Goal: Task Accomplishment & Management: Complete application form

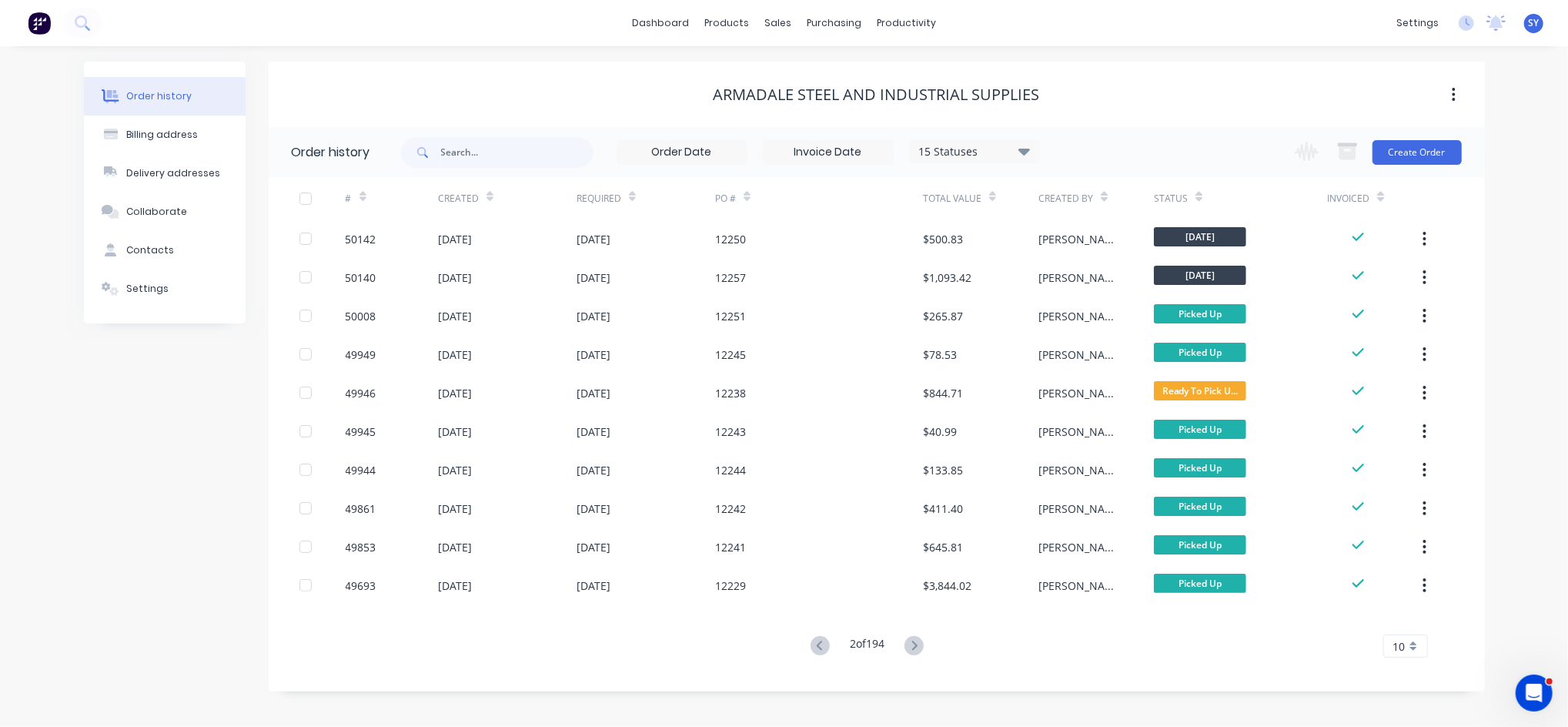
click at [910, 647] on icon at bounding box center [914, 646] width 19 height 19
click at [908, 647] on icon at bounding box center [914, 646] width 19 height 19
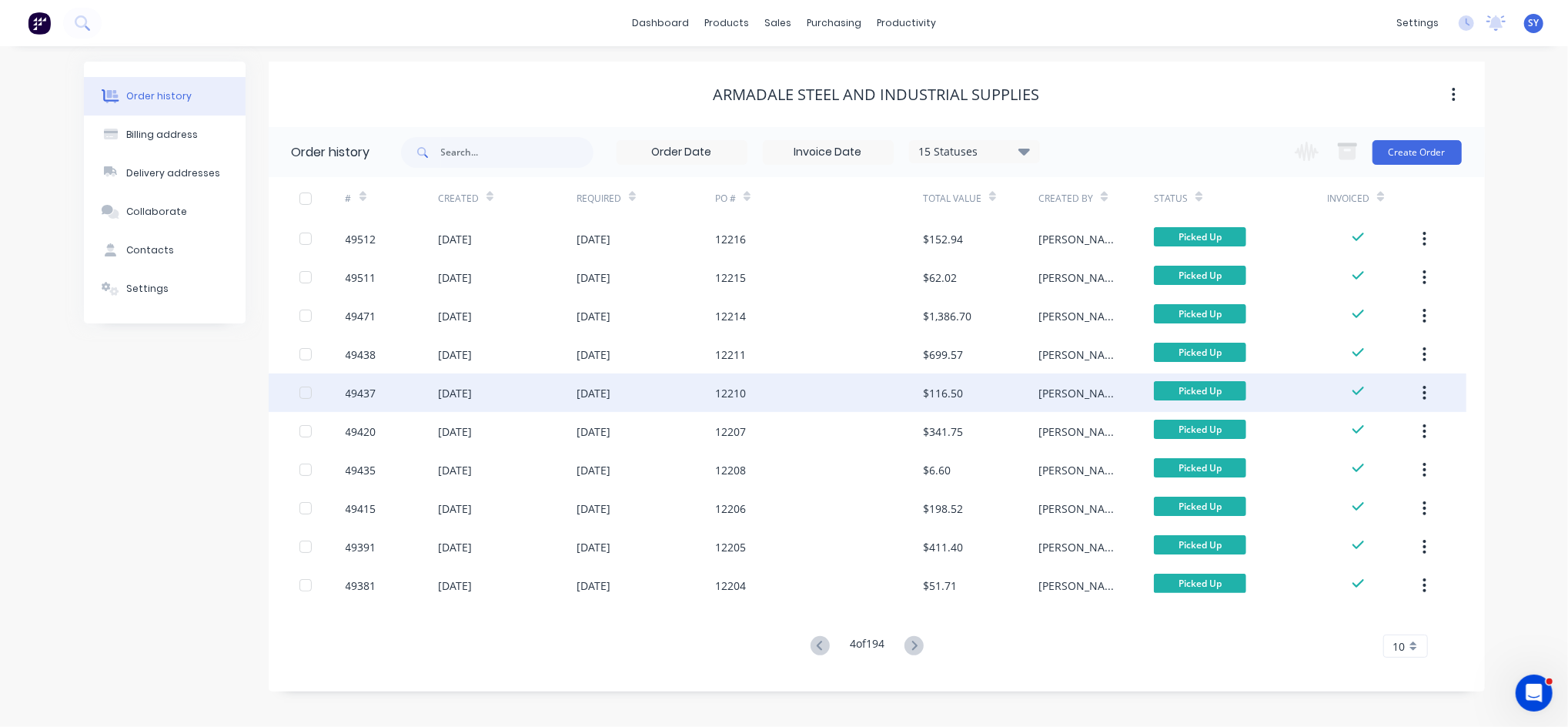
click at [752, 400] on div "12210" at bounding box center [819, 393] width 208 height 39
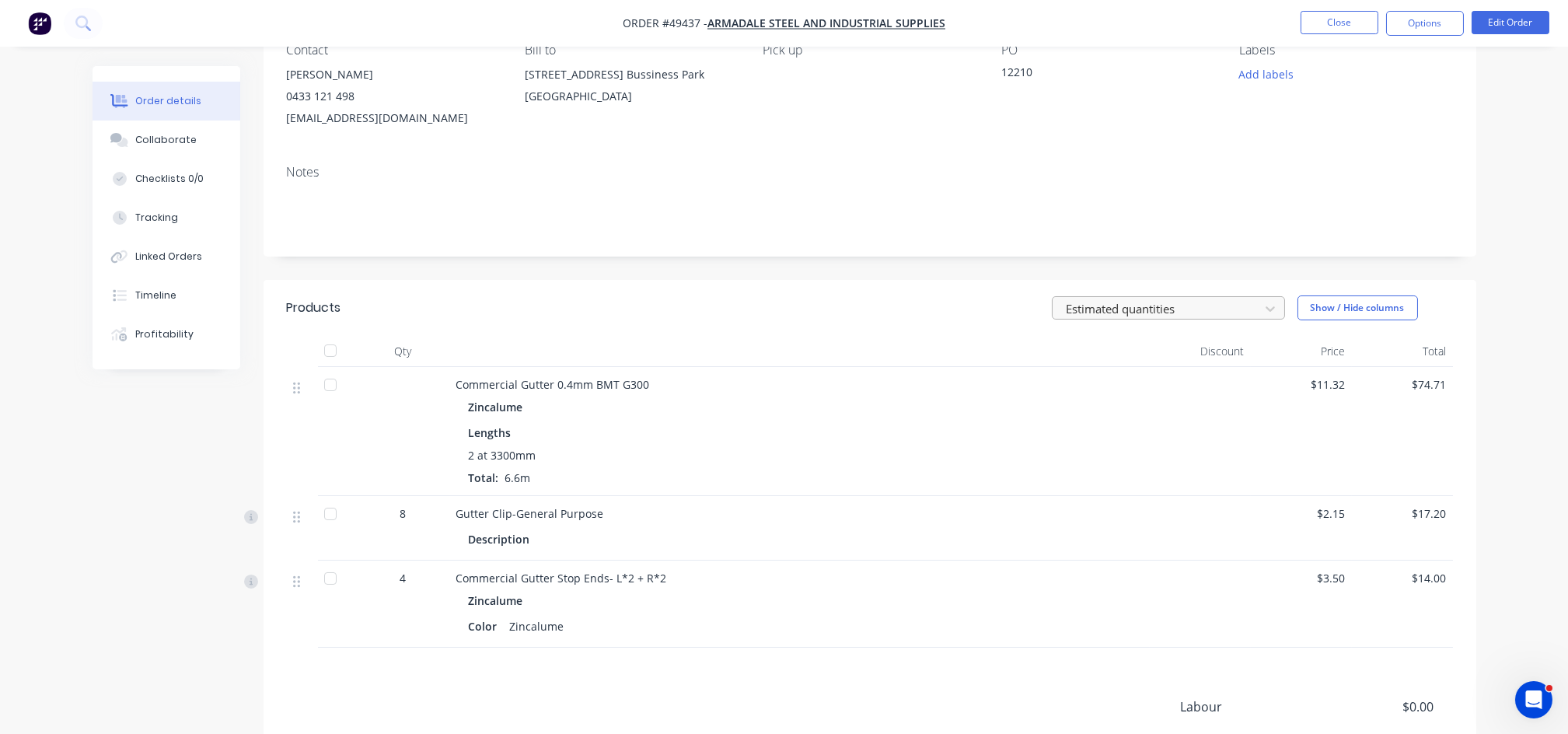
scroll to position [309, 0]
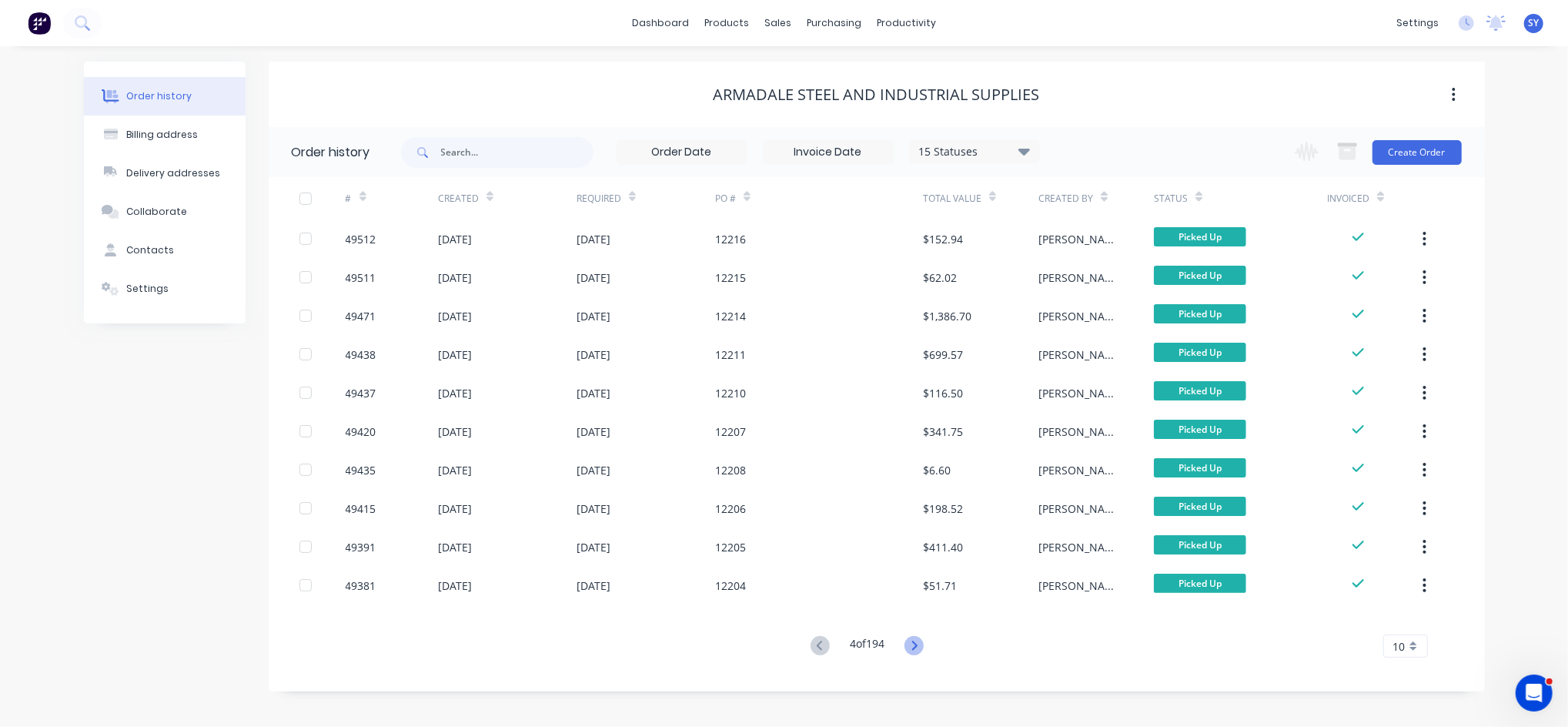
click at [920, 645] on icon at bounding box center [914, 646] width 19 height 19
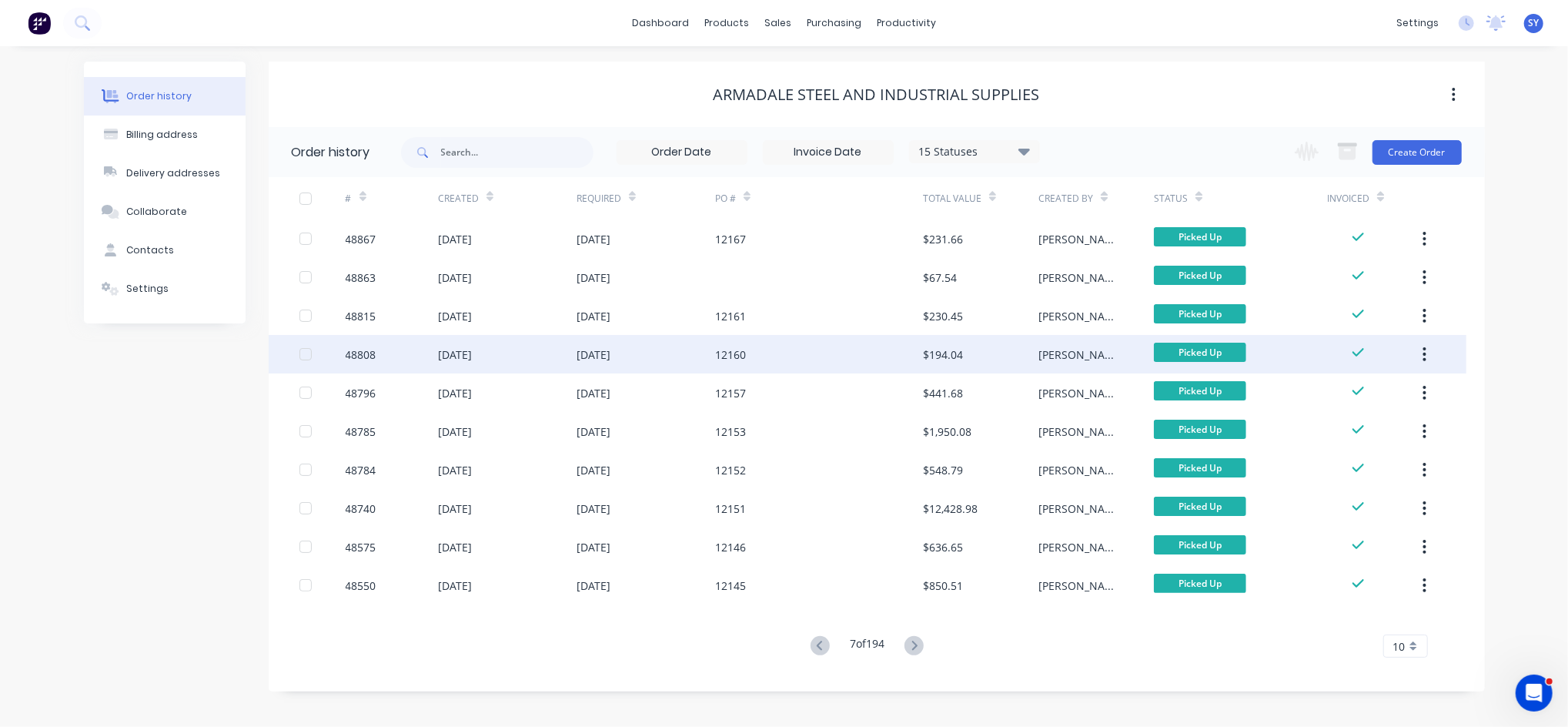
click at [753, 354] on div "12160" at bounding box center [819, 354] width 208 height 39
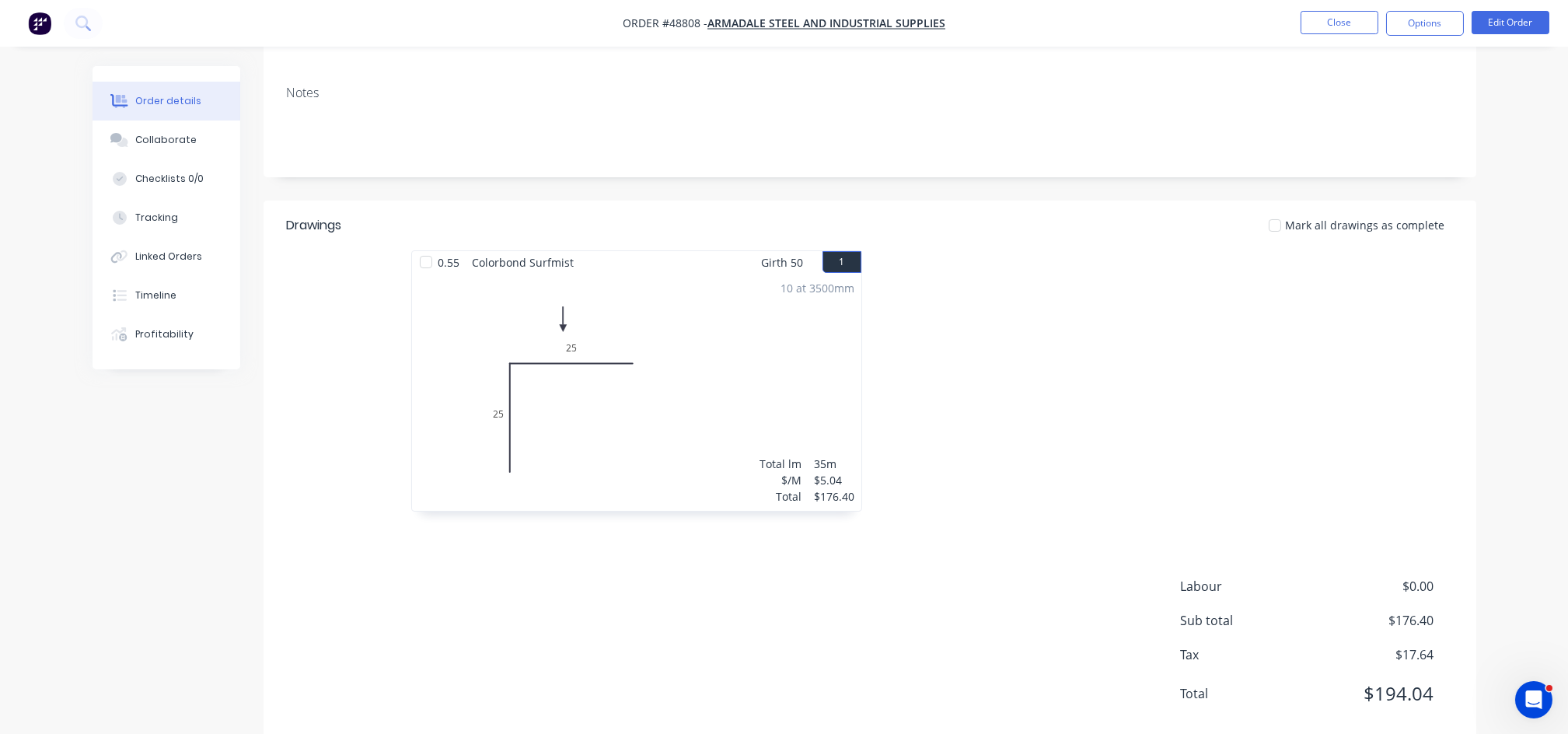
scroll to position [268, 0]
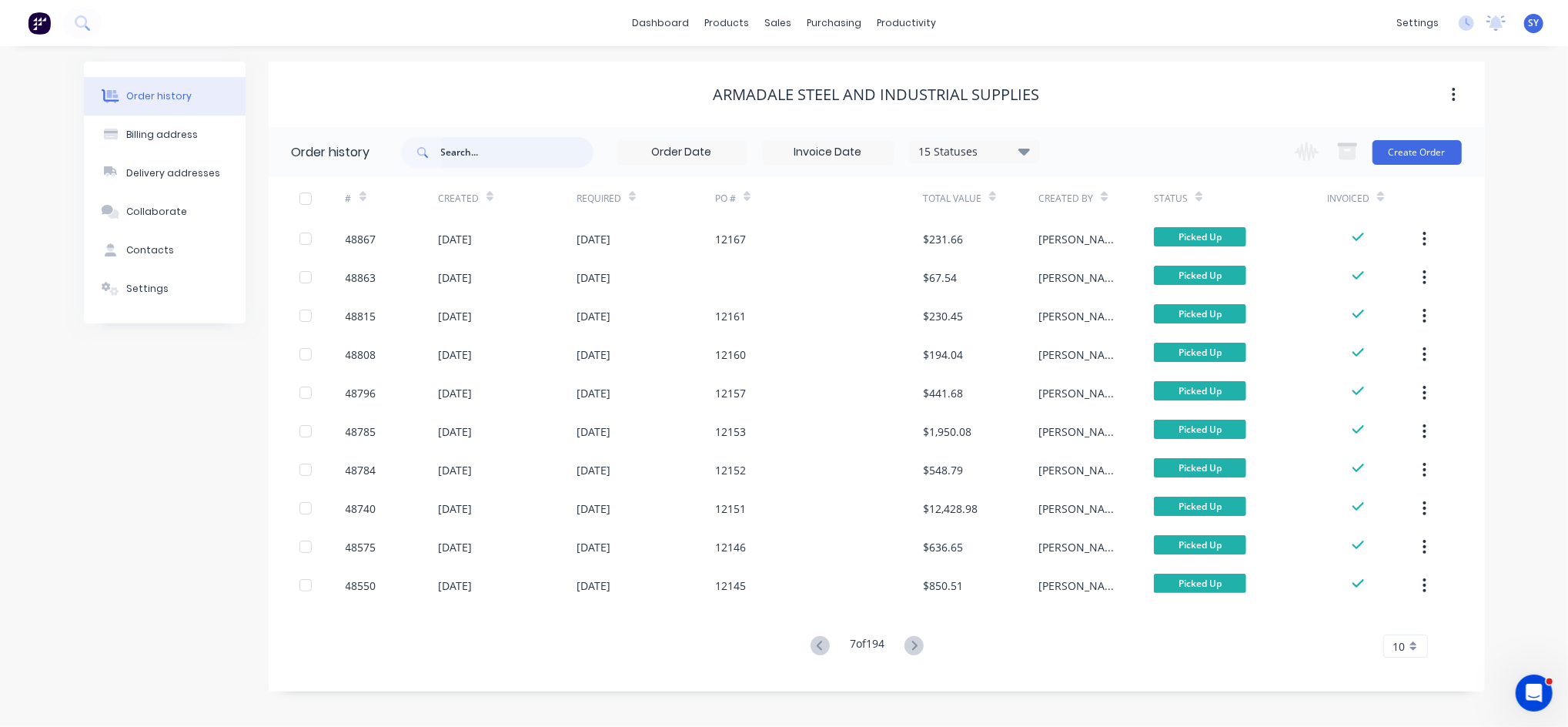
click at [499, 157] on input "text" at bounding box center [517, 152] width 152 height 31
type input "12190"
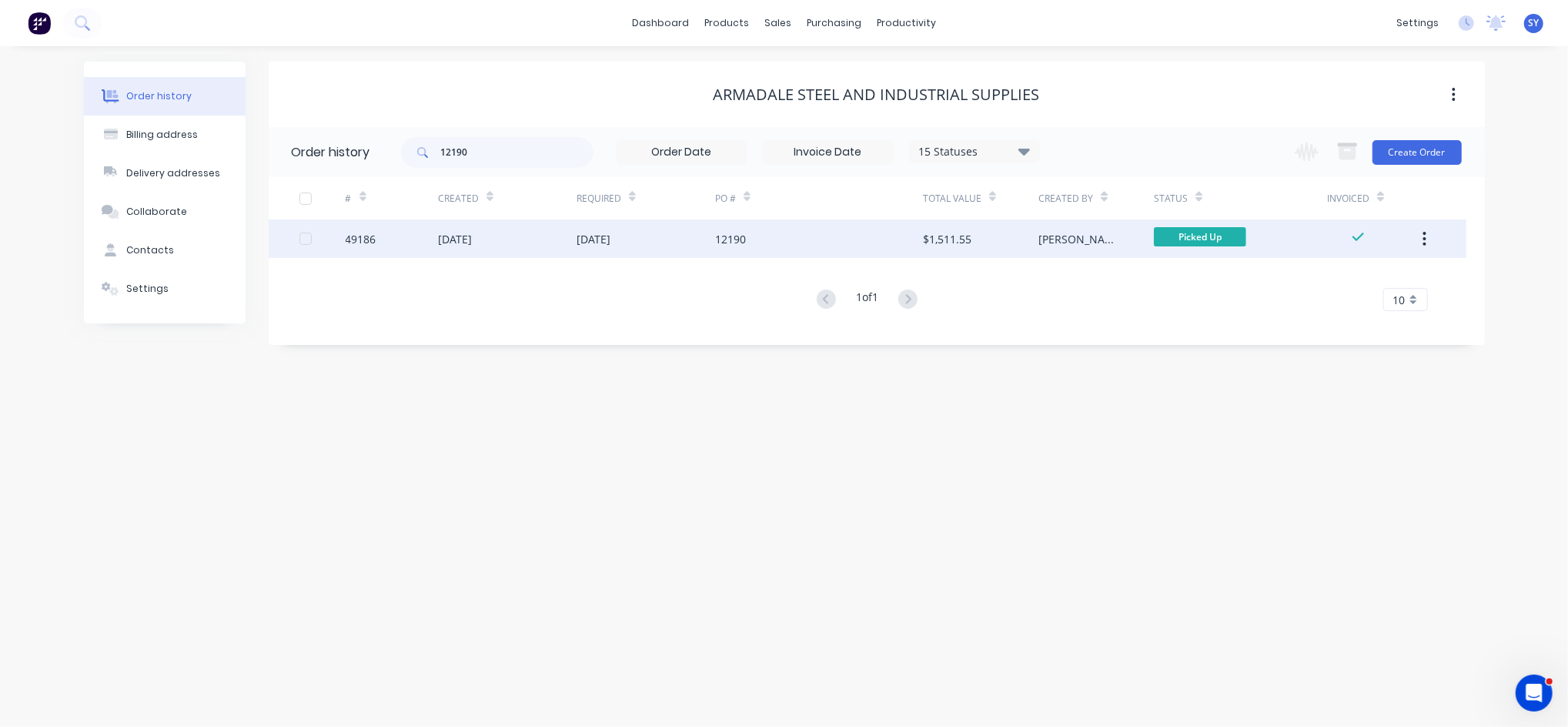
click at [792, 242] on div "12190" at bounding box center [819, 239] width 208 height 39
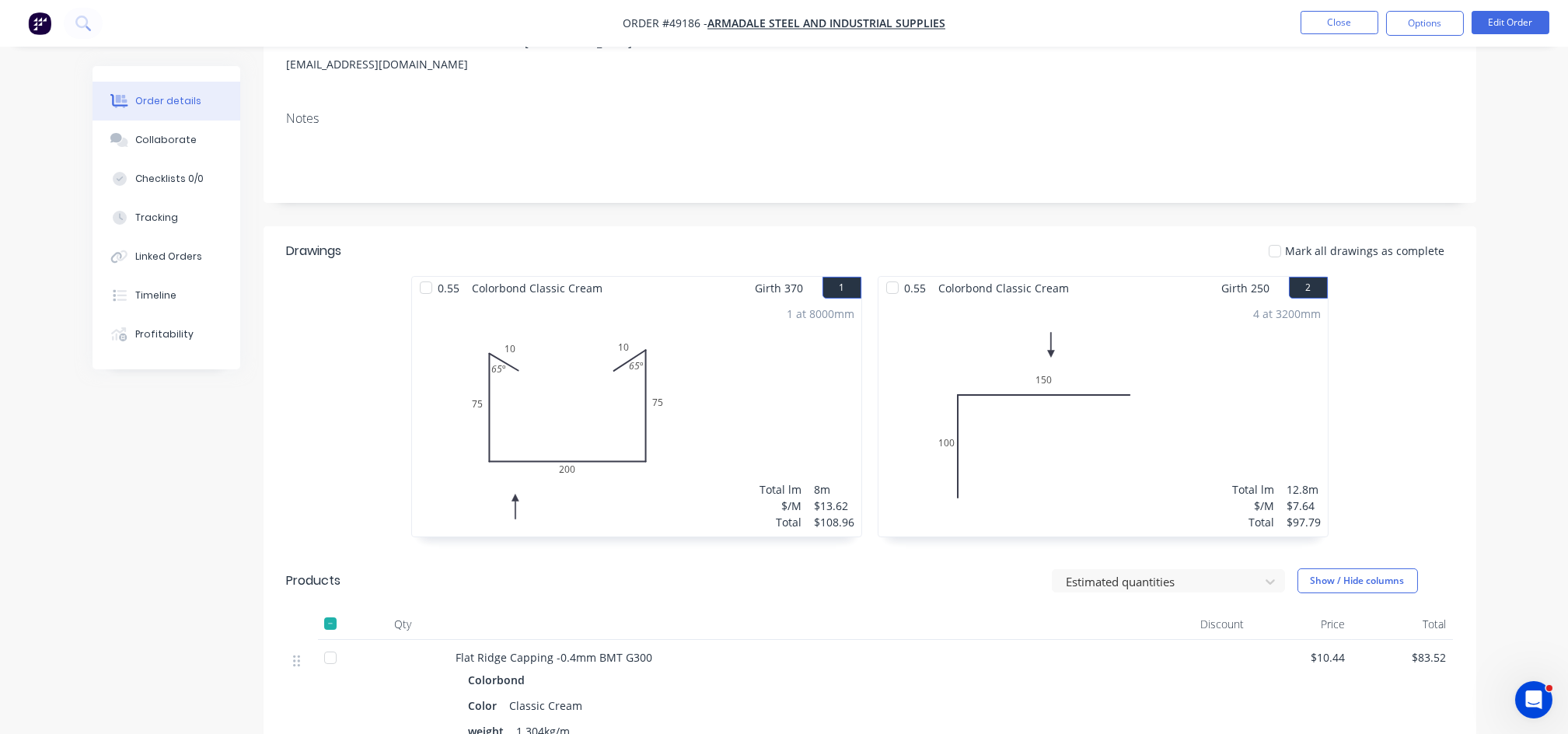
scroll to position [207, 0]
click at [1511, 25] on button "Edit Order" at bounding box center [1511, 23] width 78 height 24
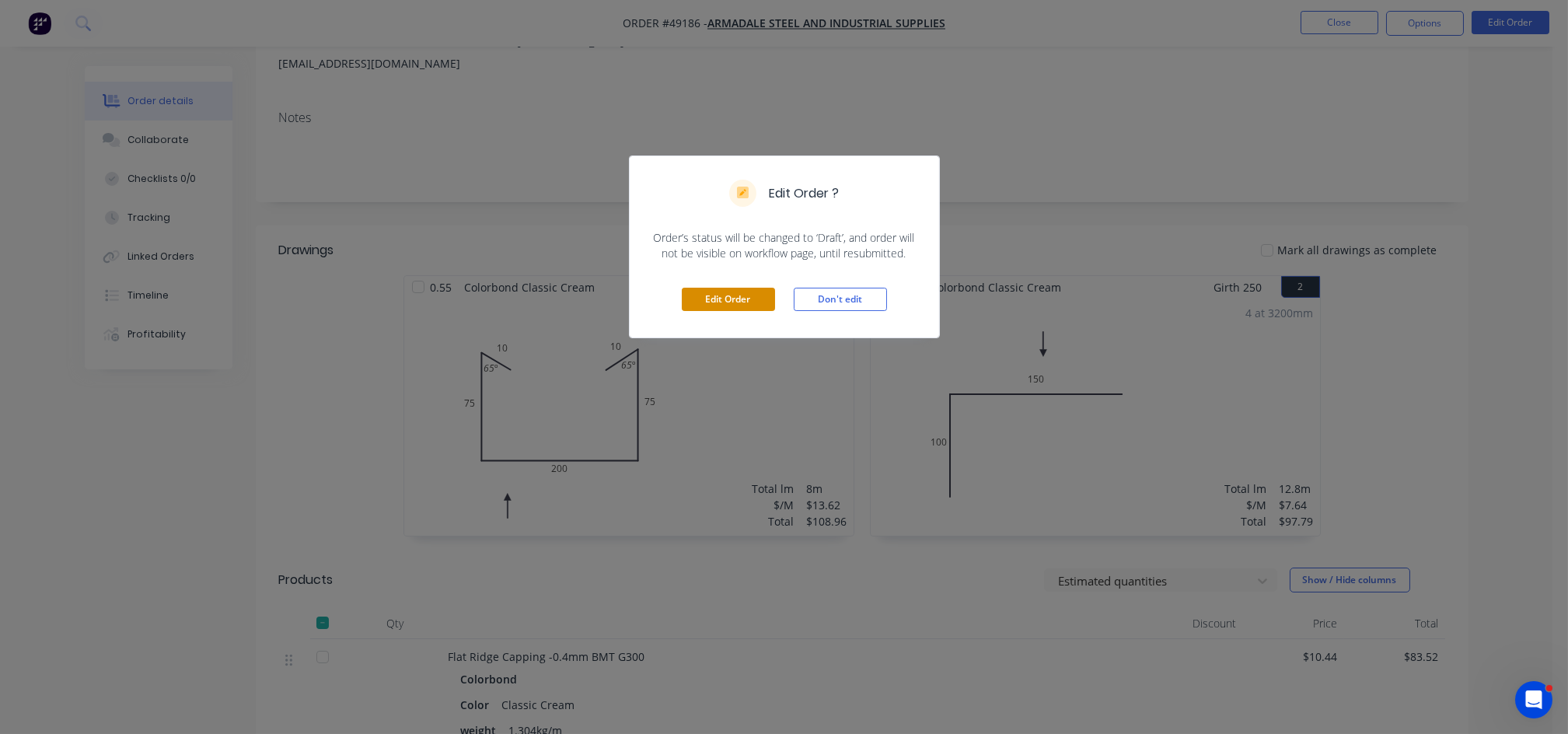
click at [753, 308] on button "Edit Order" at bounding box center [728, 299] width 93 height 24
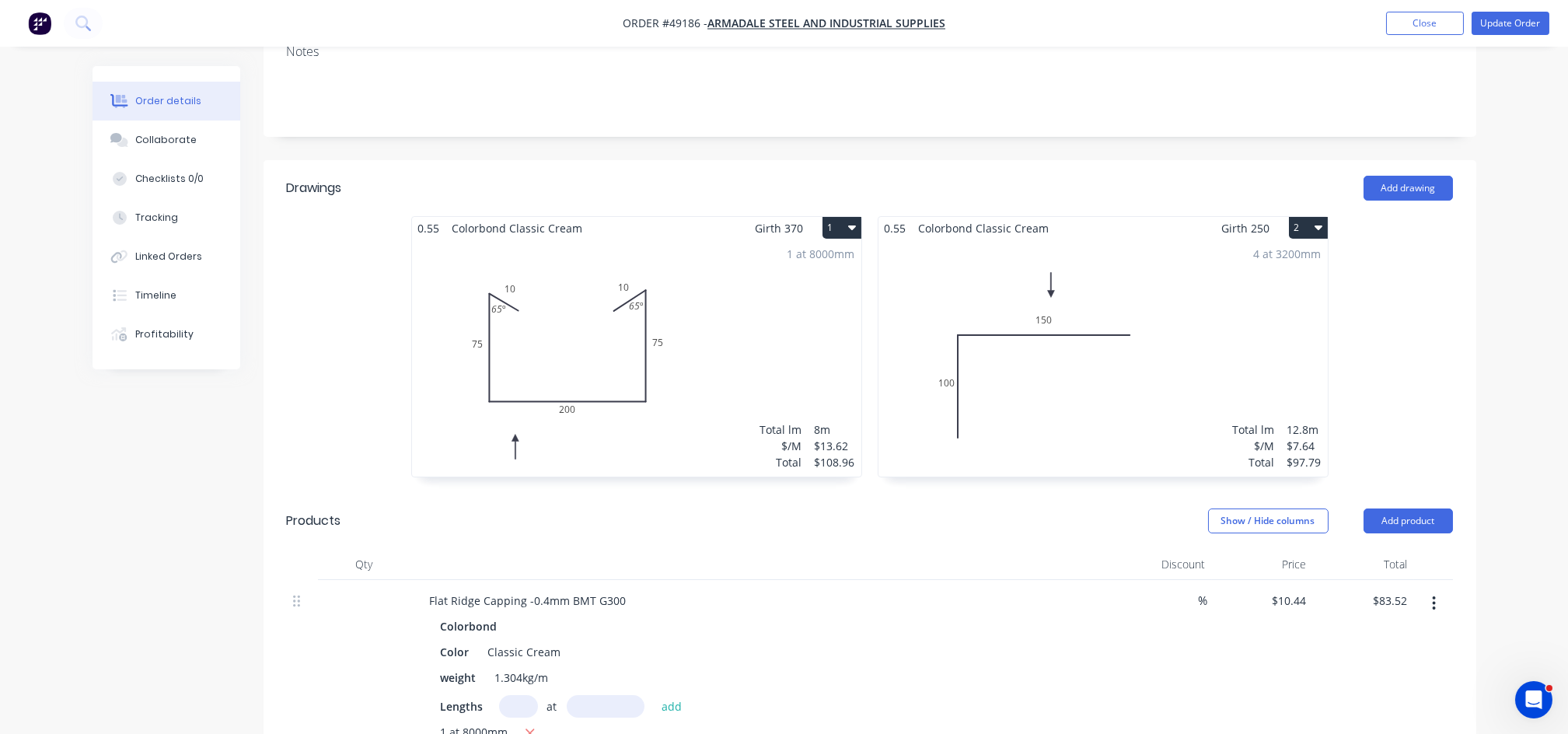
scroll to position [311, 0]
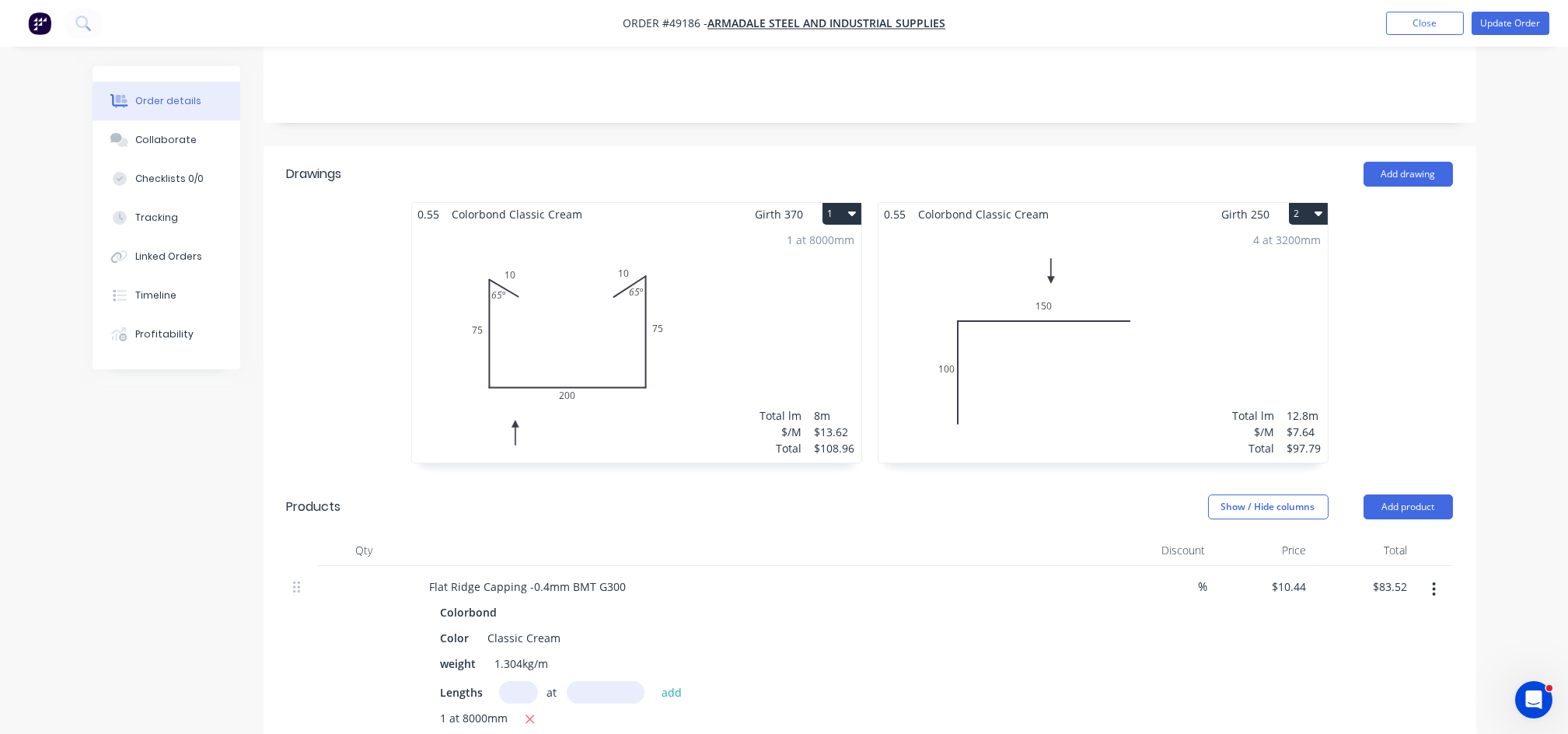
drag, startPoint x: 780, startPoint y: 304, endPoint x: 742, endPoint y: 268, distance: 52.3
click at [742, 268] on div "1 at 8000mm Total lm $/M Total 8m $13.62 $108.96" at bounding box center [636, 344] width 450 height 237
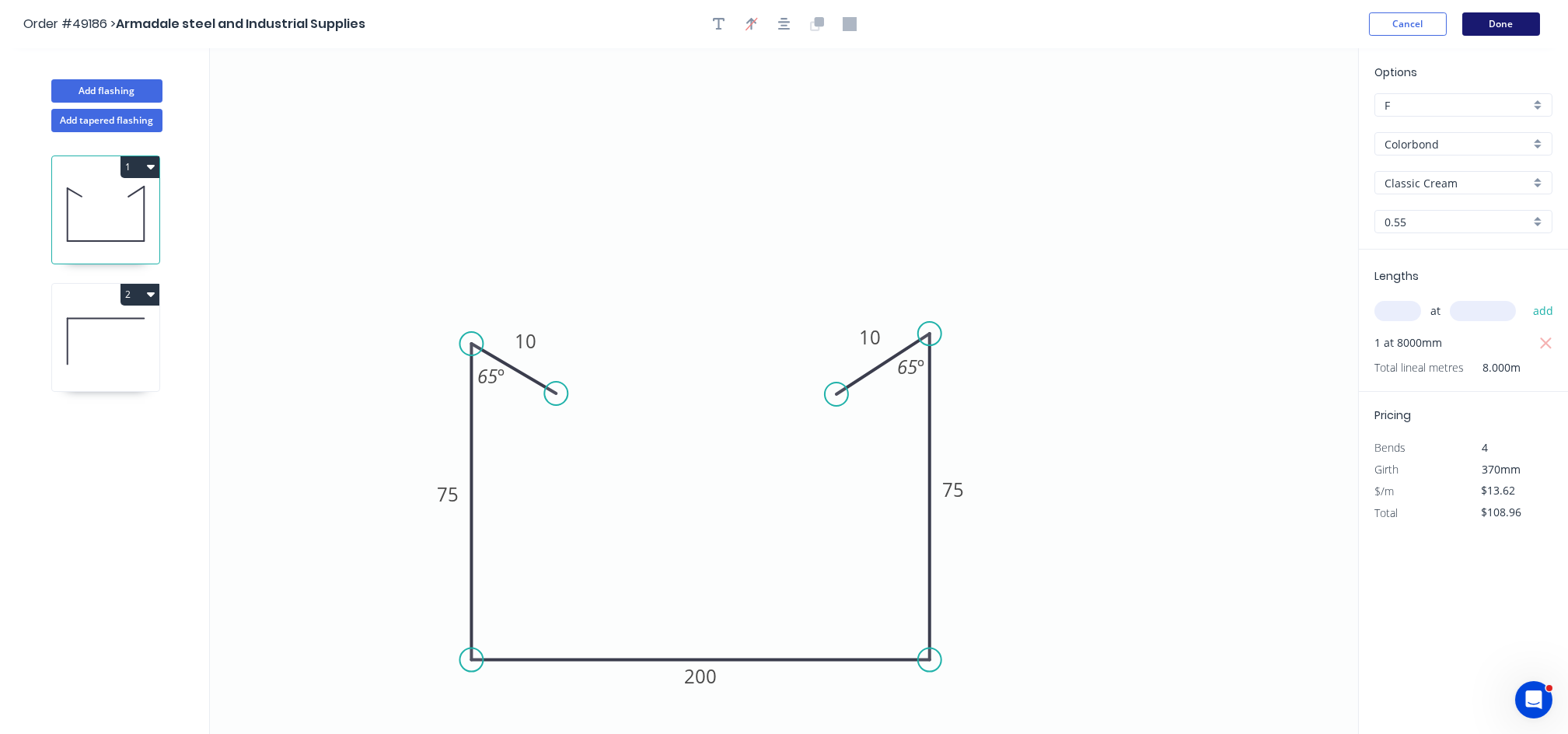
click at [1522, 19] on button "Done" at bounding box center [1501, 25] width 78 height 24
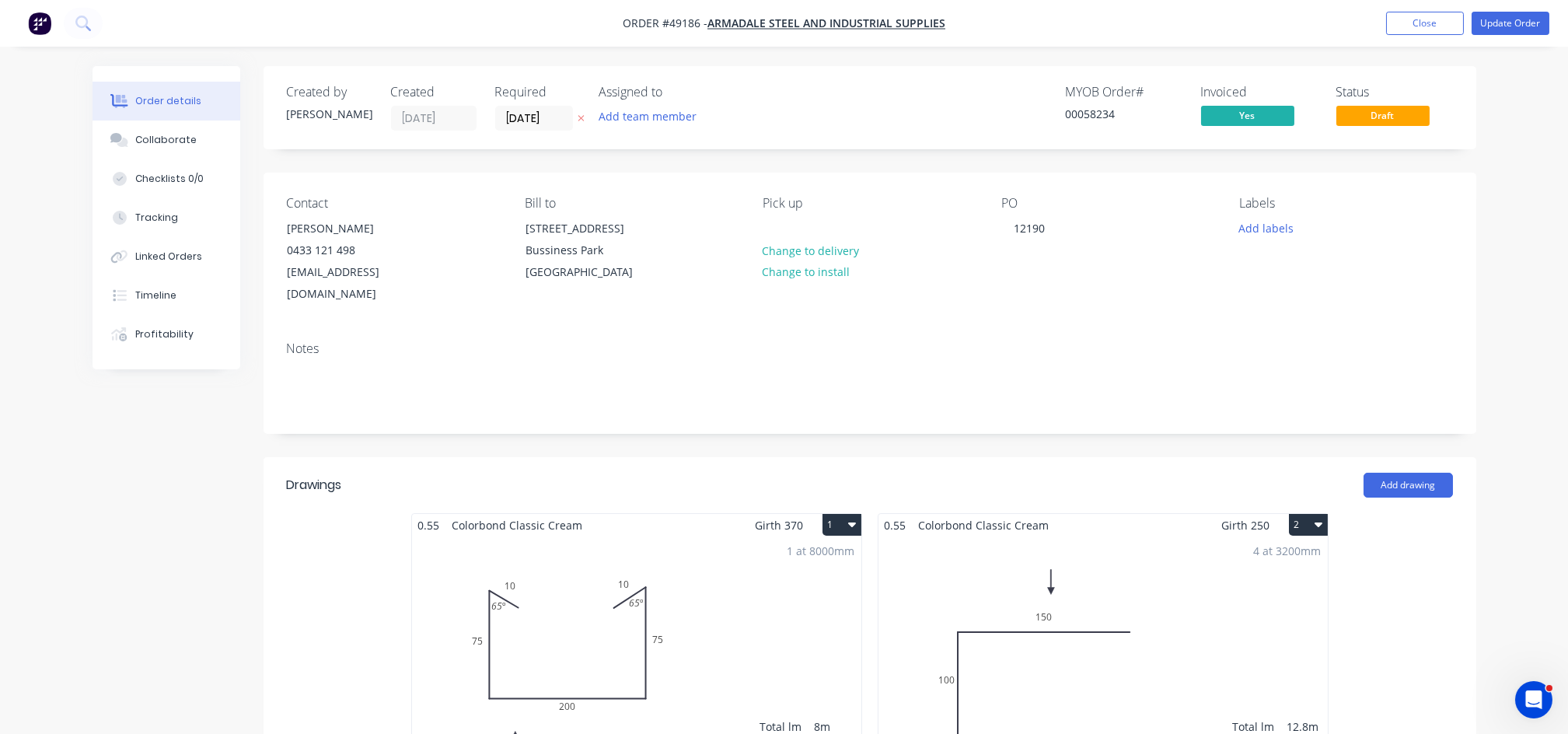
click at [855, 514] on button "1" at bounding box center [842, 525] width 39 height 22
click at [751, 614] on div "Delete" at bounding box center [788, 625] width 120 height 23
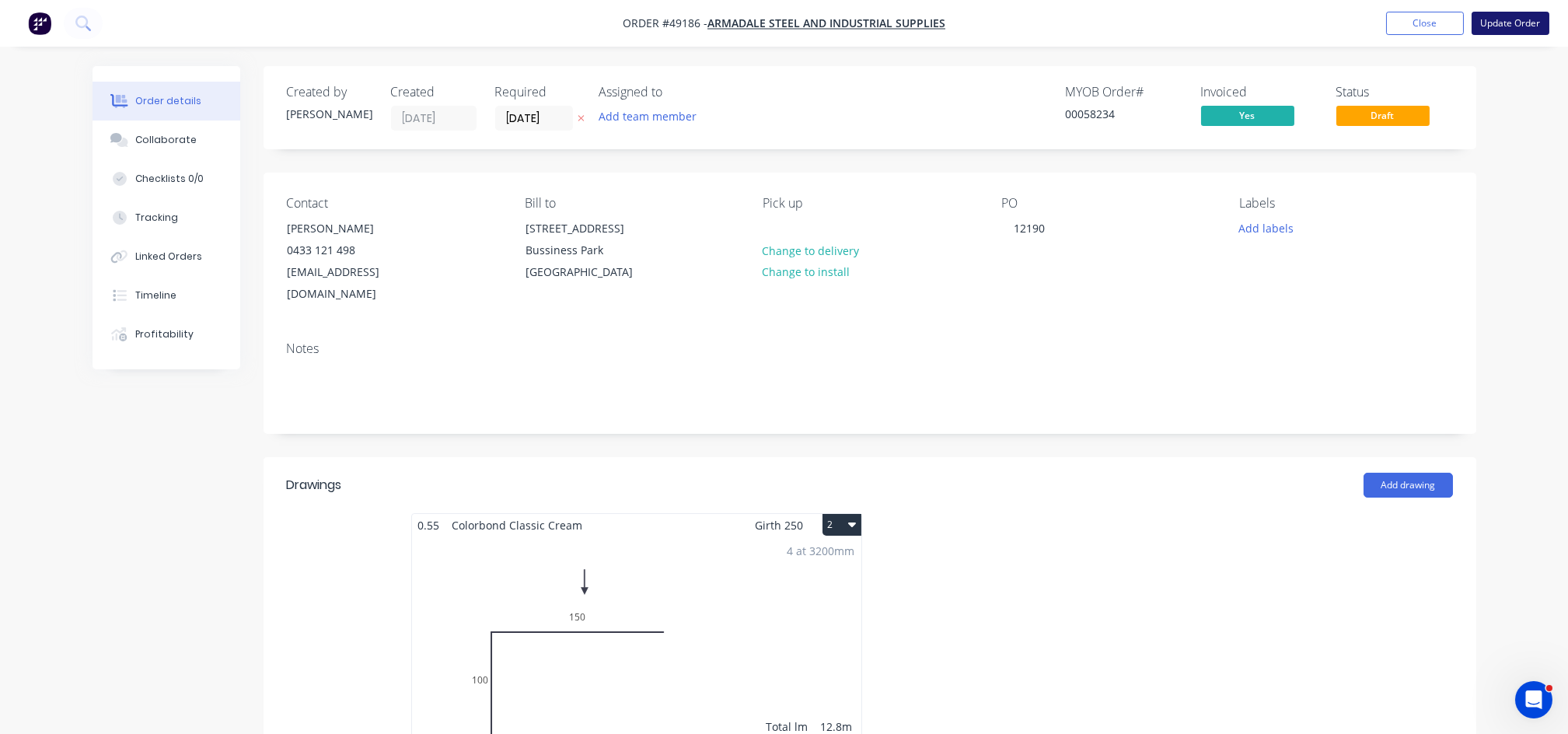
click at [1519, 25] on button "Update Order" at bounding box center [1511, 24] width 78 height 24
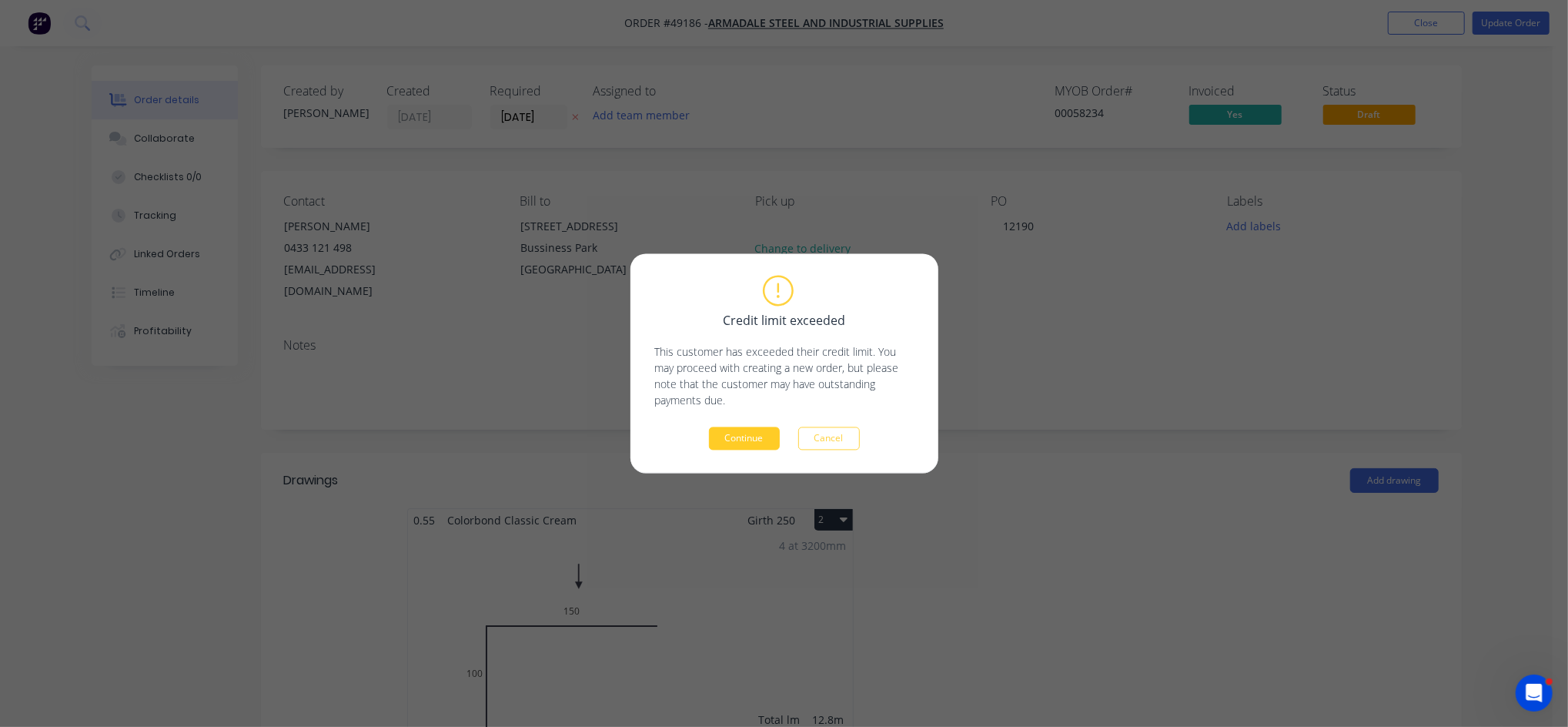
click at [735, 438] on button "Continue" at bounding box center [744, 439] width 71 height 23
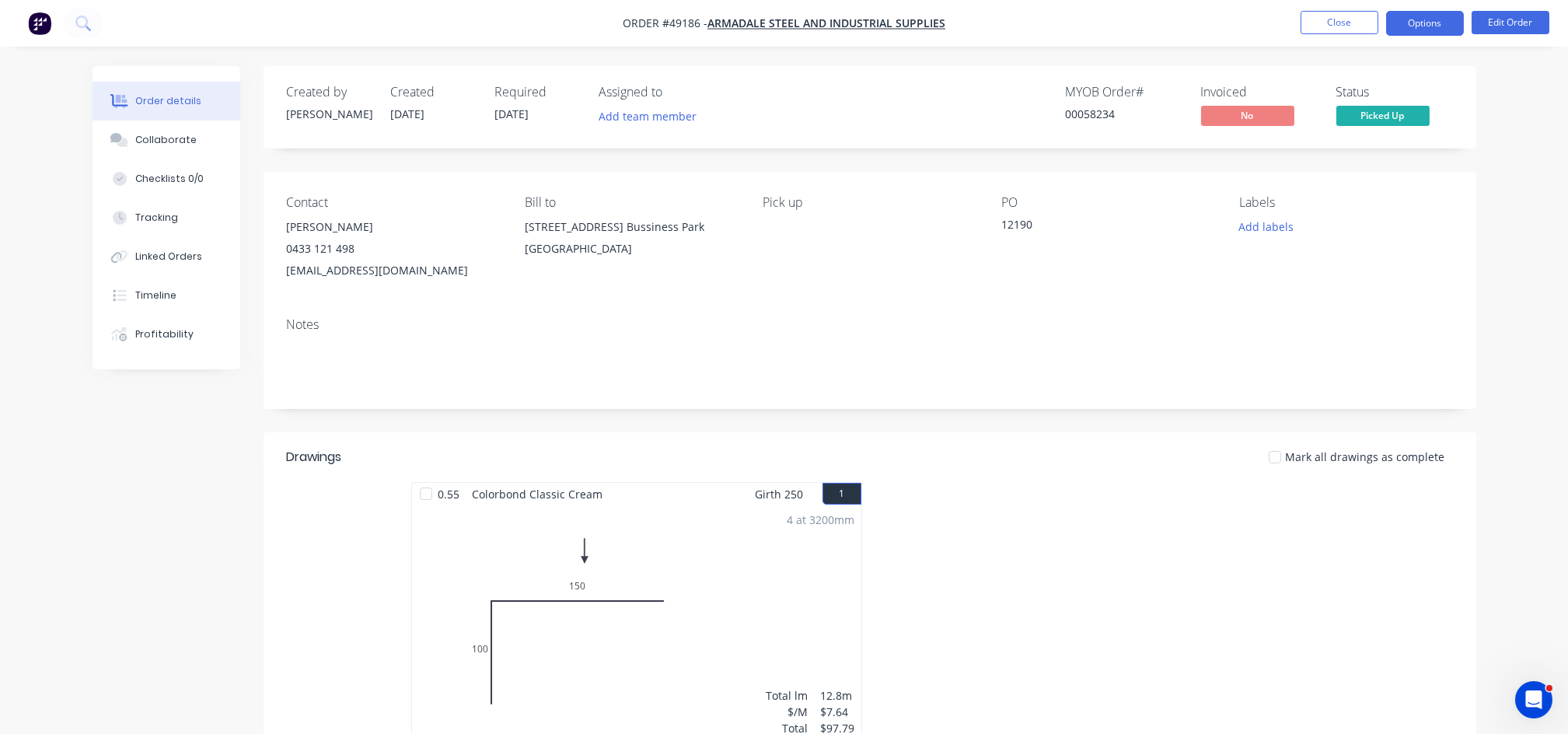
click at [1436, 31] on button "Options" at bounding box center [1425, 23] width 78 height 25
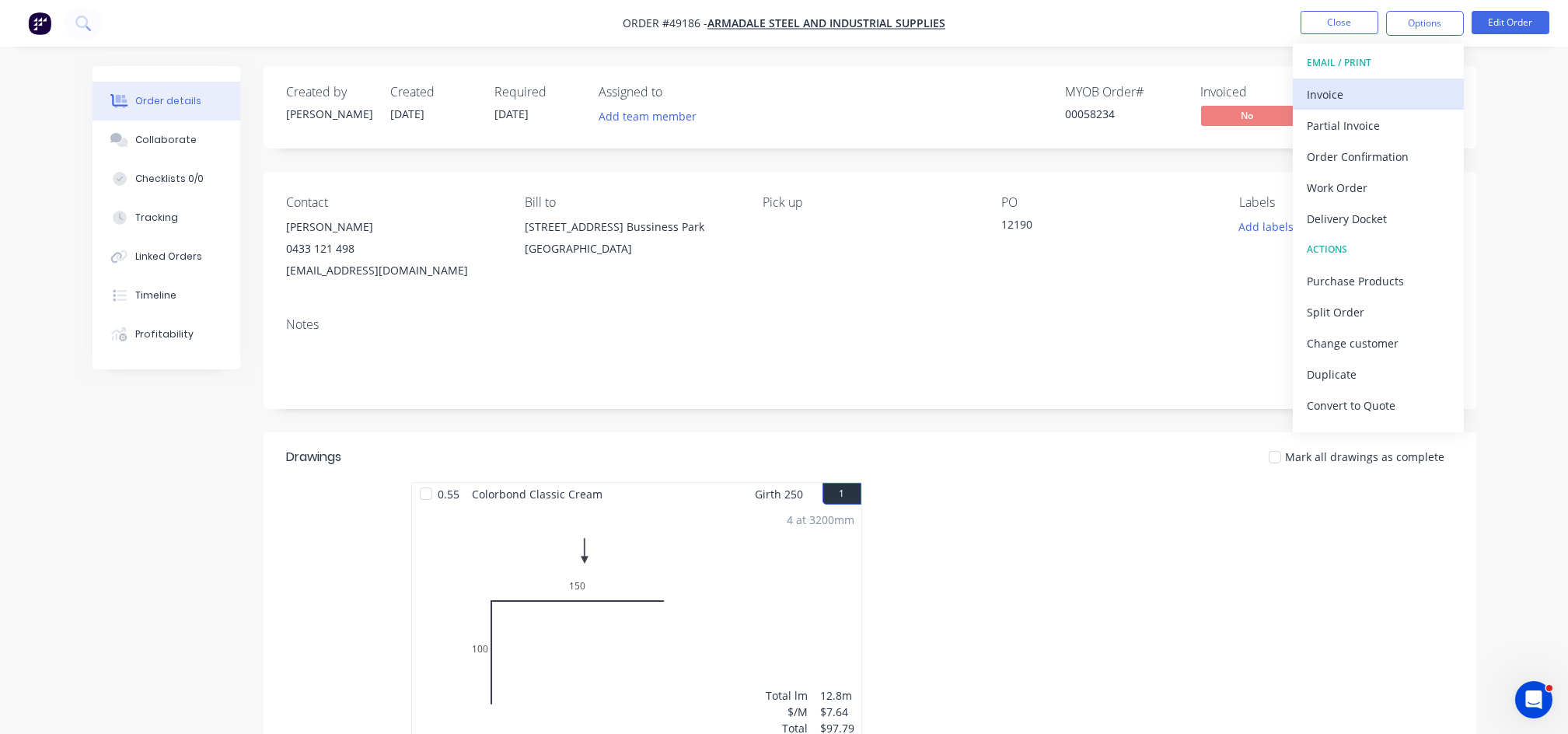
click at [1332, 103] on div "Invoice" at bounding box center [1378, 94] width 143 height 23
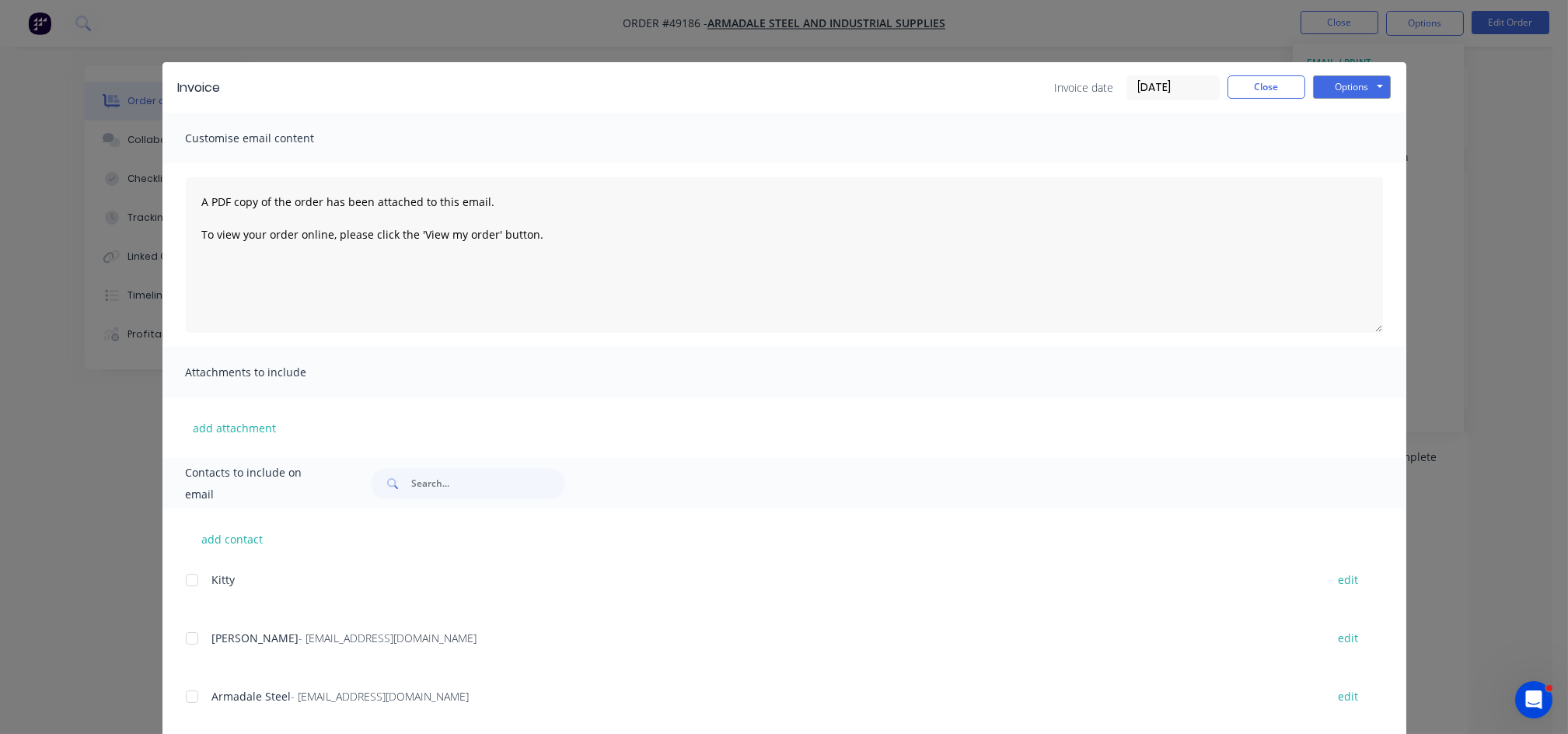
click at [179, 645] on div at bounding box center [192, 638] width 31 height 31
click at [1349, 93] on button "Options" at bounding box center [1352, 87] width 78 height 24
click at [1340, 168] on button "Email" at bounding box center [1363, 166] width 100 height 25
click at [1277, 92] on button "Close" at bounding box center [1266, 87] width 78 height 24
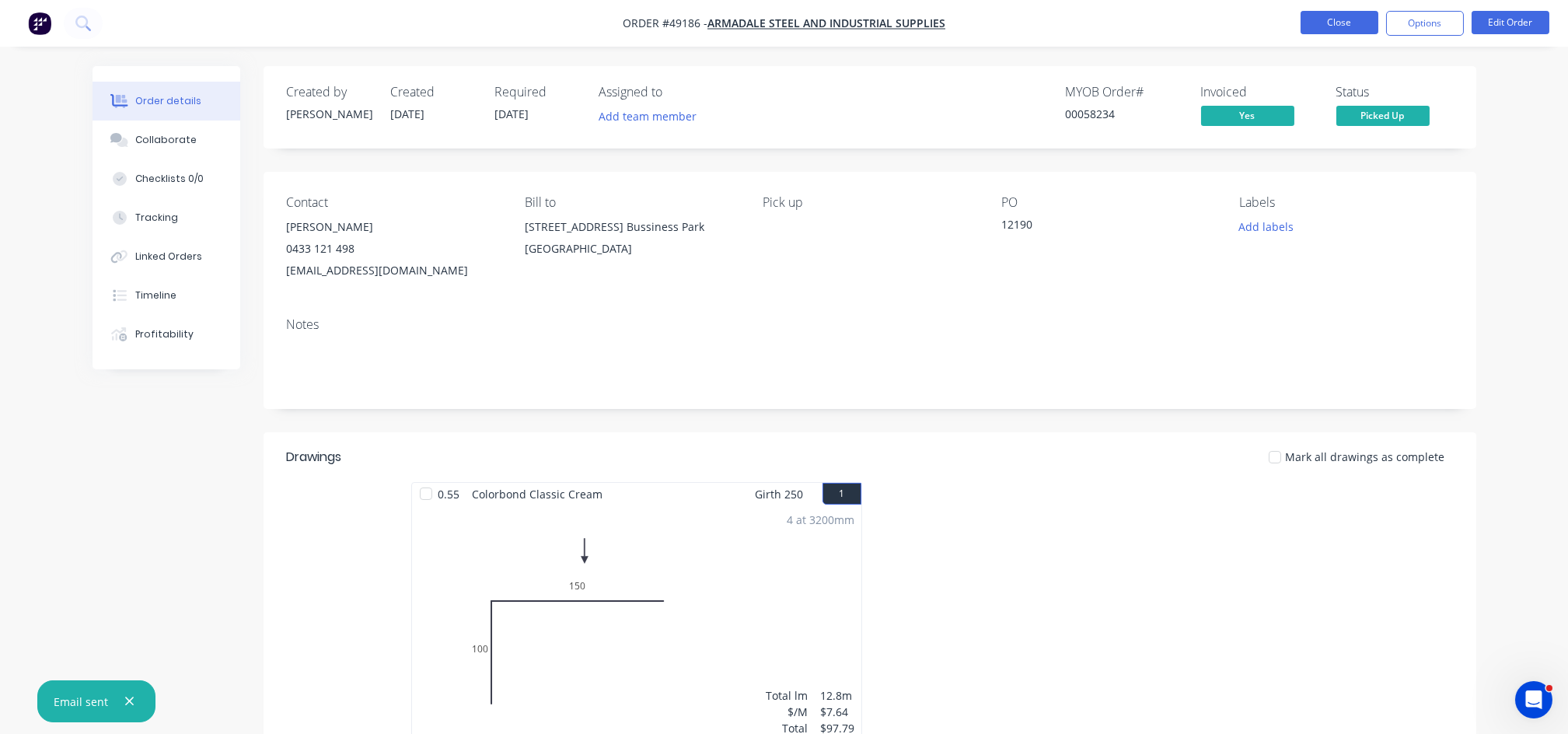
click at [1358, 22] on button "Close" at bounding box center [1340, 23] width 78 height 24
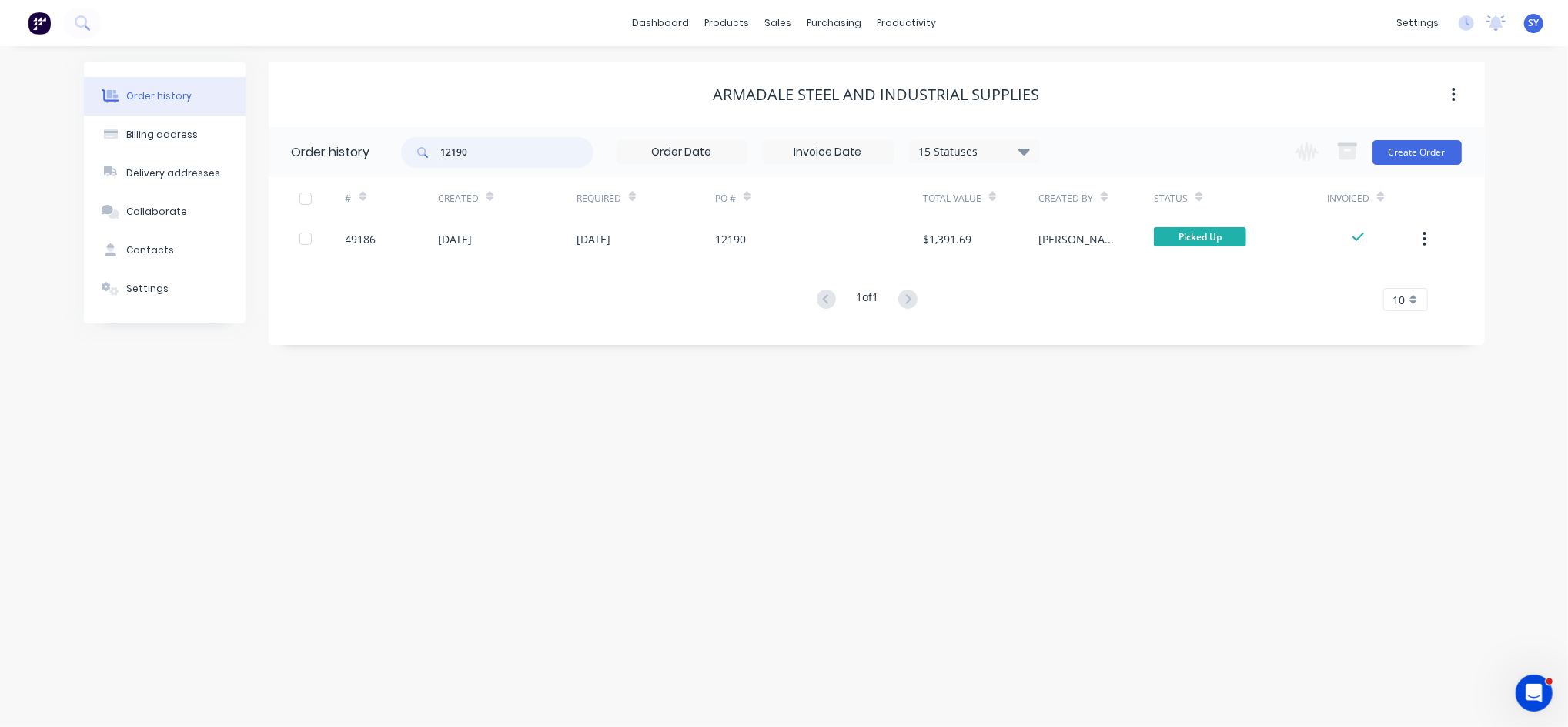
drag, startPoint x: 485, startPoint y: 155, endPoint x: 352, endPoint y: 155, distance: 133.0
click at [352, 155] on header "Order history 12190 15 Statuses Invoice Status Invoiced Not Invoiced Partial Or…" at bounding box center [877, 152] width 1216 height 50
click at [786, 25] on div "sales" at bounding box center [778, 23] width 43 height 23
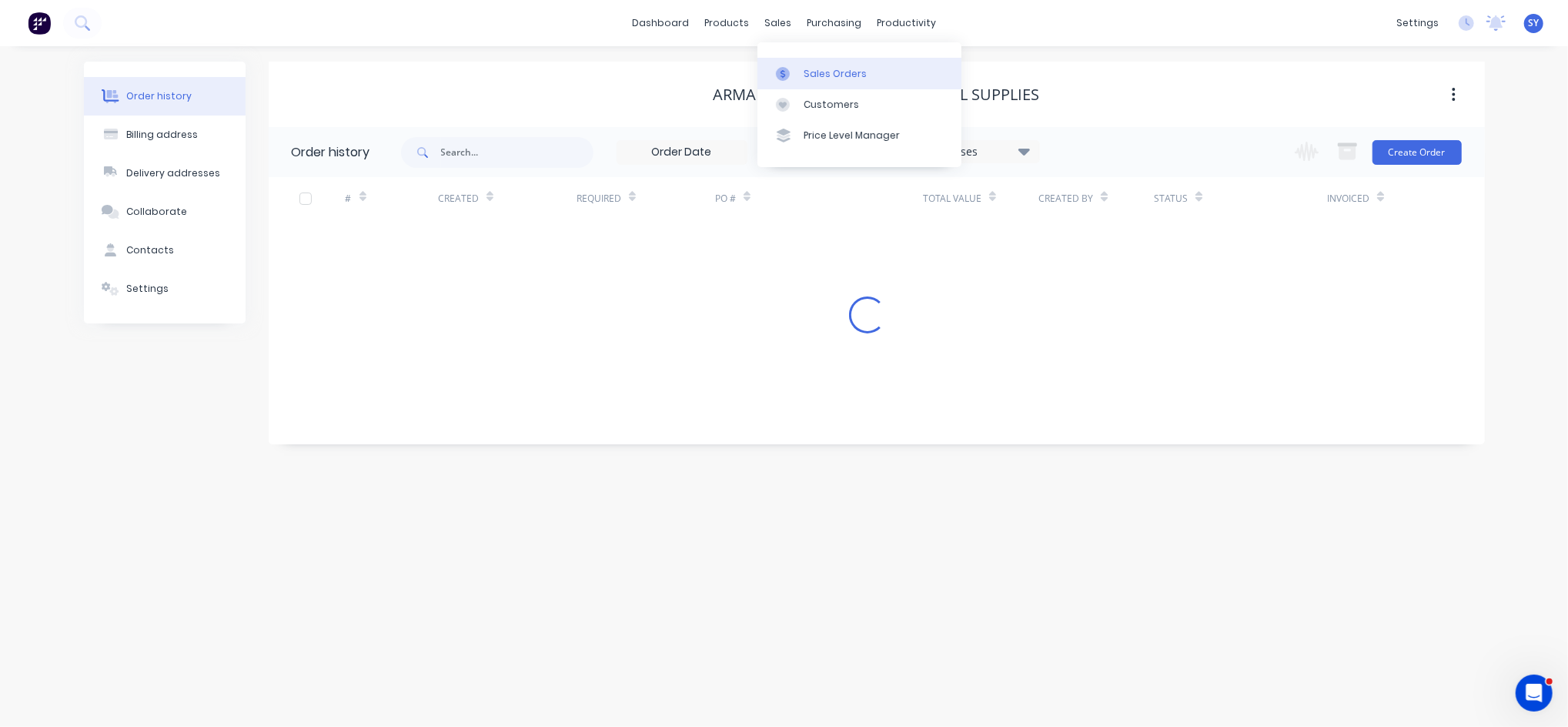
click at [823, 76] on div "Sales Orders" at bounding box center [835, 74] width 63 height 14
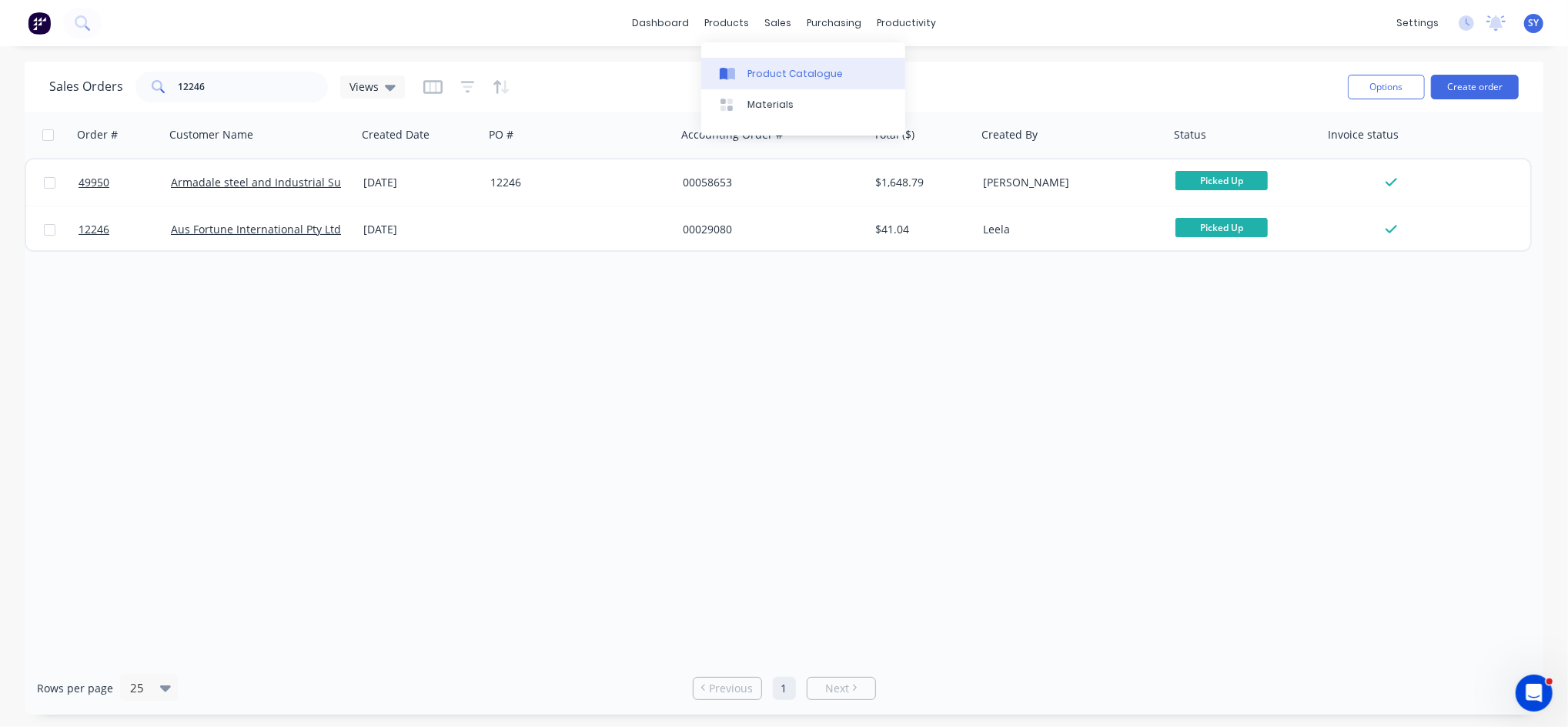
click at [759, 65] on link "Product Catalogue" at bounding box center [804, 73] width 204 height 31
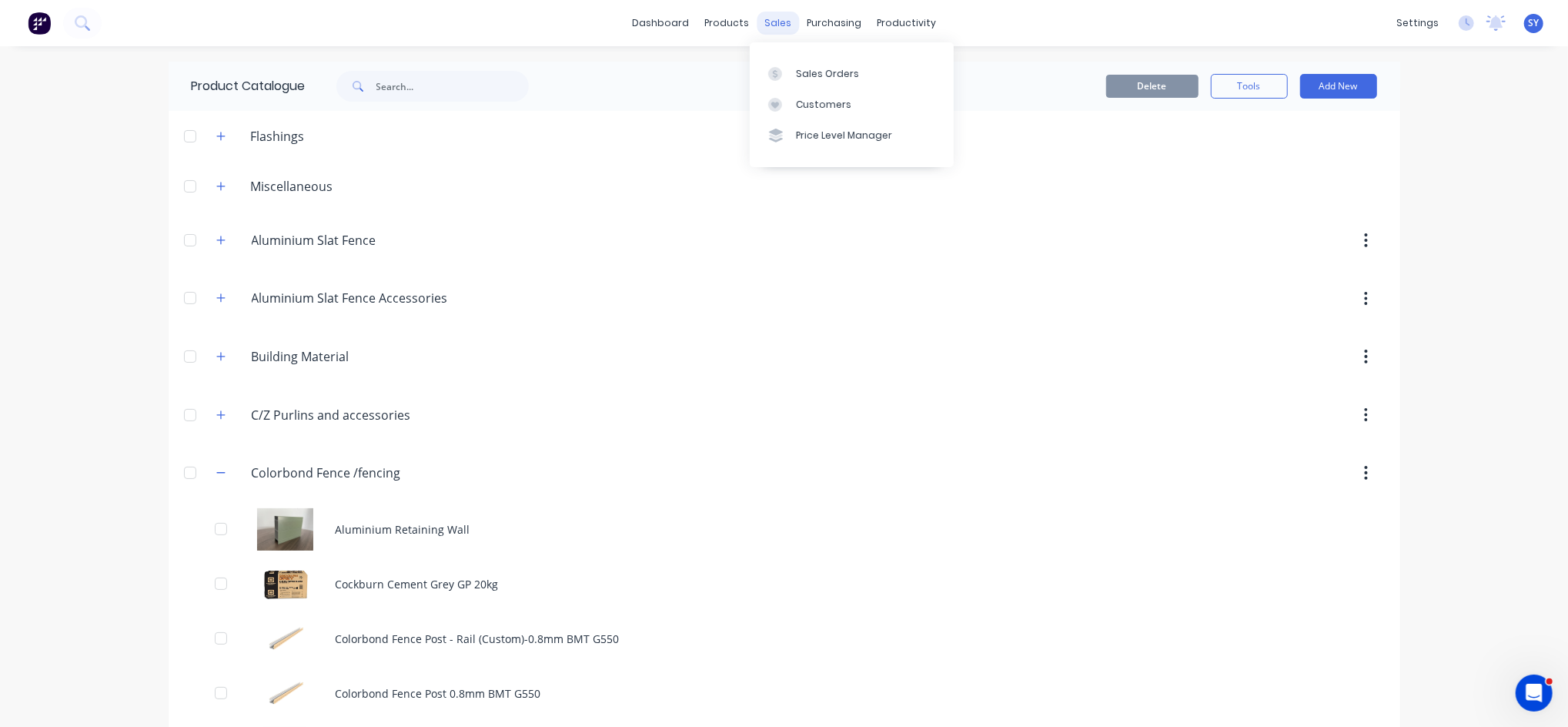
click at [766, 20] on div "sales" at bounding box center [778, 23] width 43 height 23
click at [818, 70] on div "Sales Orders" at bounding box center [827, 74] width 63 height 14
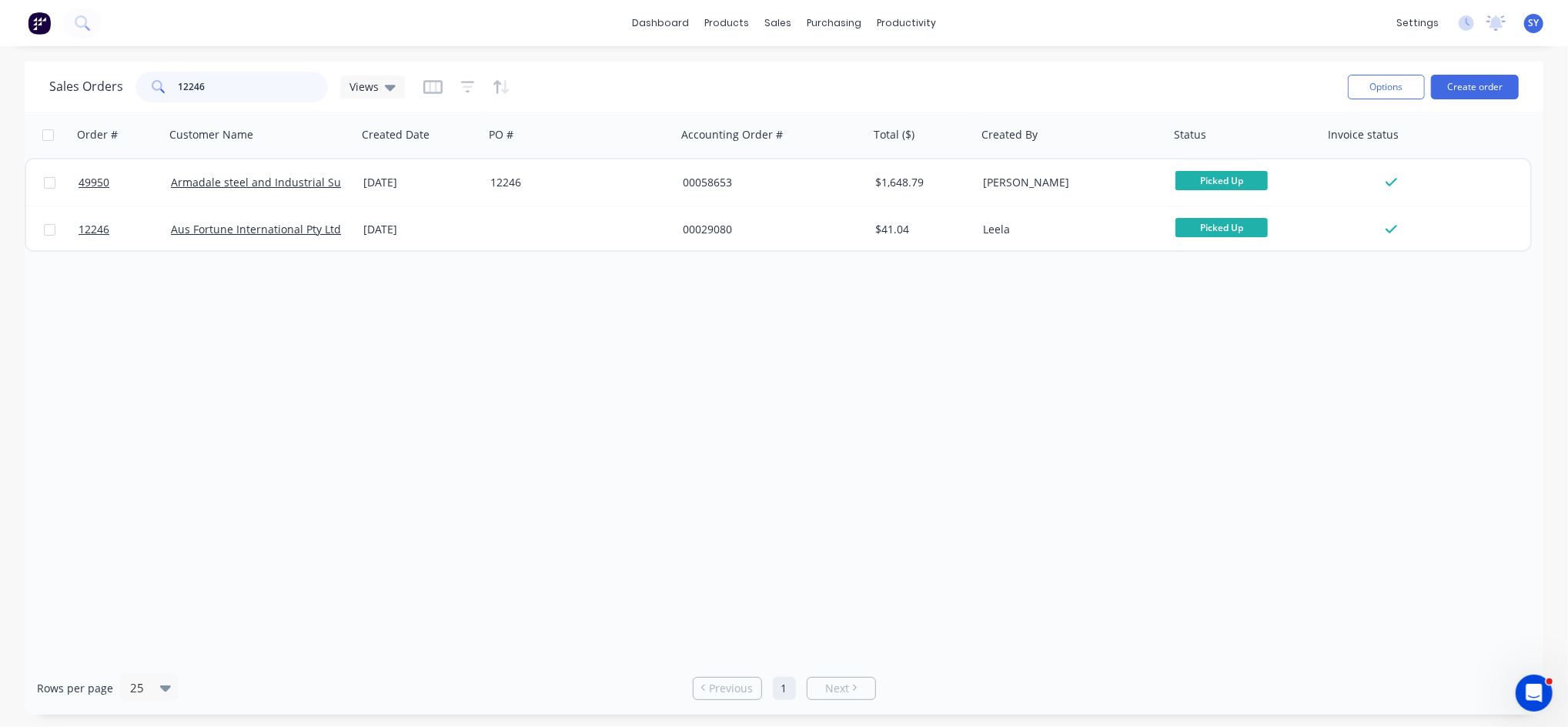
drag, startPoint x: 218, startPoint y: 83, endPoint x: 97, endPoint y: 79, distance: 121.1
click at [97, 79] on div "Sales Orders 12246 Views" at bounding box center [227, 87] width 356 height 31
type input "armadale steel"
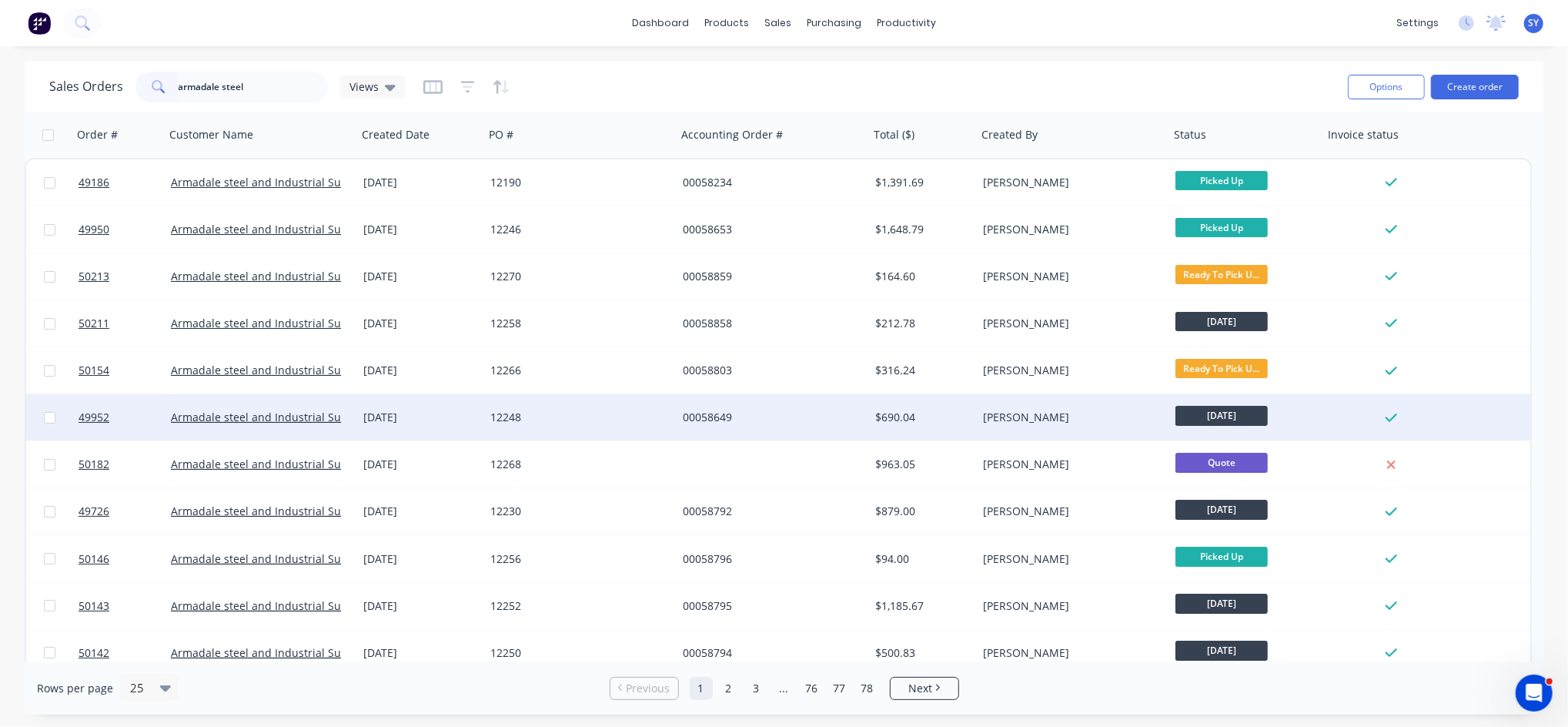
click at [687, 419] on div "00058649" at bounding box center [769, 417] width 171 height 15
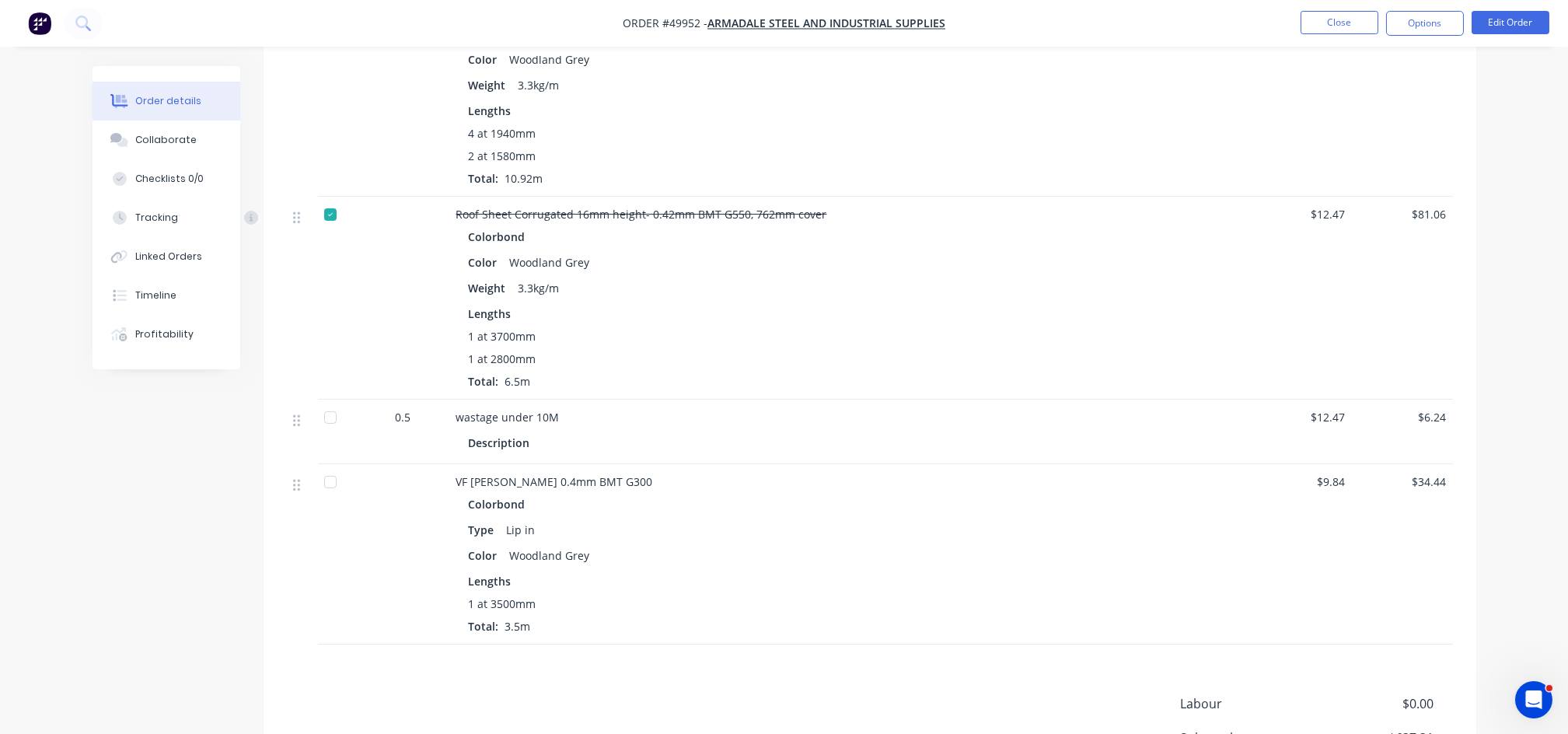
scroll to position [1762, 0]
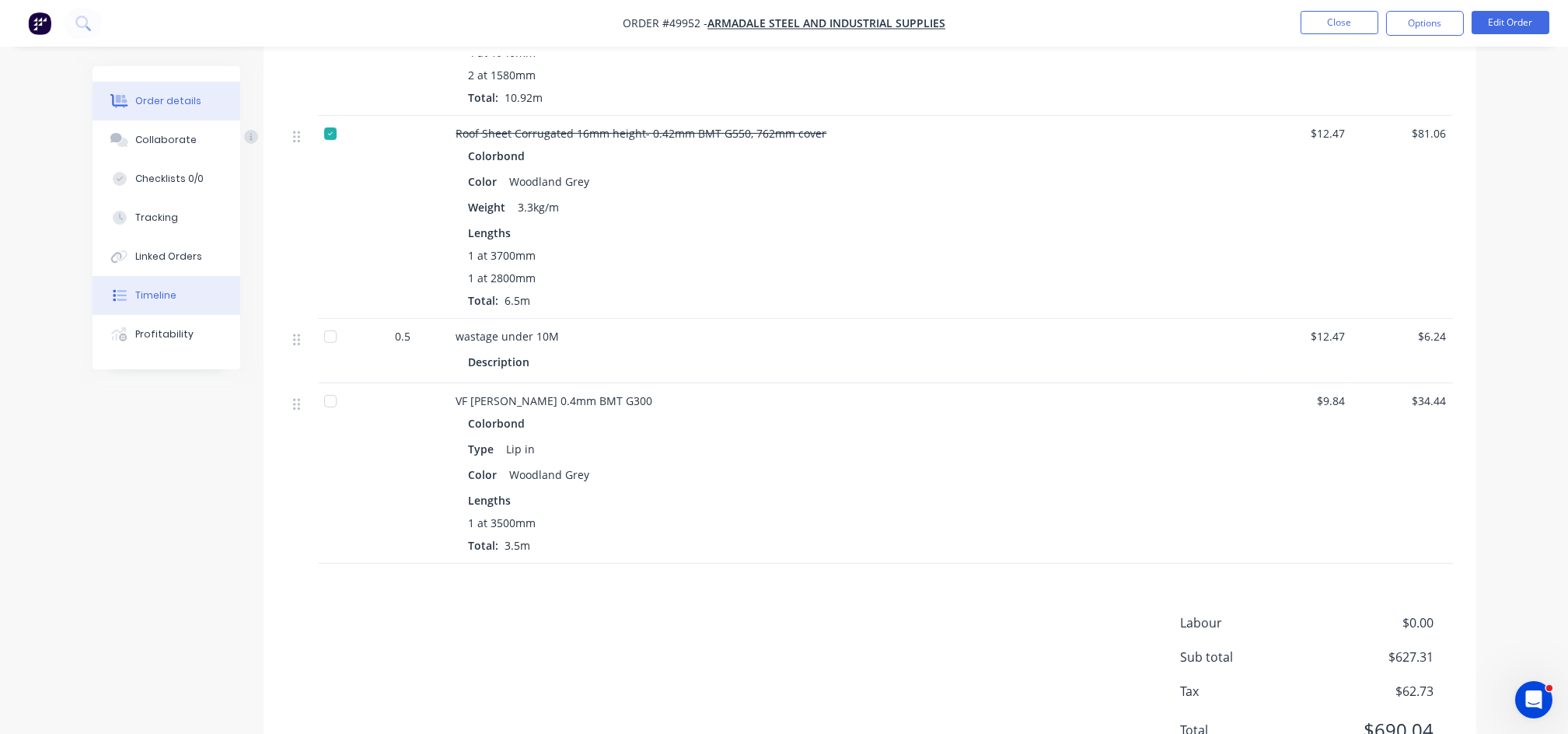
click at [150, 304] on button "Timeline" at bounding box center [166, 295] width 148 height 39
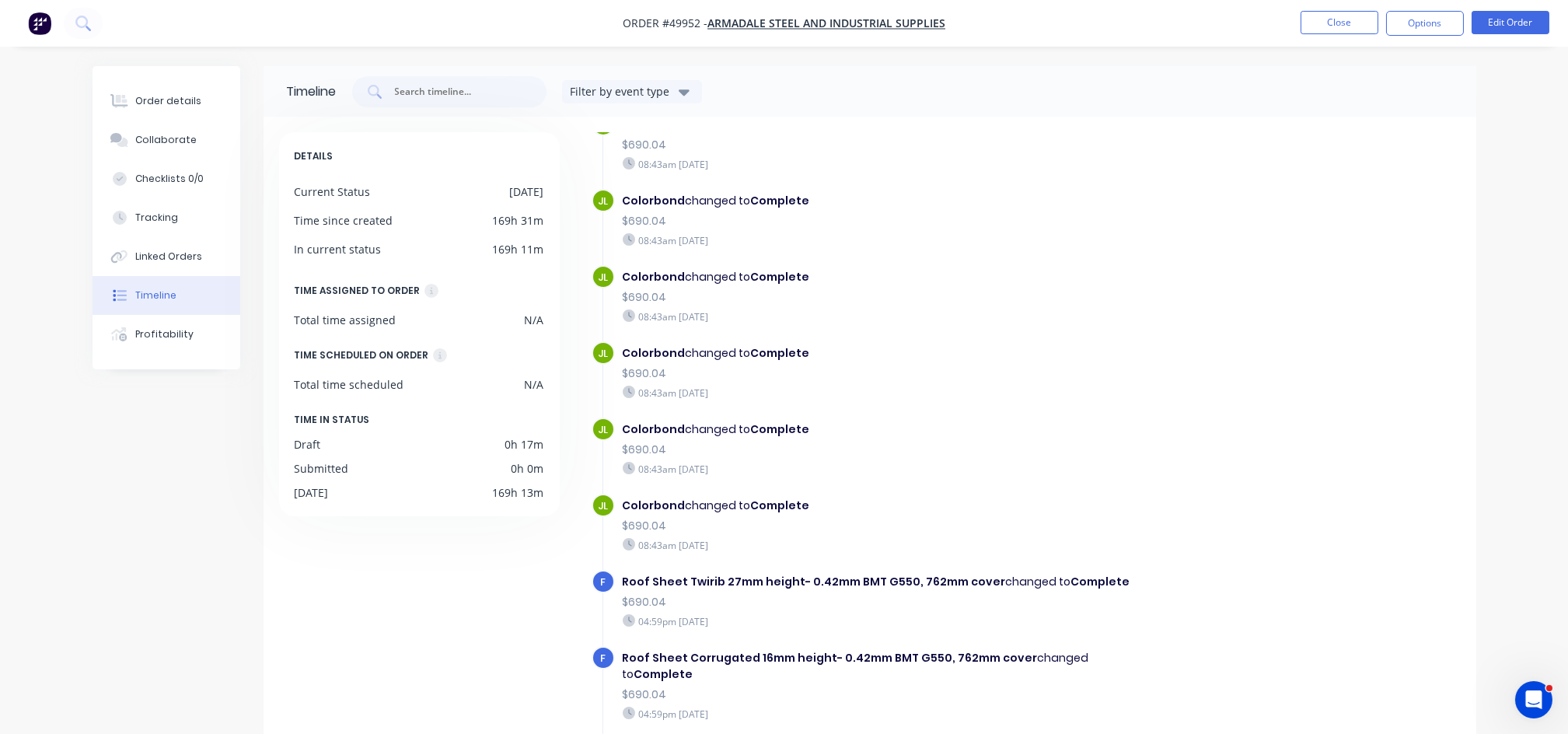
scroll to position [778, 0]
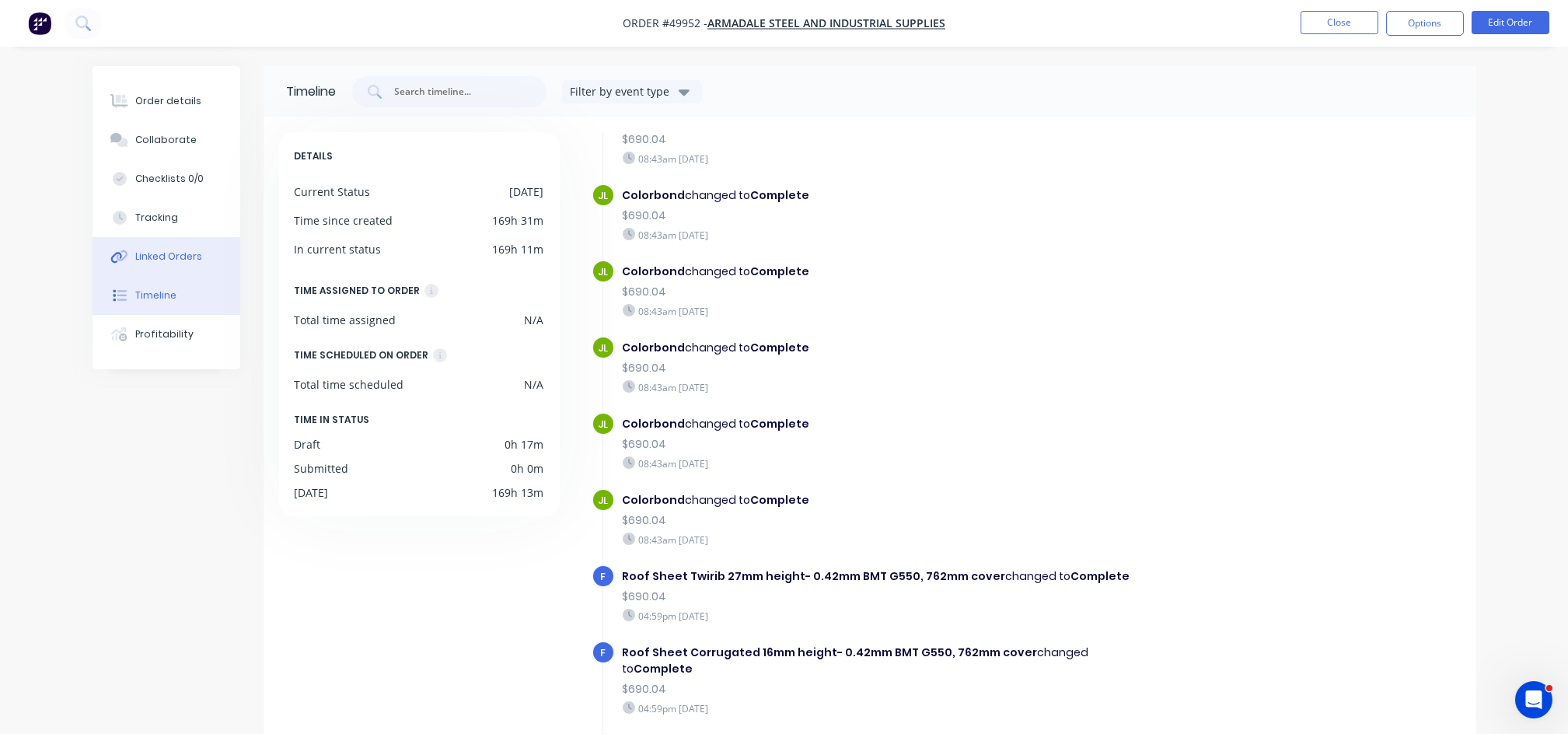
click at [168, 252] on div "Linked Orders" at bounding box center [168, 256] width 67 height 14
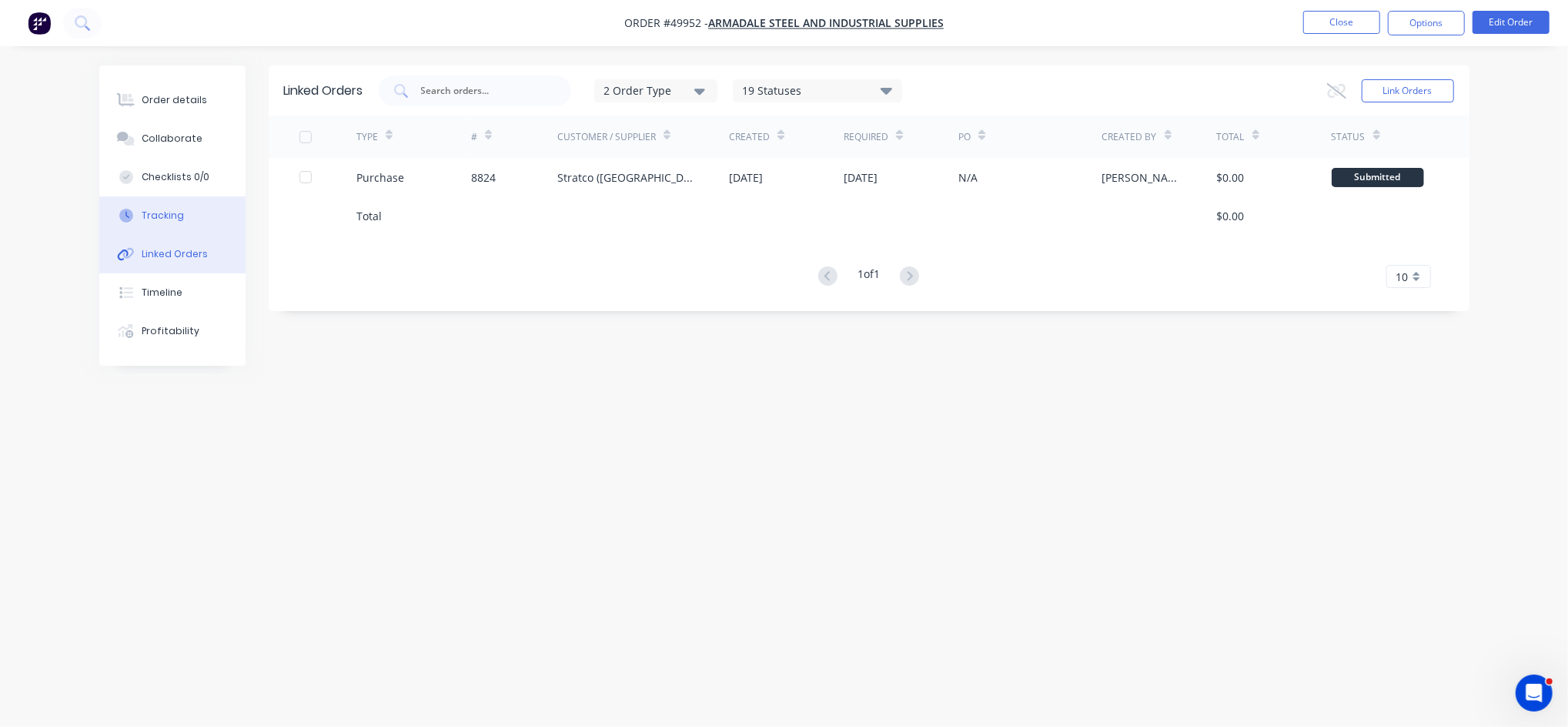
click at [173, 217] on div "Tracking" at bounding box center [162, 215] width 43 height 14
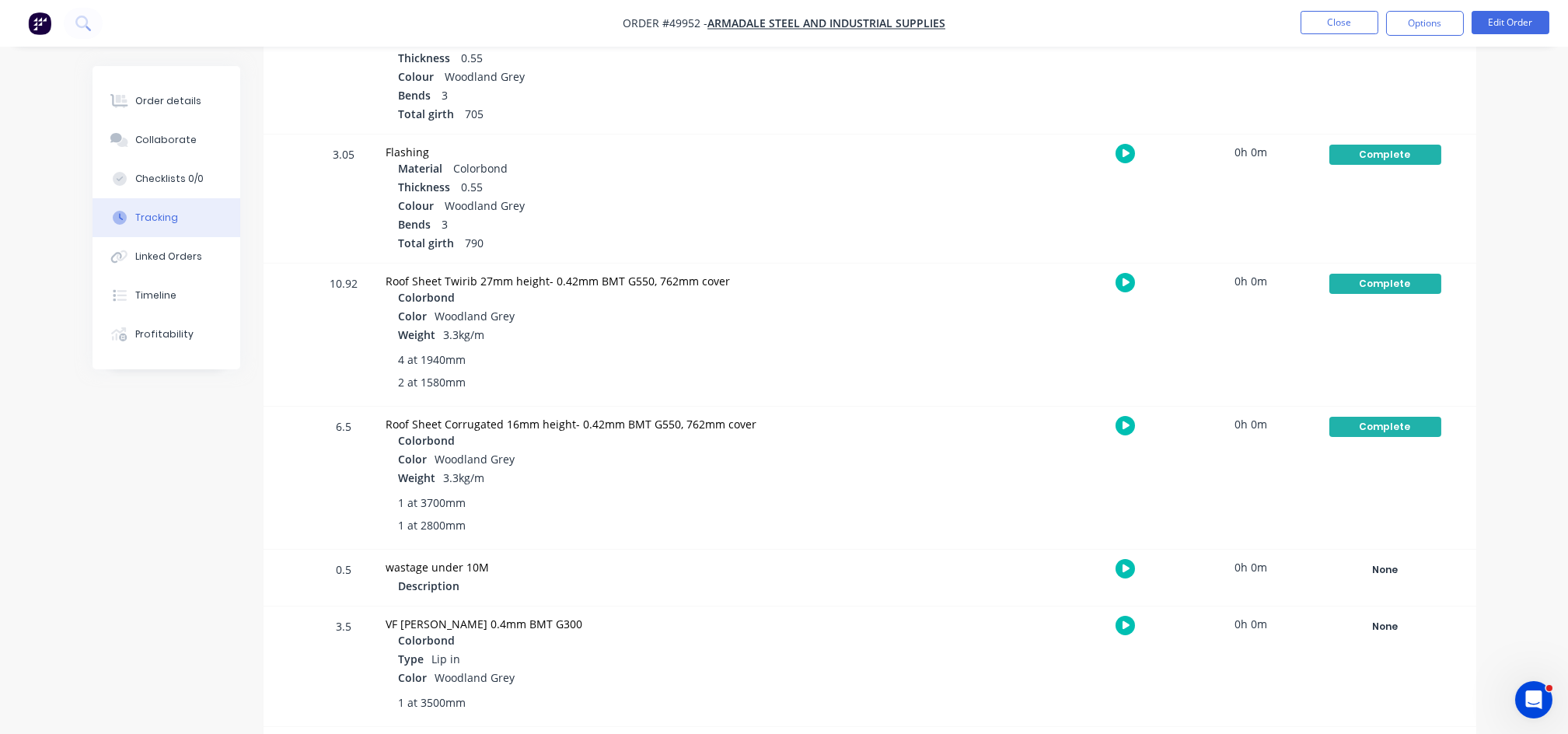
scroll to position [889, 0]
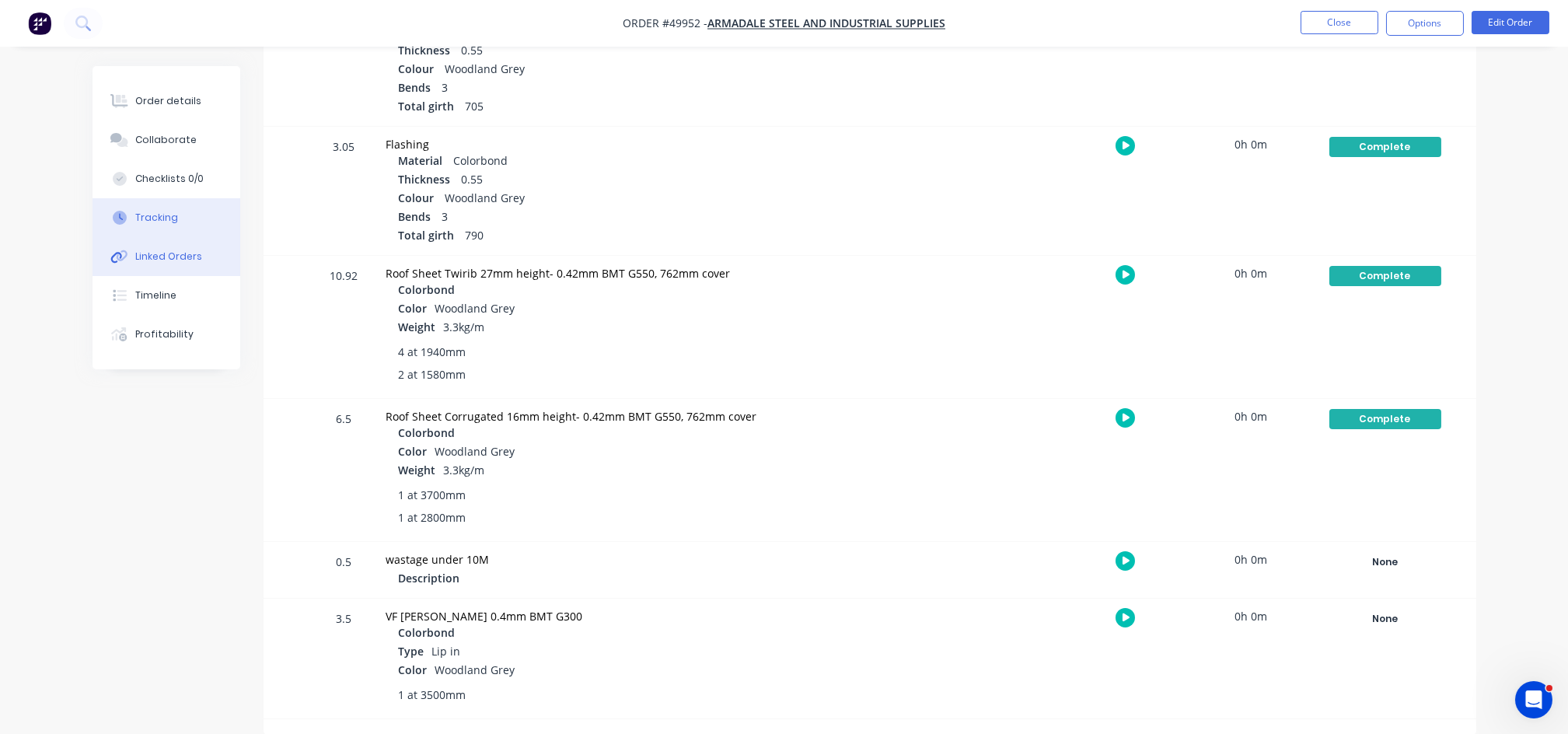
click at [176, 261] on div "Linked Orders" at bounding box center [168, 256] width 67 height 14
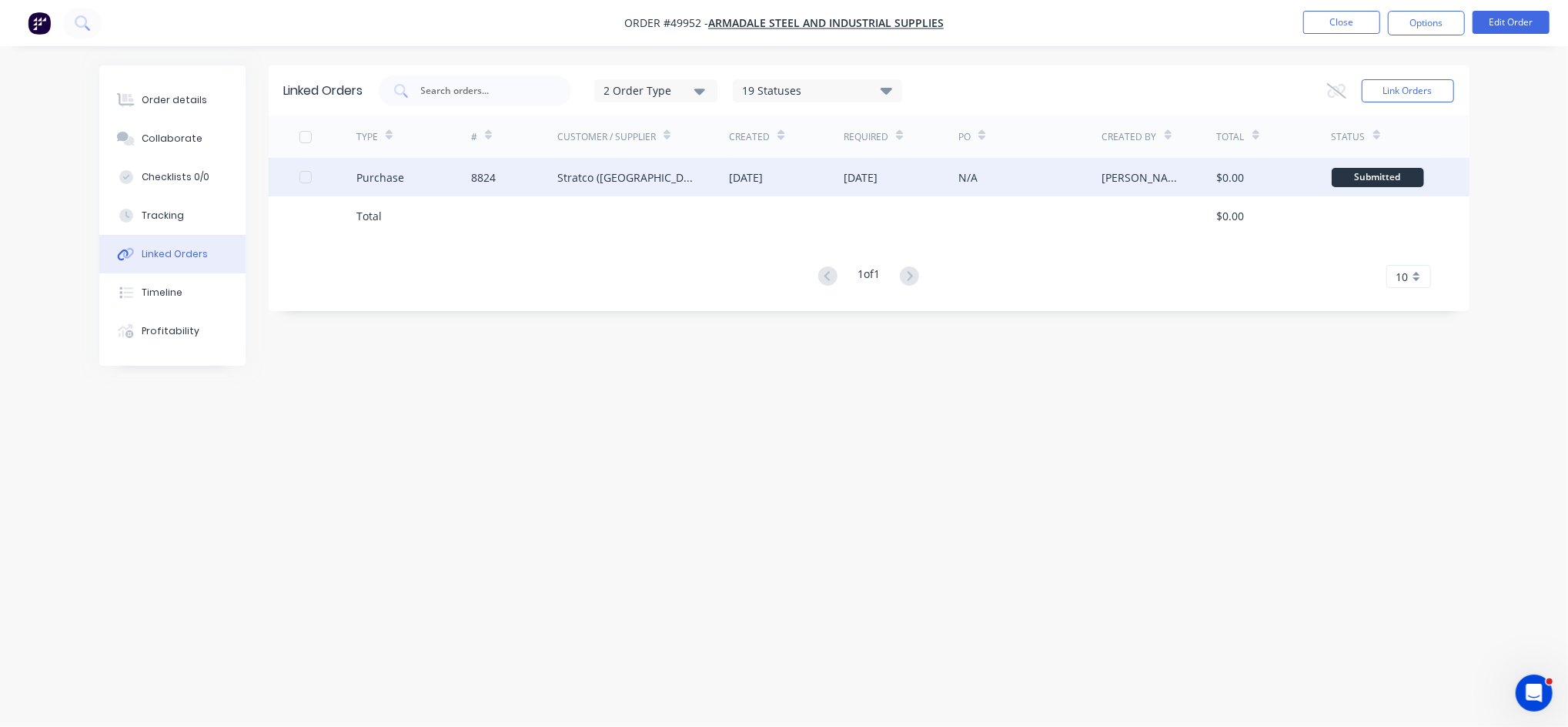
click at [640, 183] on div "Stratco ([GEOGRAPHIC_DATA]) Pty Ltd" at bounding box center [628, 177] width 141 height 16
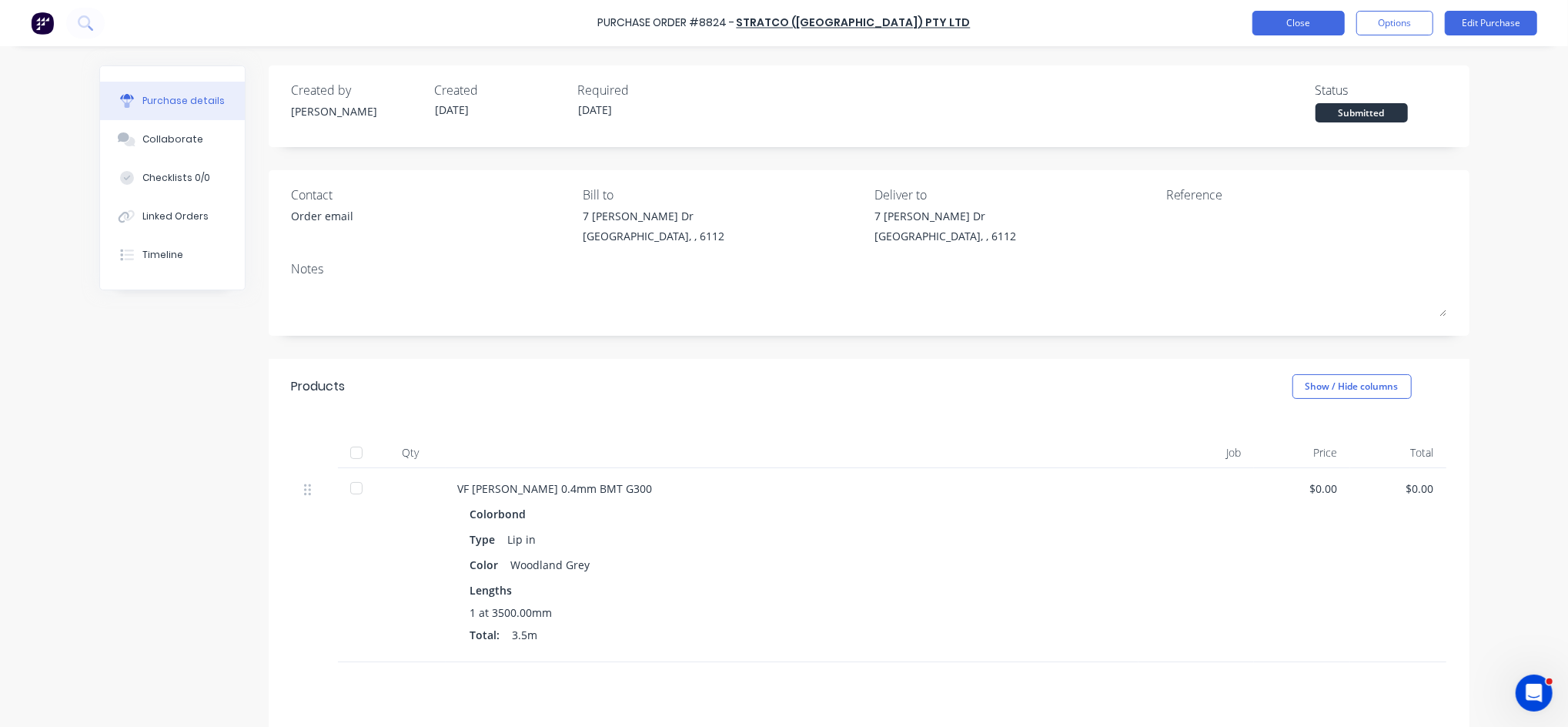
click at [1271, 22] on button "Close" at bounding box center [1298, 23] width 92 height 24
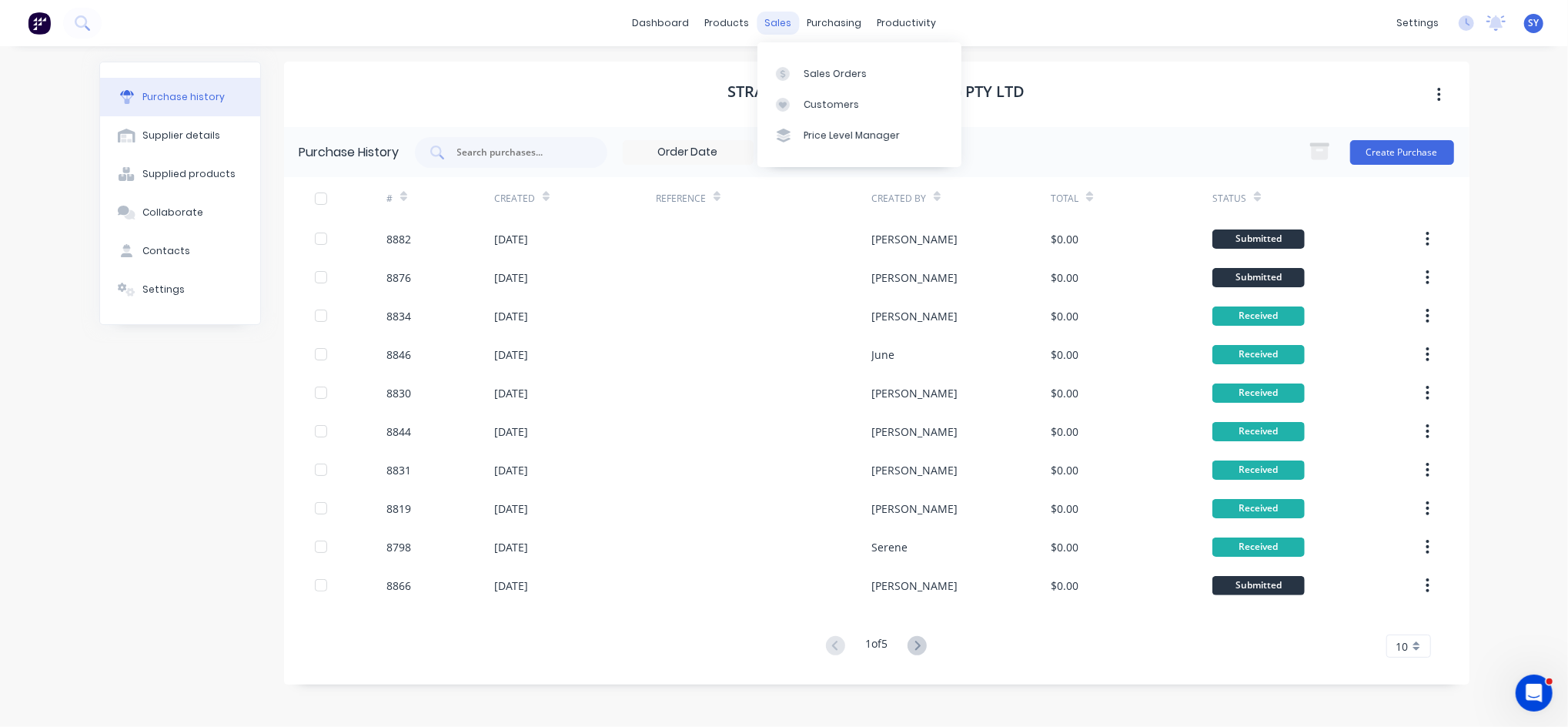
click at [774, 23] on div "sales" at bounding box center [778, 23] width 43 height 23
click at [760, 69] on div "Product Catalogue" at bounding box center [795, 74] width 95 height 14
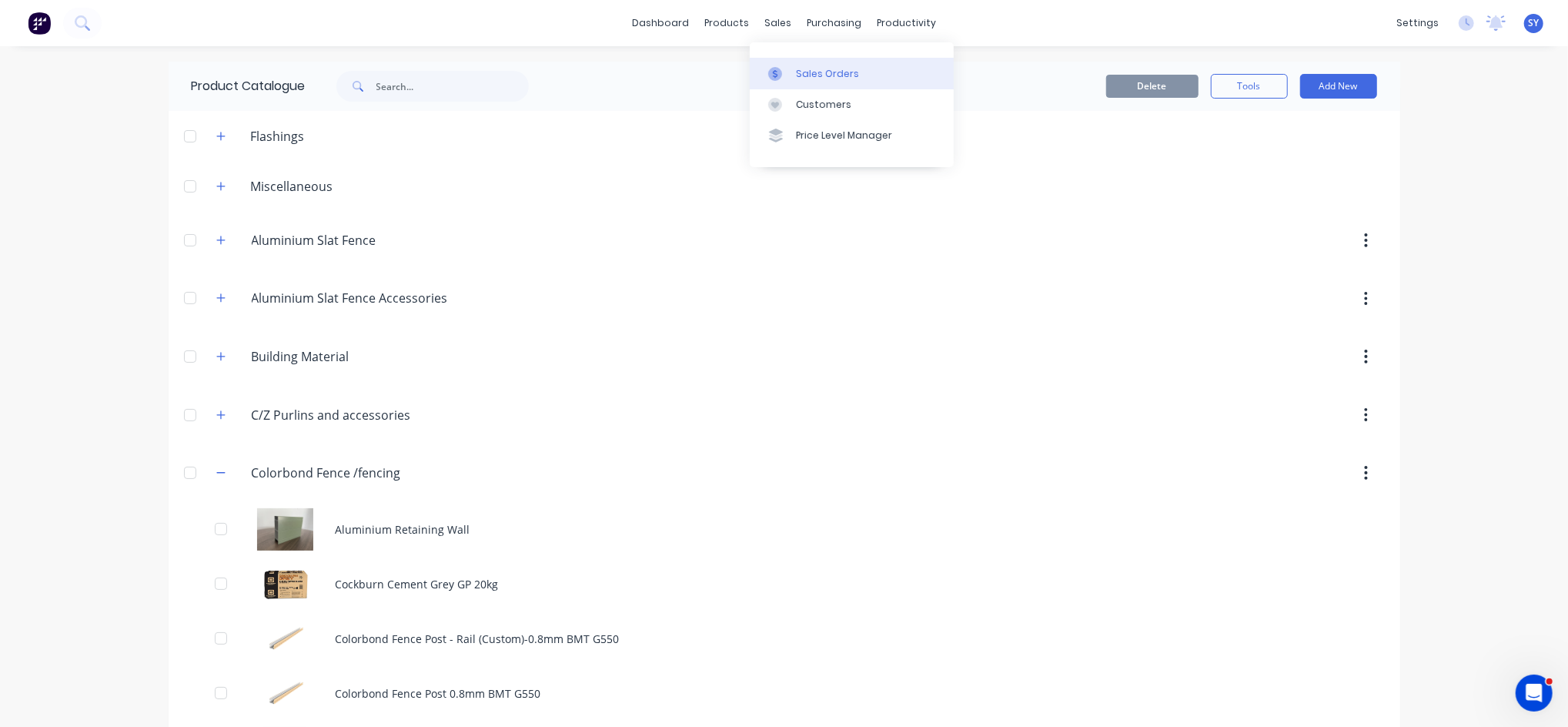
click at [816, 72] on div "Sales Orders" at bounding box center [827, 74] width 63 height 14
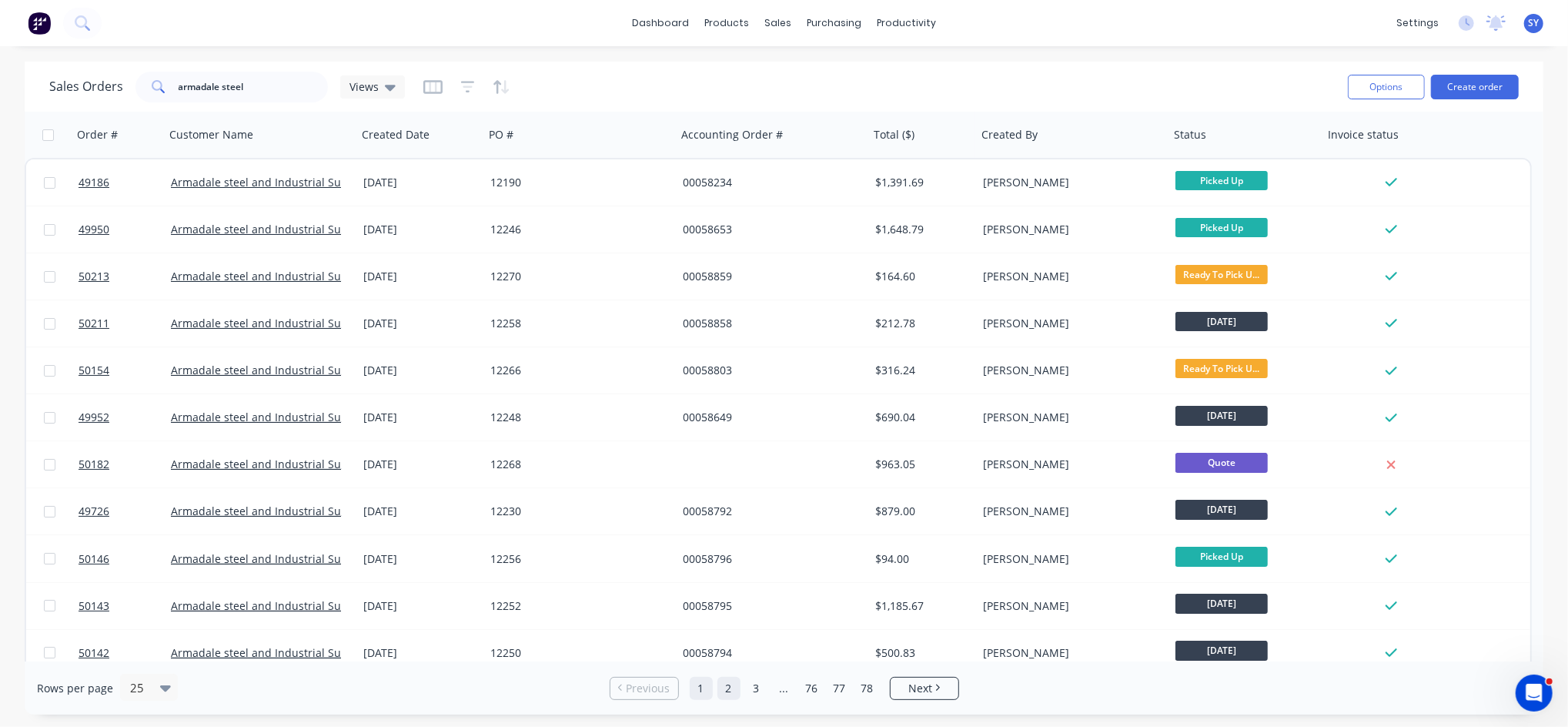
click at [729, 692] on link "2" at bounding box center [729, 688] width 23 height 23
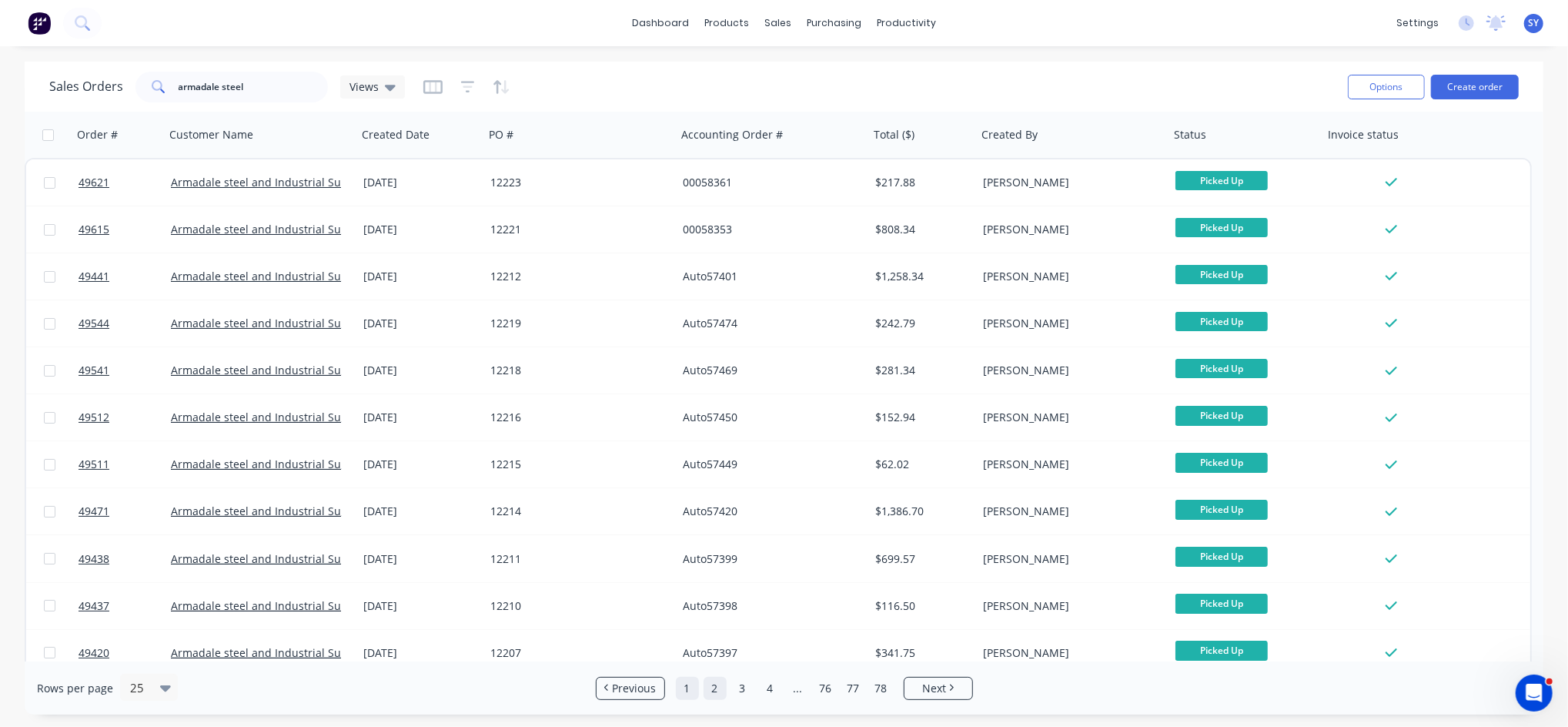
click at [692, 695] on link "1" at bounding box center [687, 688] width 23 height 23
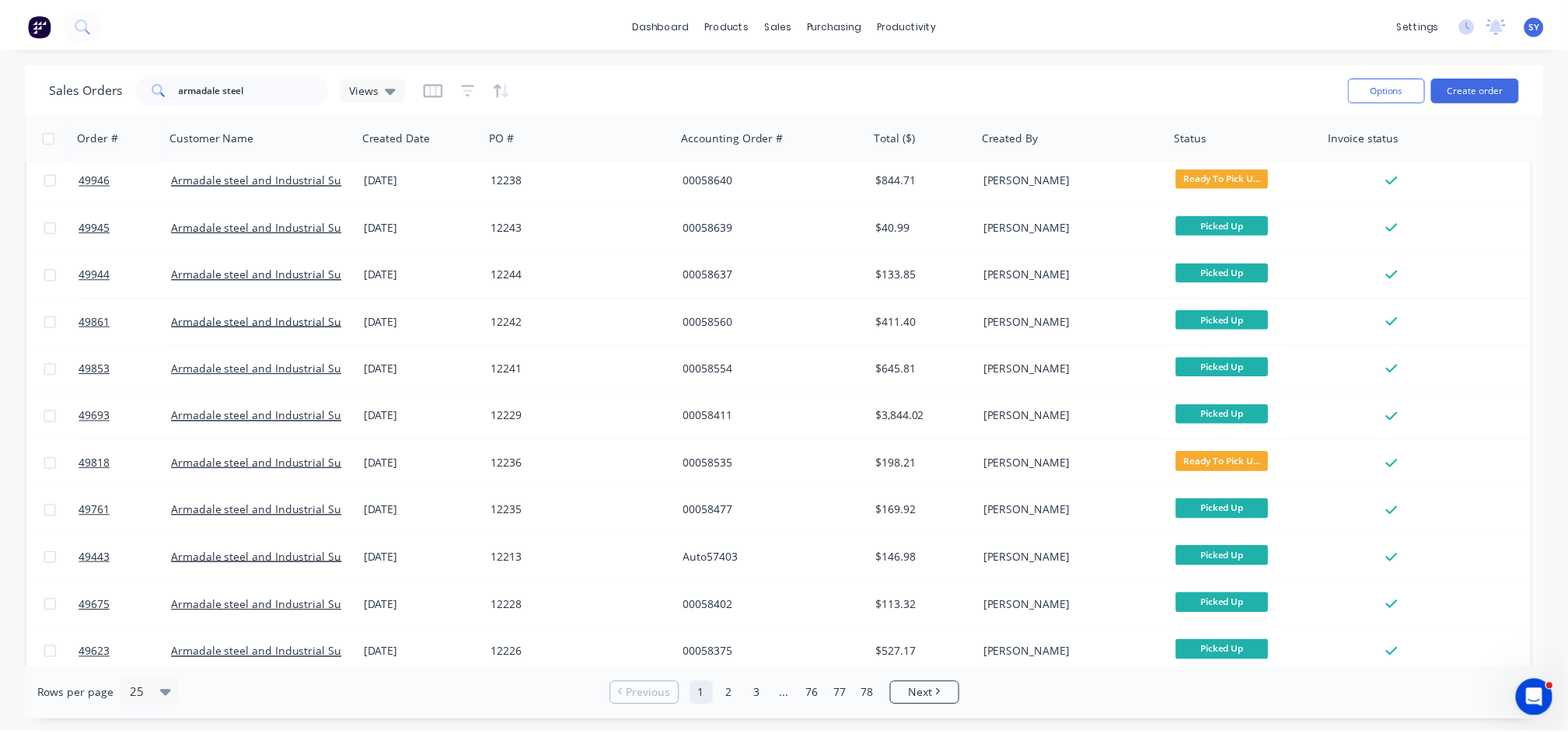
scroll to position [678, 0]
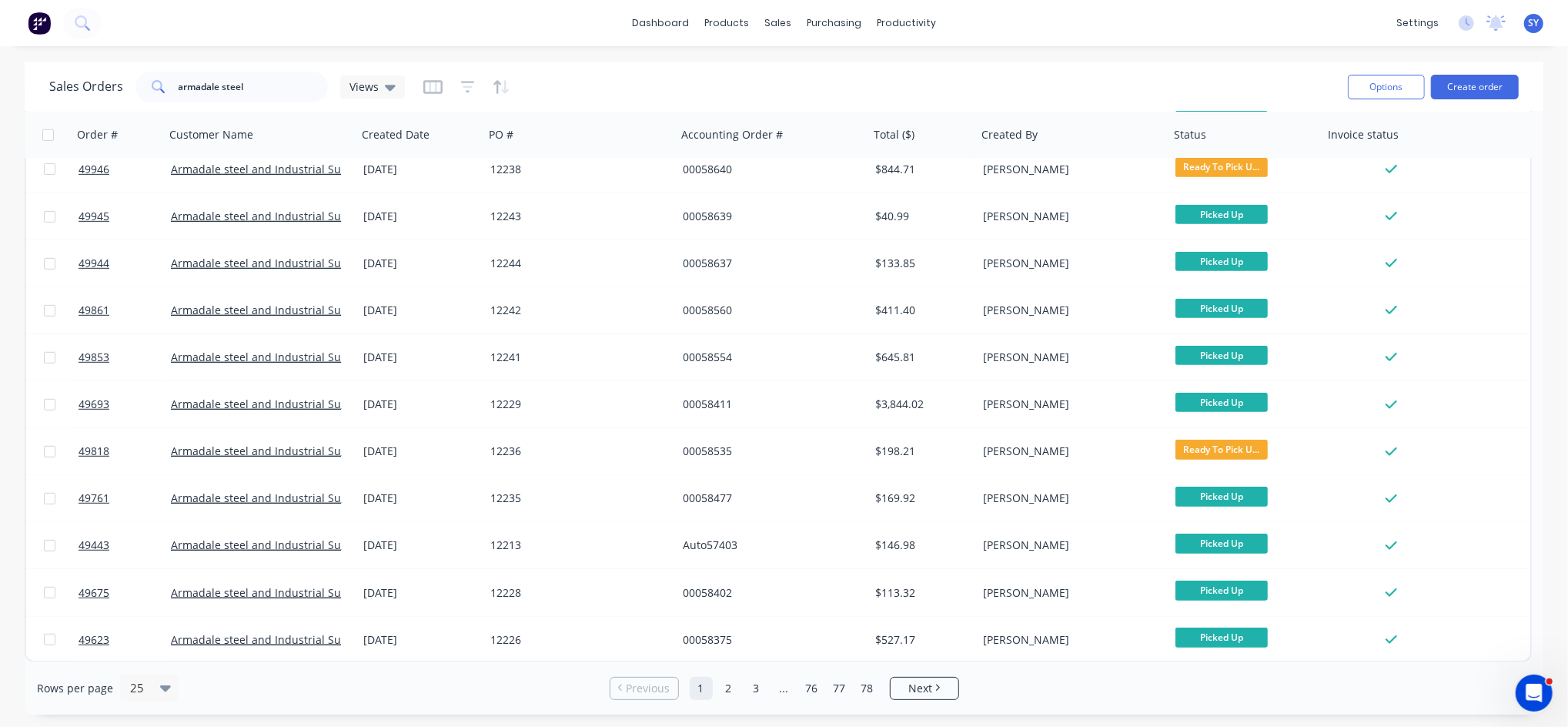
click at [902, 468] on div "$198.21" at bounding box center [923, 451] width 108 height 46
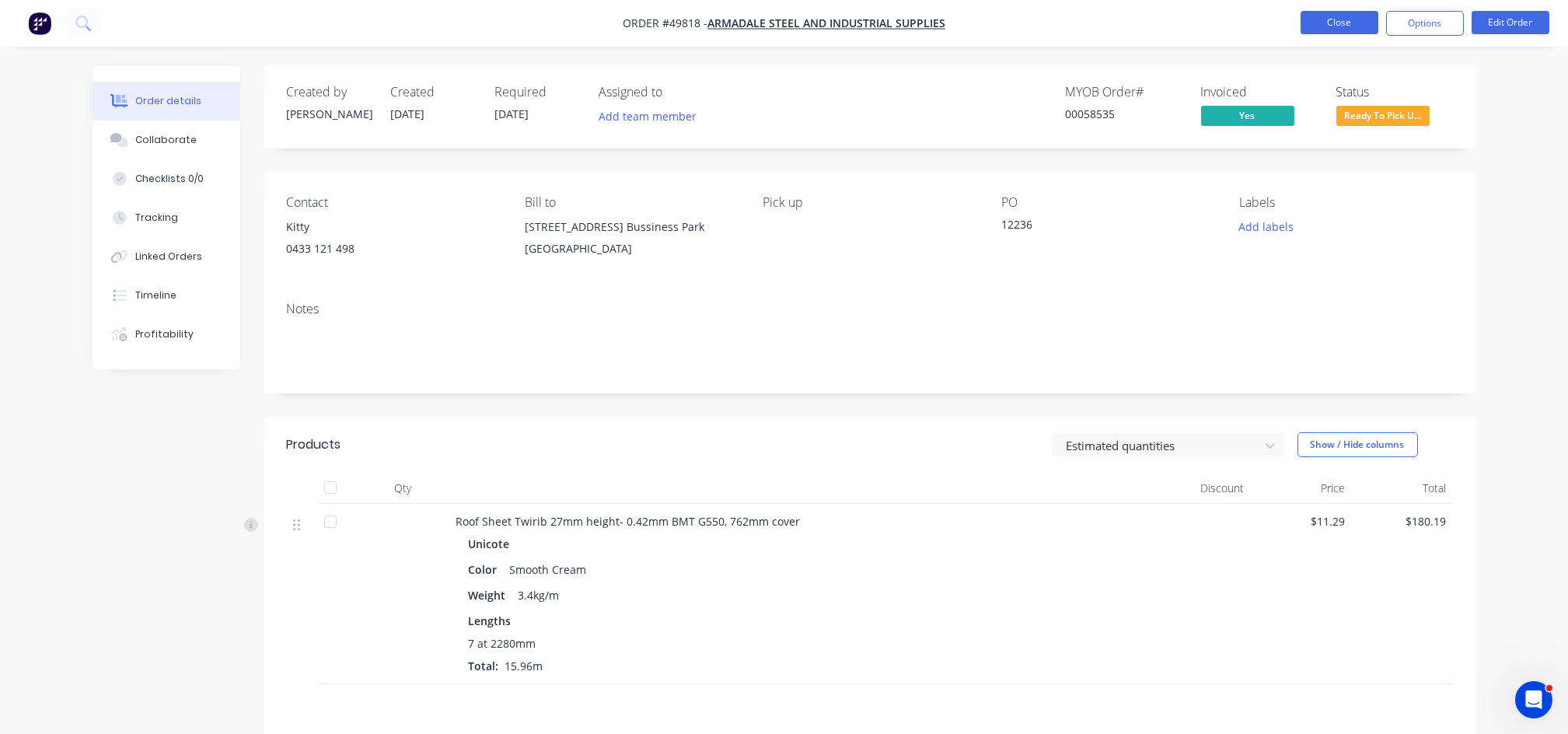
click at [1358, 14] on button "Close" at bounding box center [1340, 23] width 78 height 24
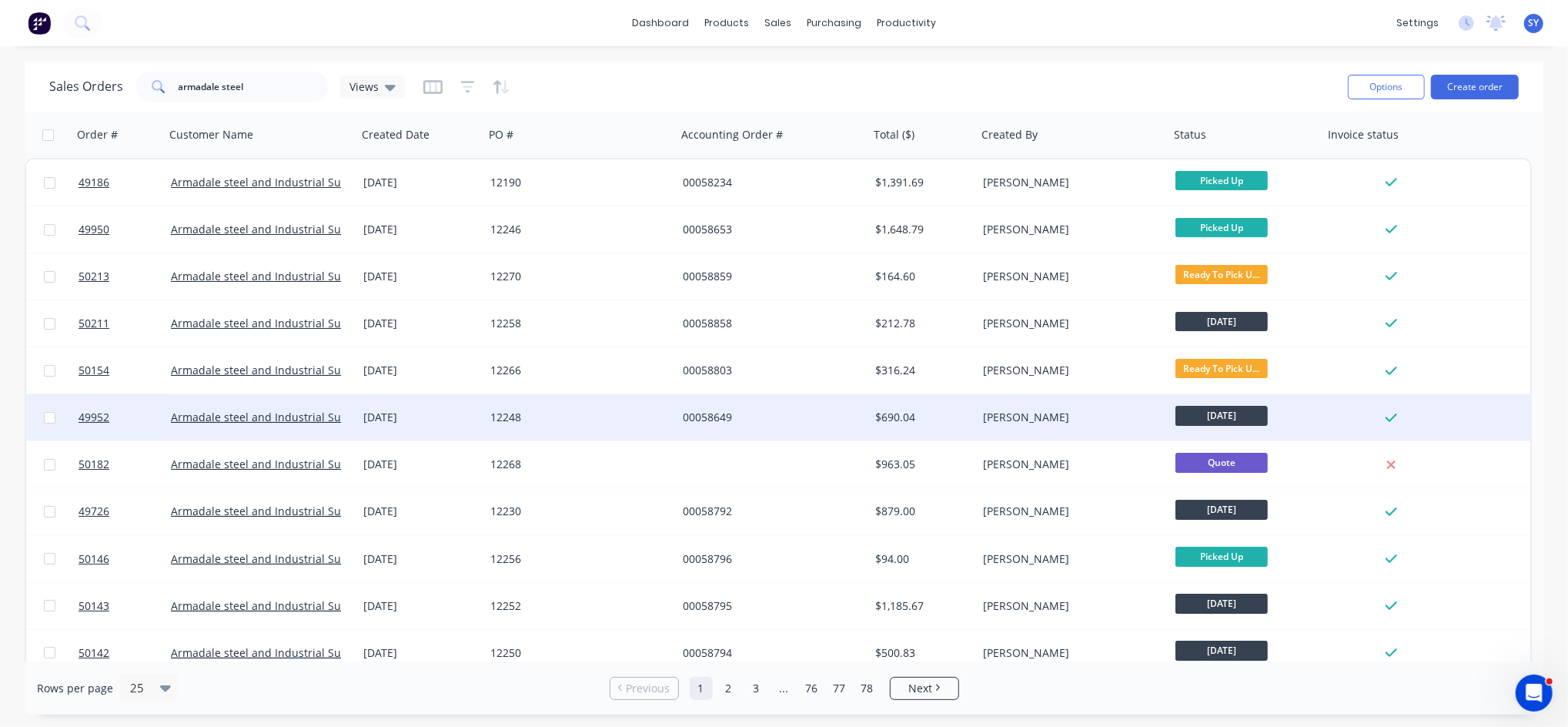
click at [865, 413] on div "00058649" at bounding box center [773, 417] width 193 height 46
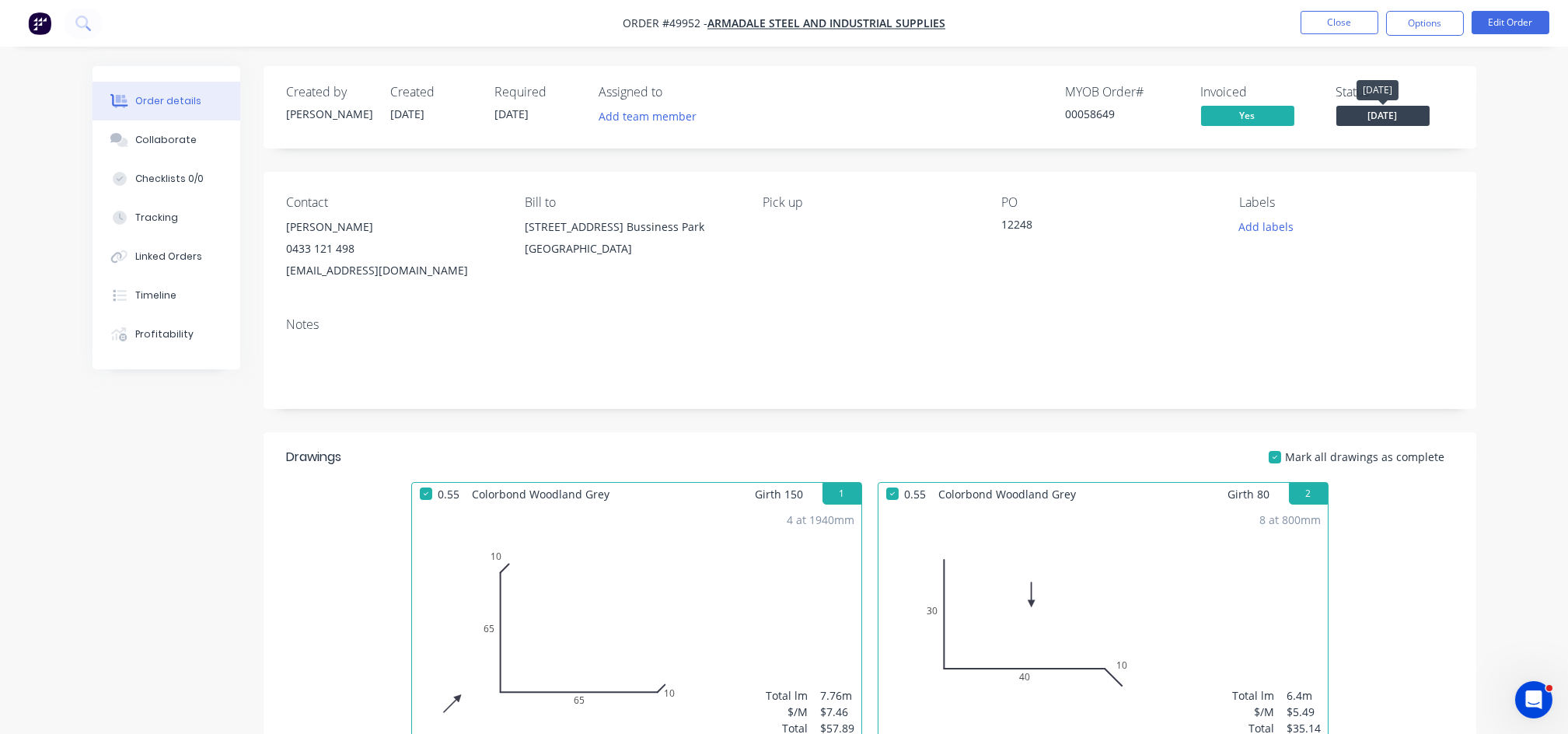
click at [1396, 117] on span "[DATE]" at bounding box center [1383, 115] width 93 height 19
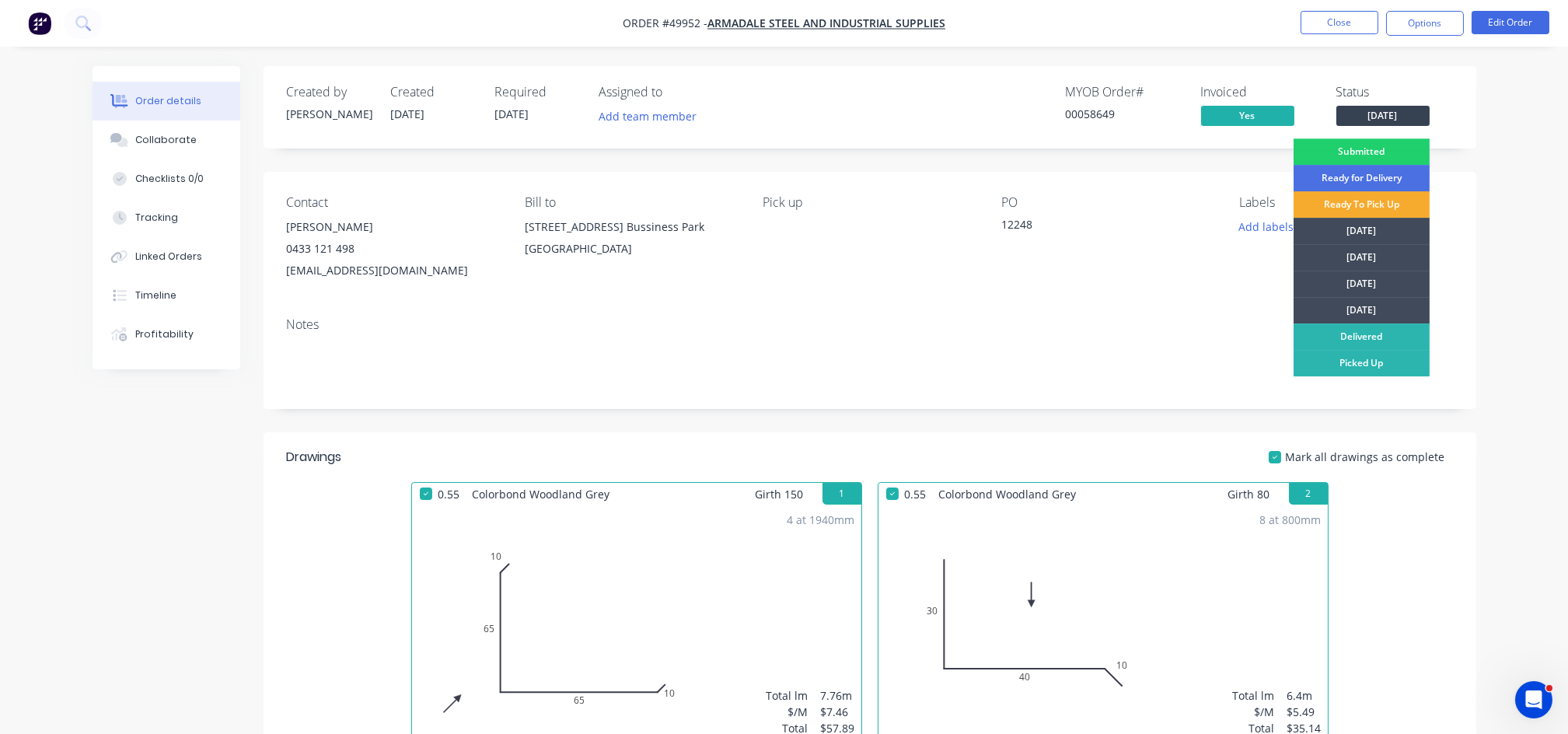
click at [1367, 208] on div "Ready To Pick Up" at bounding box center [1361, 204] width 136 height 26
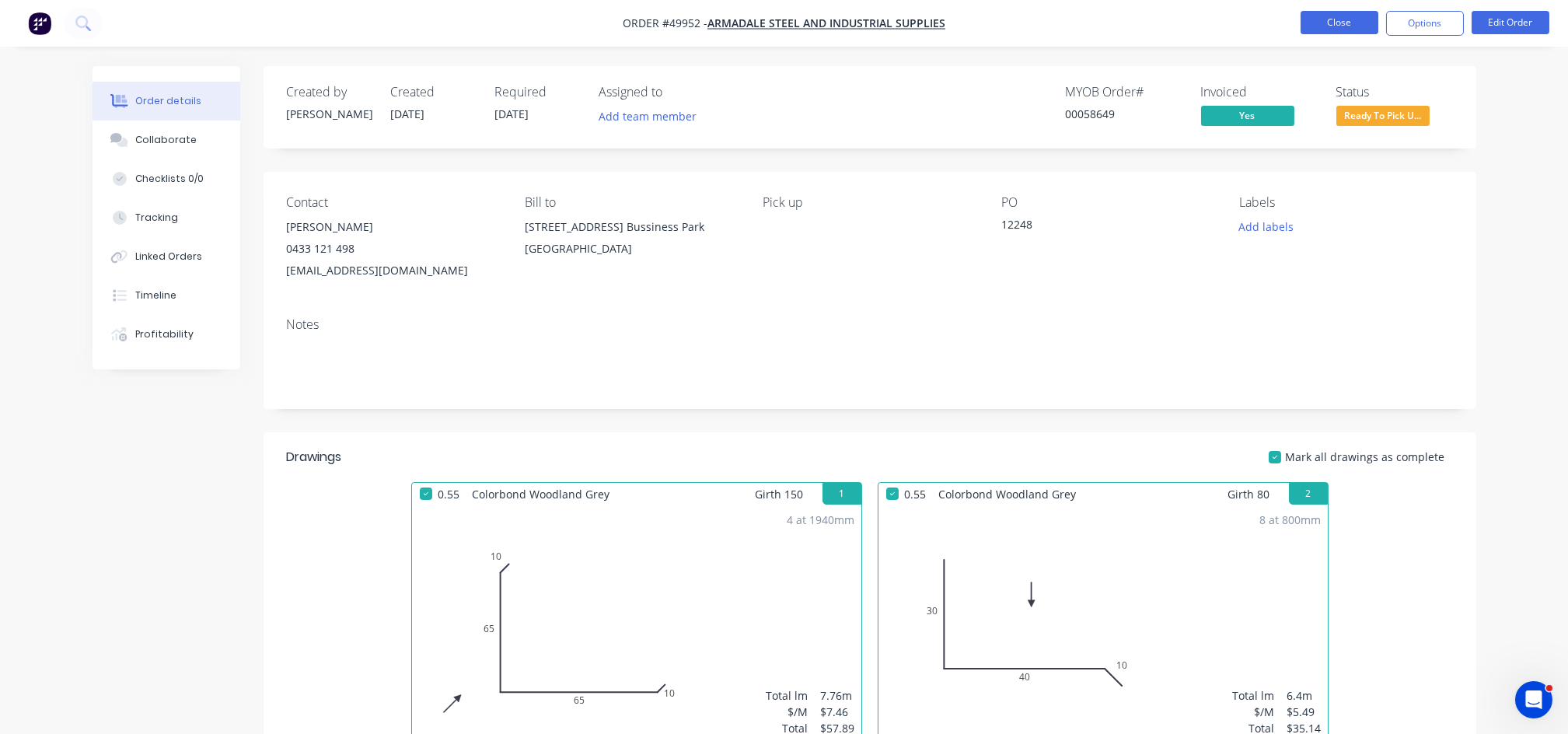
click at [1369, 24] on button "Close" at bounding box center [1340, 23] width 78 height 24
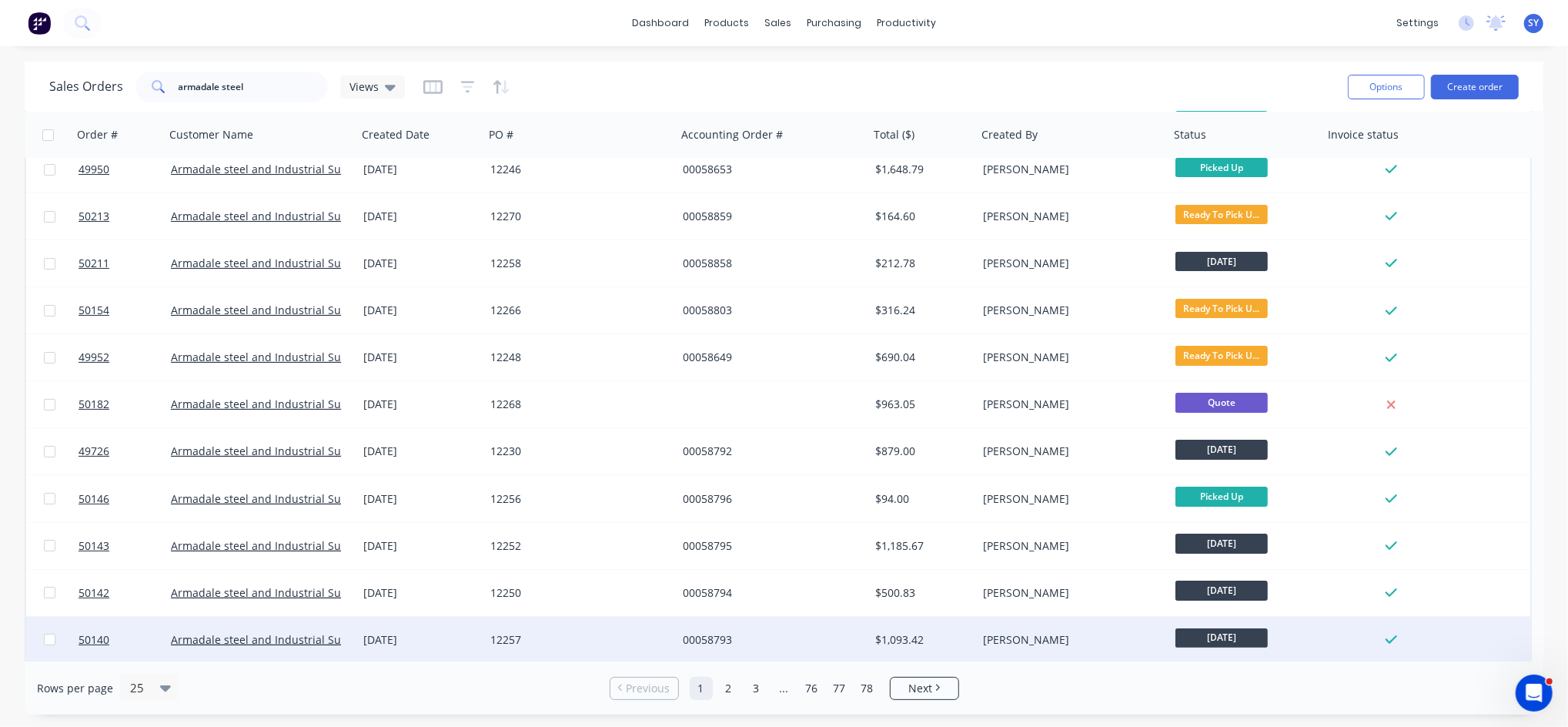
scroll to position [55, 0]
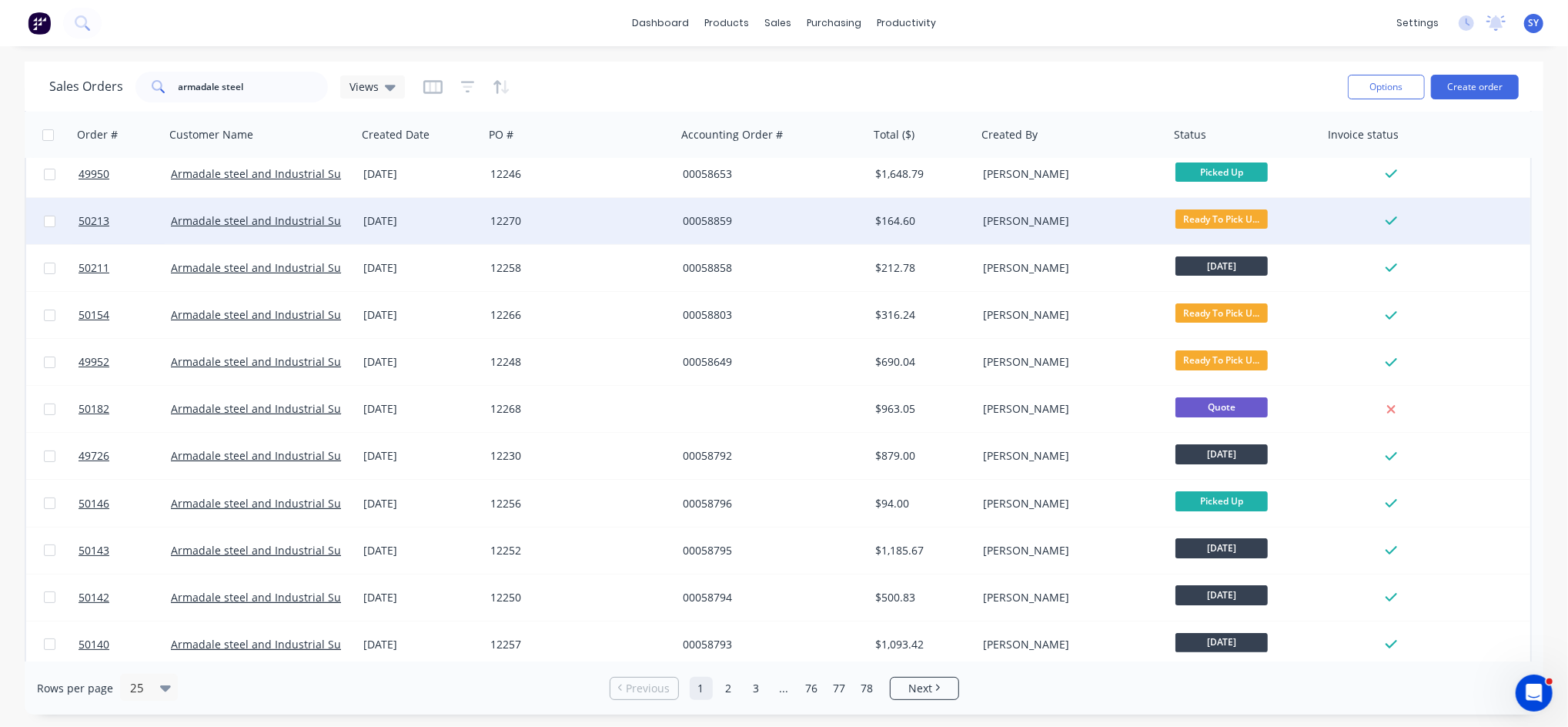
click at [617, 237] on div "12270" at bounding box center [580, 220] width 193 height 46
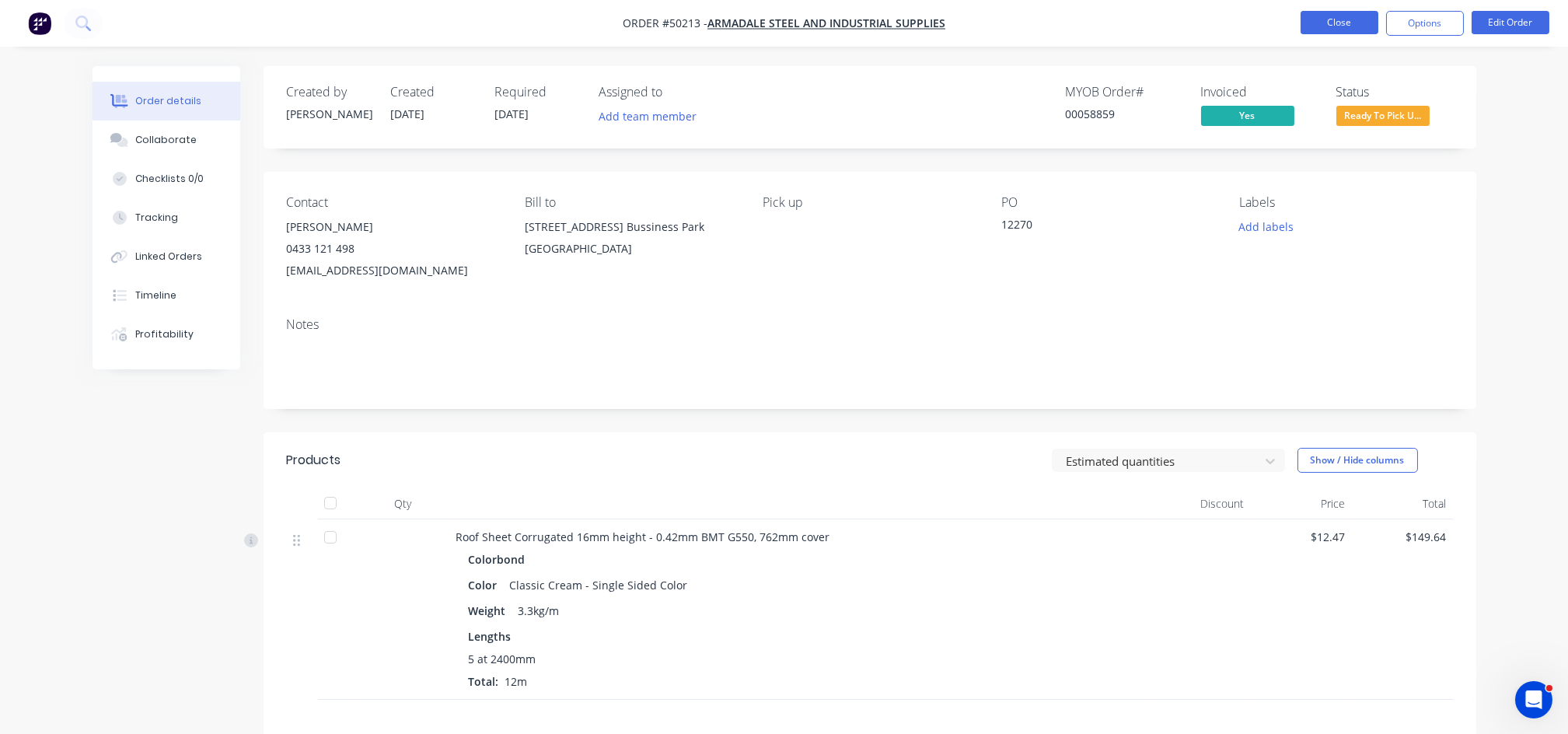
click at [1319, 17] on button "Close" at bounding box center [1340, 23] width 78 height 24
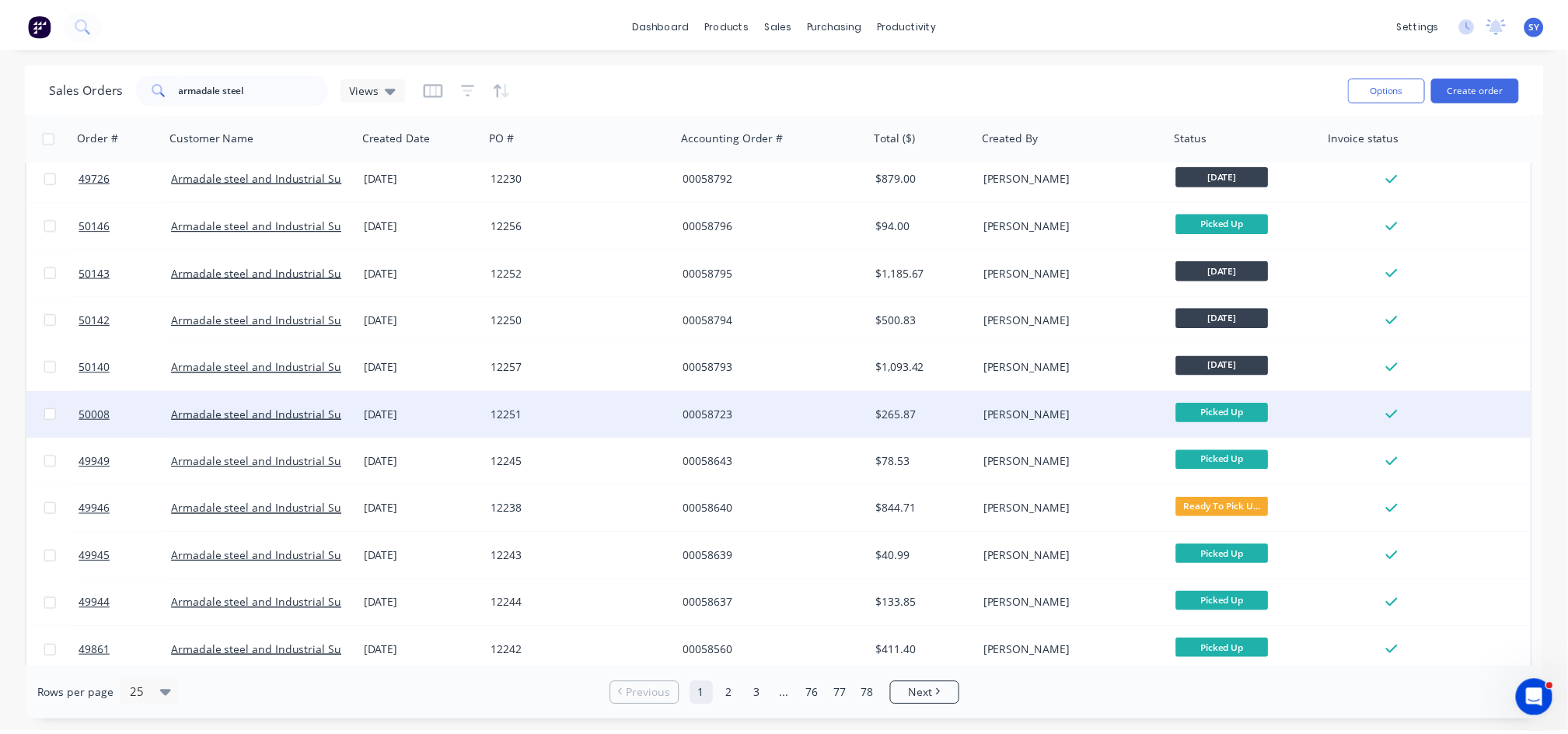
scroll to position [414, 0]
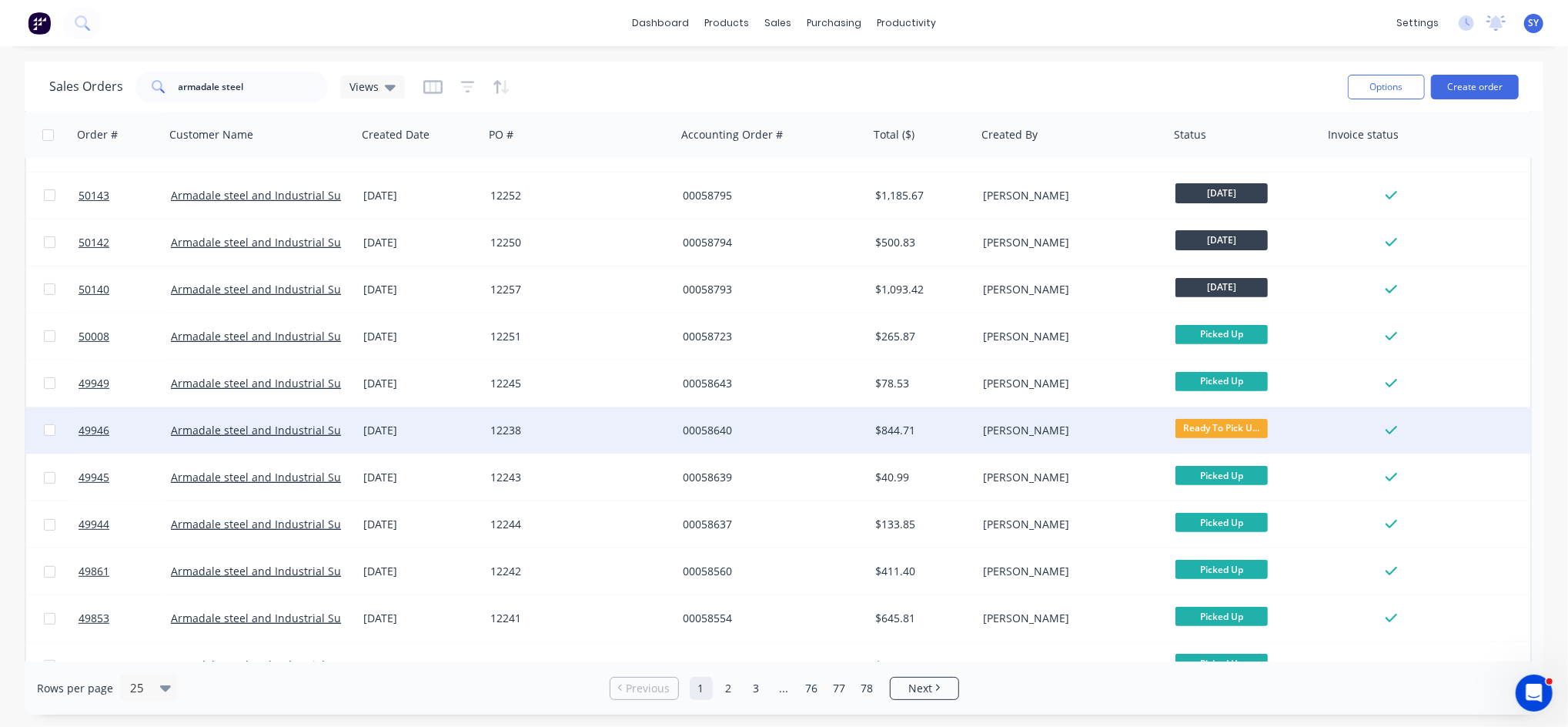
click at [1154, 432] on div "[PERSON_NAME]" at bounding box center [1072, 431] width 180 height 15
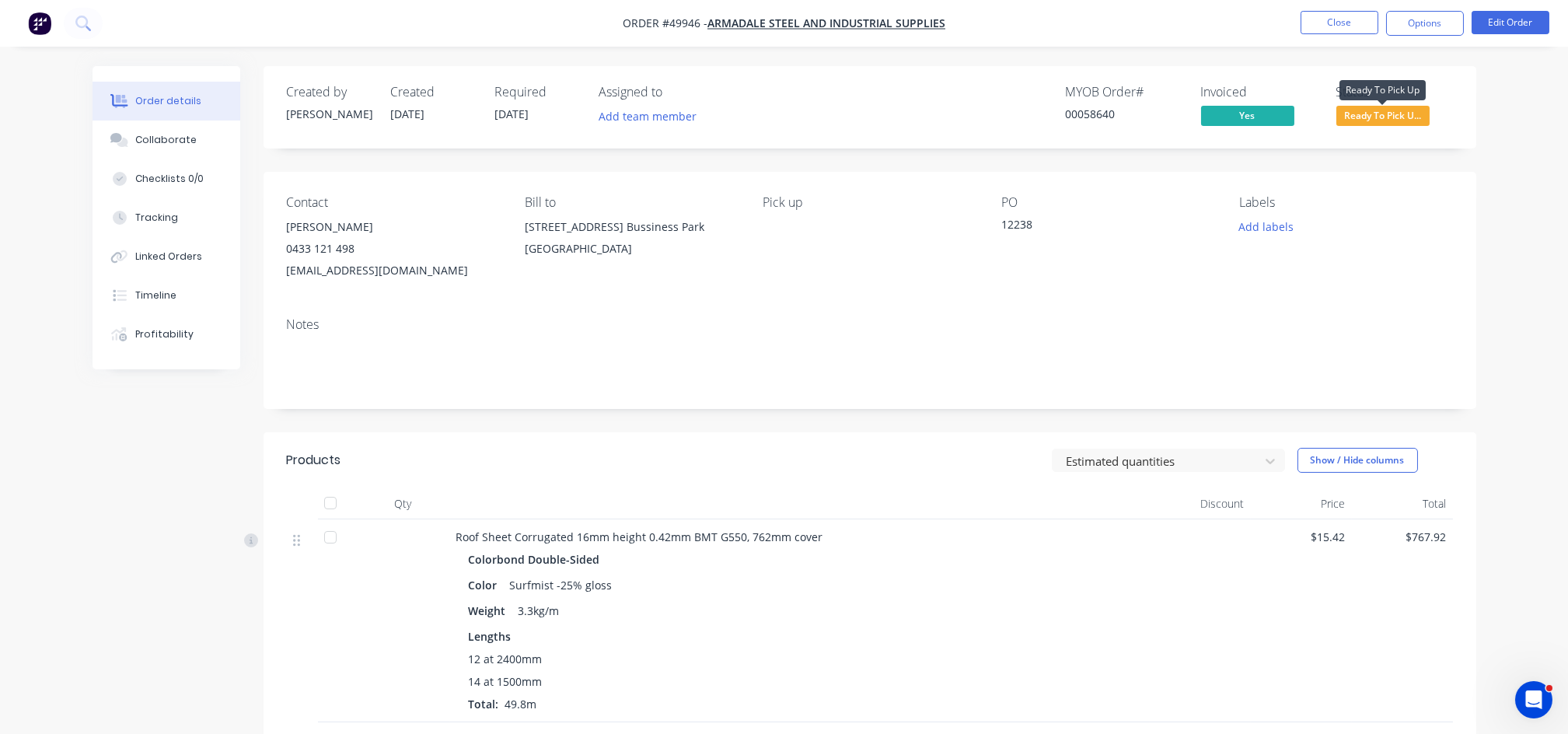
click at [1381, 117] on span "Ready To Pick U..." at bounding box center [1383, 115] width 93 height 19
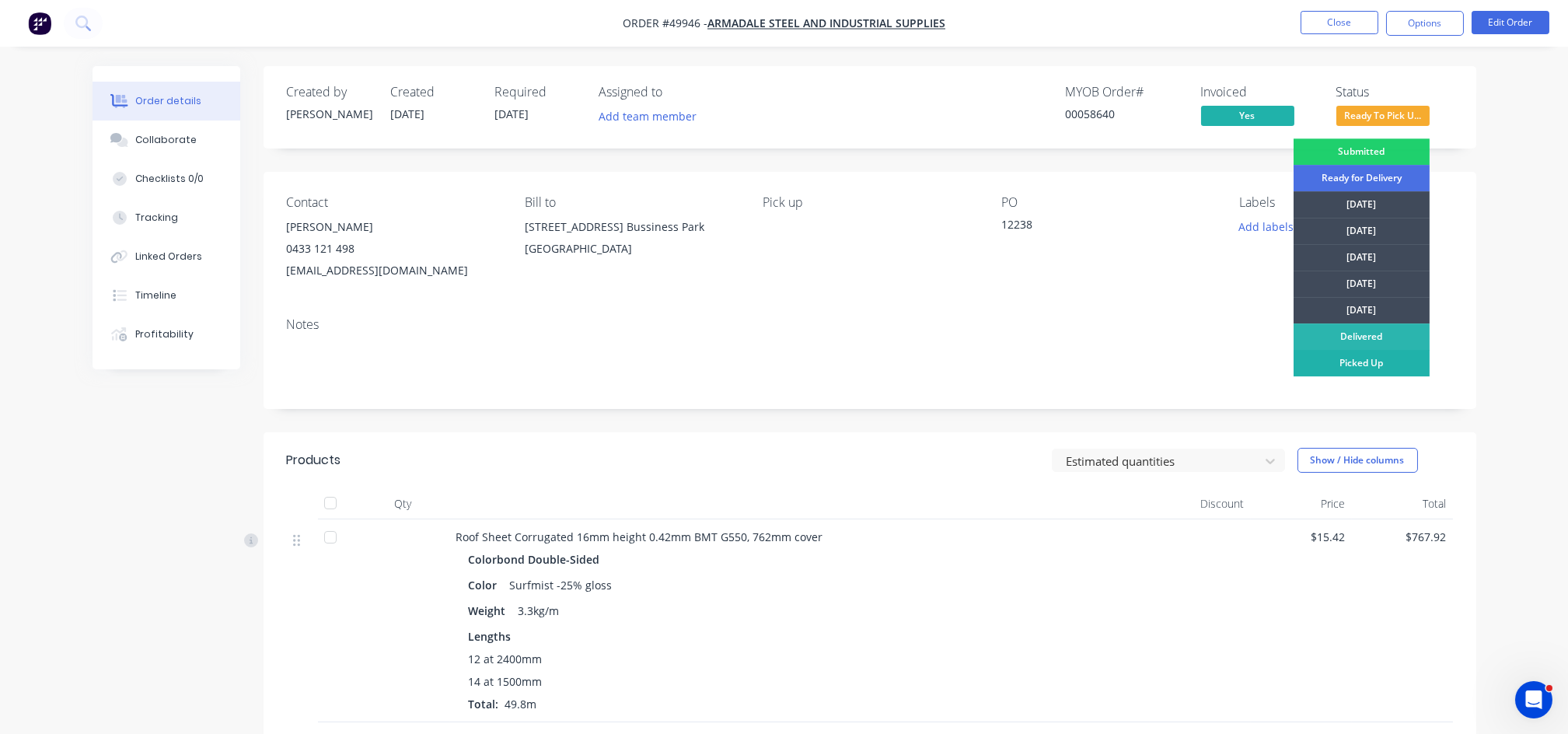
click at [1345, 363] on div "Picked Up" at bounding box center [1361, 363] width 136 height 26
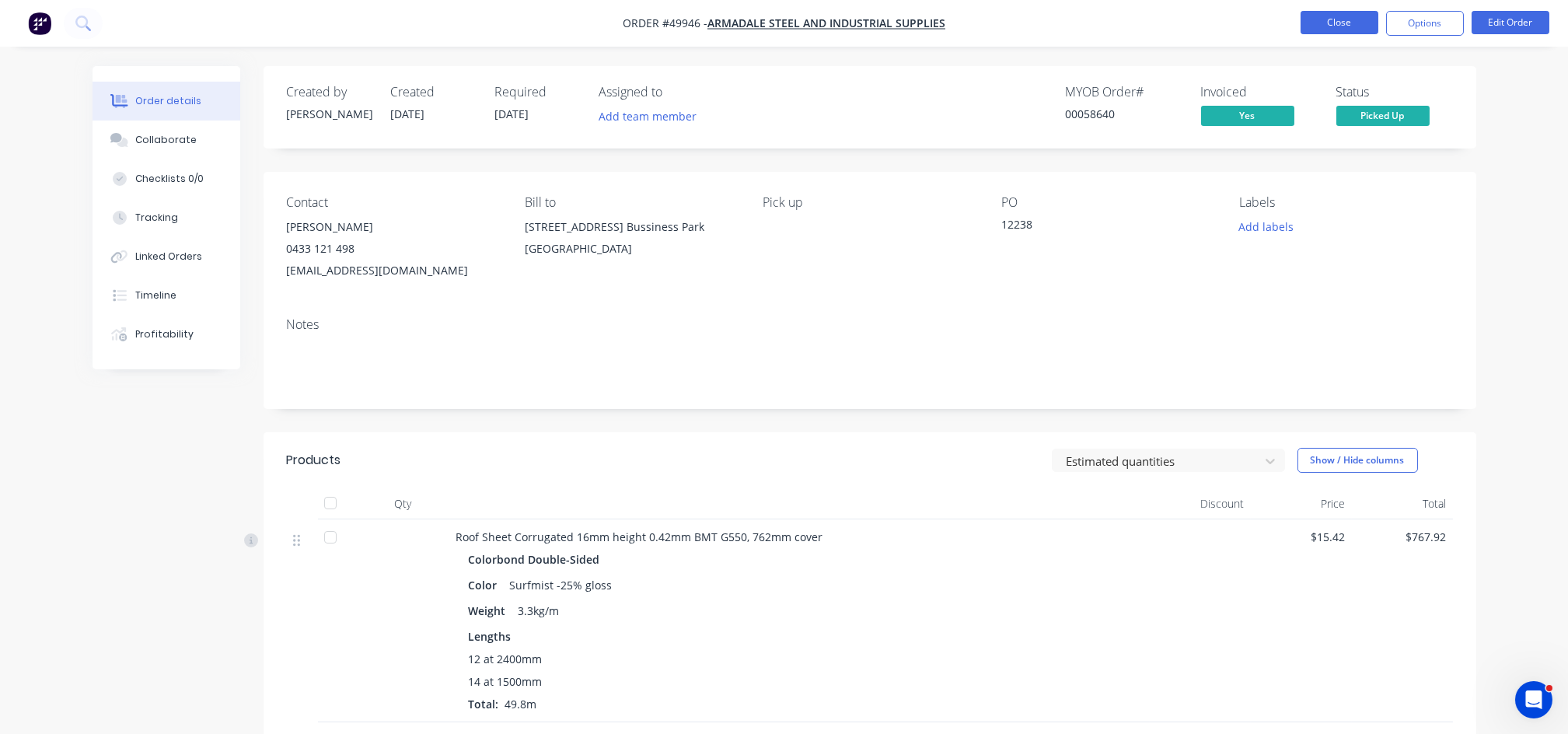
click at [1351, 23] on button "Close" at bounding box center [1340, 23] width 78 height 24
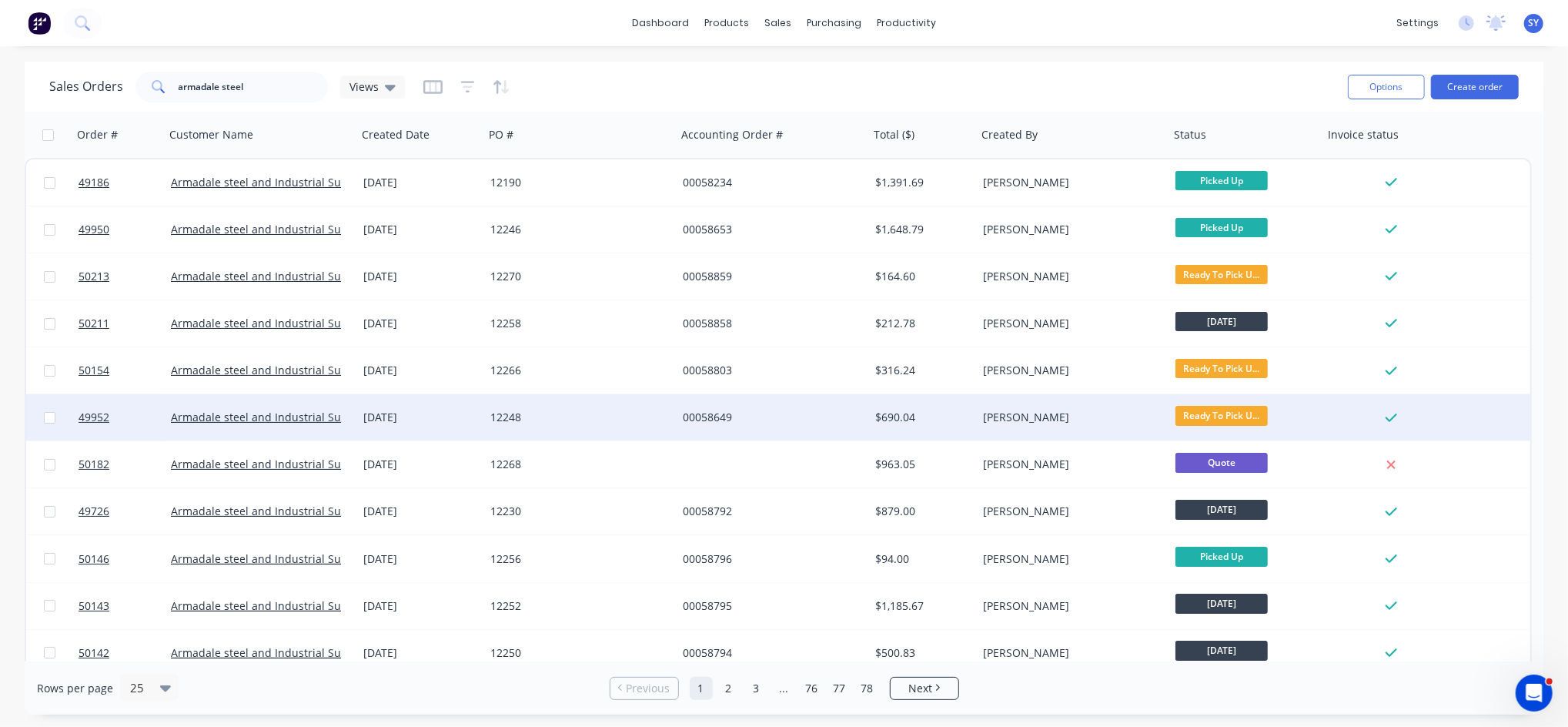
click at [688, 426] on div "00058649" at bounding box center [773, 417] width 193 height 46
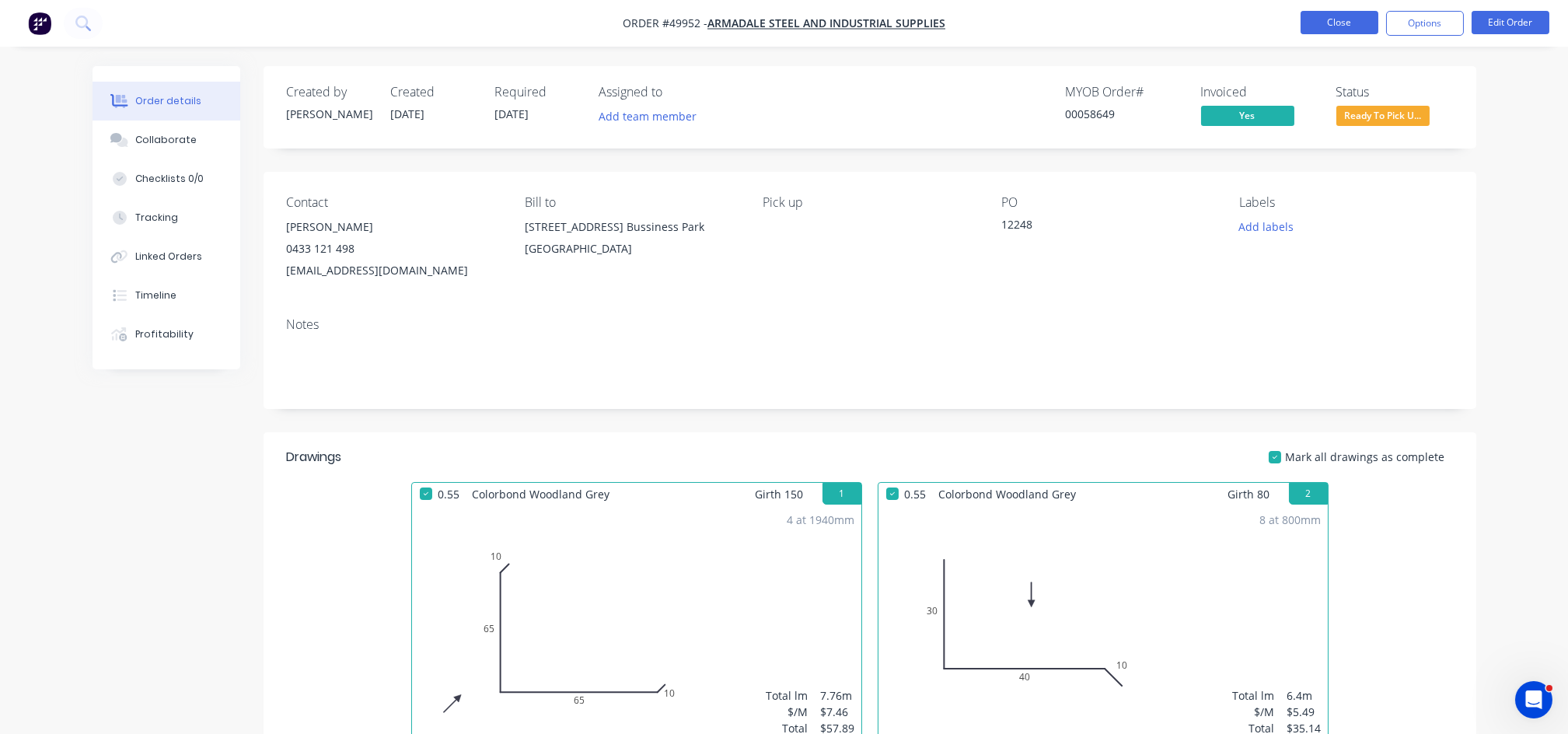
click at [1325, 25] on button "Close" at bounding box center [1340, 23] width 78 height 24
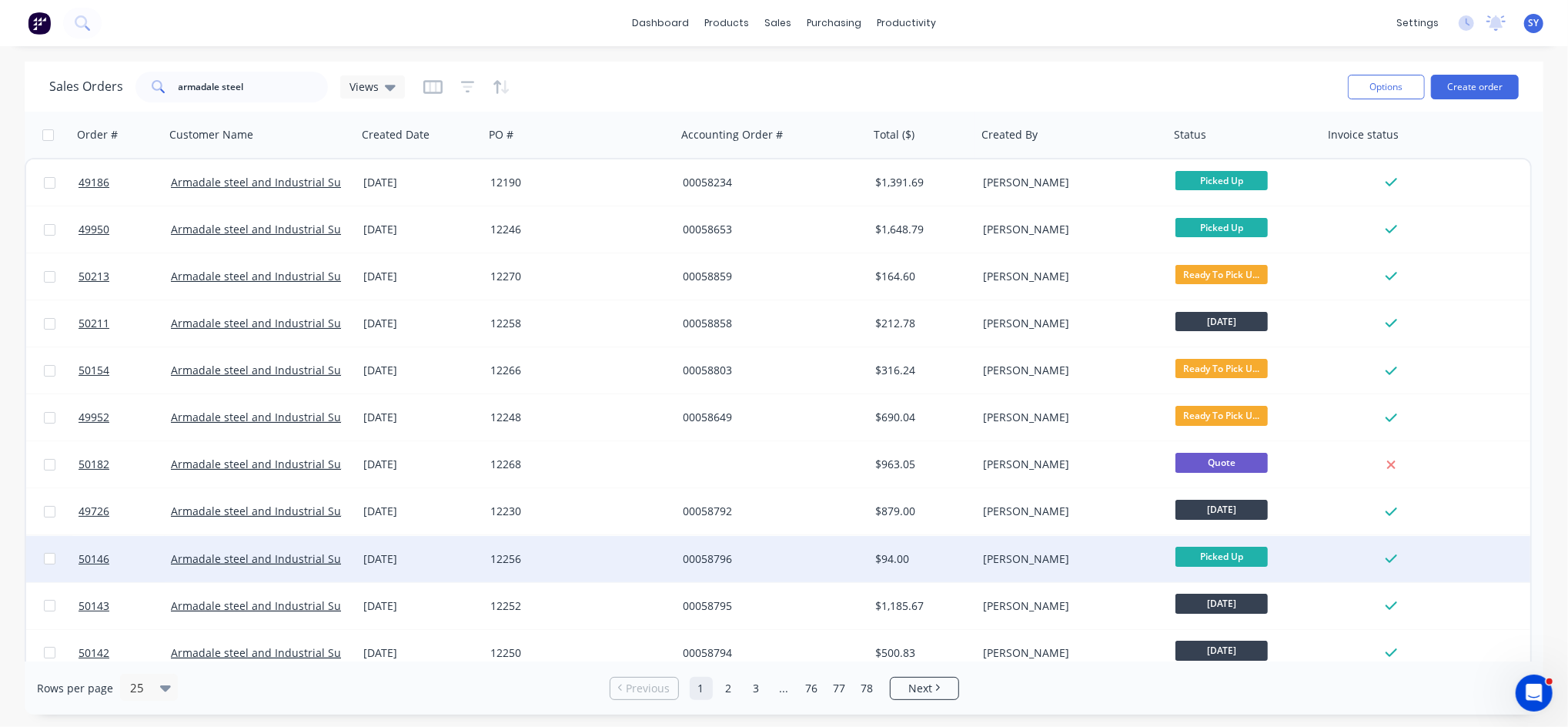
click at [522, 559] on div "12256" at bounding box center [576, 559] width 171 height 15
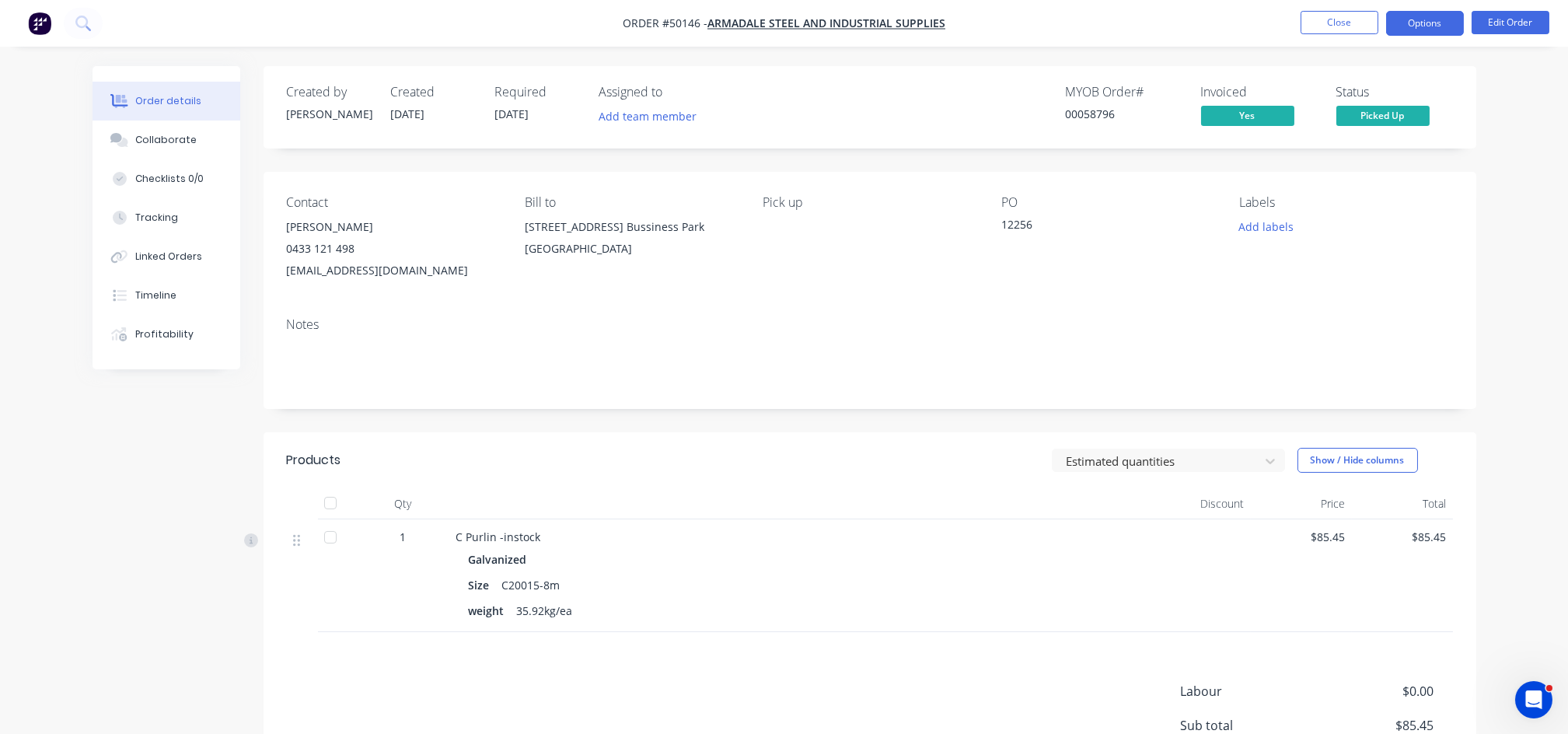
click at [1427, 24] on button "Options" at bounding box center [1425, 23] width 78 height 25
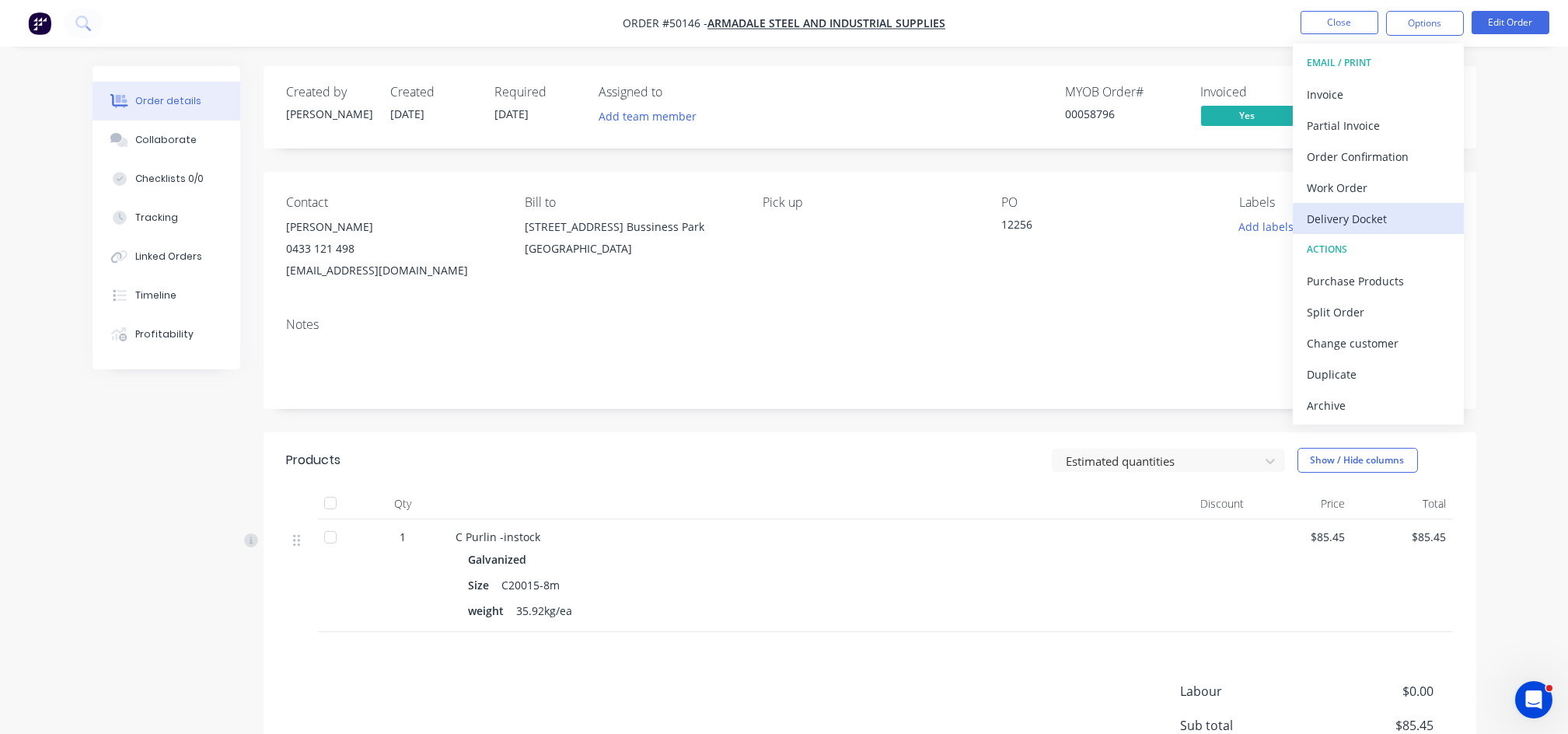
click at [1350, 213] on div "Delivery Docket" at bounding box center [1378, 219] width 143 height 23
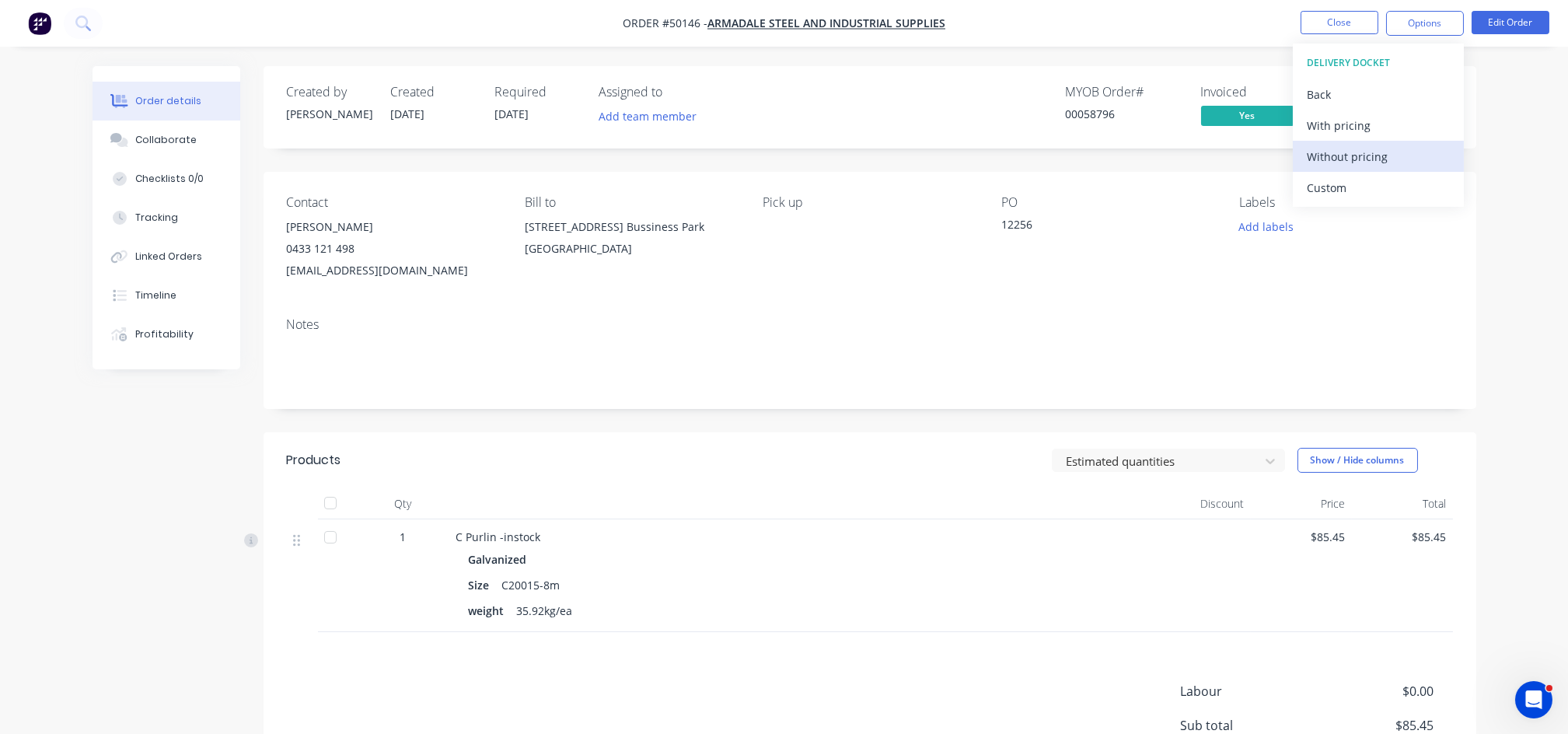
click at [1341, 162] on div "Without pricing" at bounding box center [1378, 156] width 143 height 23
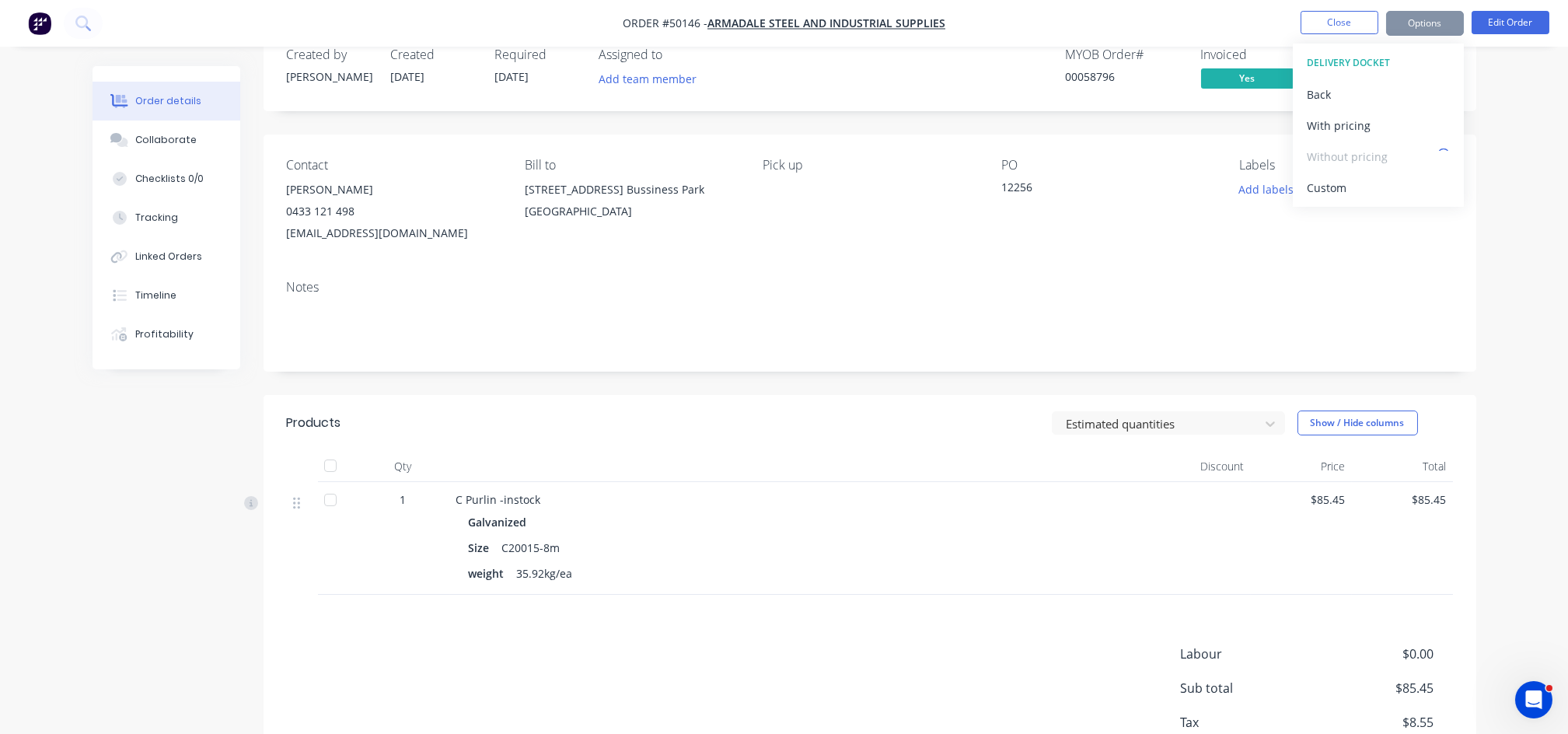
scroll to position [141, 0]
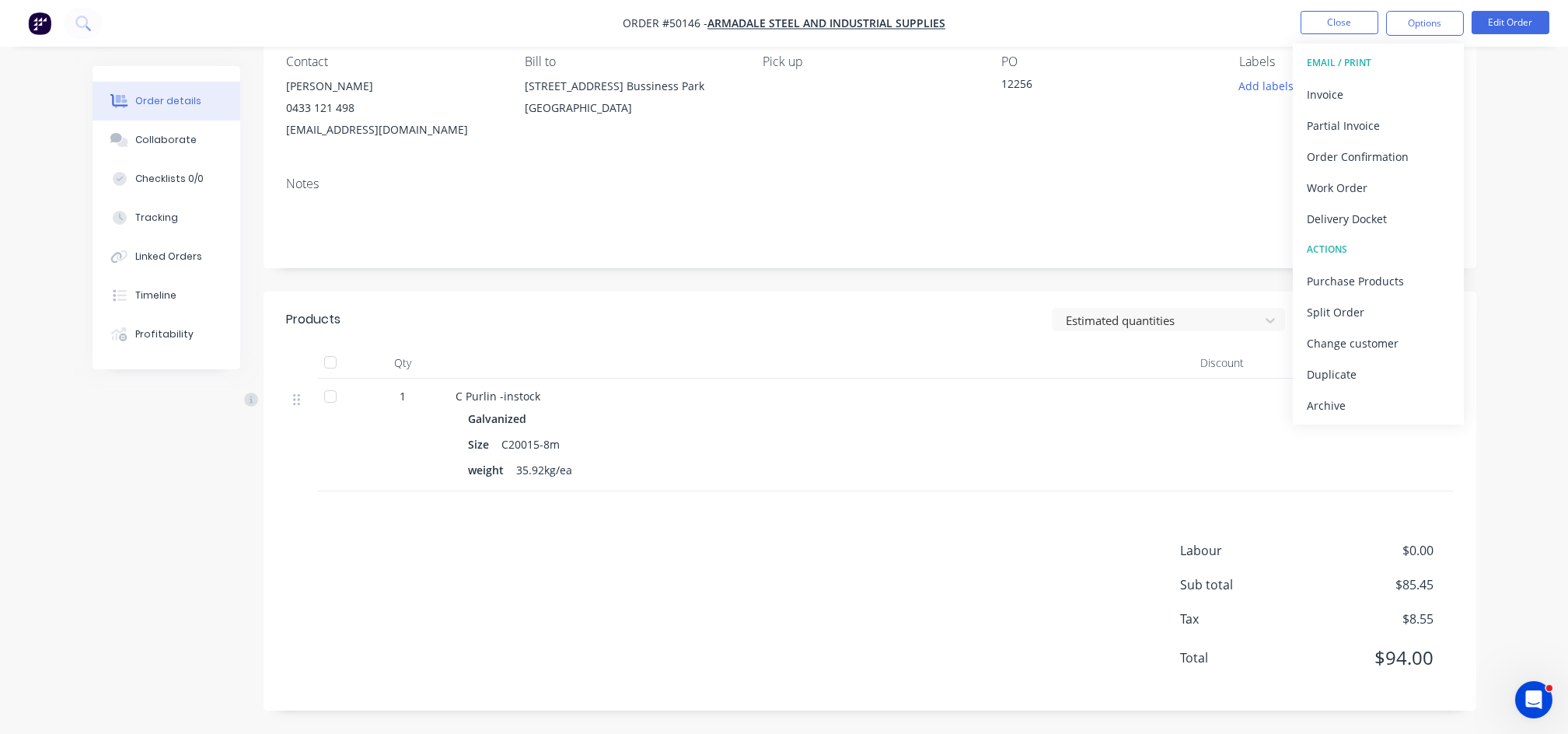
click at [669, 542] on div "Labour $0.00 Sub total $85.45 Tax $8.55 Total $94.00" at bounding box center [869, 614] width 1166 height 146
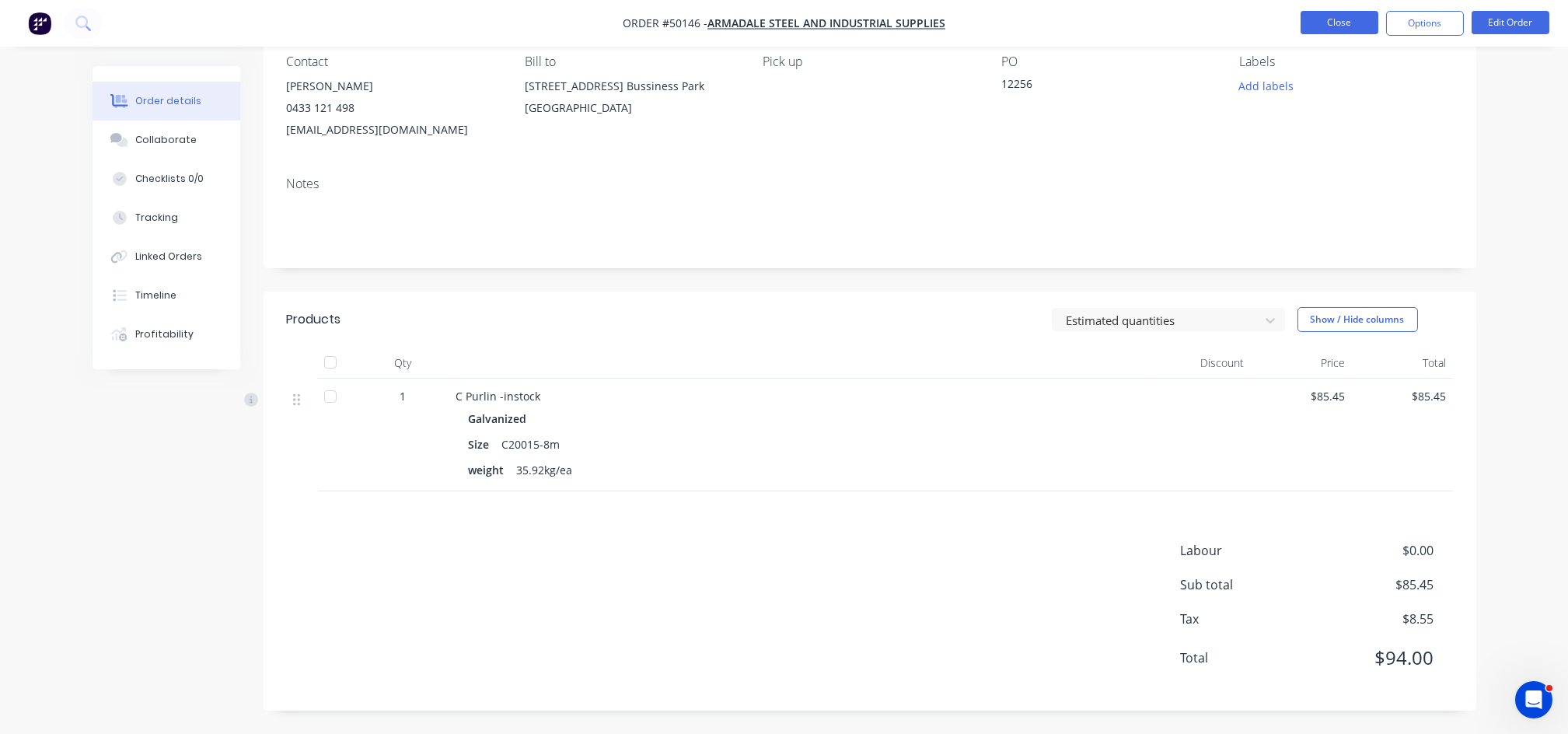
click at [1329, 28] on button "Close" at bounding box center [1340, 23] width 78 height 24
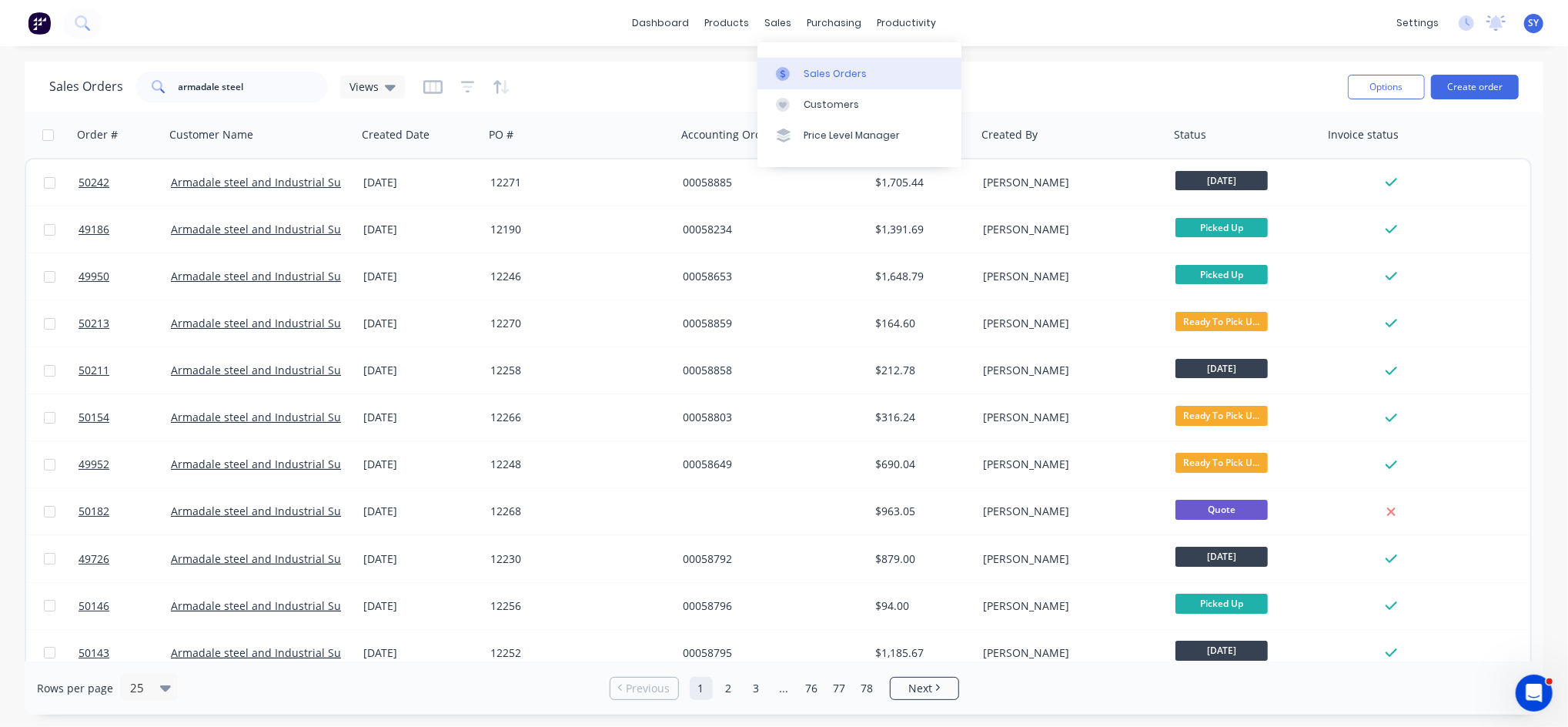
click at [822, 67] on div "Sales Orders" at bounding box center [835, 74] width 63 height 14
click at [824, 74] on div "Sales Orders" at bounding box center [835, 74] width 63 height 14
click at [737, 23] on div "products" at bounding box center [727, 23] width 60 height 23
click at [772, 71] on div "Product Catalogue" at bounding box center [795, 74] width 95 height 14
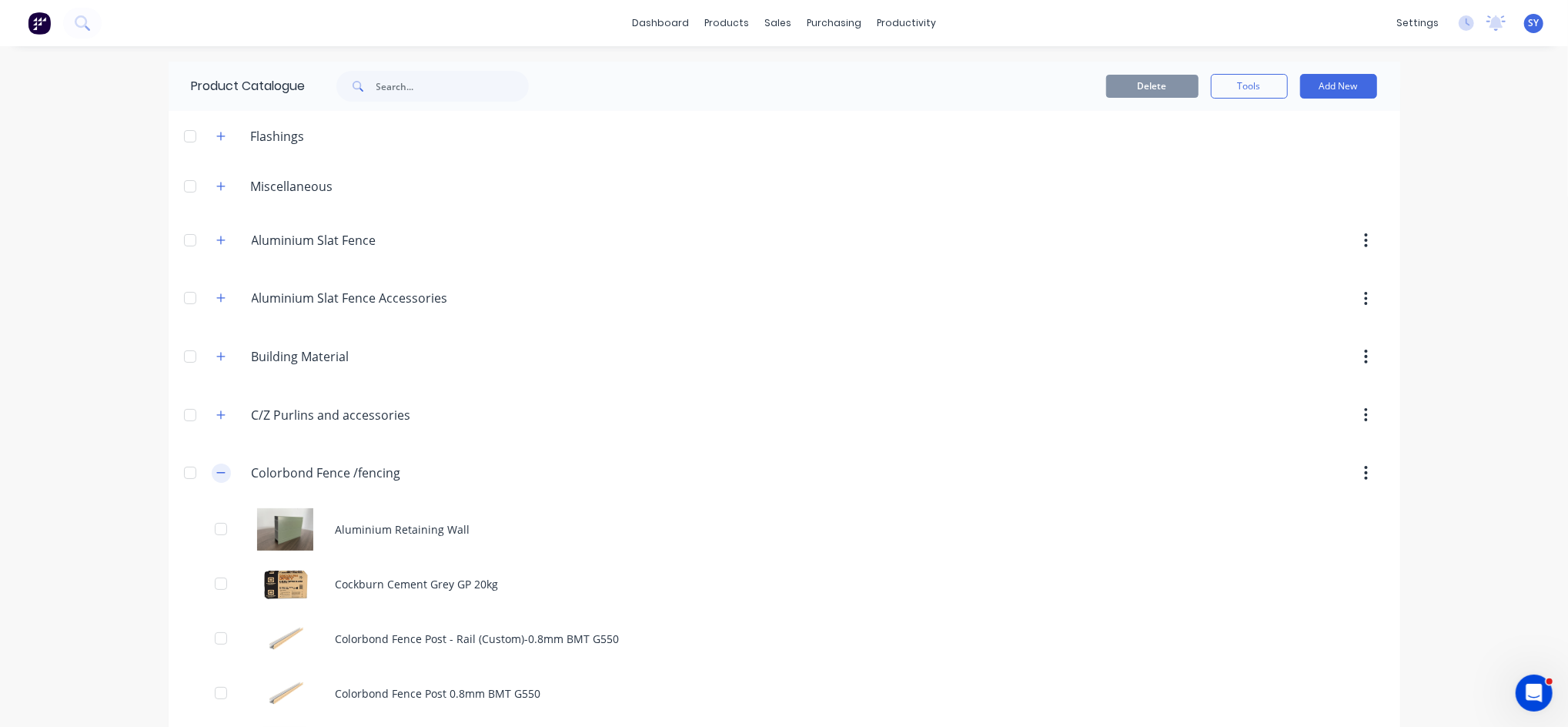
click at [216, 473] on icon "button" at bounding box center [220, 473] width 8 height 1
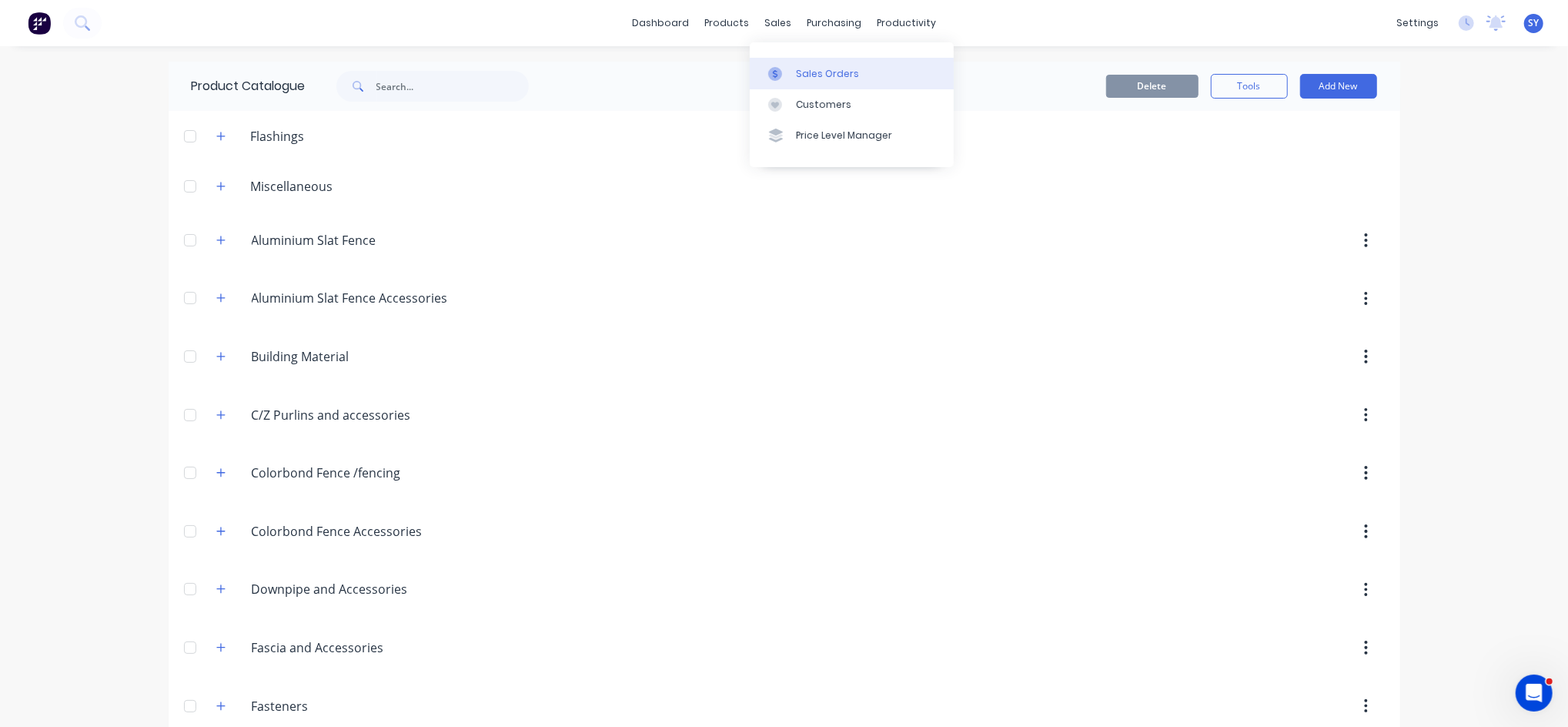
click at [805, 70] on div "Sales Orders" at bounding box center [827, 74] width 63 height 14
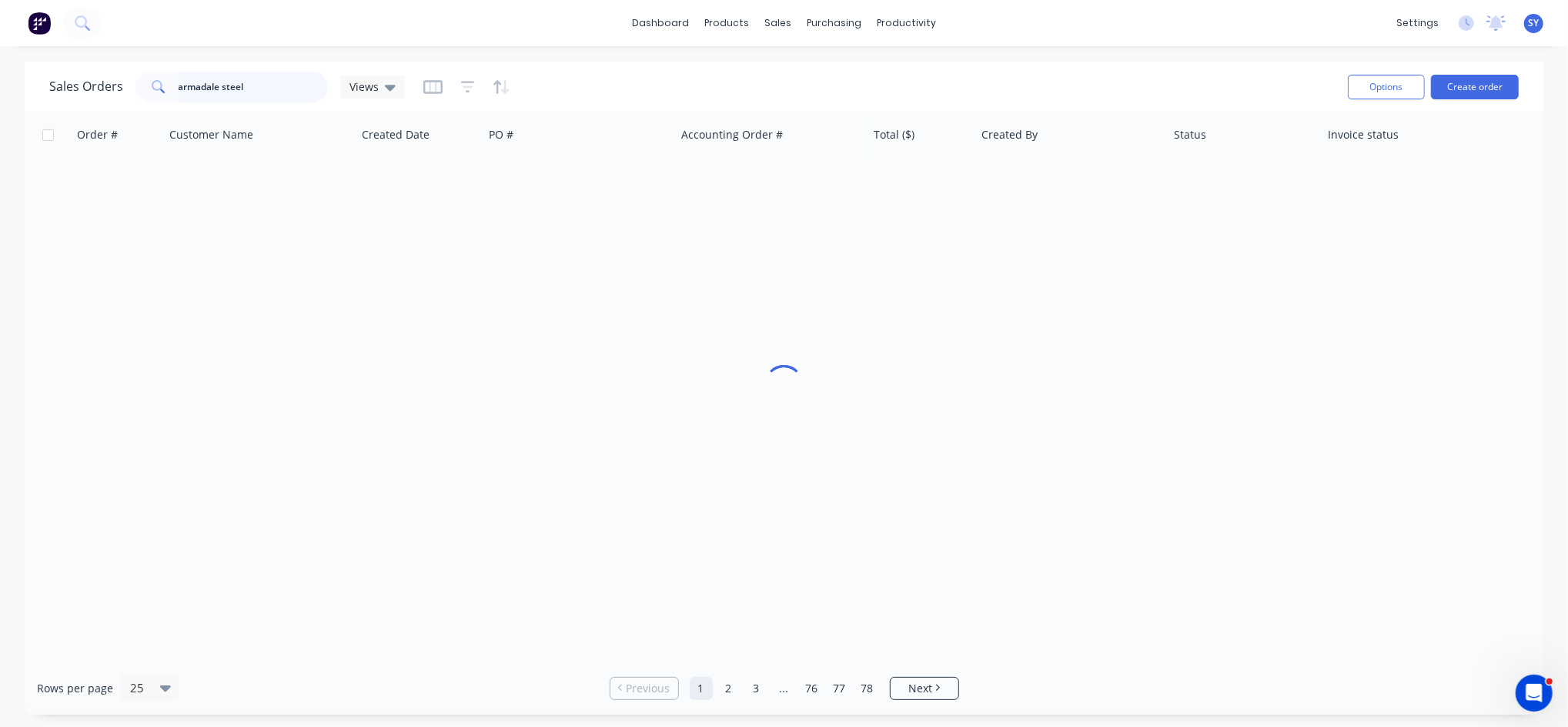
click at [261, 81] on input "armadale steel" at bounding box center [253, 87] width 150 height 31
drag, startPoint x: 277, startPoint y: 81, endPoint x: 87, endPoint y: 81, distance: 190.0
click at [87, 81] on div "Sales Orders armadale steel Views" at bounding box center [227, 87] width 356 height 31
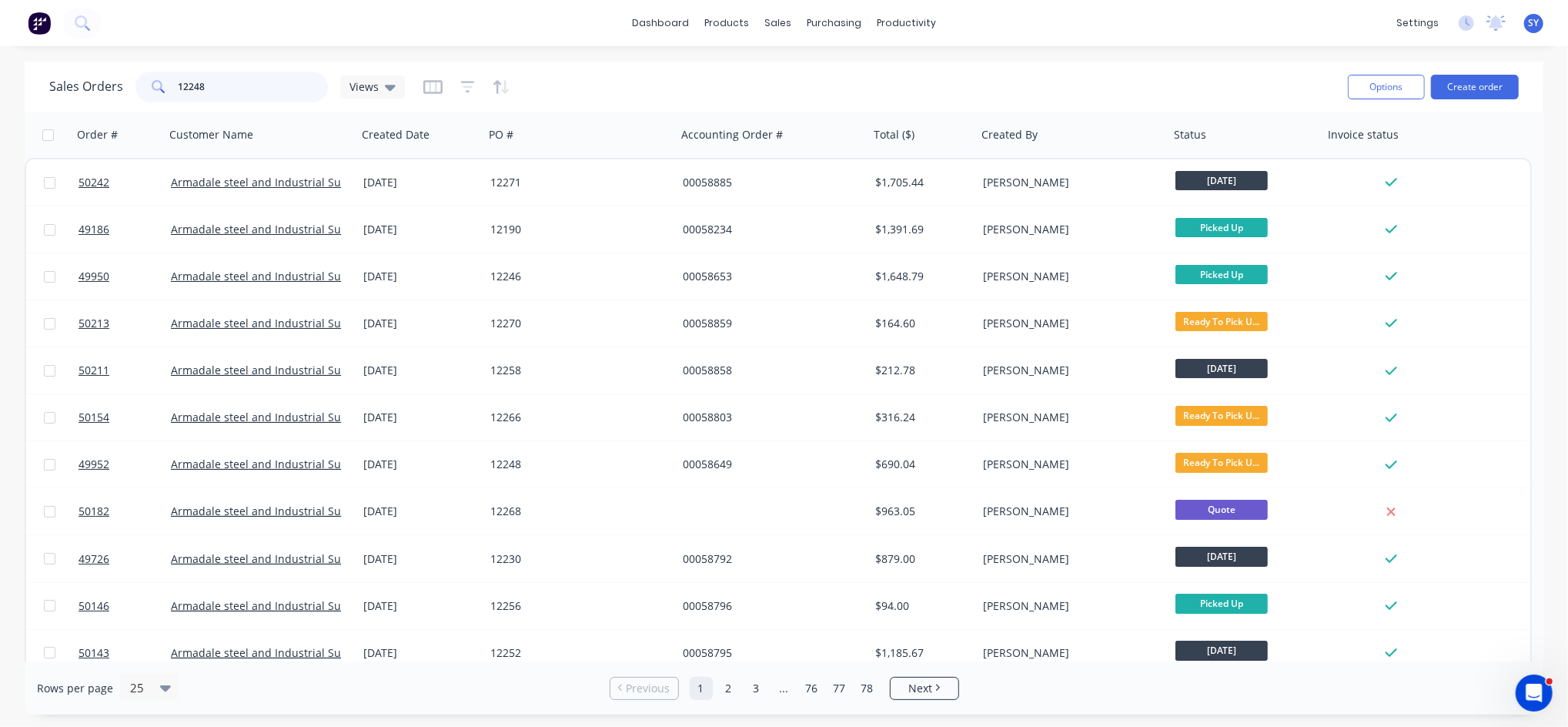
type input "12248"
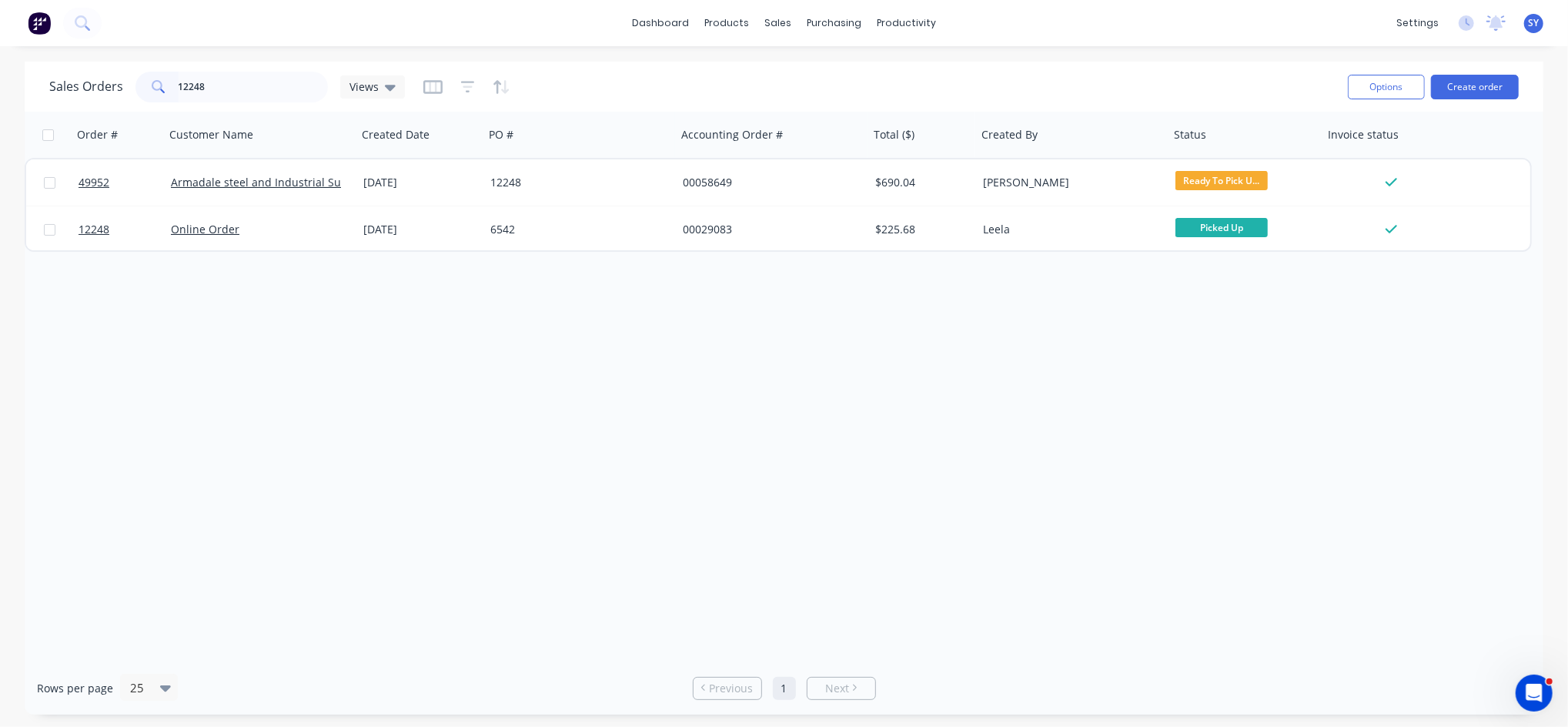
click at [359, 197] on div "[DATE]" at bounding box center [421, 182] width 127 height 46
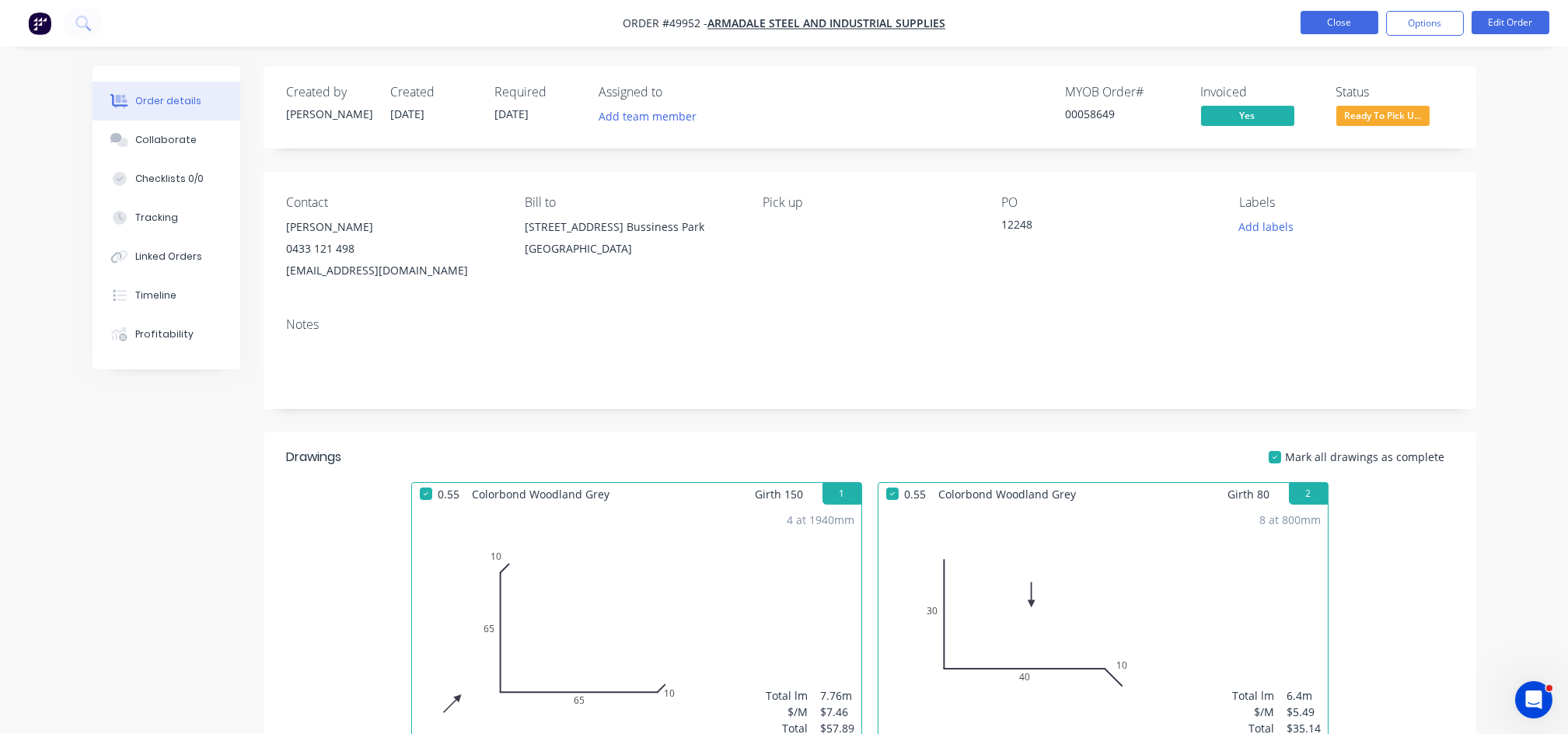
click at [1358, 33] on button "Close" at bounding box center [1340, 23] width 78 height 24
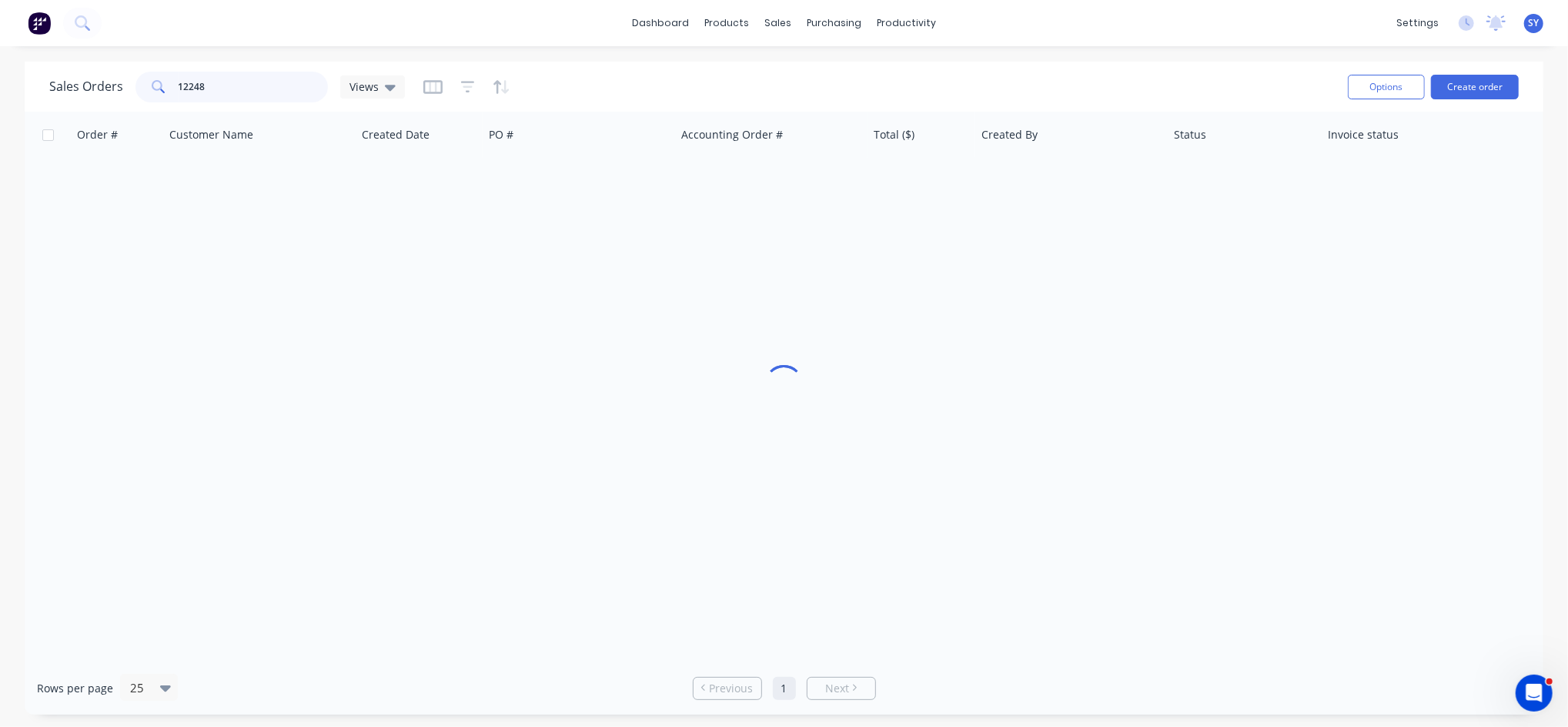
drag, startPoint x: 290, startPoint y: 84, endPoint x: 76, endPoint y: 83, distance: 214.0
click at [78, 83] on div "Sales Orders 12248 Views" at bounding box center [227, 87] width 356 height 31
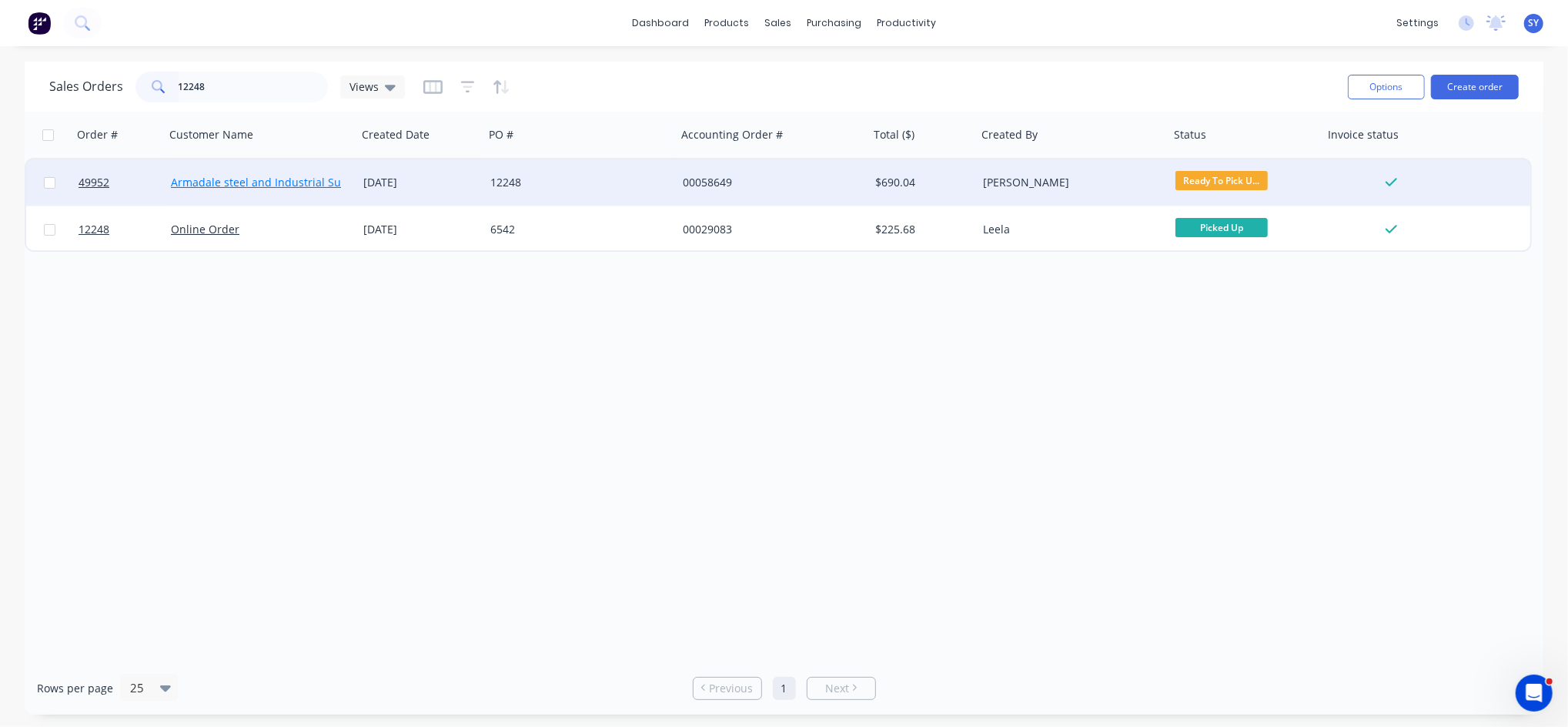
click at [235, 187] on link "Armadale steel and Industrial Supplies" at bounding box center [271, 182] width 202 height 14
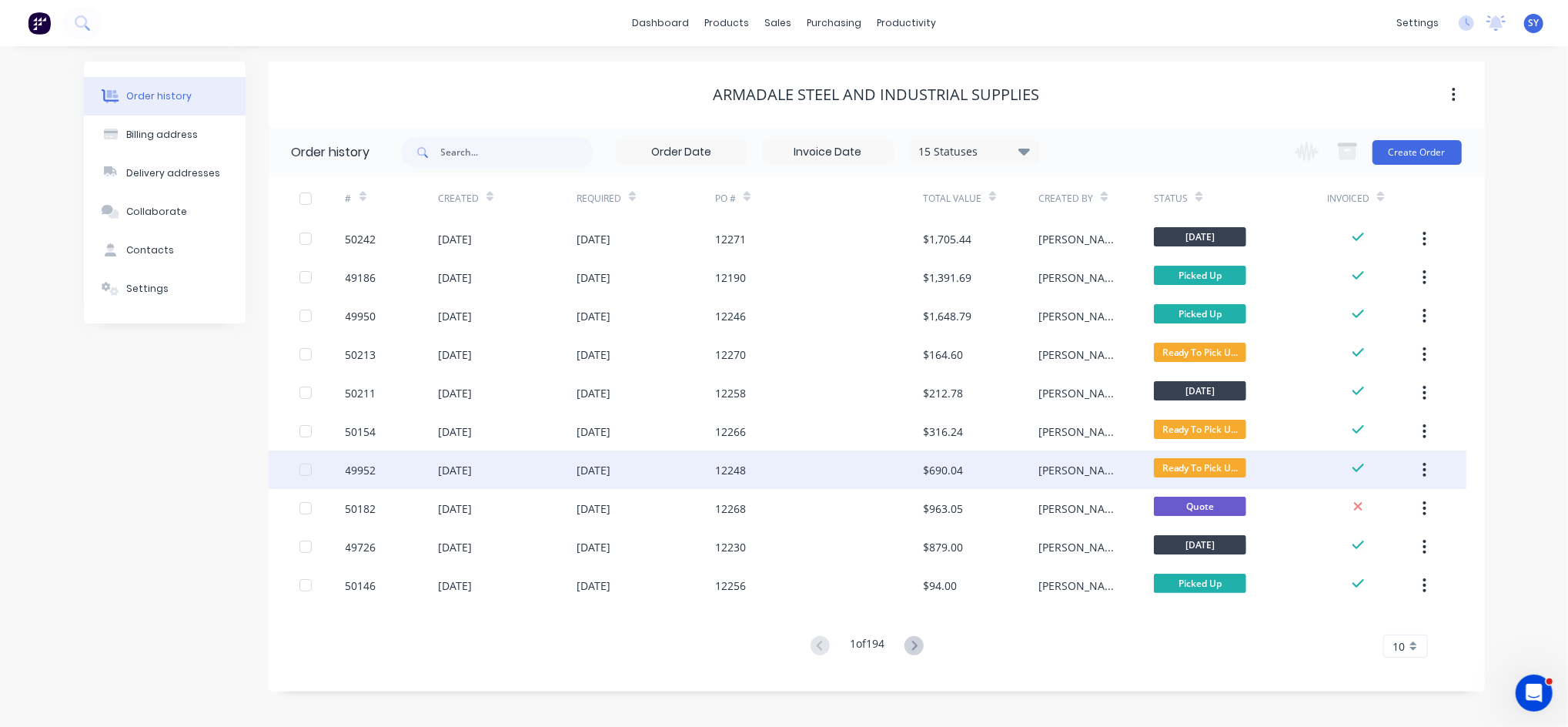
click at [758, 467] on div "12248" at bounding box center [819, 470] width 208 height 39
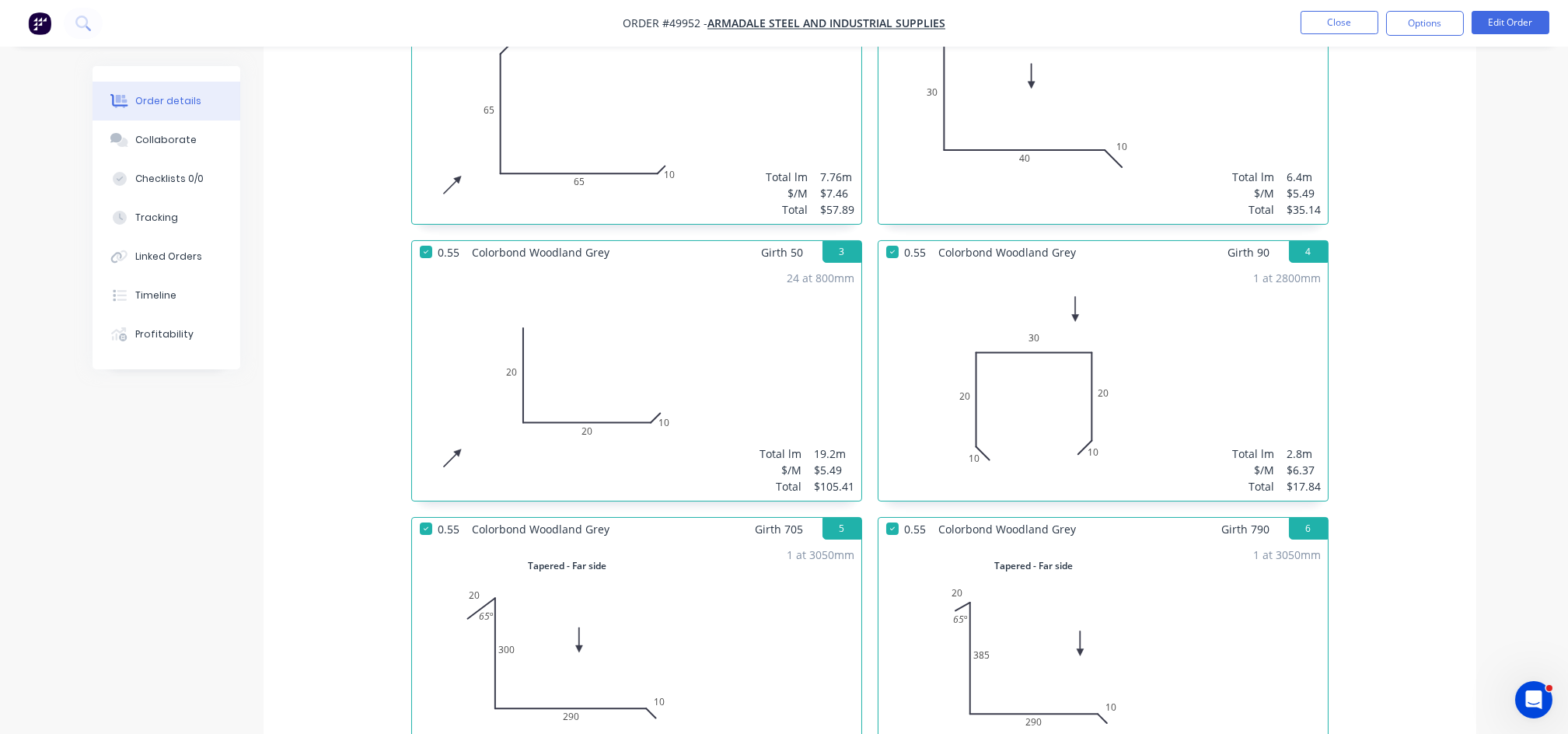
scroll to position [414, 0]
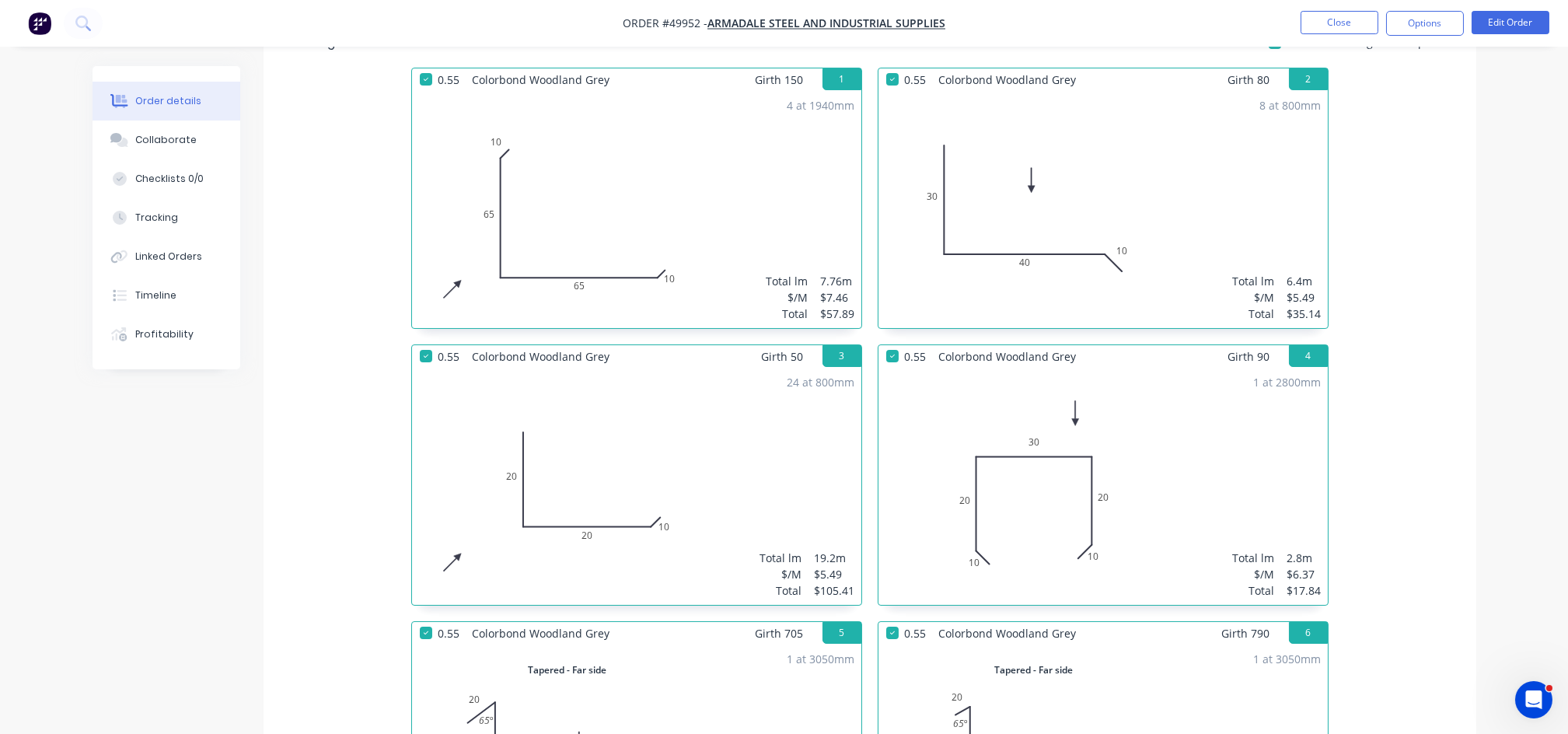
click at [1443, 393] on div "0.55 Colorbond Woodland Grey Girth 150 1 0 10 65 65 10 0 10 65 65 10 4 at 1940m…" at bounding box center [870, 621] width 1213 height 1106
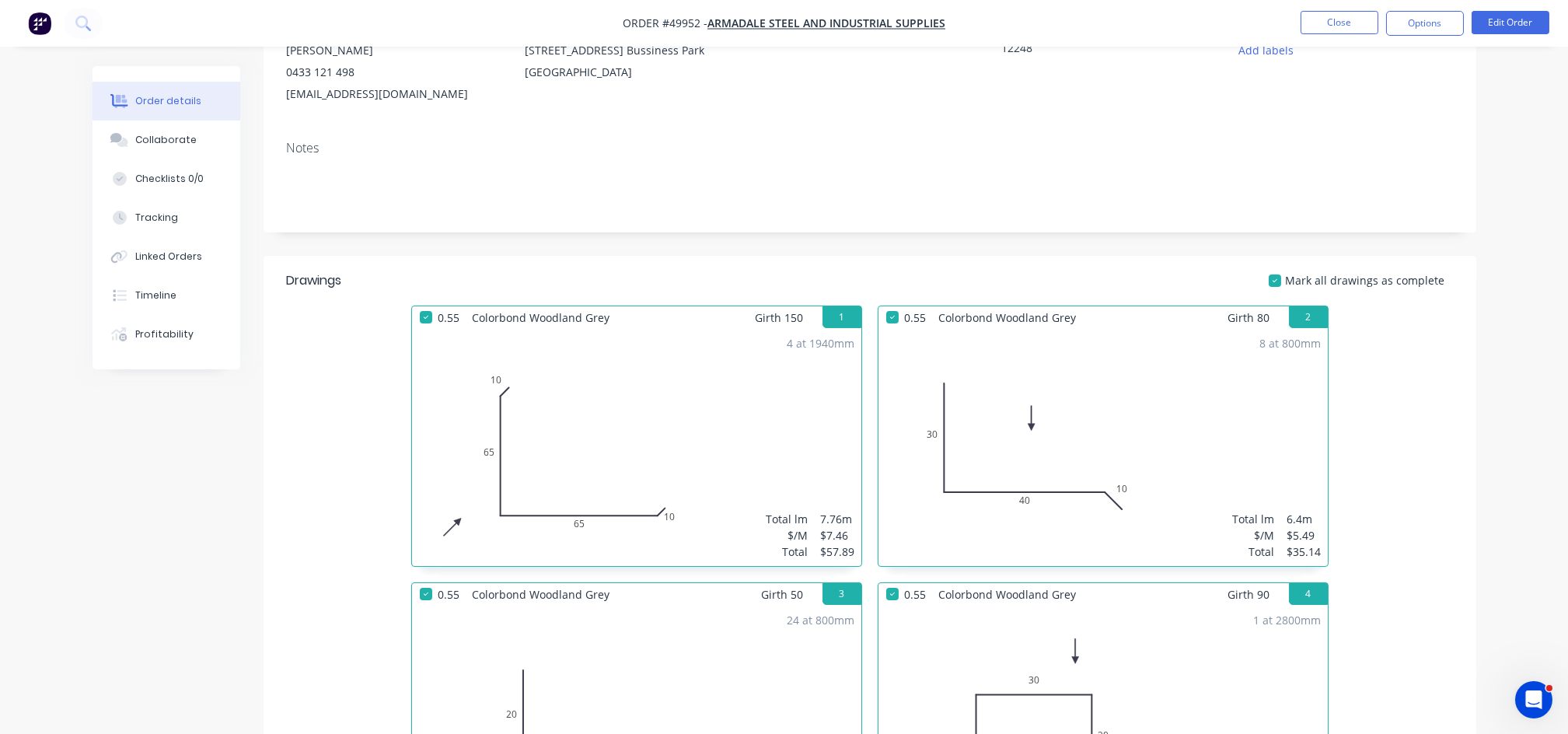
scroll to position [0, 0]
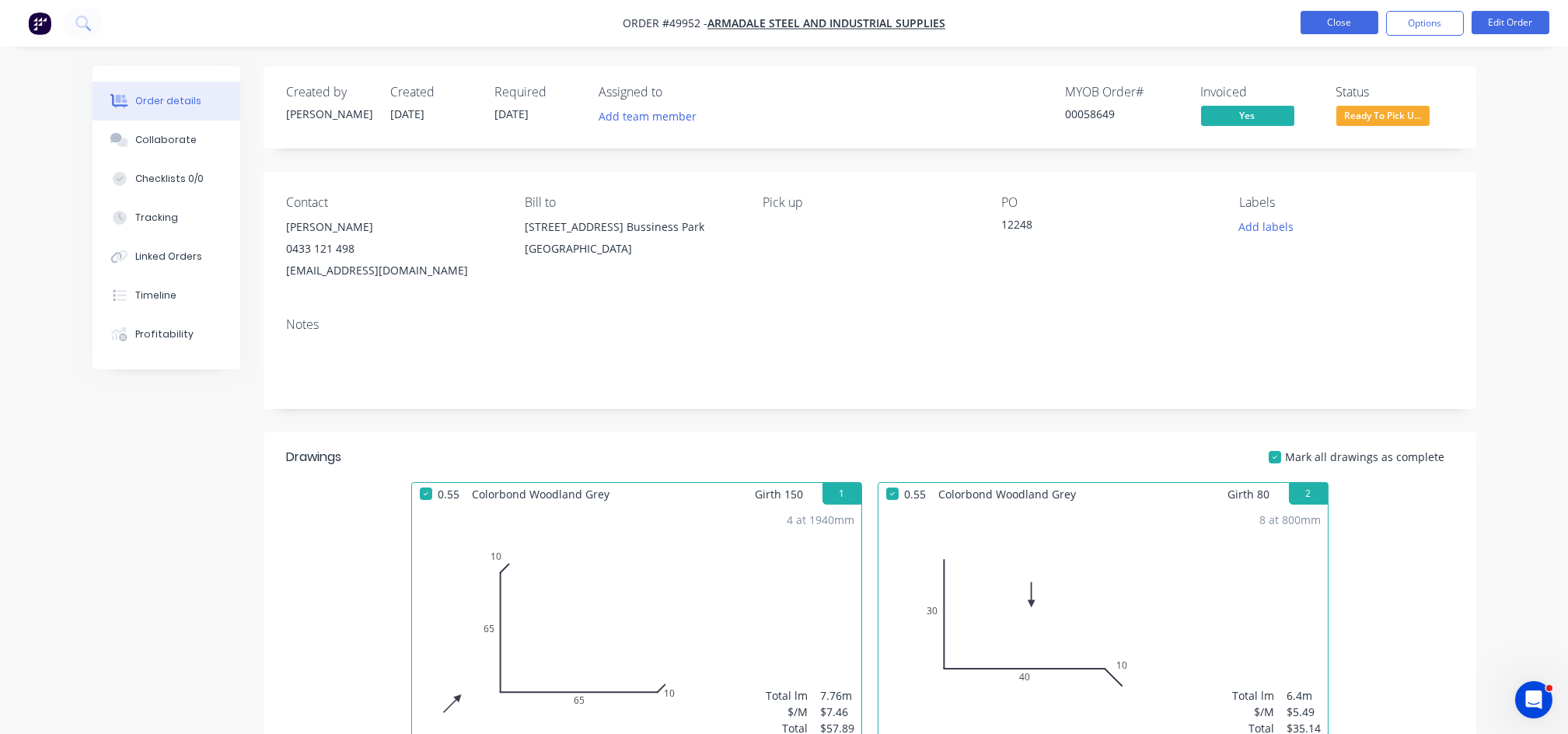
click at [1347, 17] on button "Close" at bounding box center [1340, 23] width 78 height 24
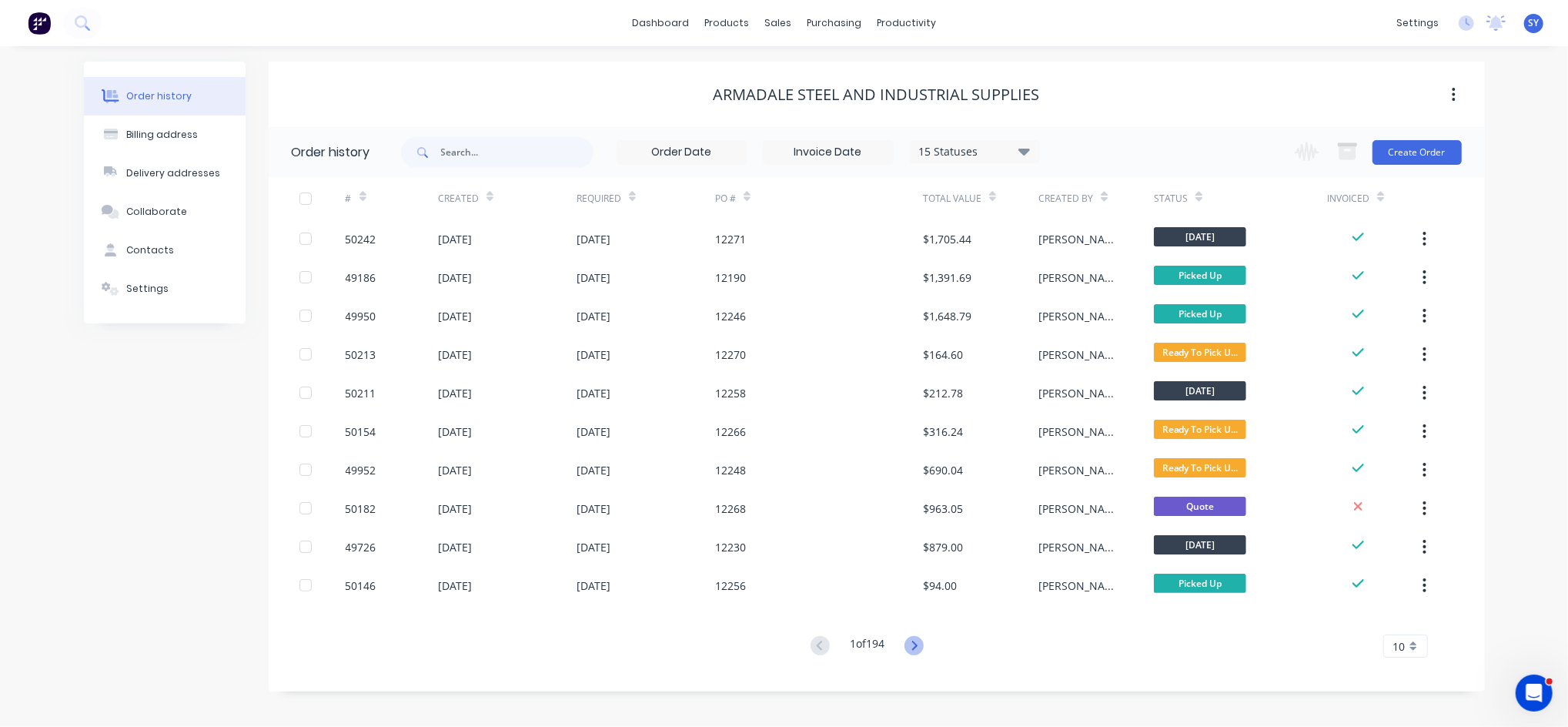
click at [916, 642] on icon at bounding box center [915, 645] width 5 height 9
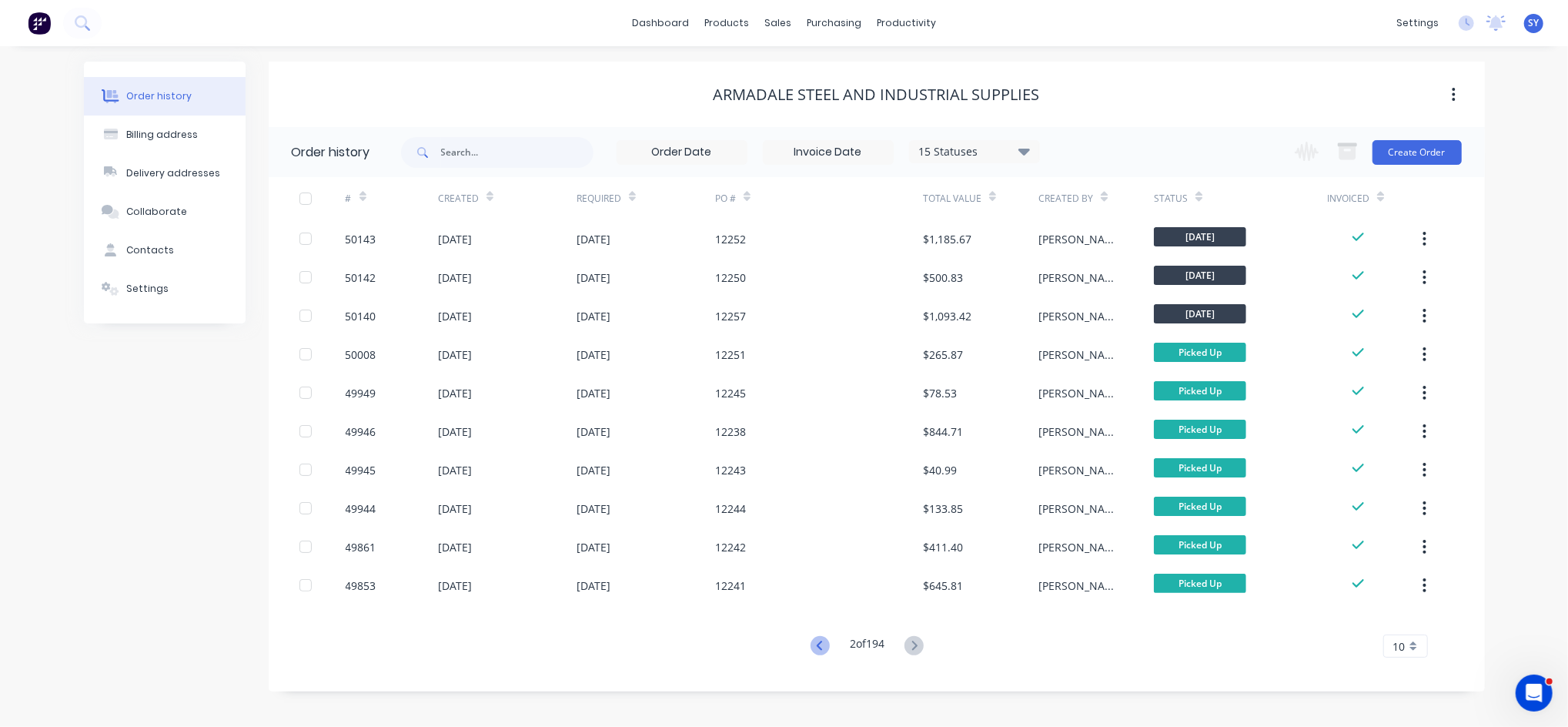
click at [819, 647] on icon at bounding box center [820, 646] width 19 height 19
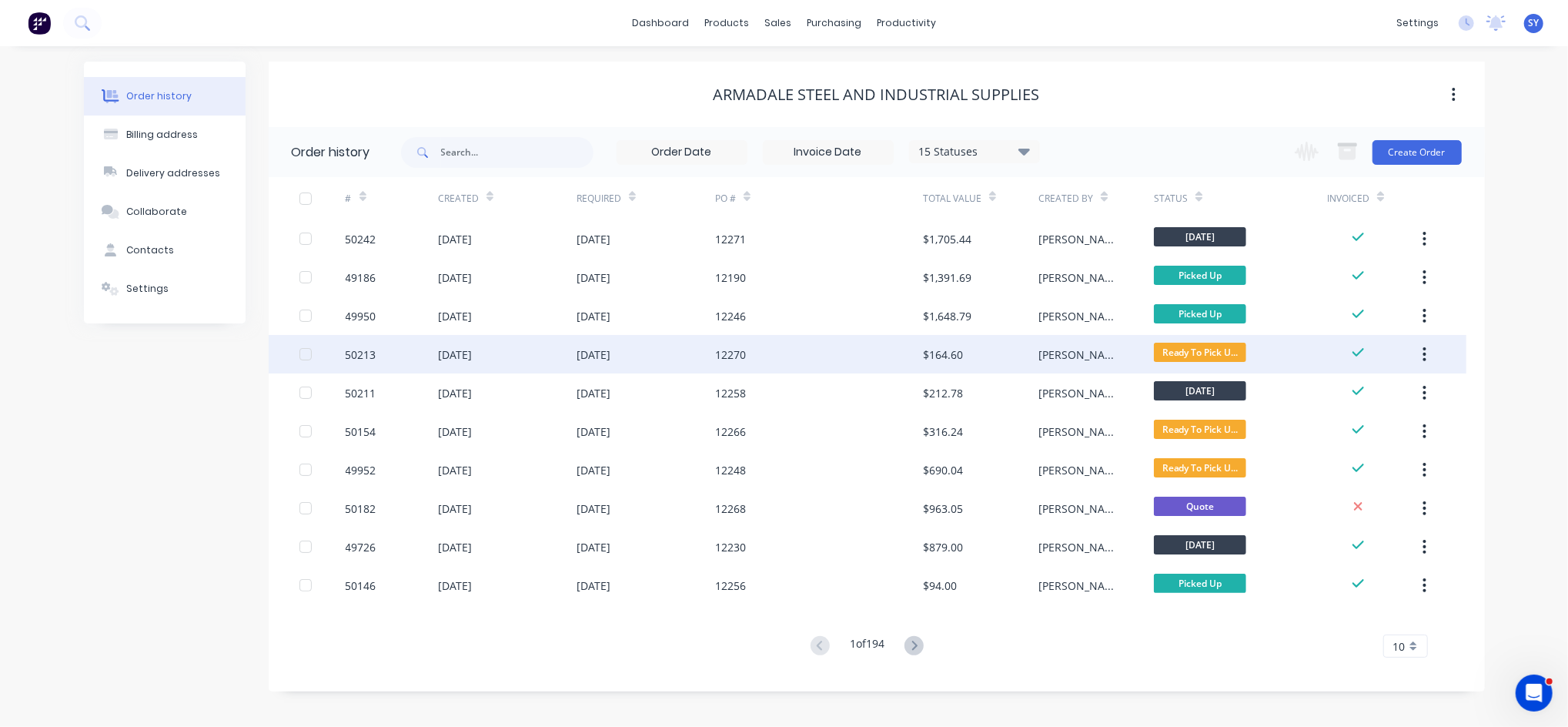
click at [567, 364] on div "[DATE]" at bounding box center [507, 354] width 139 height 39
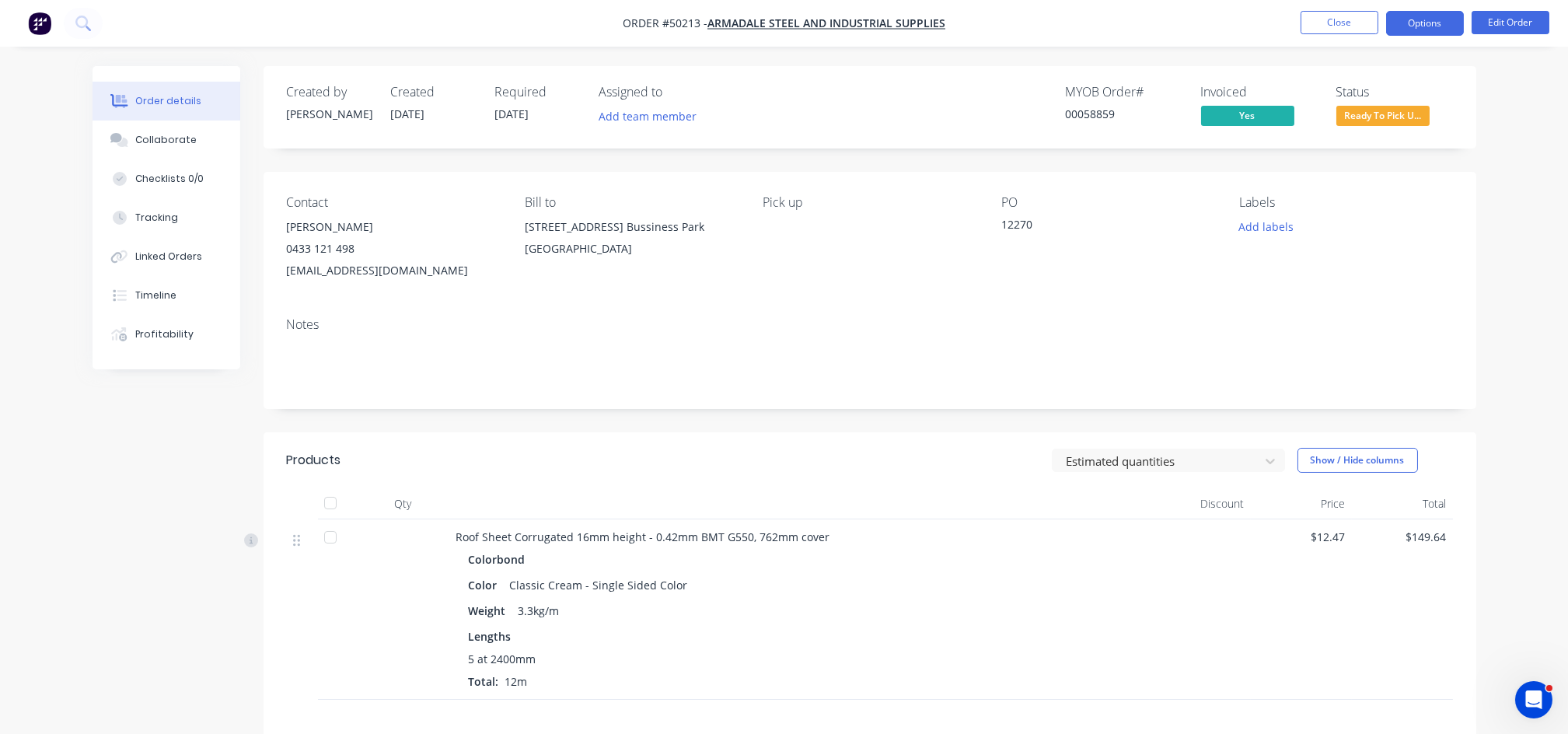
click at [1424, 28] on button "Options" at bounding box center [1425, 23] width 78 height 25
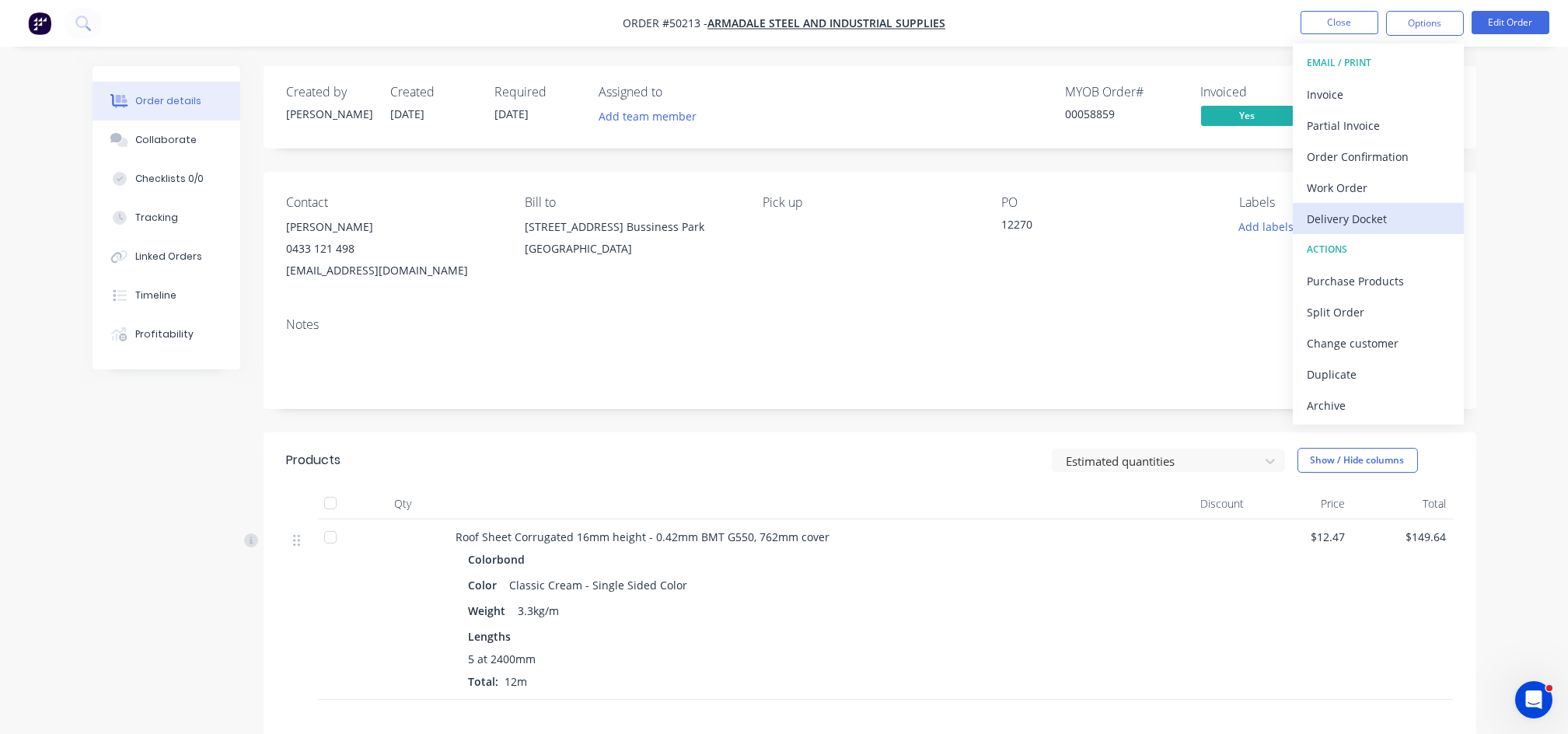
click at [1358, 220] on div "Delivery Docket" at bounding box center [1378, 219] width 143 height 23
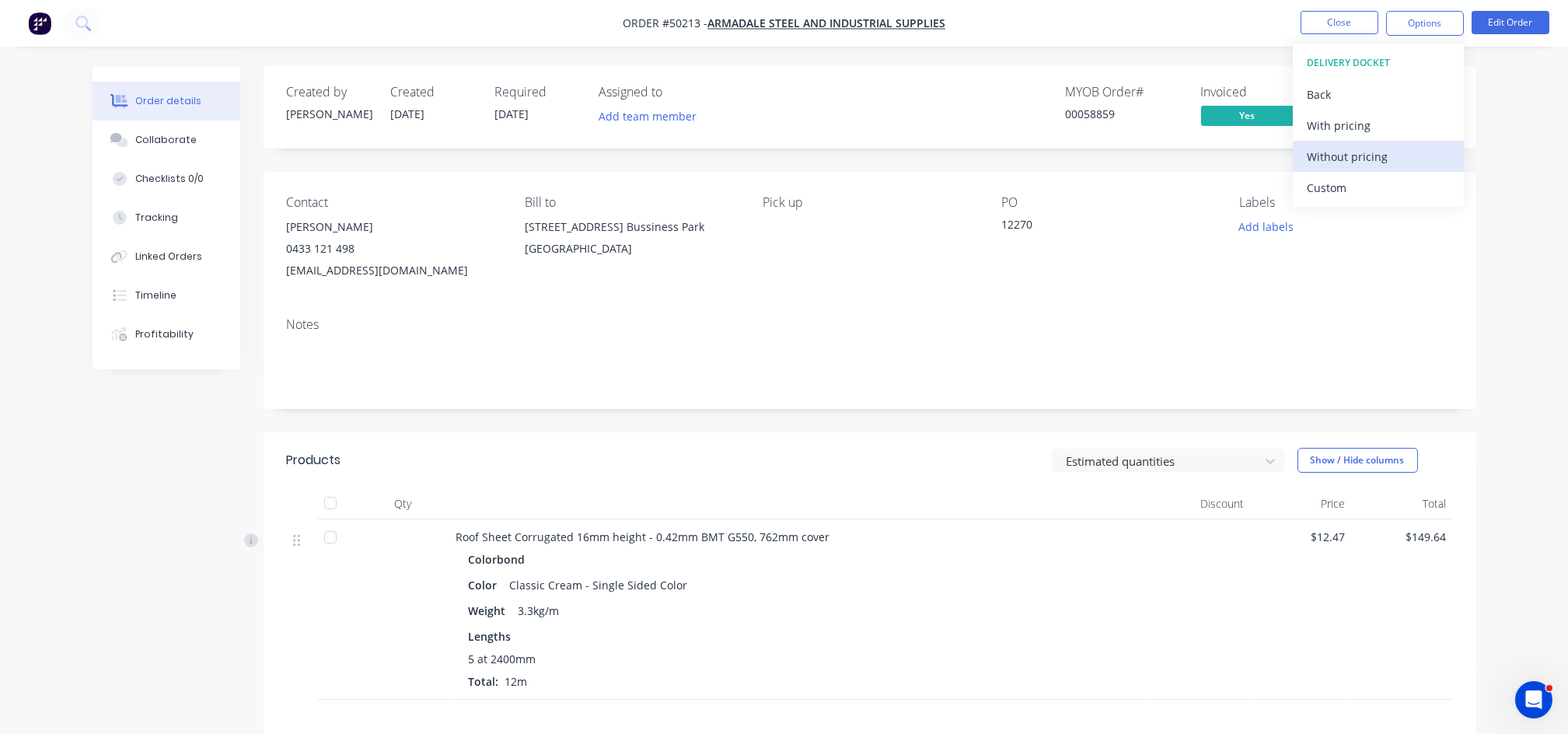
click at [1349, 165] on div "Without pricing" at bounding box center [1378, 156] width 143 height 23
click at [869, 464] on div "Estimated quantities Show / Hide columns" at bounding box center [993, 460] width 918 height 25
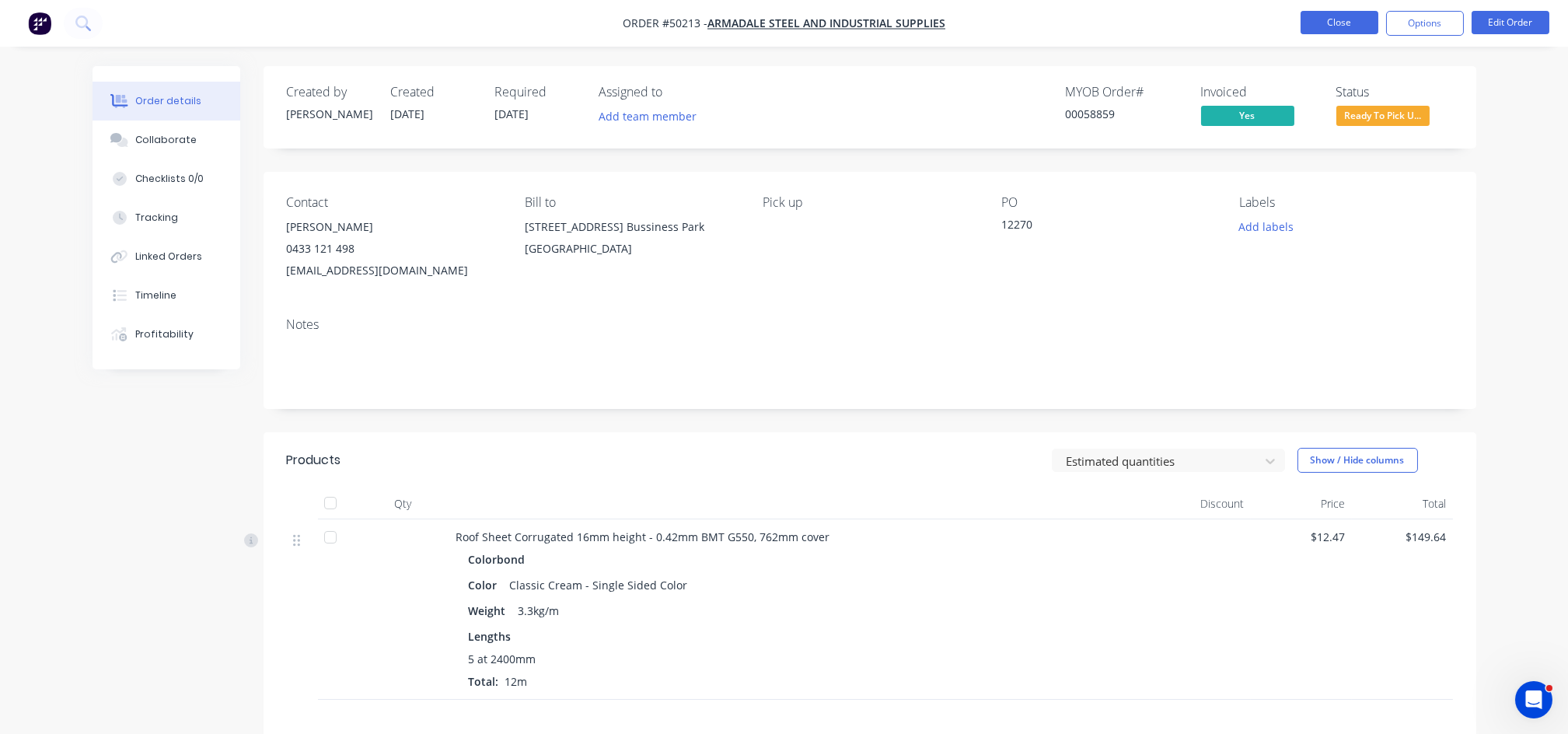
click at [1334, 25] on button "Close" at bounding box center [1340, 23] width 78 height 24
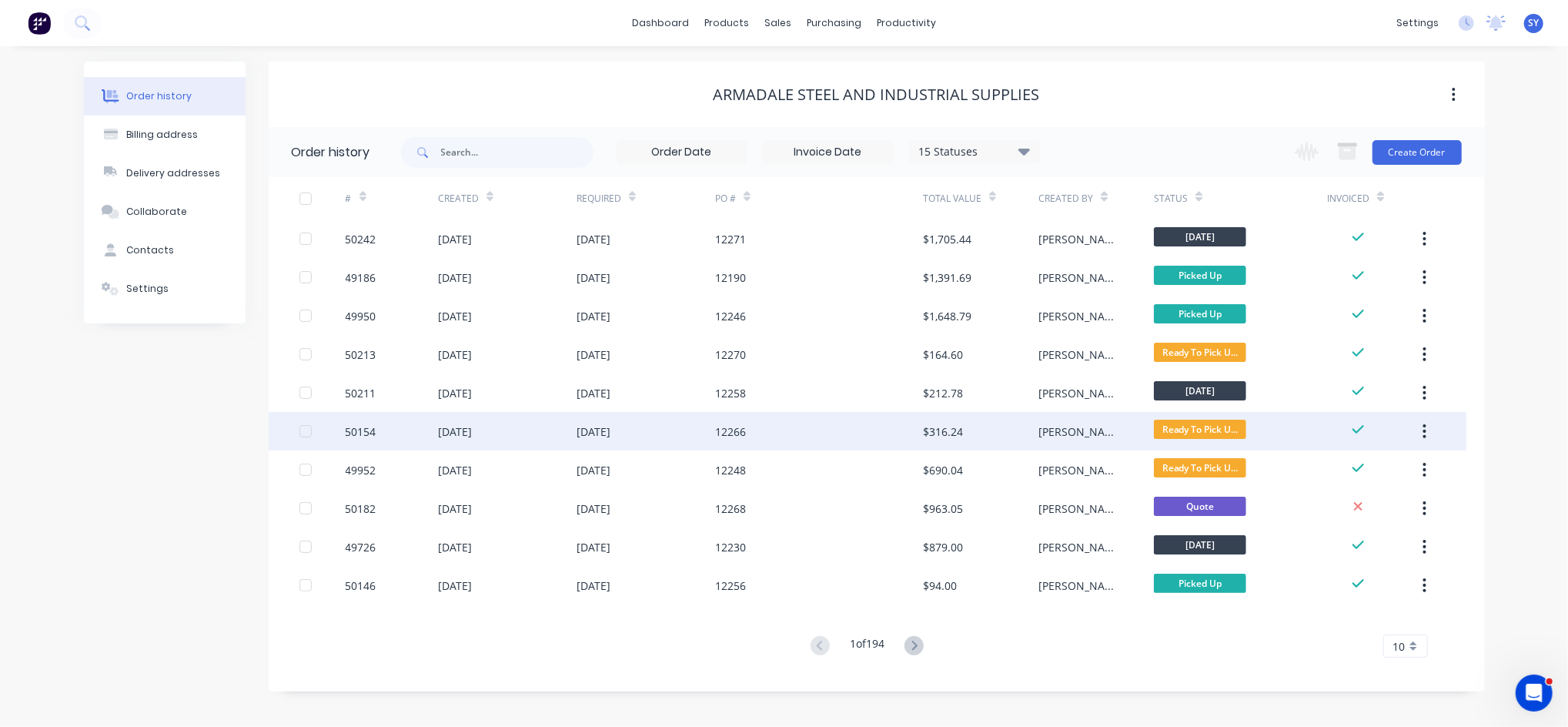
click at [905, 437] on div "12266" at bounding box center [819, 431] width 208 height 39
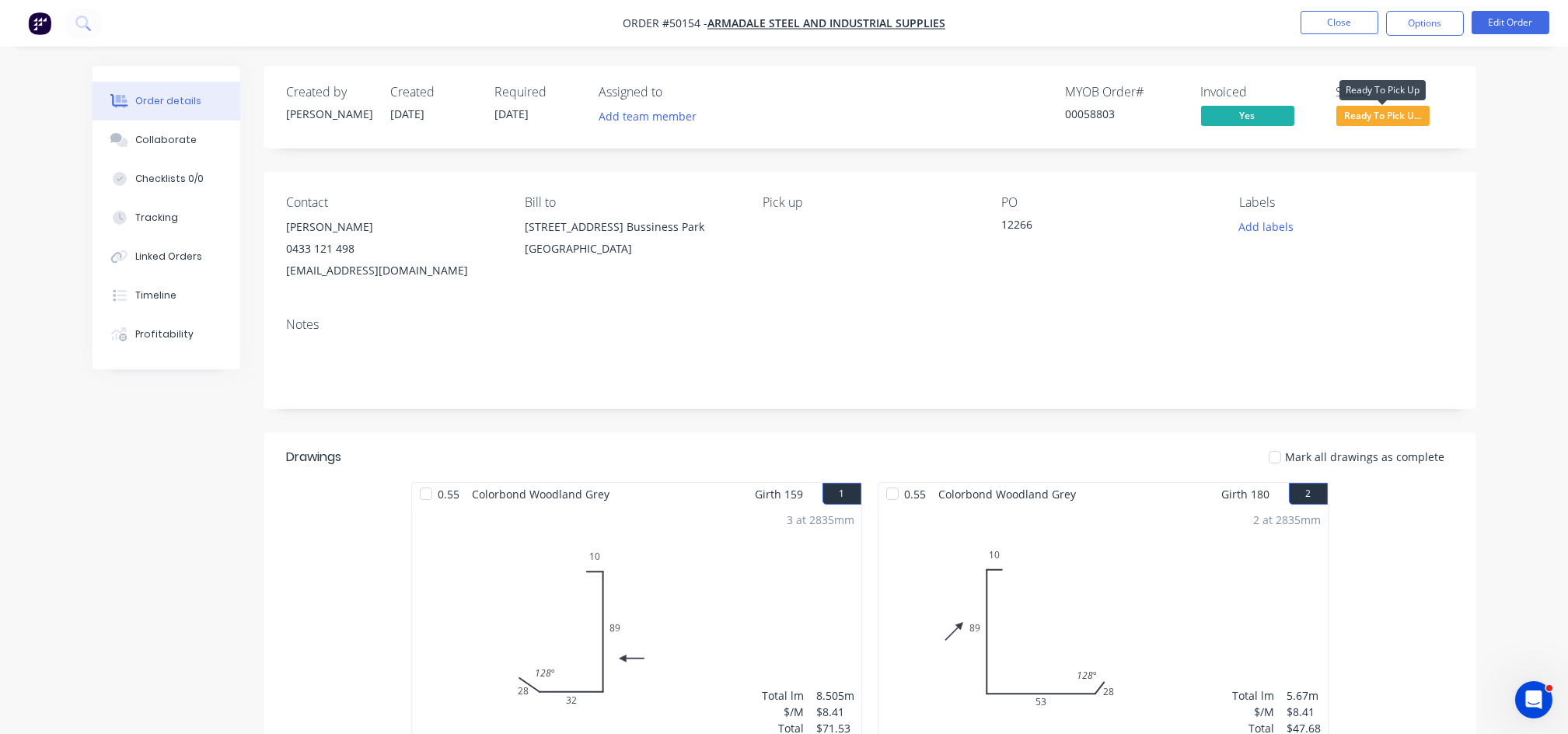
click at [1388, 121] on span "Ready To Pick U..." at bounding box center [1383, 115] width 93 height 19
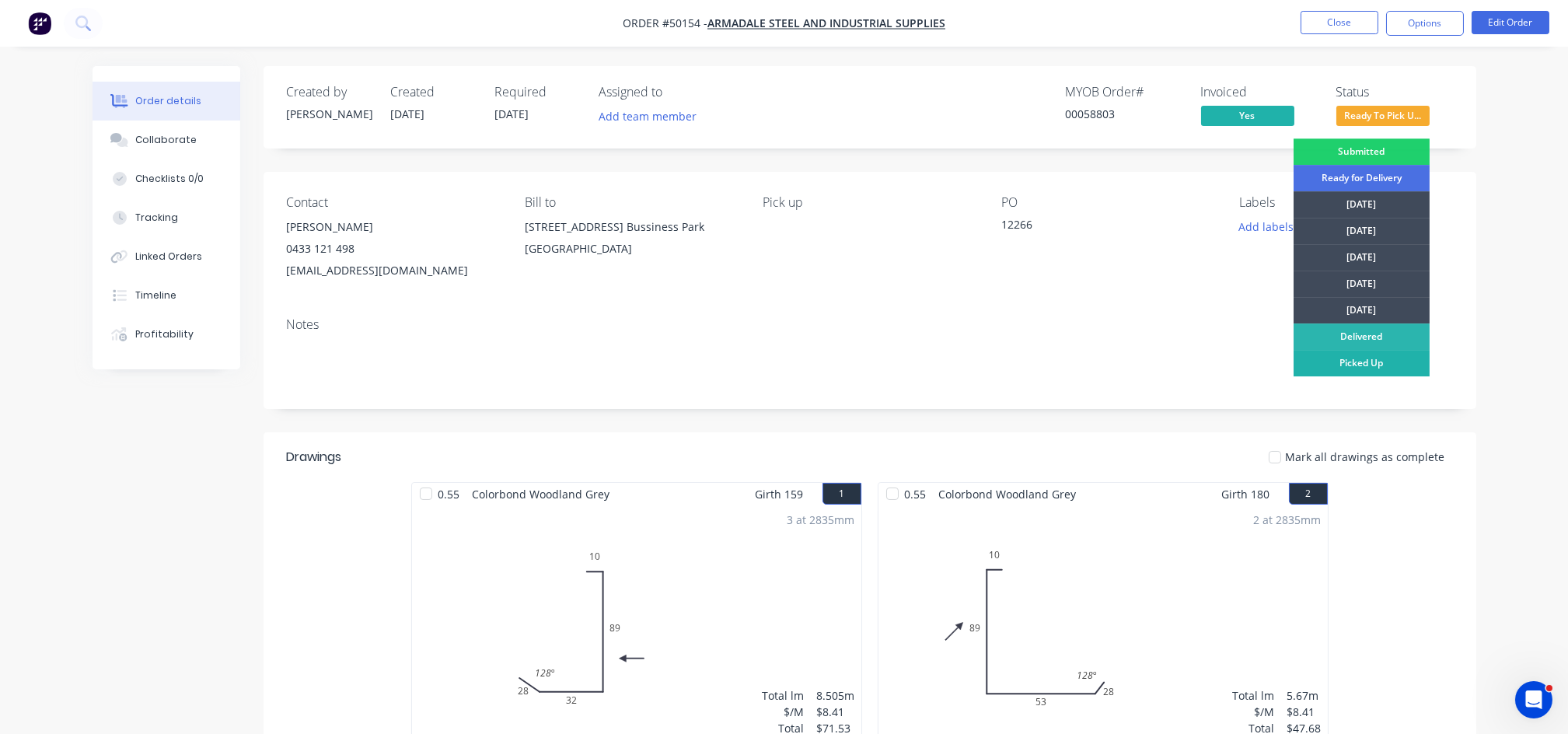
click at [1339, 359] on div "Picked Up" at bounding box center [1361, 363] width 136 height 26
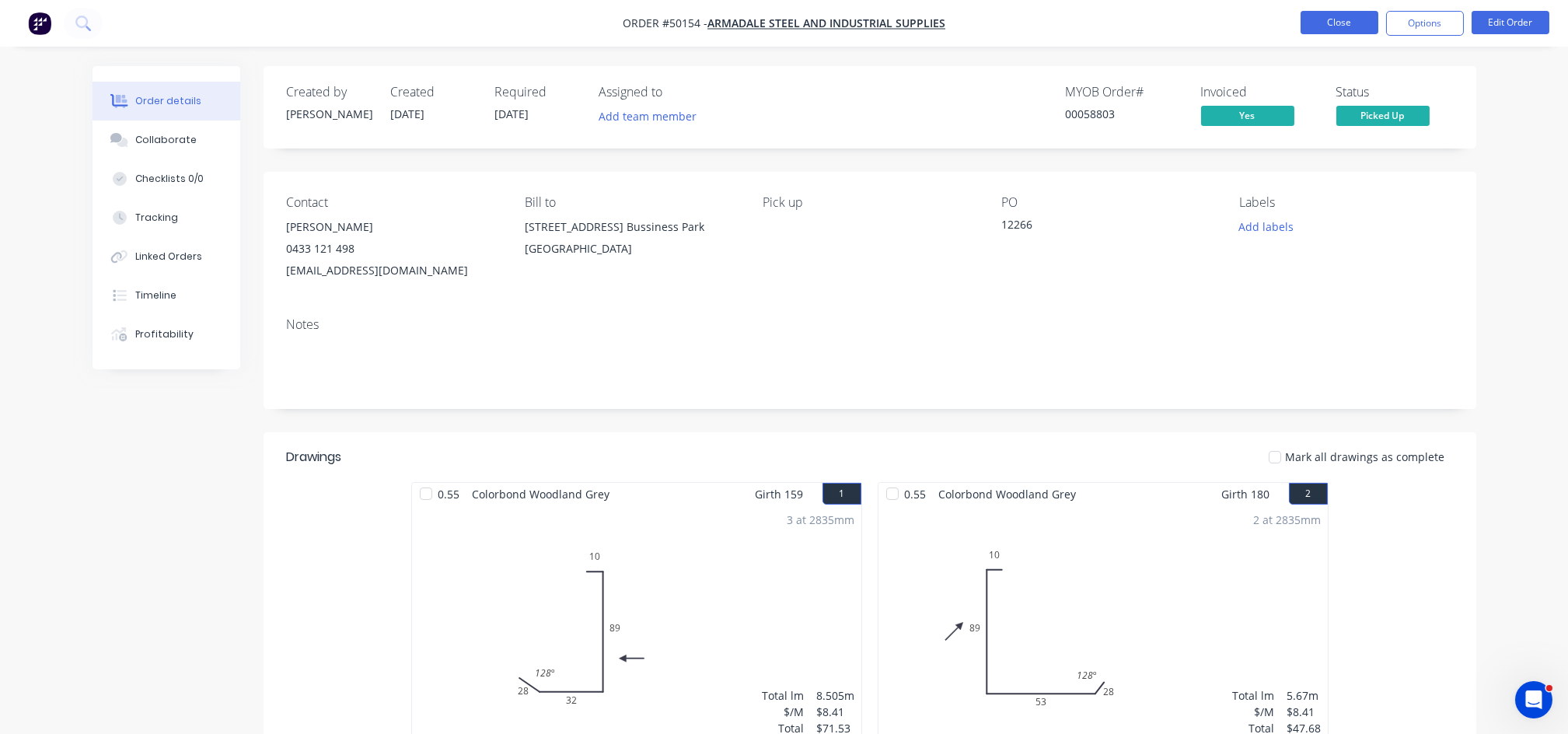
click at [1349, 27] on button "Close" at bounding box center [1340, 23] width 78 height 24
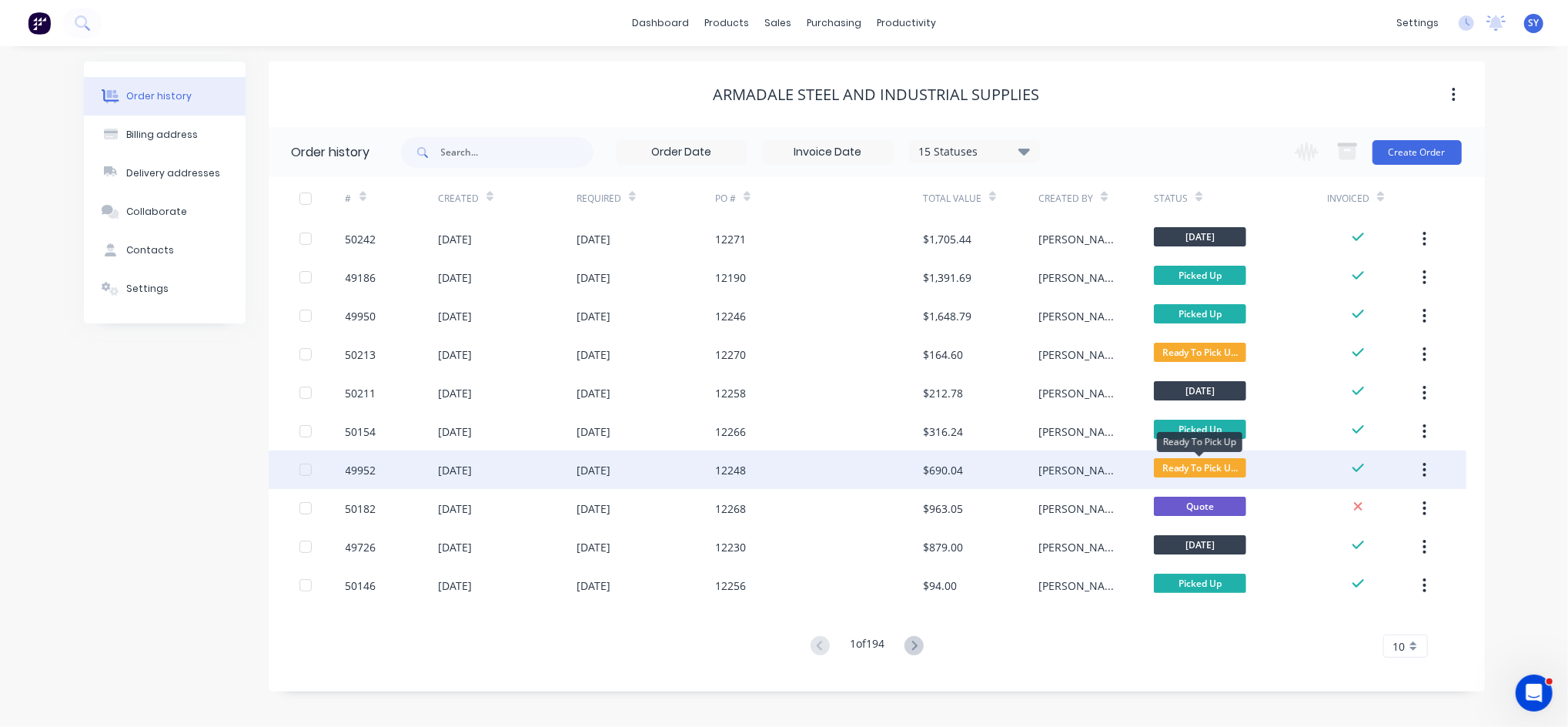
click at [1154, 474] on span "Ready To Pick U..." at bounding box center [1200, 467] width 92 height 19
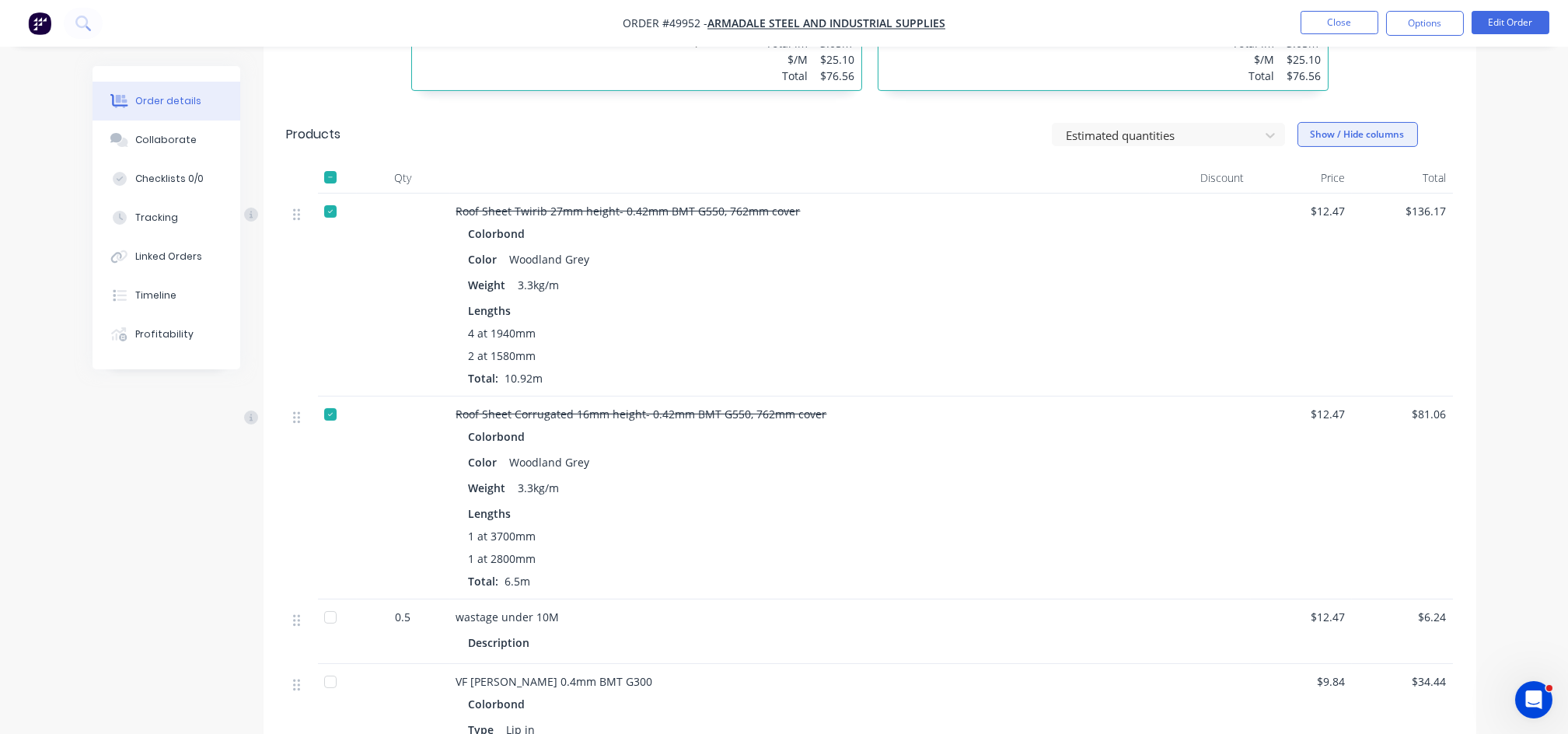
scroll to position [1421, 0]
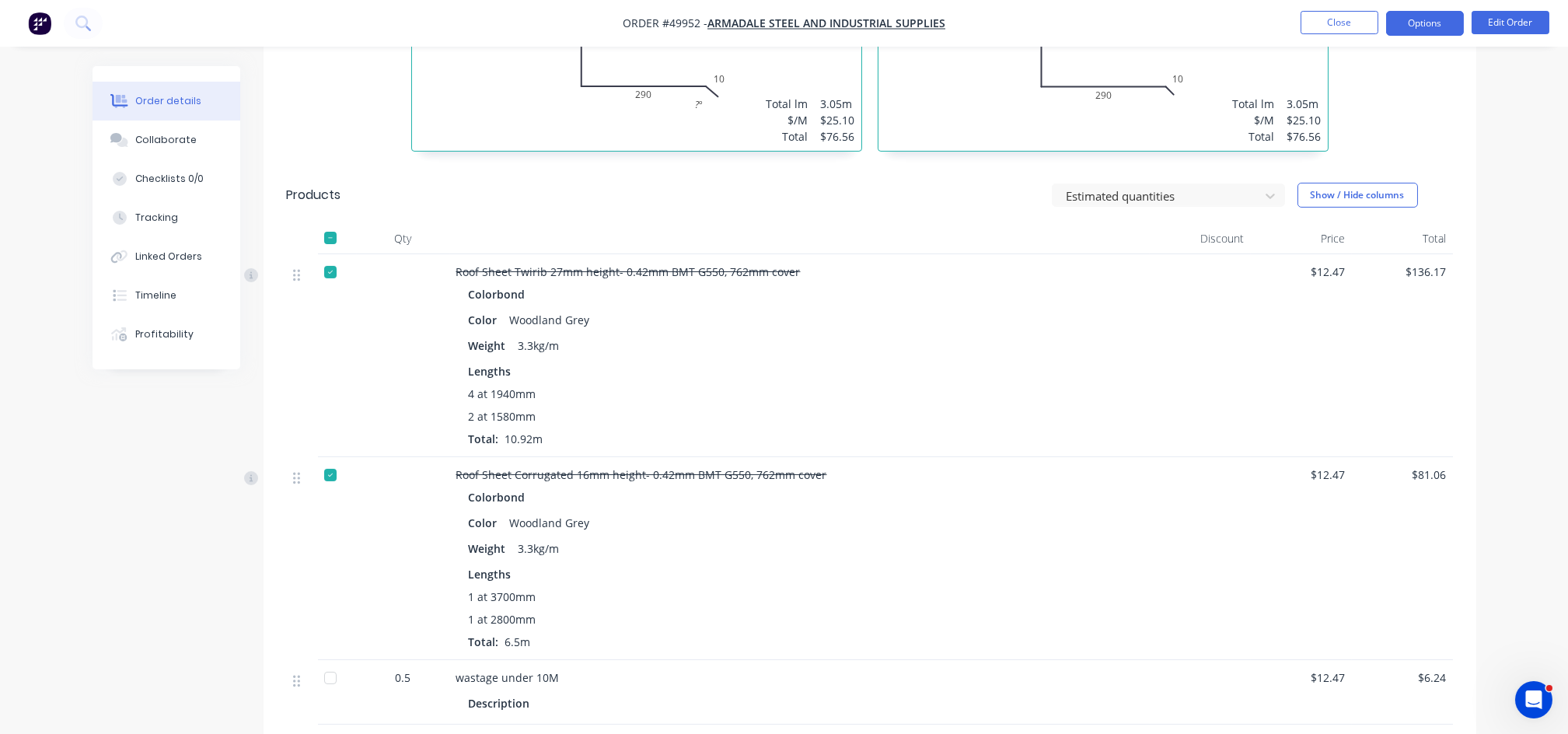
click at [1429, 19] on button "Options" at bounding box center [1425, 23] width 78 height 25
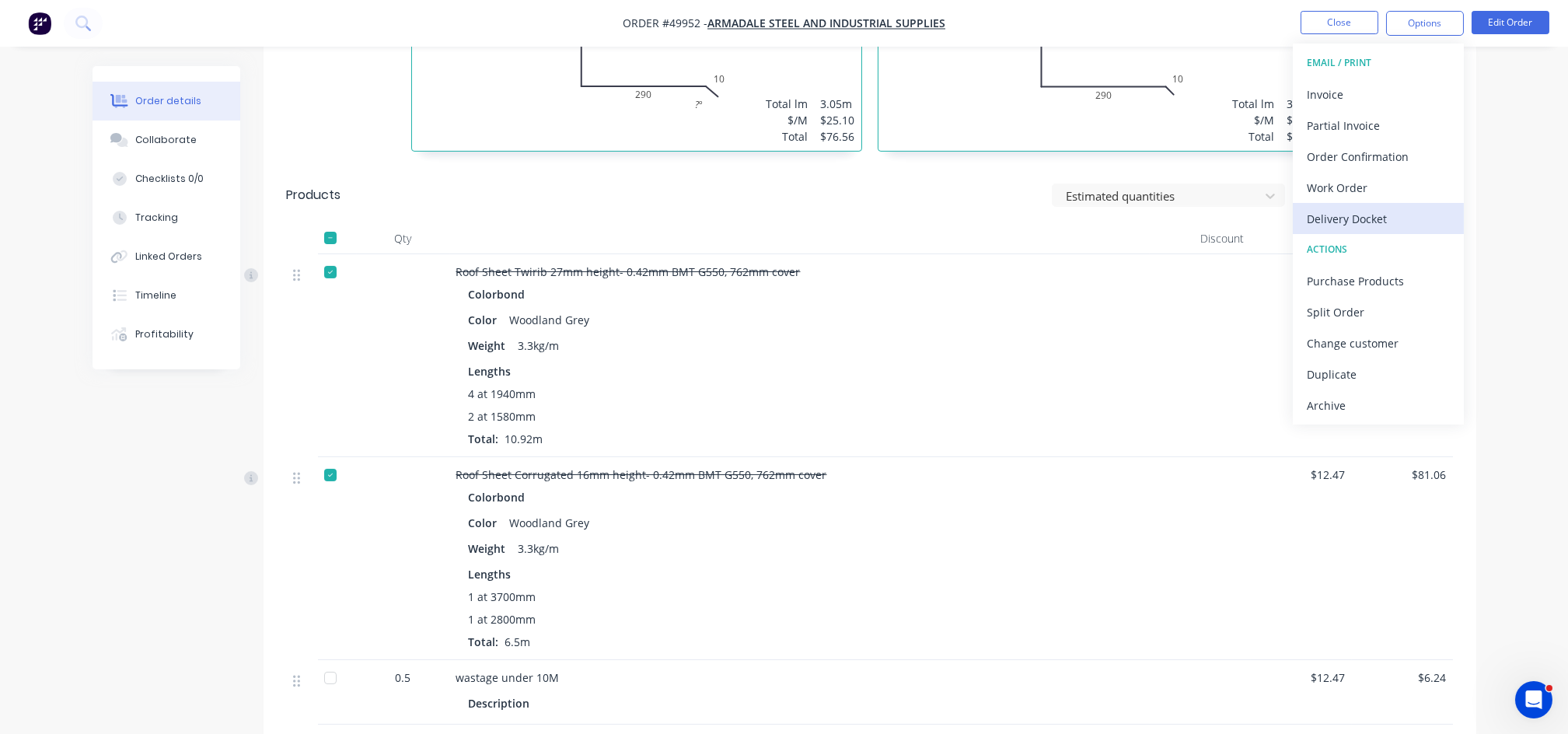
click at [1347, 219] on div "Delivery Docket" at bounding box center [1378, 219] width 143 height 23
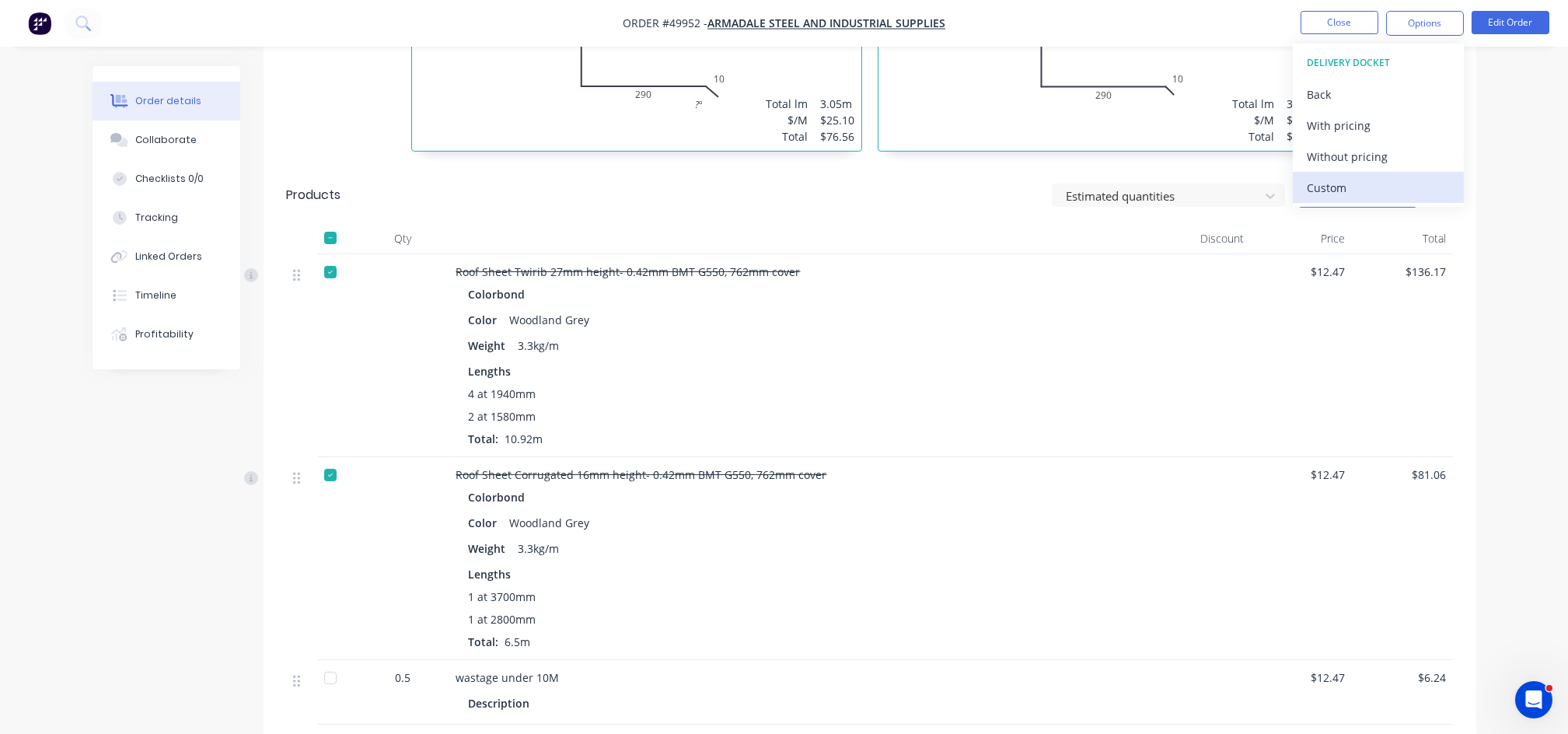
click at [1336, 194] on div "Custom" at bounding box center [1378, 188] width 143 height 23
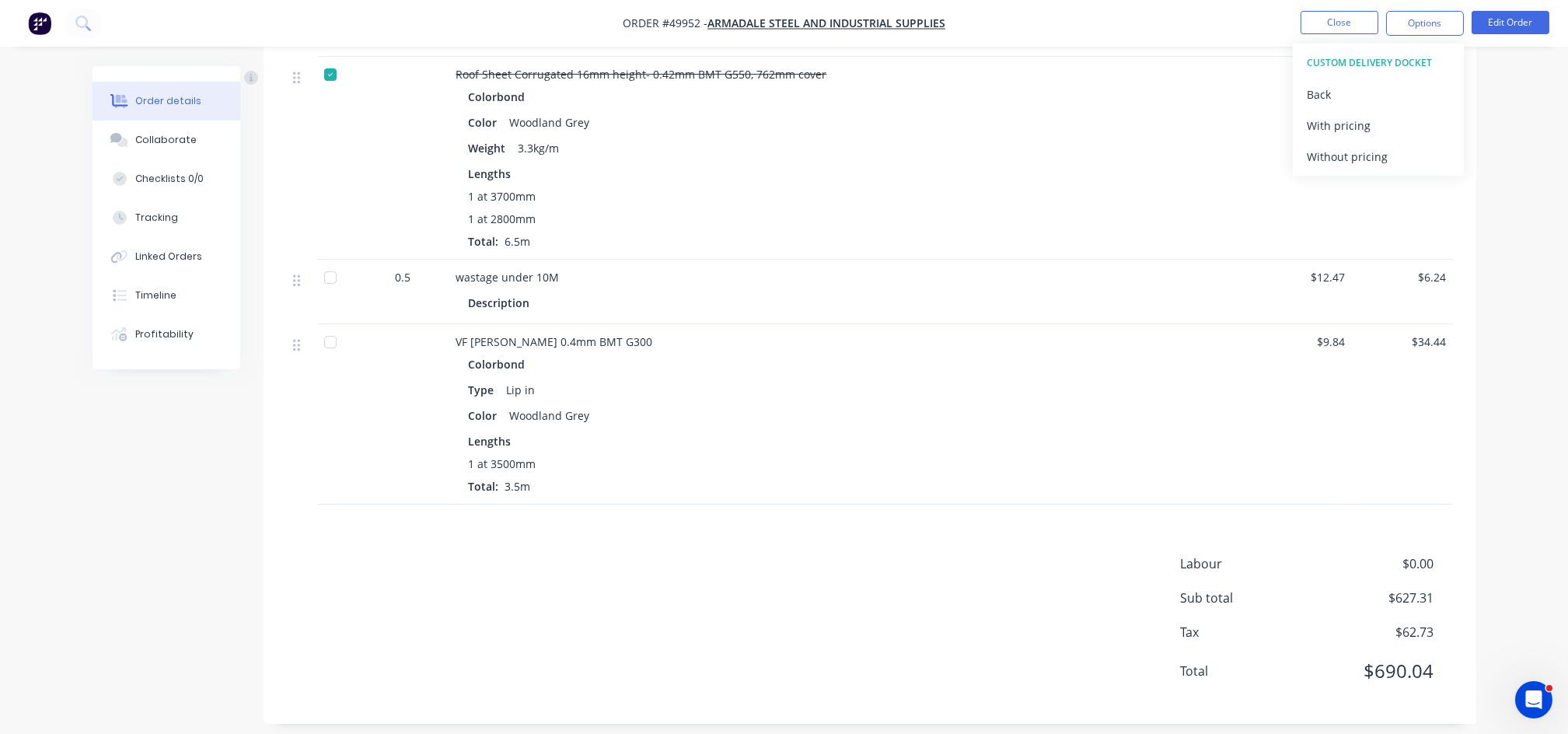
scroll to position [1835, 0]
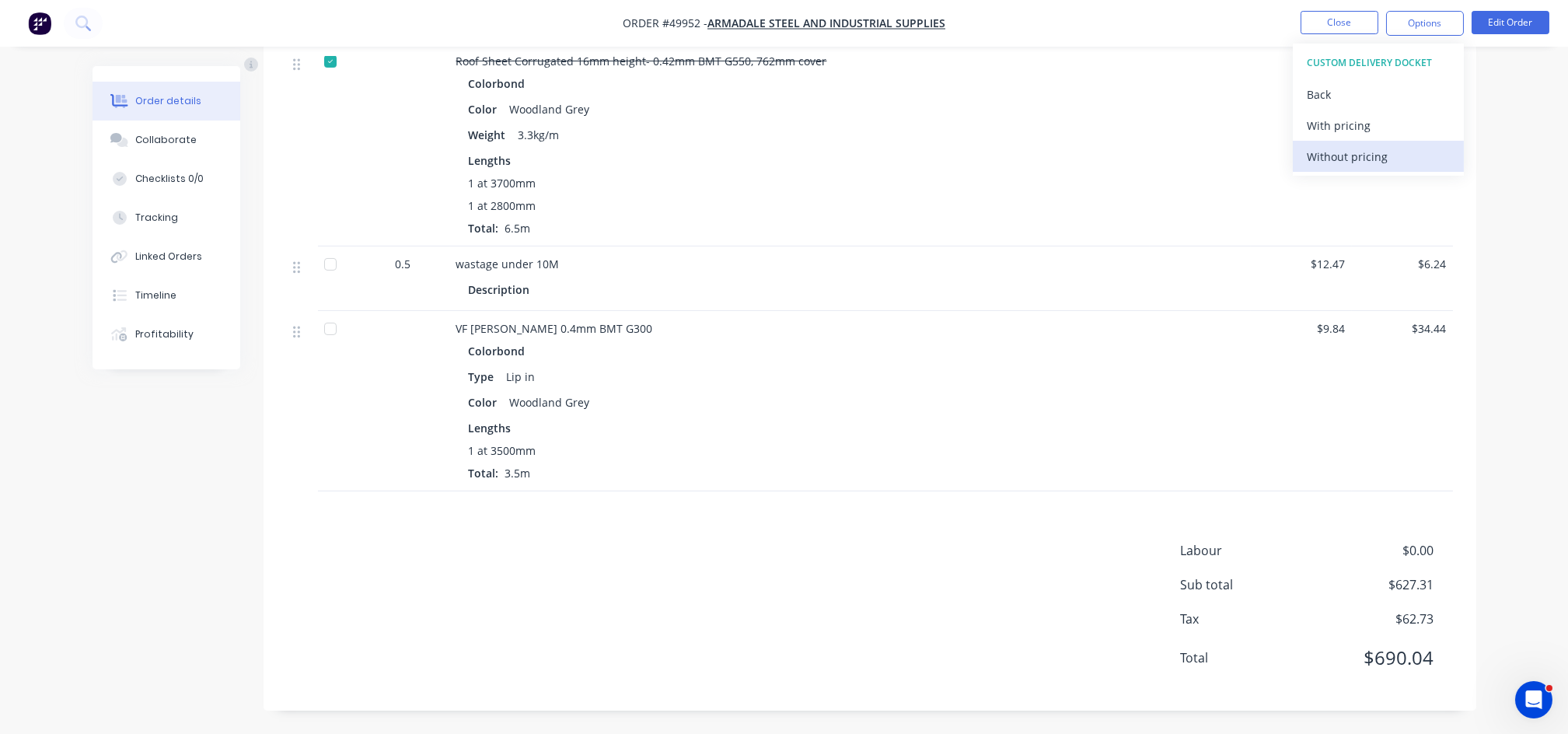
click at [1339, 162] on div "Without pricing" at bounding box center [1378, 156] width 143 height 23
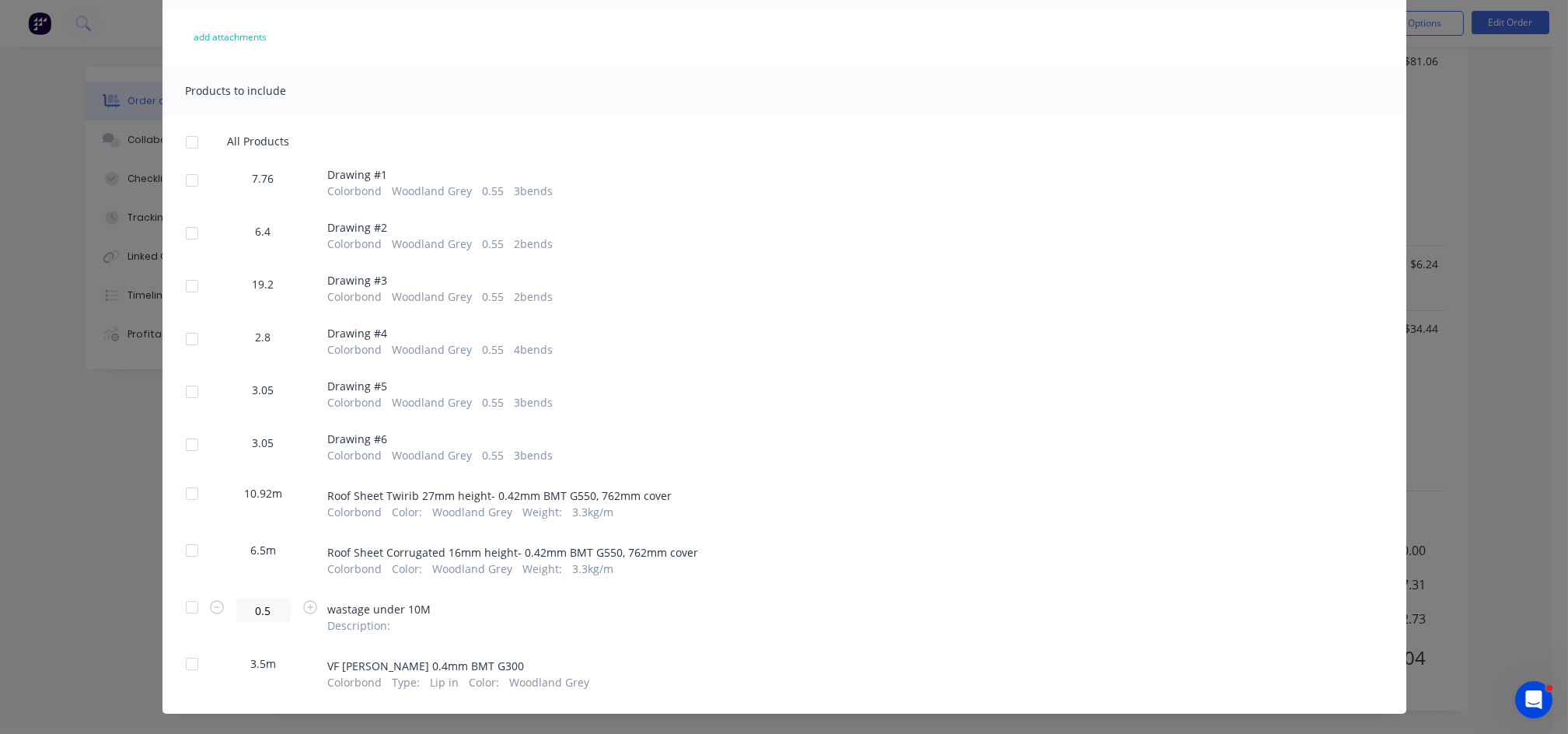
scroll to position [179, 0]
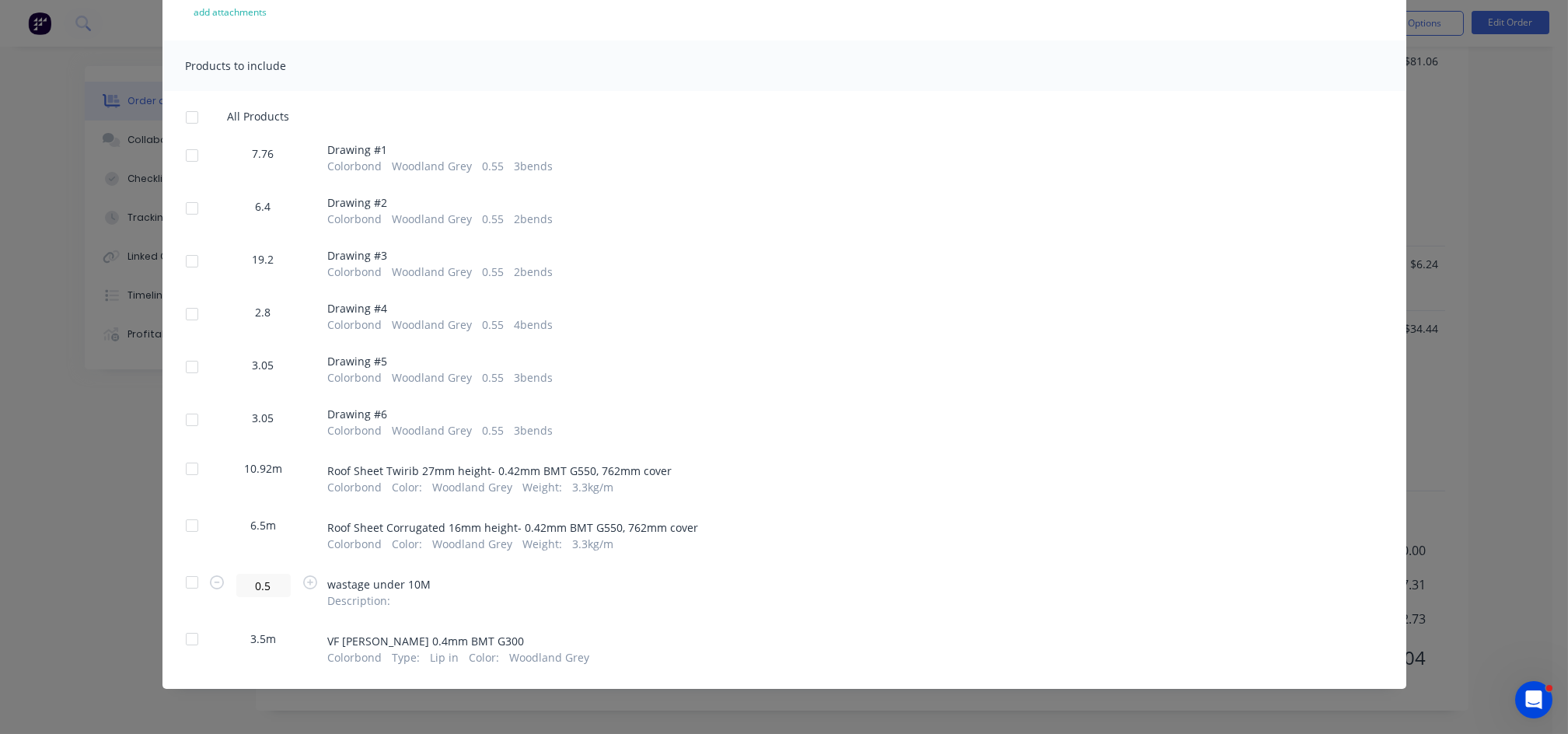
click at [178, 644] on div at bounding box center [192, 639] width 31 height 31
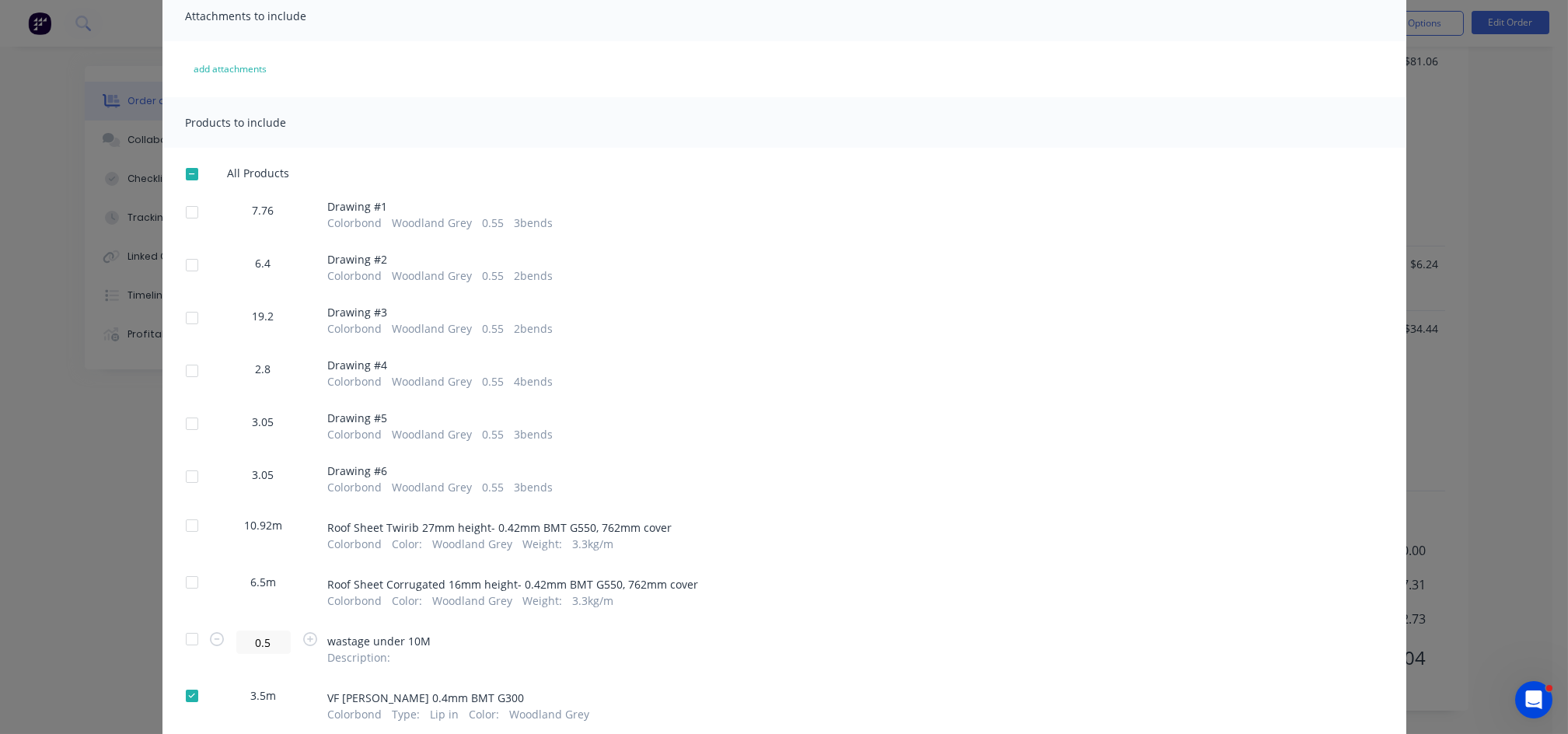
scroll to position [0, 0]
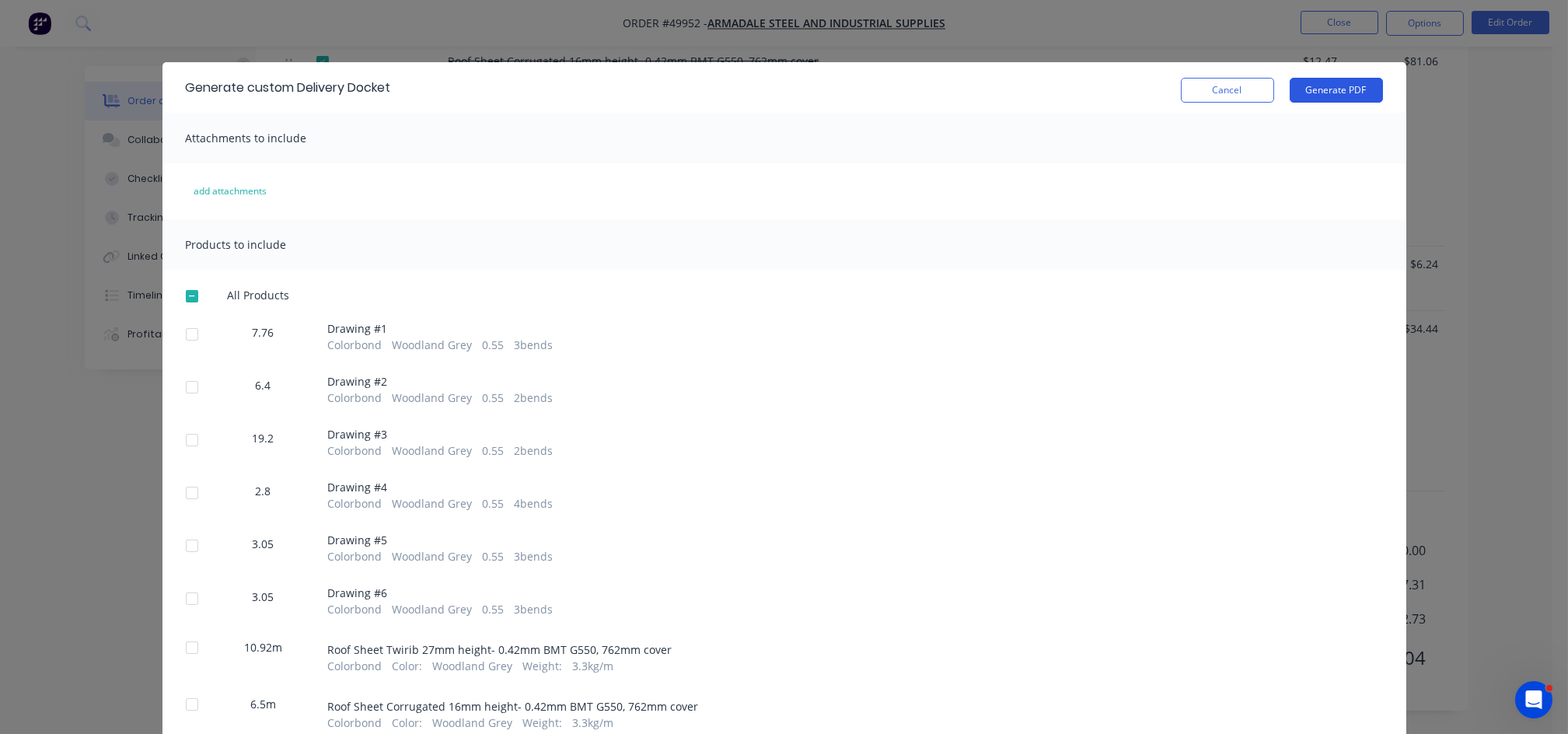
click at [1334, 90] on button "Generate PDF" at bounding box center [1336, 90] width 93 height 25
click at [1243, 101] on button "Cancel" at bounding box center [1227, 90] width 93 height 25
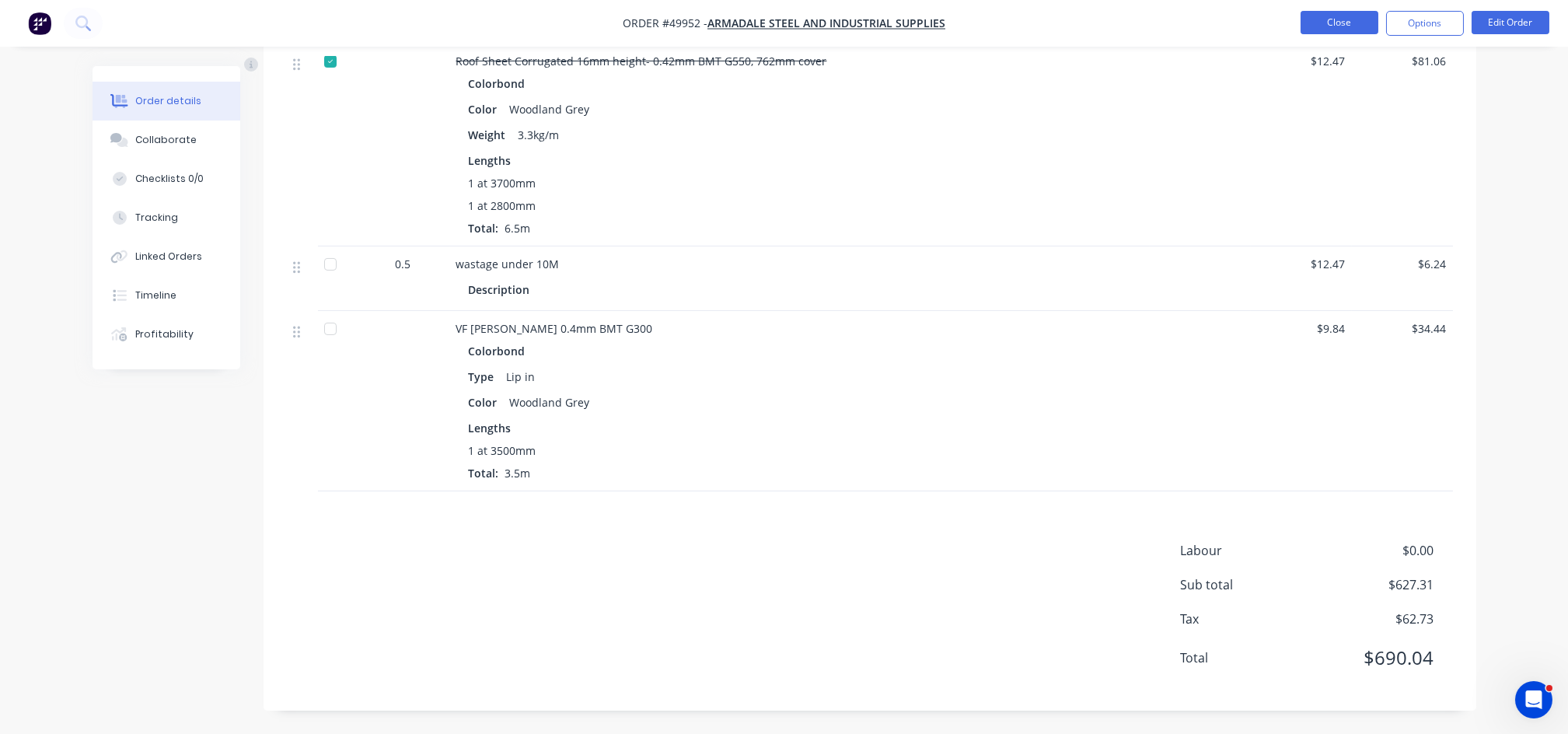
click at [1326, 28] on button "Close" at bounding box center [1340, 23] width 78 height 24
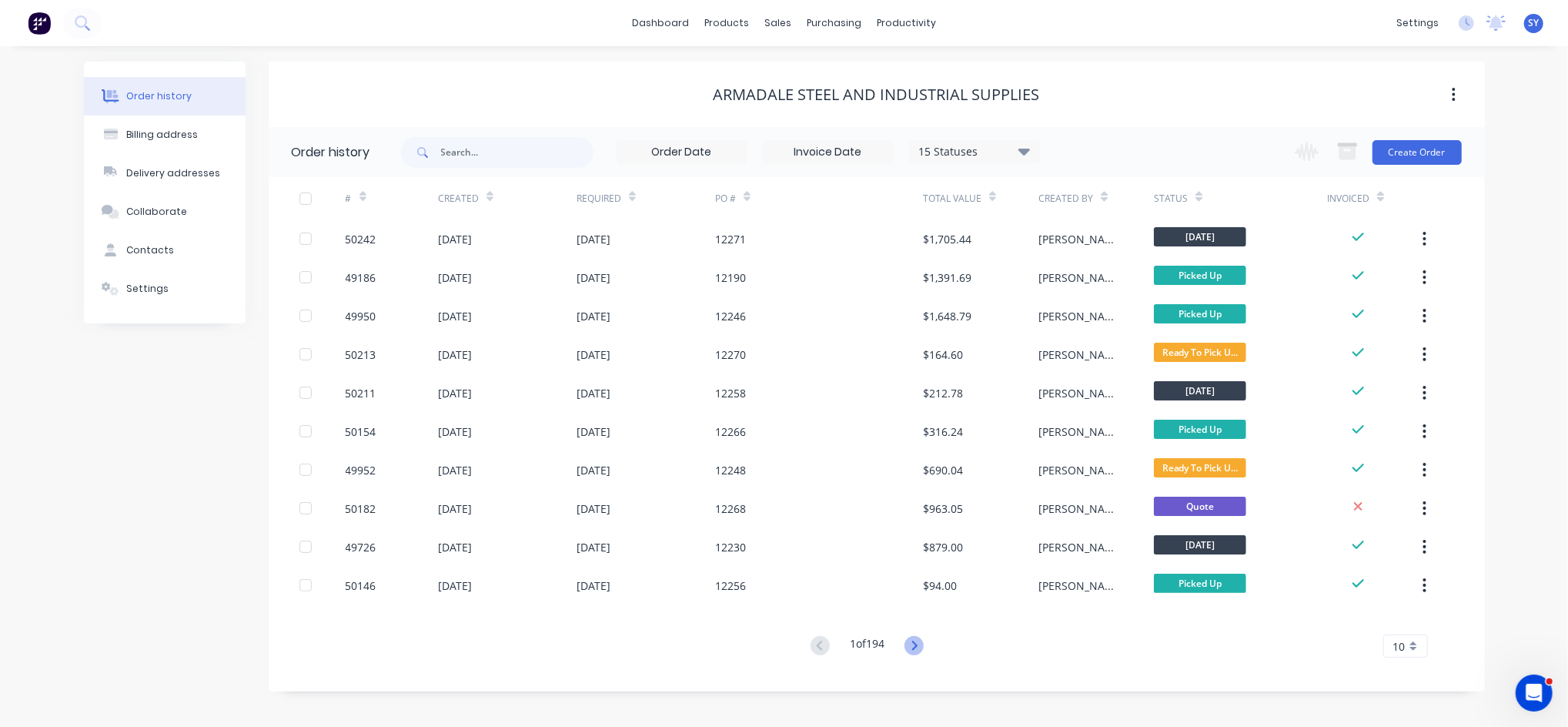
click at [914, 649] on icon at bounding box center [914, 646] width 19 height 19
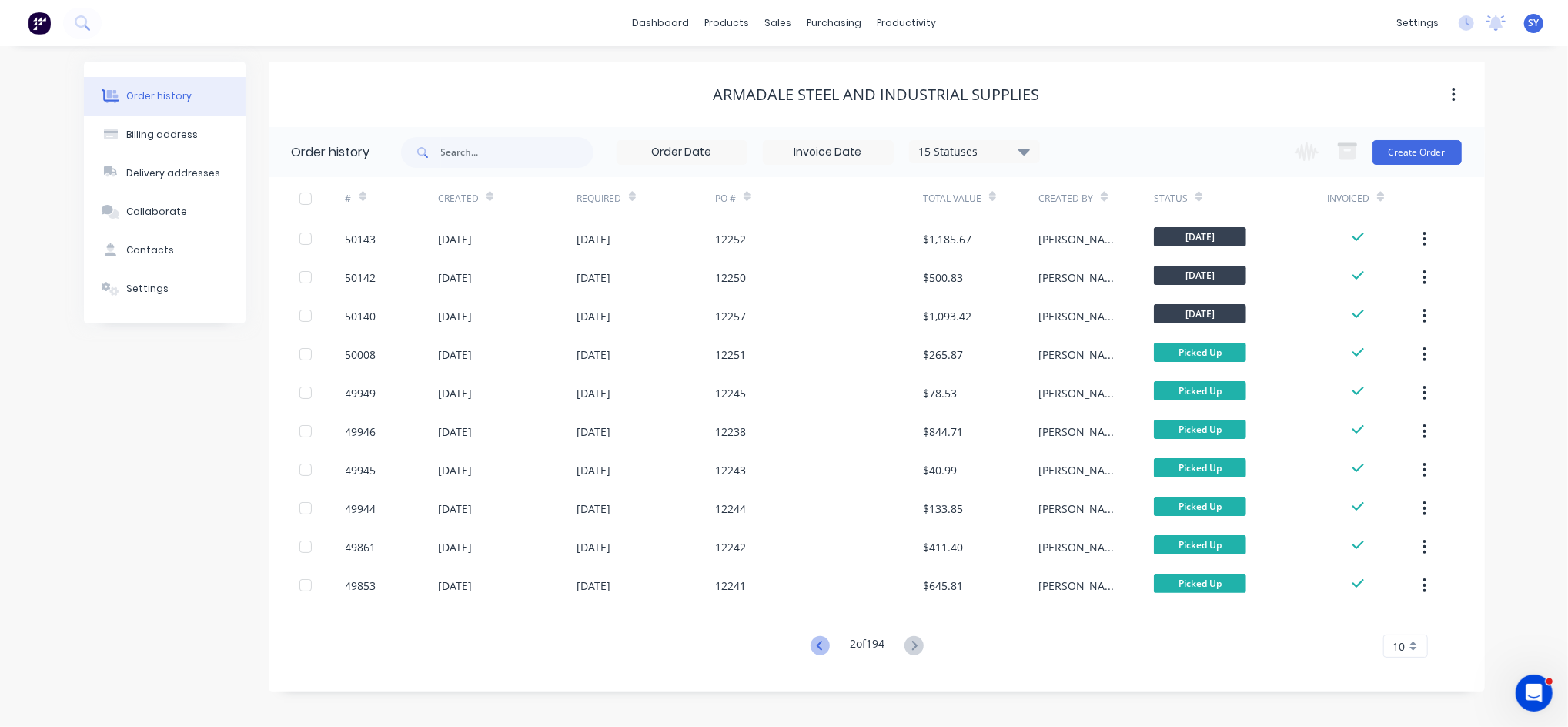
click at [818, 652] on icon at bounding box center [820, 646] width 19 height 19
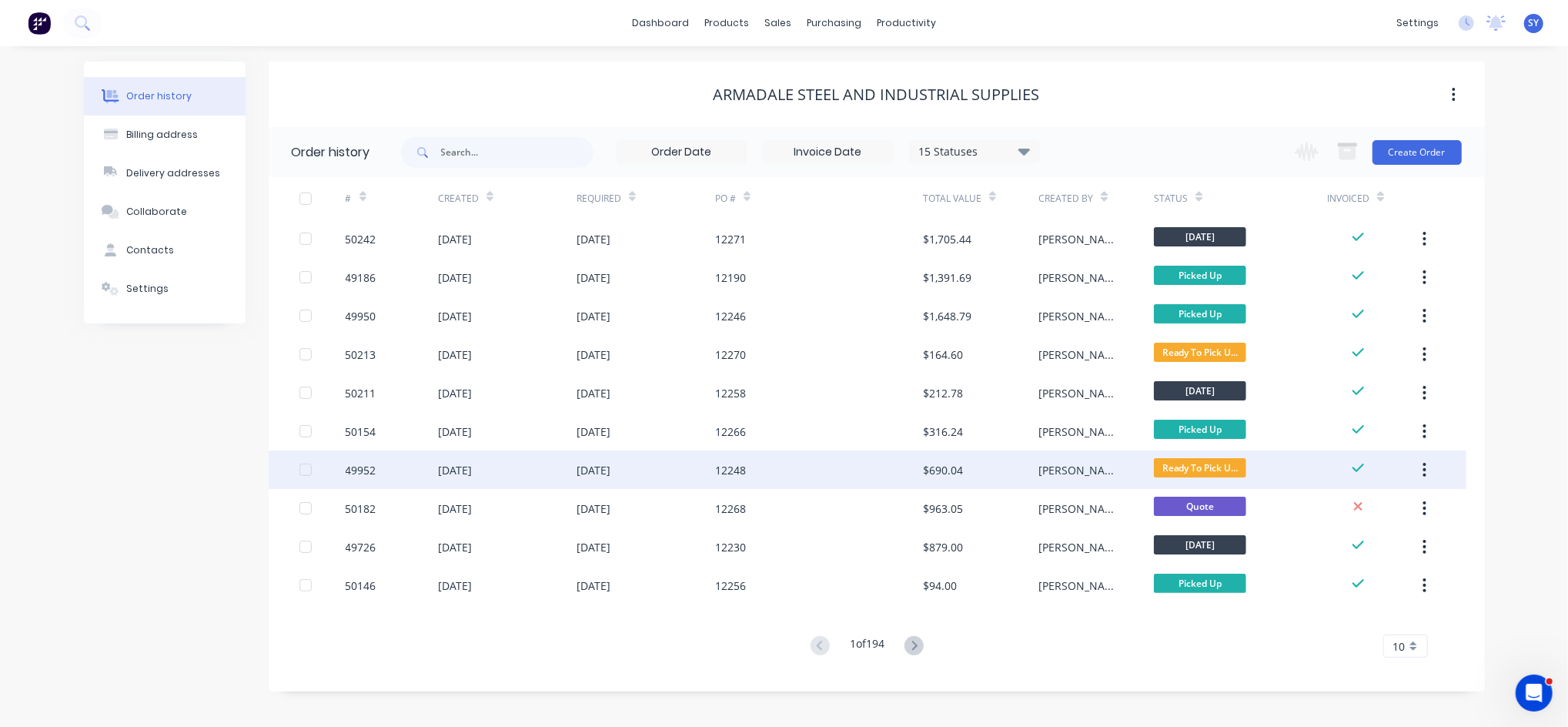
click at [818, 473] on div "12248" at bounding box center [819, 470] width 208 height 39
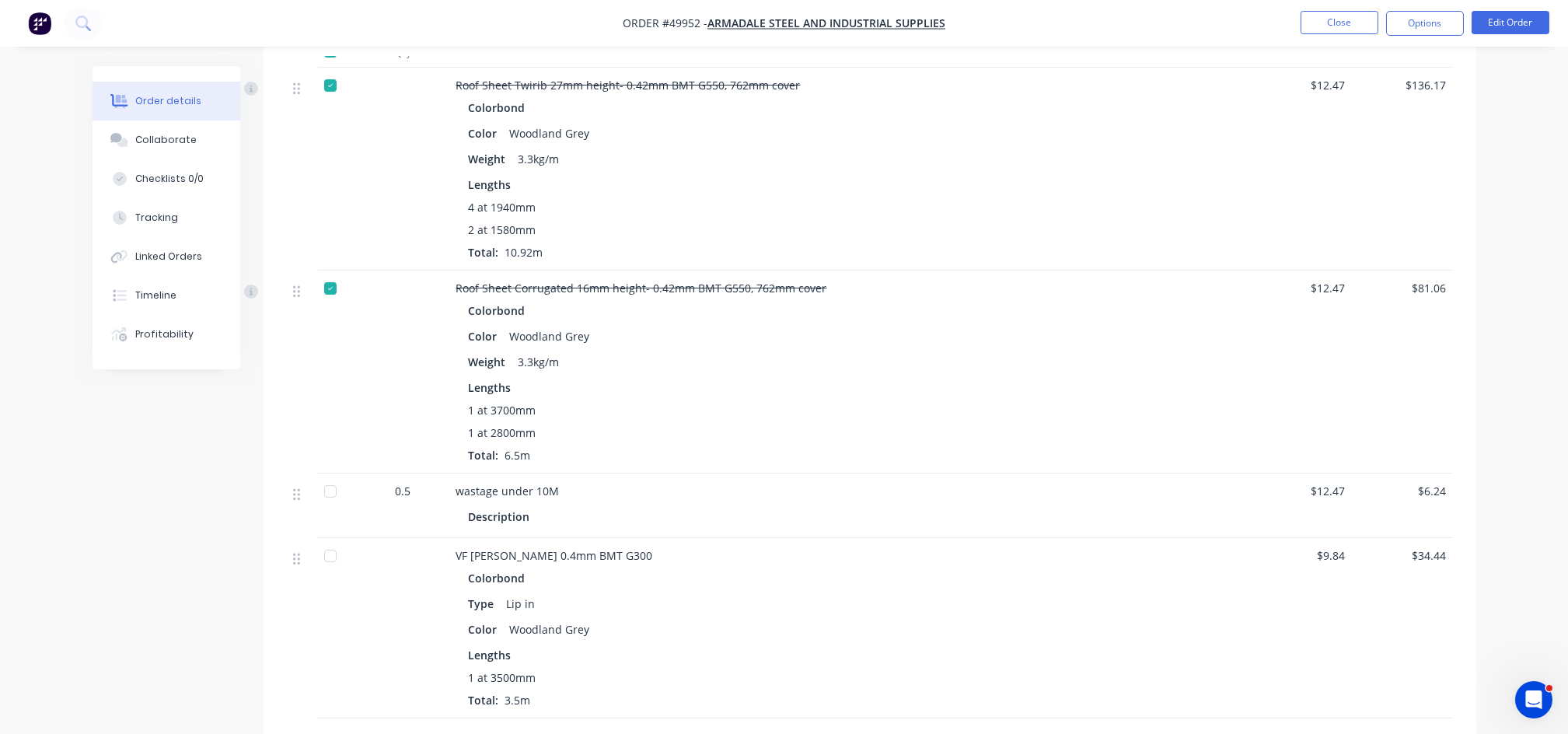
scroll to position [1659, 0]
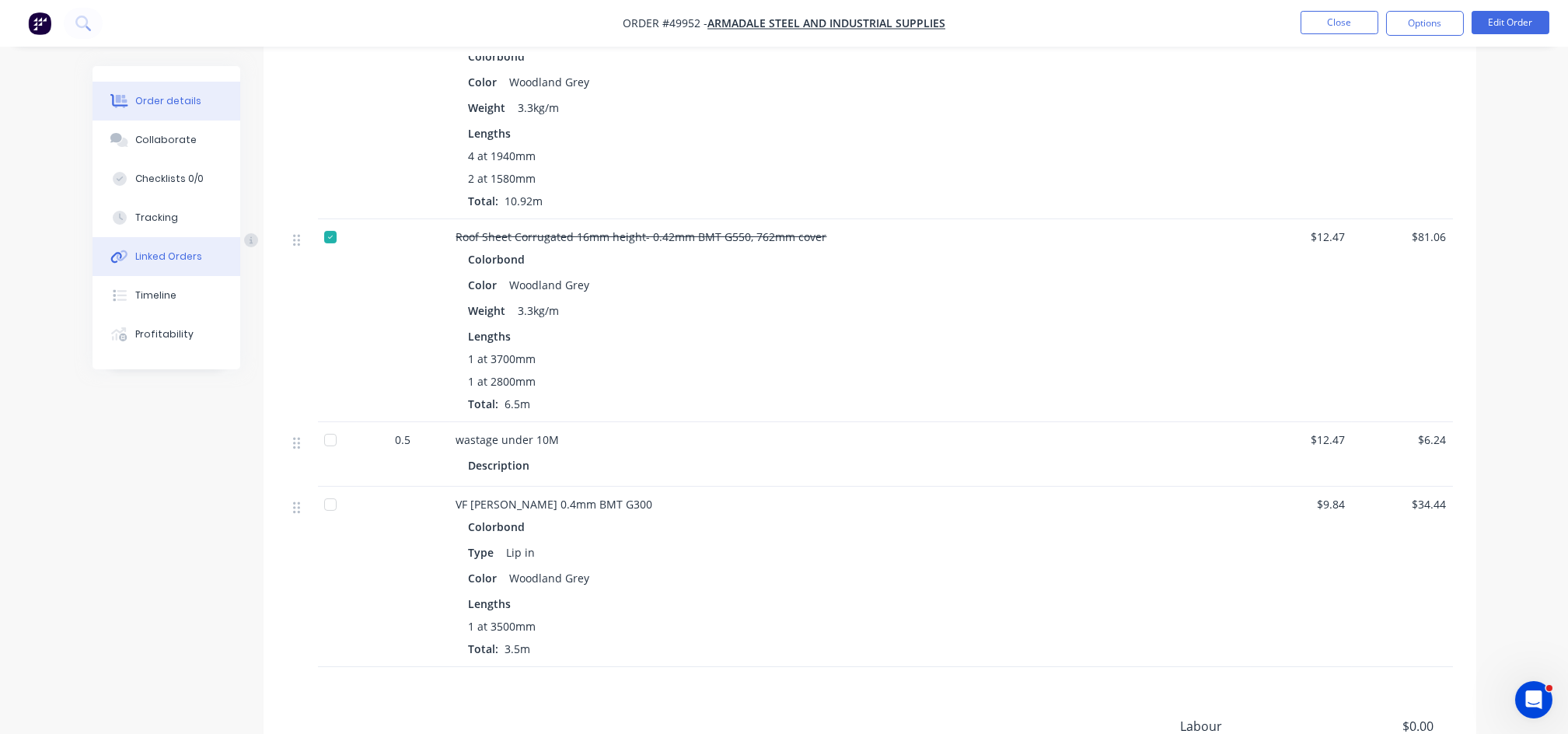
click at [156, 255] on div "Linked Orders" at bounding box center [168, 256] width 67 height 14
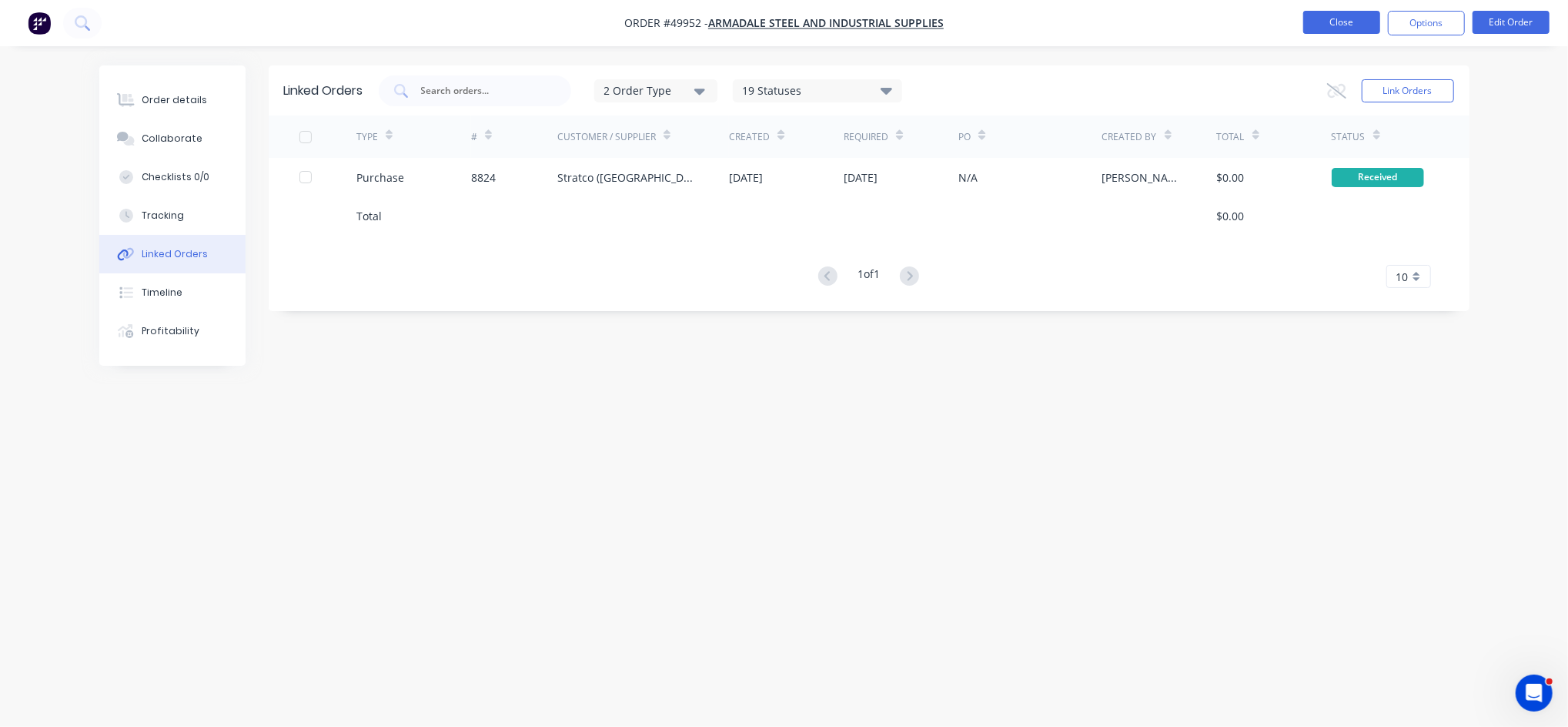
click at [1335, 23] on button "Close" at bounding box center [1342, 23] width 77 height 23
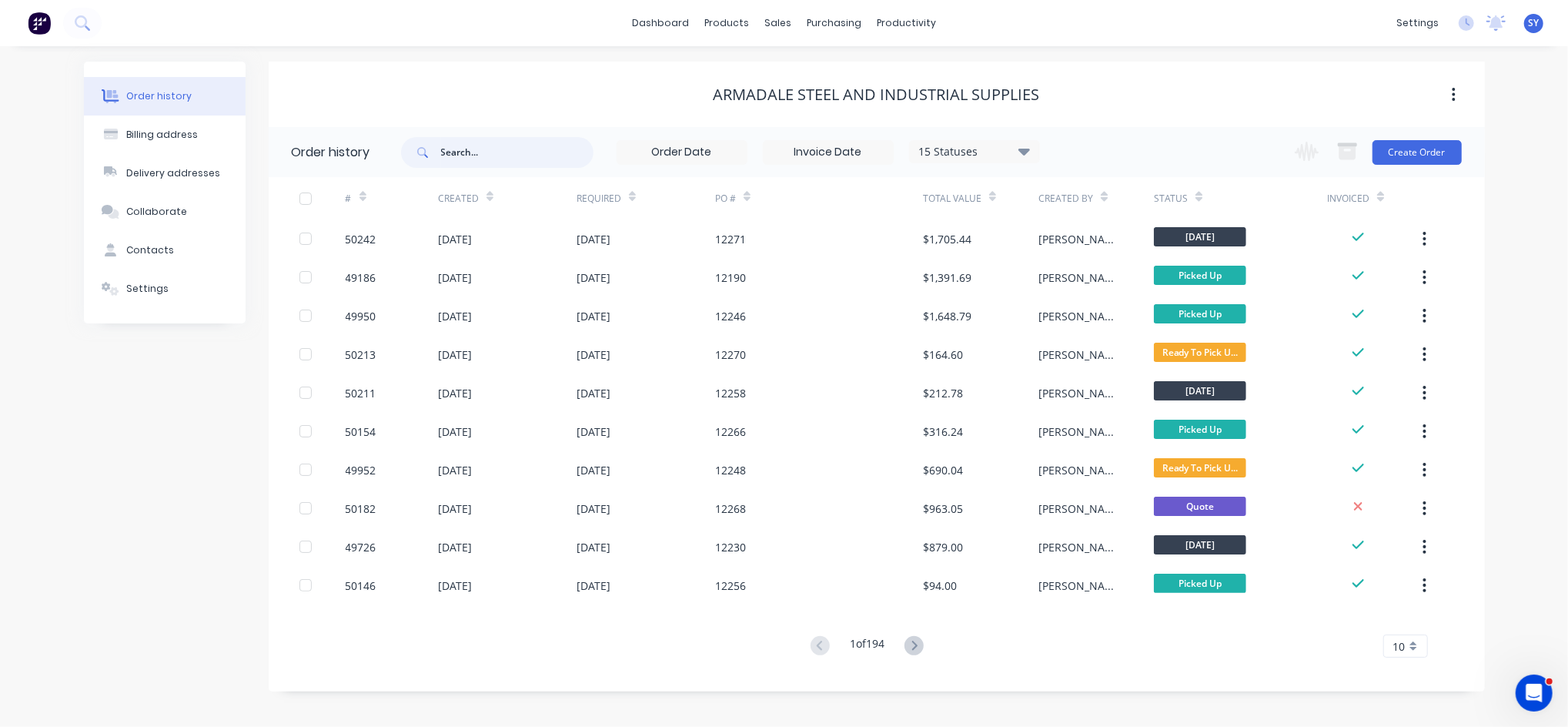
click at [493, 153] on input "text" at bounding box center [517, 152] width 152 height 31
type input "12266"
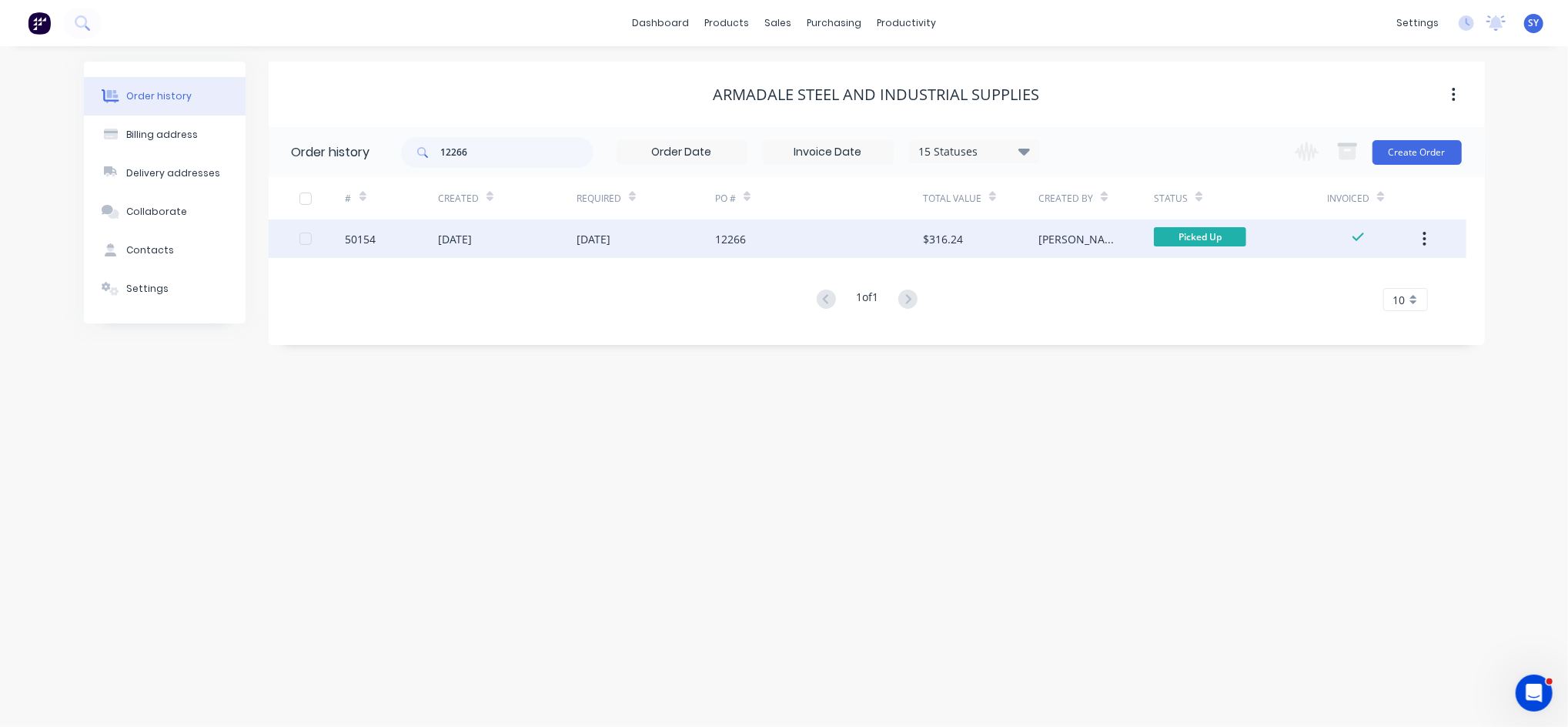
click at [469, 240] on div "[DATE]" at bounding box center [455, 239] width 33 height 16
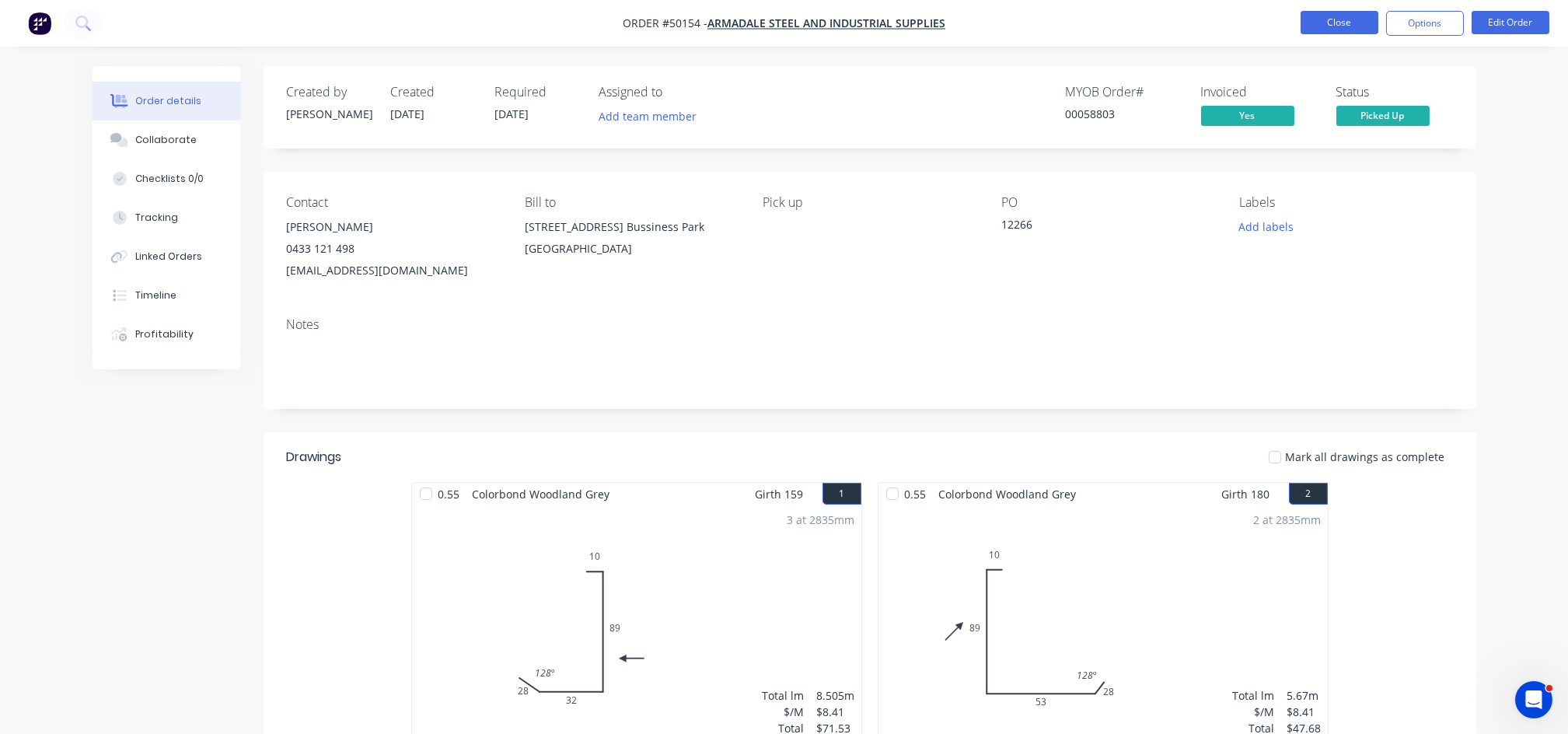
click at [1347, 19] on button "Close" at bounding box center [1340, 23] width 78 height 24
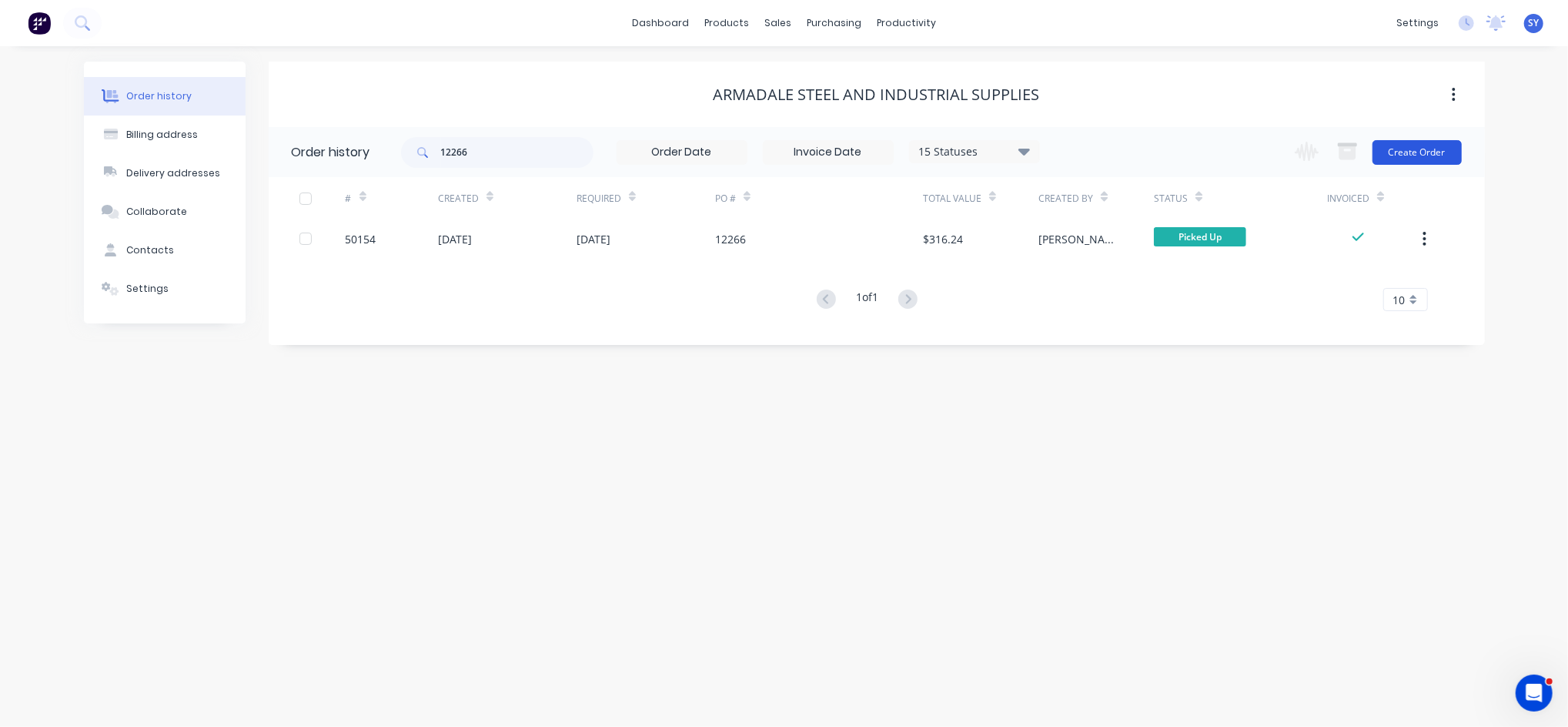
click at [1415, 152] on button "Create Order" at bounding box center [1417, 152] width 90 height 24
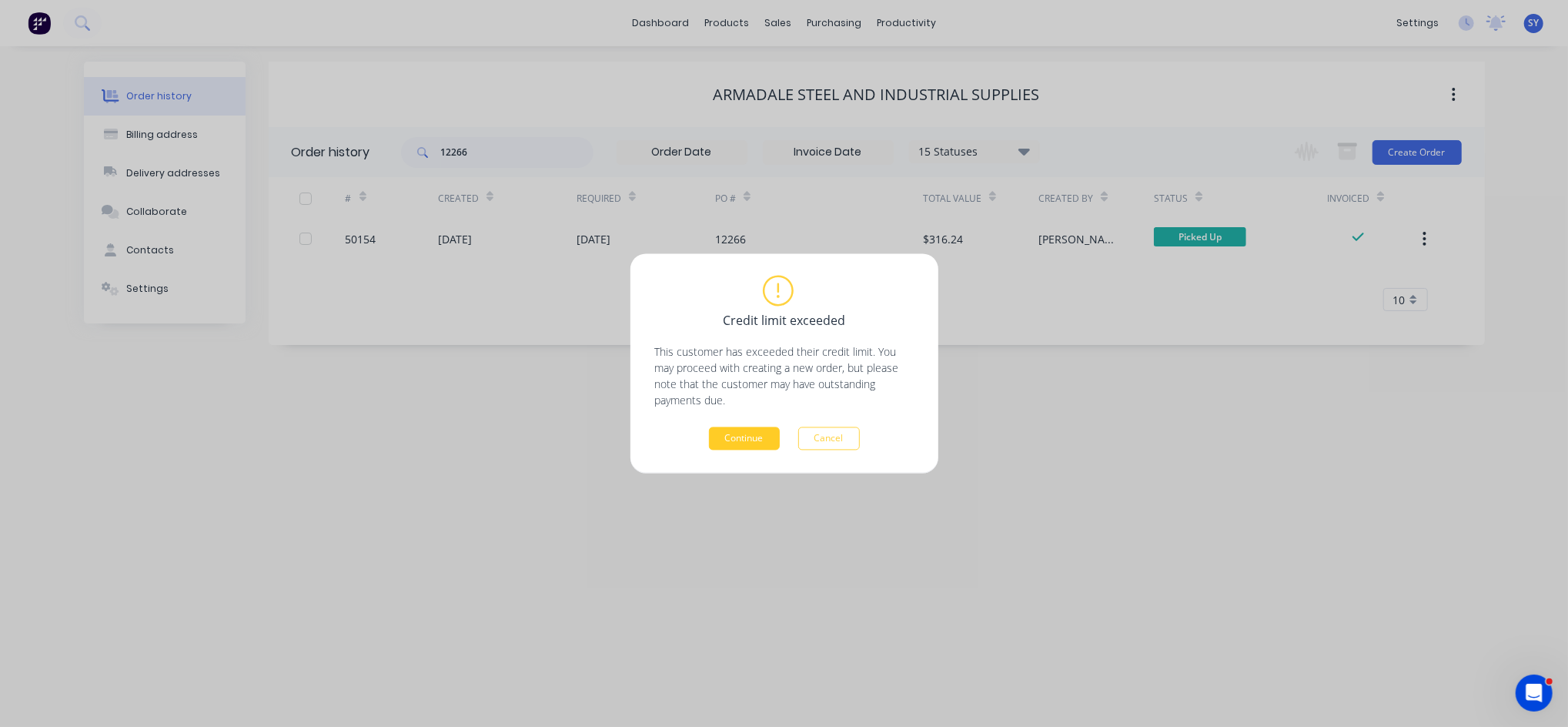
click at [752, 441] on button "Continue" at bounding box center [744, 439] width 71 height 23
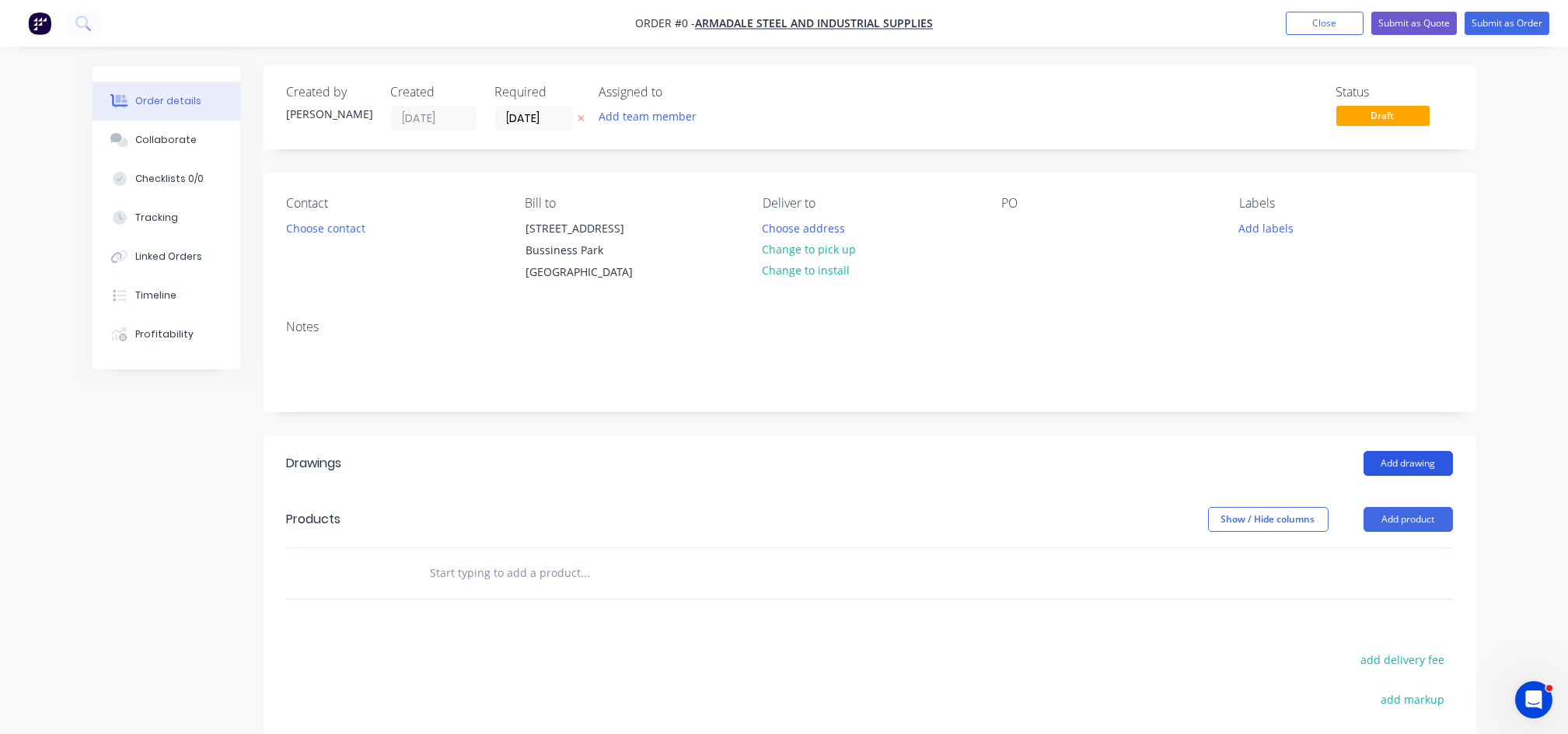
click at [1421, 458] on button "Add drawing" at bounding box center [1408, 463] width 90 height 25
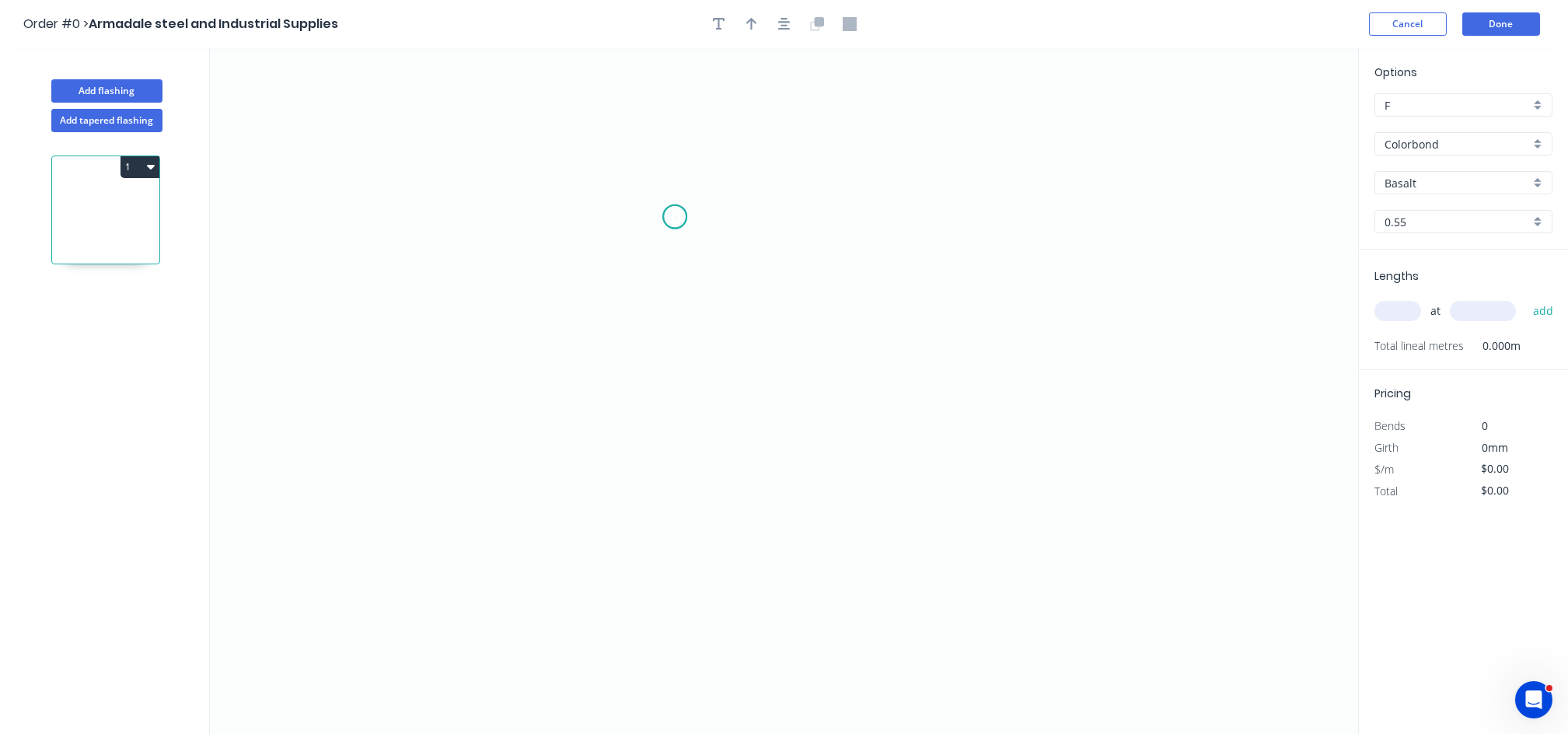
click at [675, 217] on icon "0" at bounding box center [784, 391] width 1148 height 686
click at [710, 216] on icon "0" at bounding box center [784, 391] width 1148 height 686
click at [711, 396] on icon "0 ?" at bounding box center [784, 391] width 1148 height 686
click at [493, 396] on icon "0 ? ?" at bounding box center [784, 391] width 1148 height 686
click at [476, 359] on icon "0 ? ? ?" at bounding box center [784, 391] width 1148 height 686
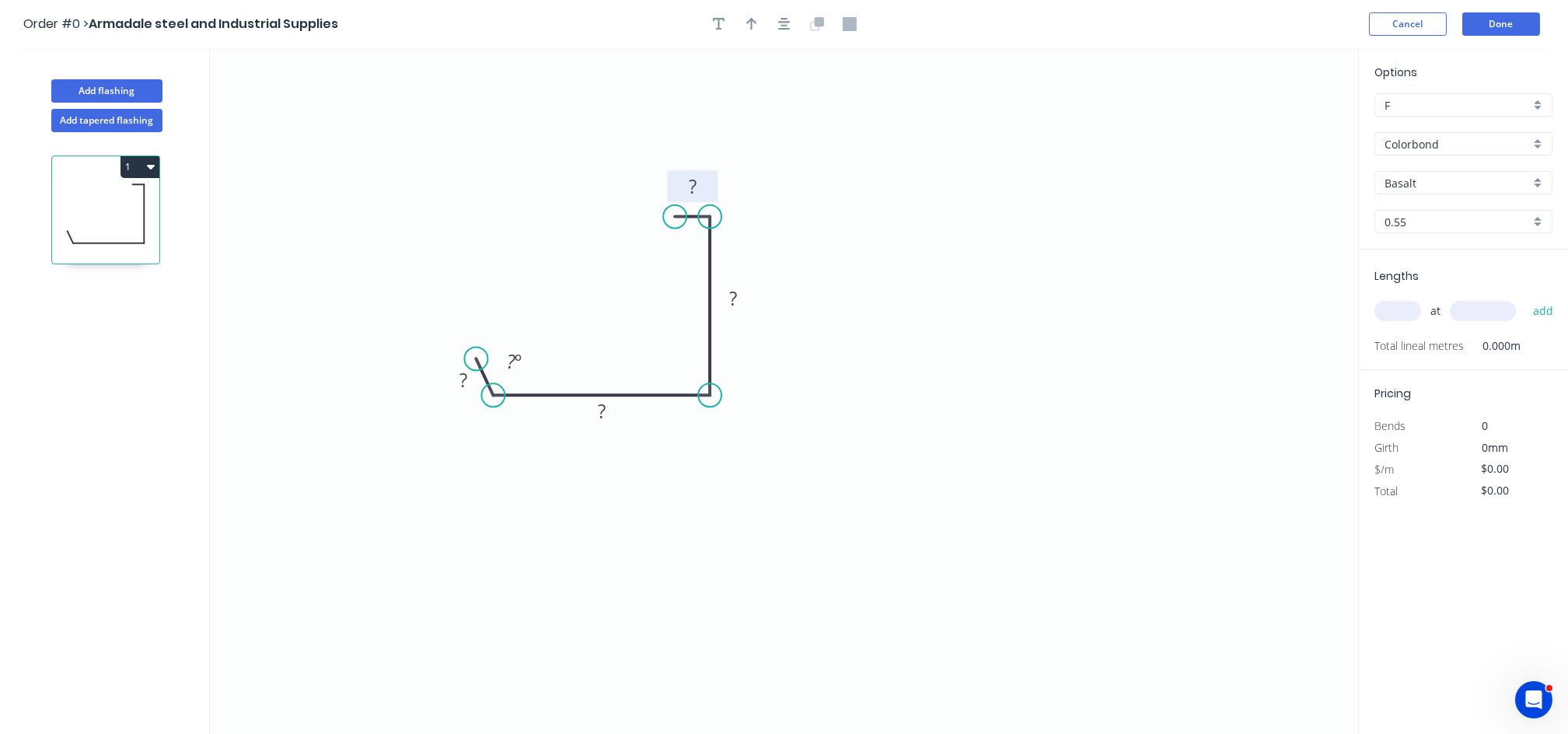
click at [702, 187] on rect at bounding box center [692, 188] width 31 height 22
click at [735, 293] on tspan "?" at bounding box center [733, 298] width 8 height 25
click at [604, 429] on icon "0 ? ? 68 10 ? º" at bounding box center [784, 391] width 1148 height 686
click at [604, 413] on tspan "?" at bounding box center [601, 411] width 8 height 25
click at [464, 387] on tspan "?" at bounding box center [462, 380] width 8 height 25
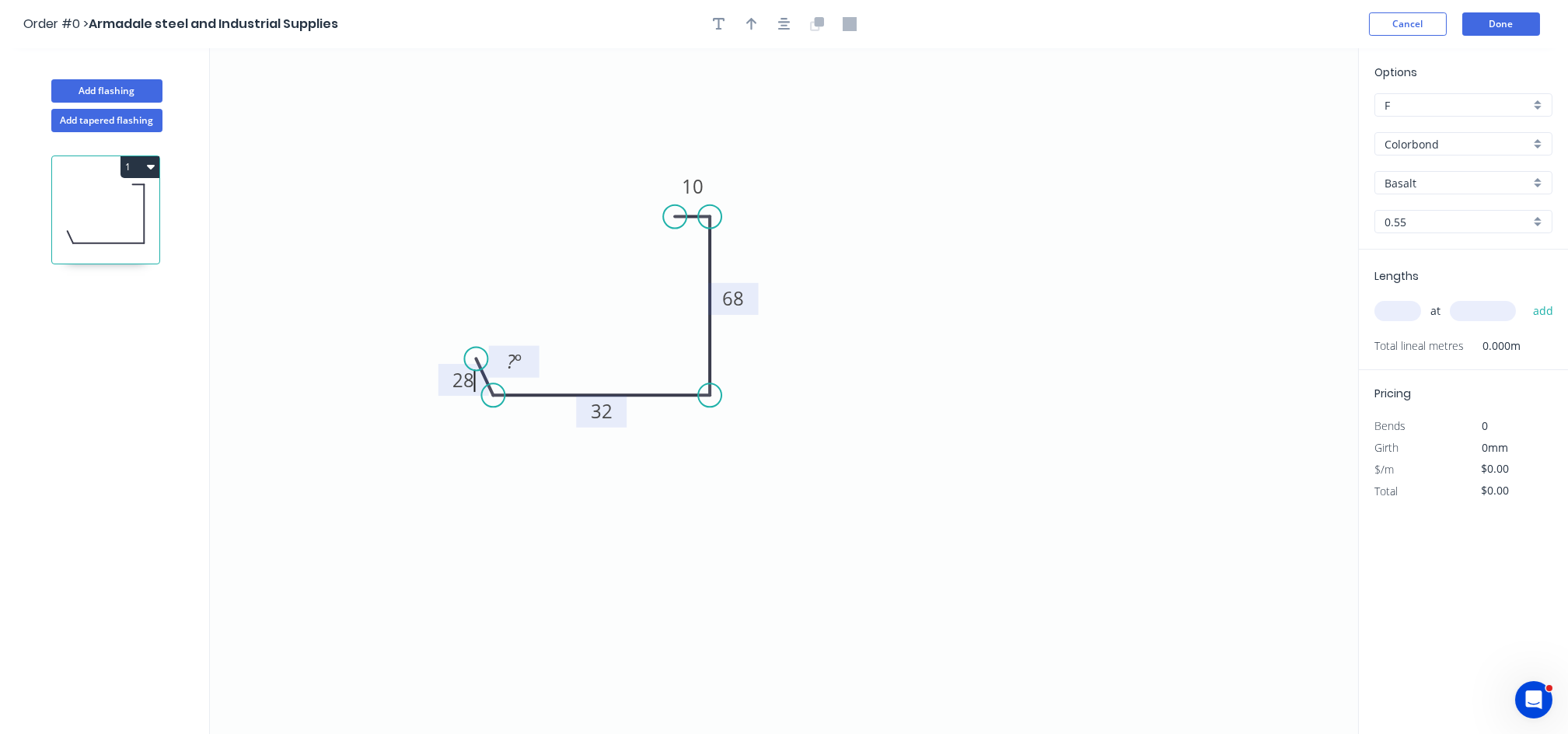
type input "$7.46"
click at [512, 368] on tspan "?" at bounding box center [511, 361] width 8 height 25
click at [514, 507] on icon "0 28 32 68 10 128 º" at bounding box center [784, 391] width 1148 height 686
click at [751, 29] on icon "button" at bounding box center [751, 24] width 11 height 13
drag, startPoint x: 1277, startPoint y: 125, endPoint x: 812, endPoint y: 354, distance: 518.3
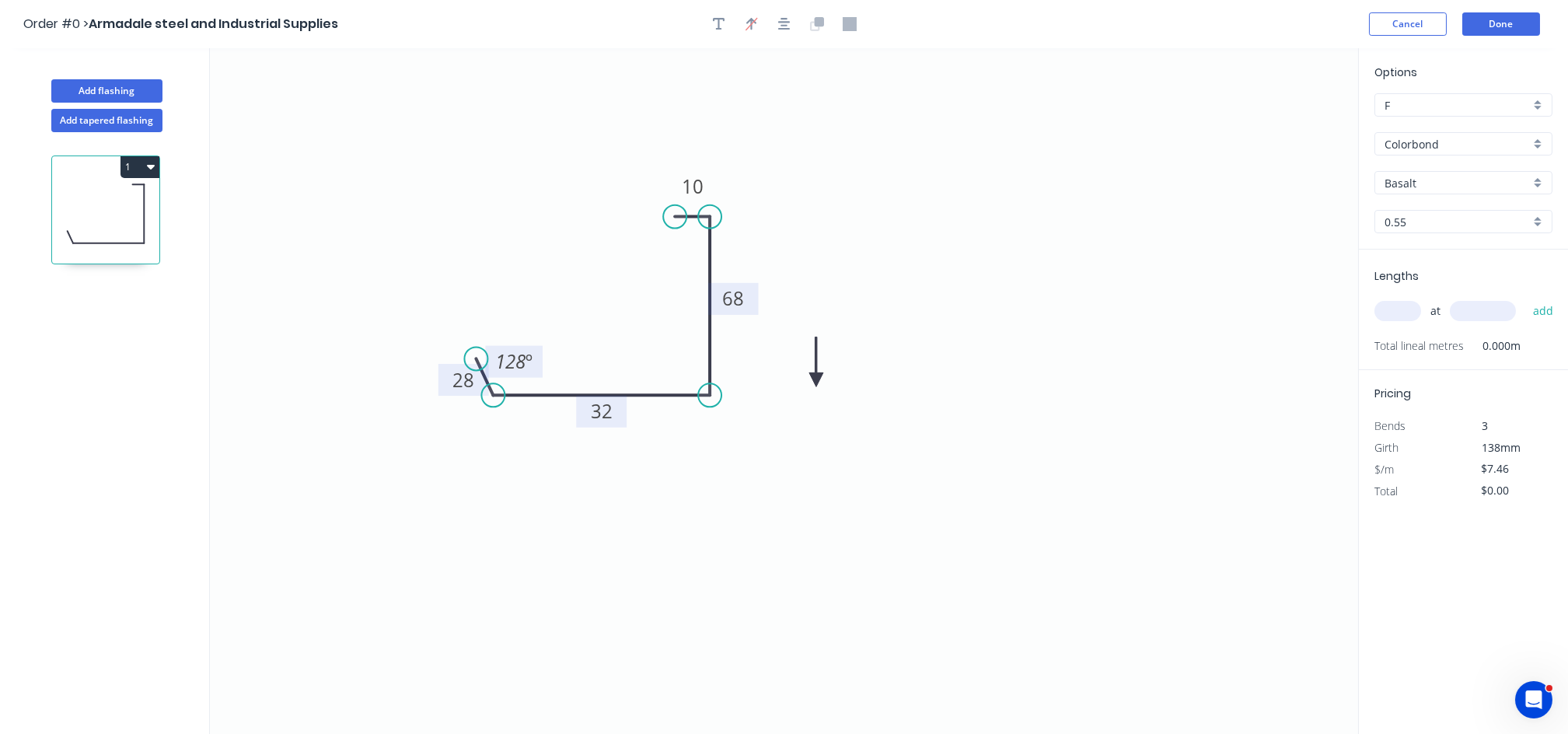
click at [812, 354] on icon at bounding box center [816, 361] width 14 height 50
click at [812, 354] on icon at bounding box center [812, 336] width 14 height 50
click at [812, 354] on icon at bounding box center [824, 341] width 45 height 45
click at [812, 354] on icon at bounding box center [830, 353] width 50 height 14
click at [1486, 227] on input "0.55" at bounding box center [1457, 222] width 145 height 16
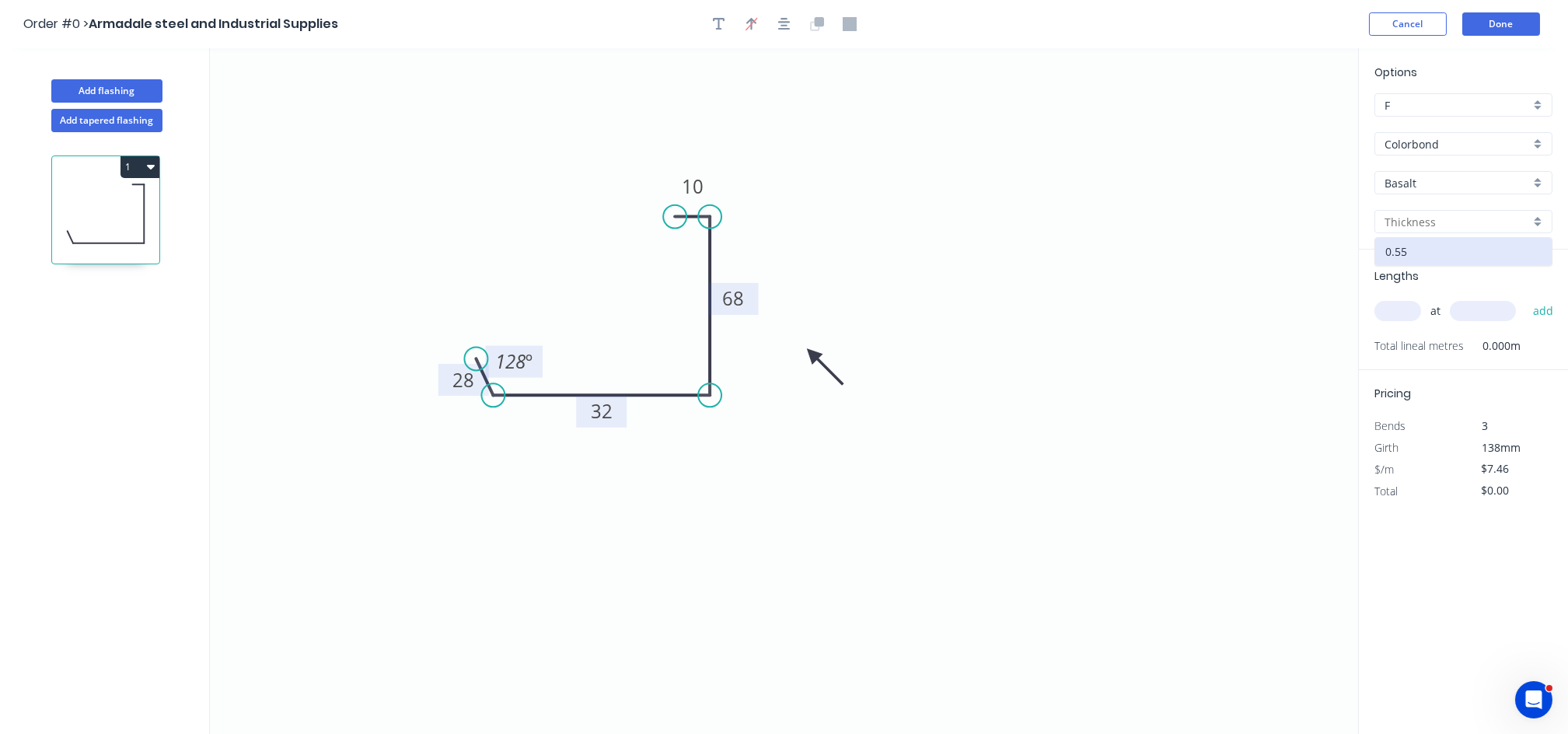
click at [1481, 189] on input "Basalt" at bounding box center [1457, 183] width 145 height 16
click at [1477, 342] on div "Woodland Grey" at bounding box center [1463, 346] width 177 height 27
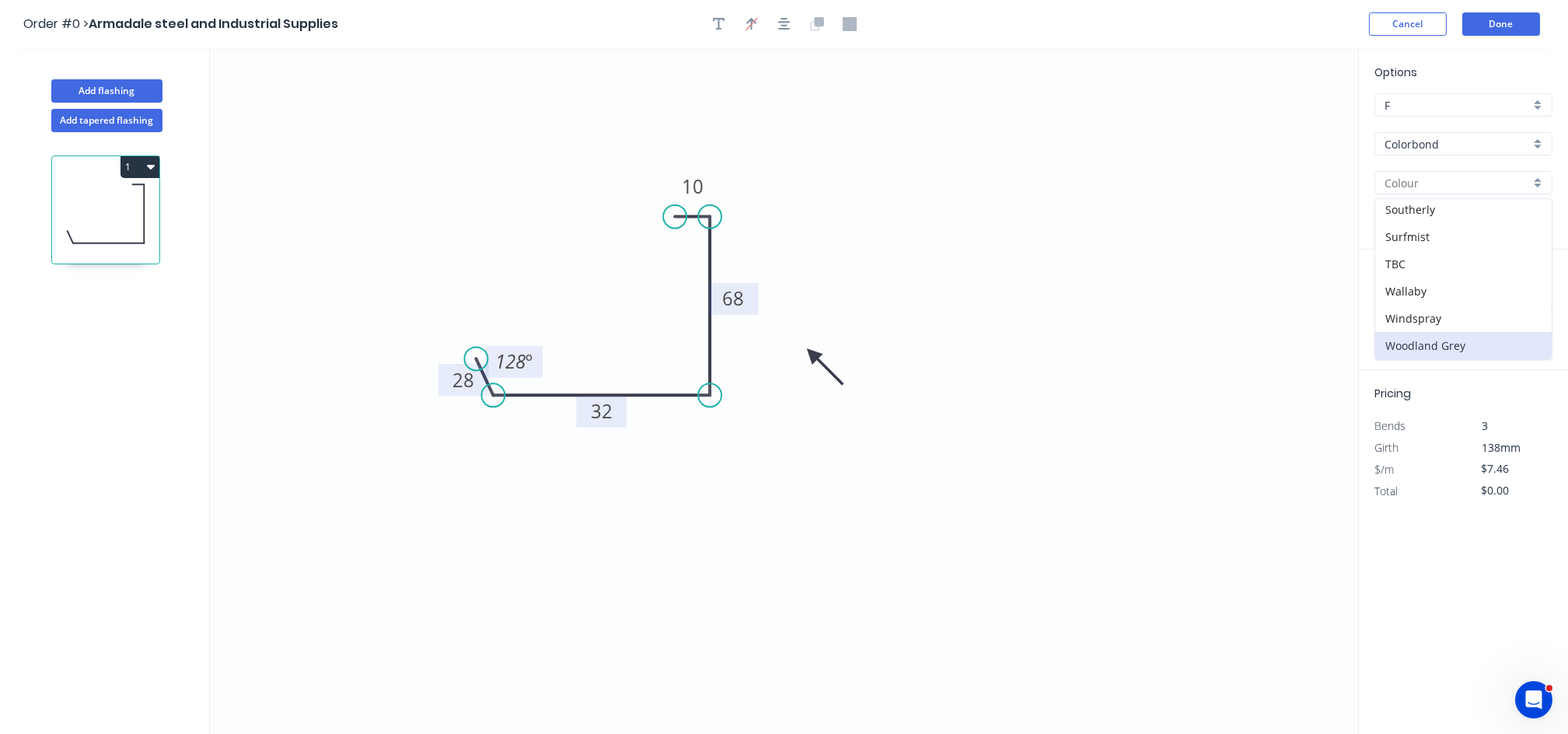
type input "Woodland Grey"
click at [1397, 320] on input "text" at bounding box center [1397, 311] width 46 height 20
type input "3"
click at [1487, 313] on input "text" at bounding box center [1483, 311] width 66 height 20
type input "2835"
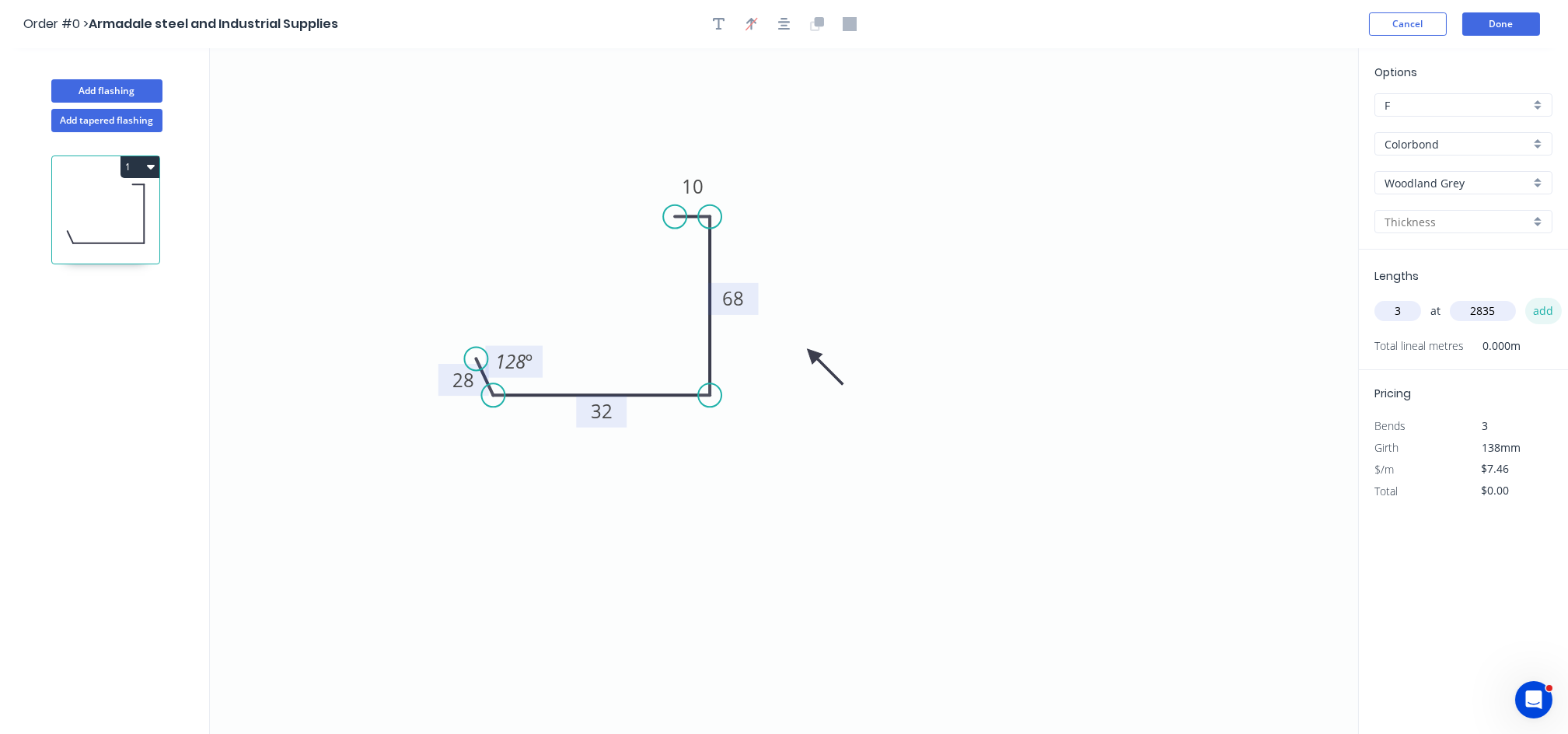
click at [1540, 319] on button "add" at bounding box center [1543, 310] width 36 height 26
type input "$63.45"
click at [1483, 30] on button "Done" at bounding box center [1501, 25] width 78 height 24
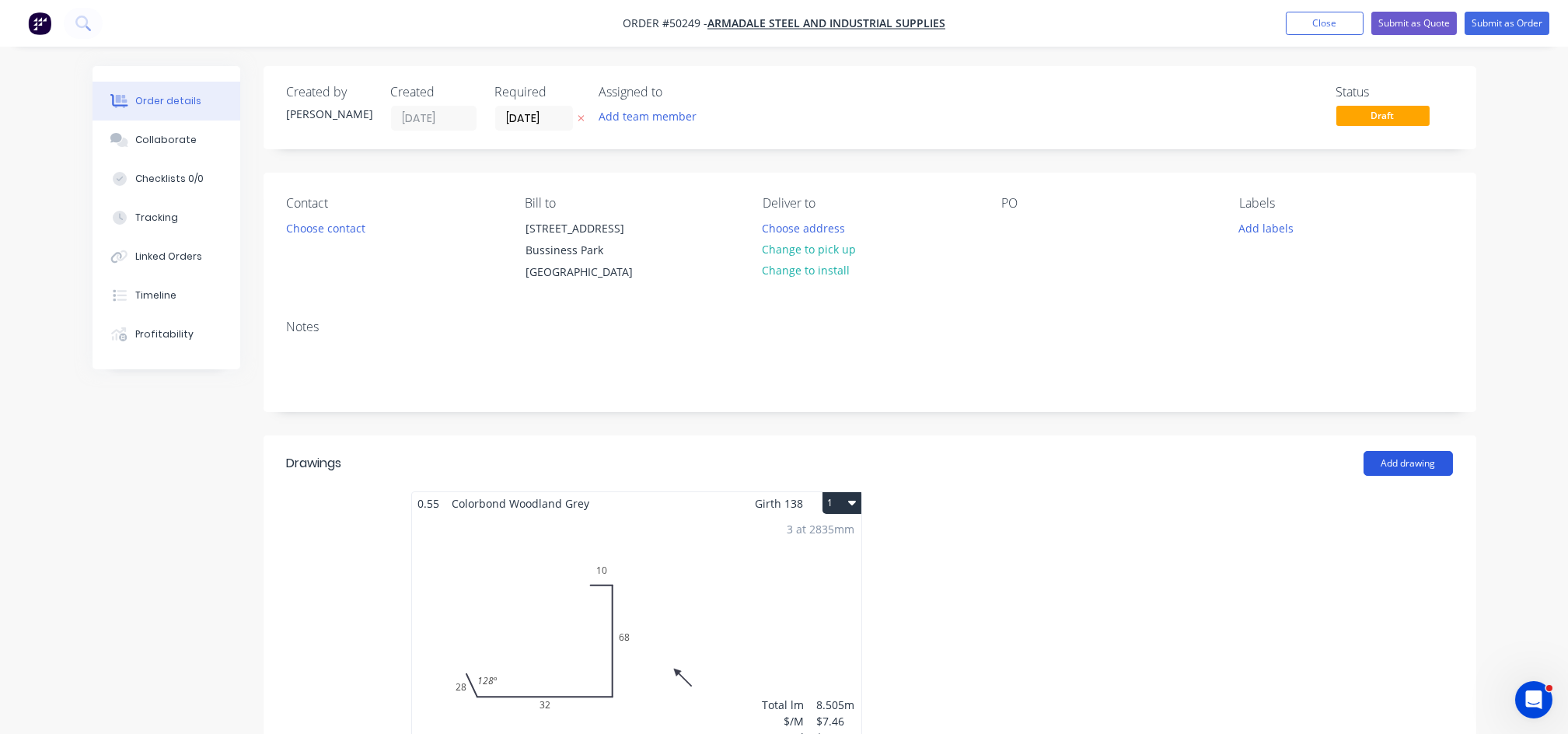
click at [1413, 463] on button "Add drawing" at bounding box center [1408, 463] width 90 height 25
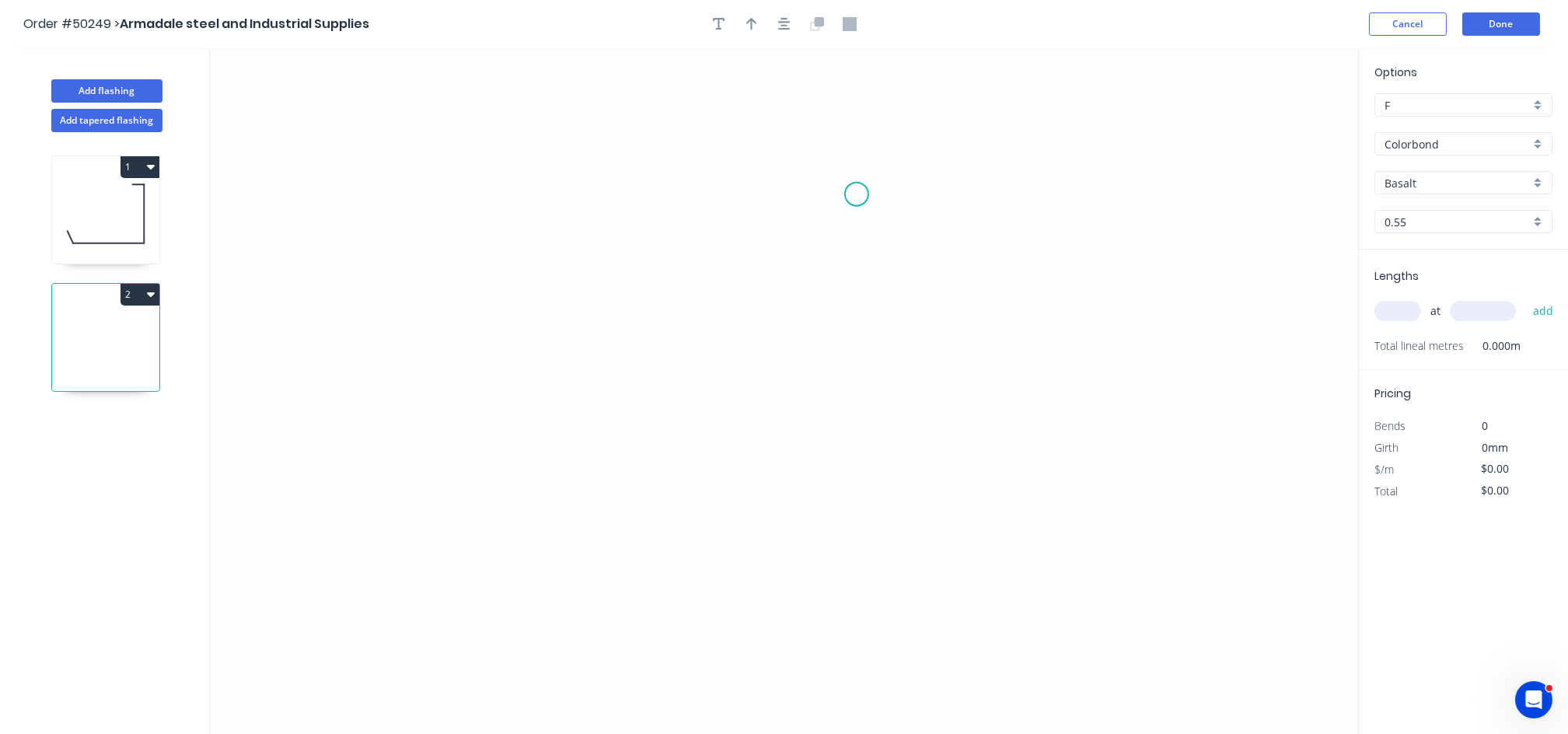
click at [860, 184] on icon "0" at bounding box center [784, 391] width 1148 height 686
click at [805, 183] on icon "0" at bounding box center [784, 391] width 1148 height 686
click at [800, 428] on icon "0 ?" at bounding box center [784, 391] width 1148 height 686
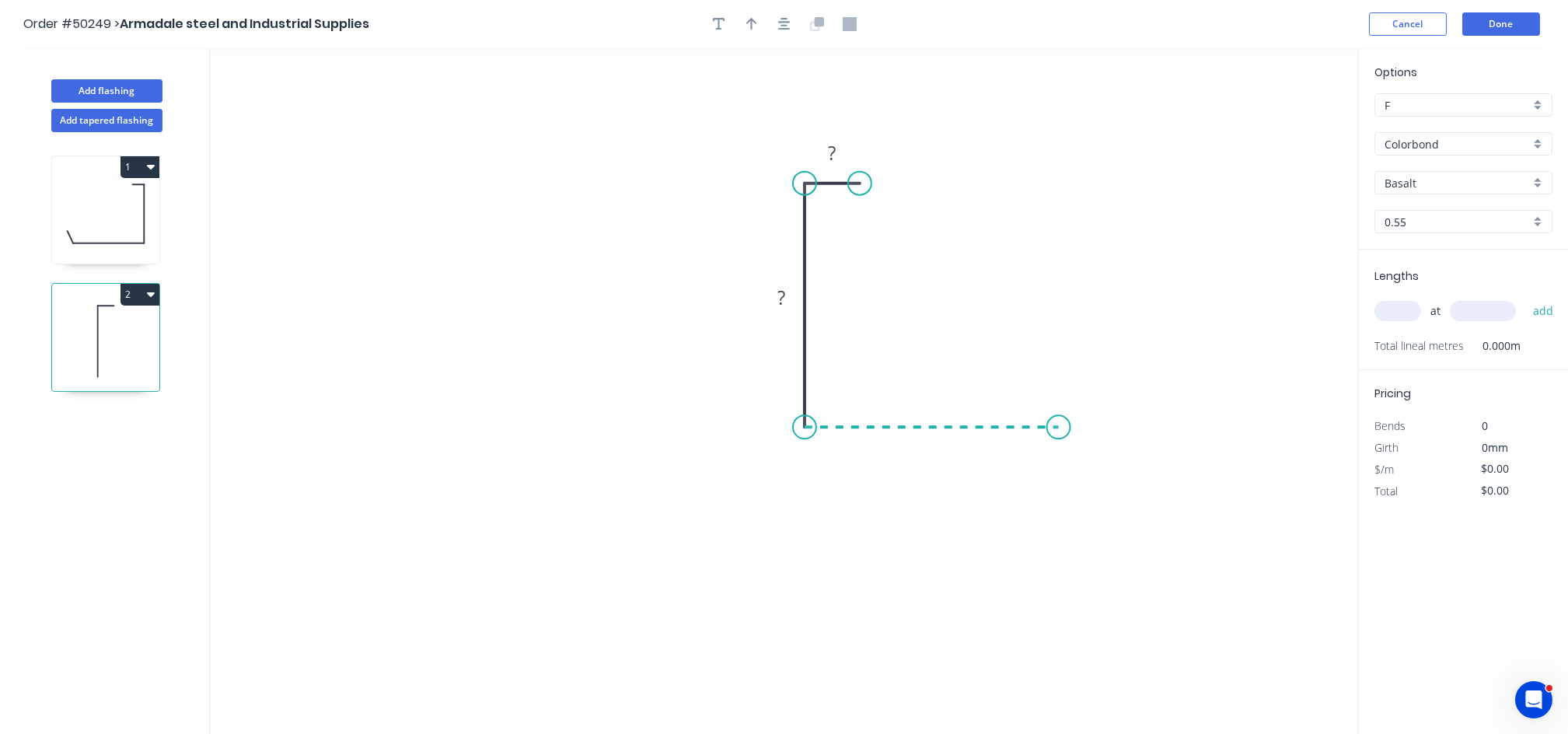
click at [1059, 425] on icon "0 ? ?" at bounding box center [784, 391] width 1148 height 686
click at [1075, 402] on icon "0 ? ? ?" at bounding box center [784, 391] width 1148 height 686
click at [839, 151] on rect at bounding box center [832, 154] width 31 height 22
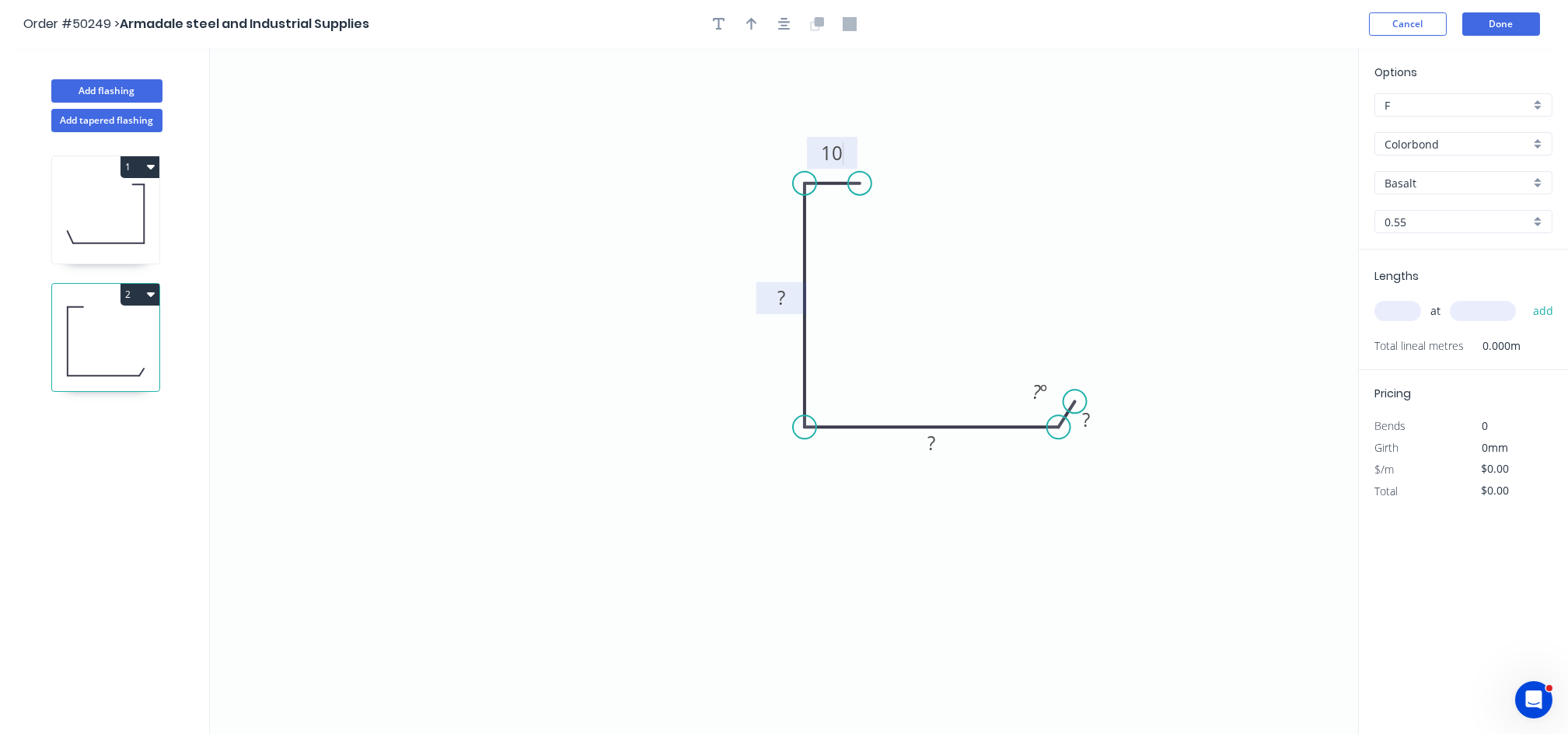
click at [778, 299] on tspan "?" at bounding box center [781, 298] width 8 height 25
click at [916, 446] on rect at bounding box center [931, 444] width 31 height 22
click at [1083, 425] on tspan "?" at bounding box center [1085, 419] width 8 height 25
type input "$8.41"
click at [1049, 384] on rect at bounding box center [1040, 393] width 31 height 22
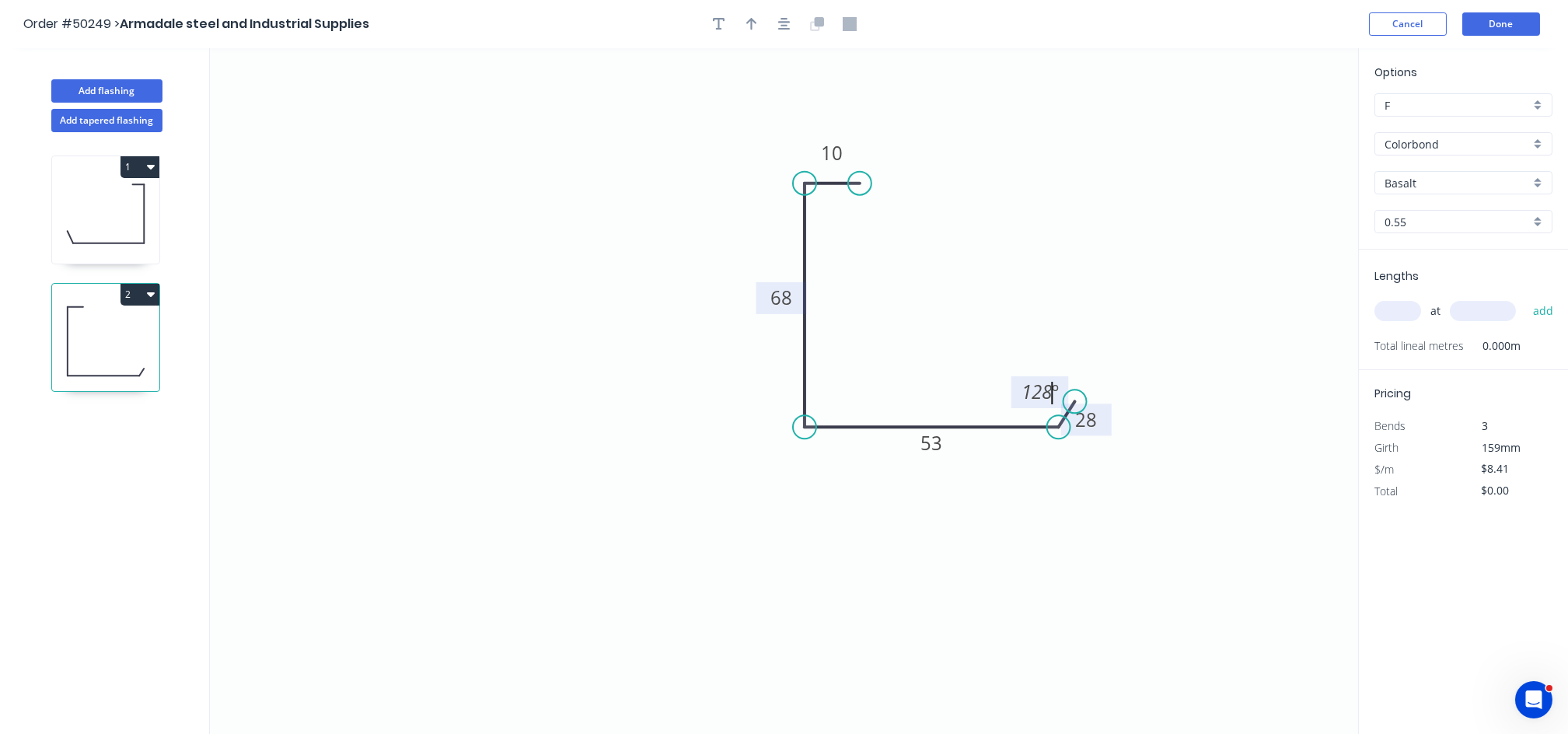
click at [893, 561] on icon "0 10 68 53 28 128 º" at bounding box center [784, 391] width 1148 height 686
click at [750, 19] on icon "button" at bounding box center [751, 24] width 11 height 13
drag, startPoint x: 1276, startPoint y: 117, endPoint x: 1161, endPoint y: 209, distance: 147.3
click at [626, 270] on icon "0 10 68 53 28 128 º" at bounding box center [784, 391] width 1148 height 686
drag, startPoint x: 1280, startPoint y: 122, endPoint x: 745, endPoint y: 381, distance: 594.4
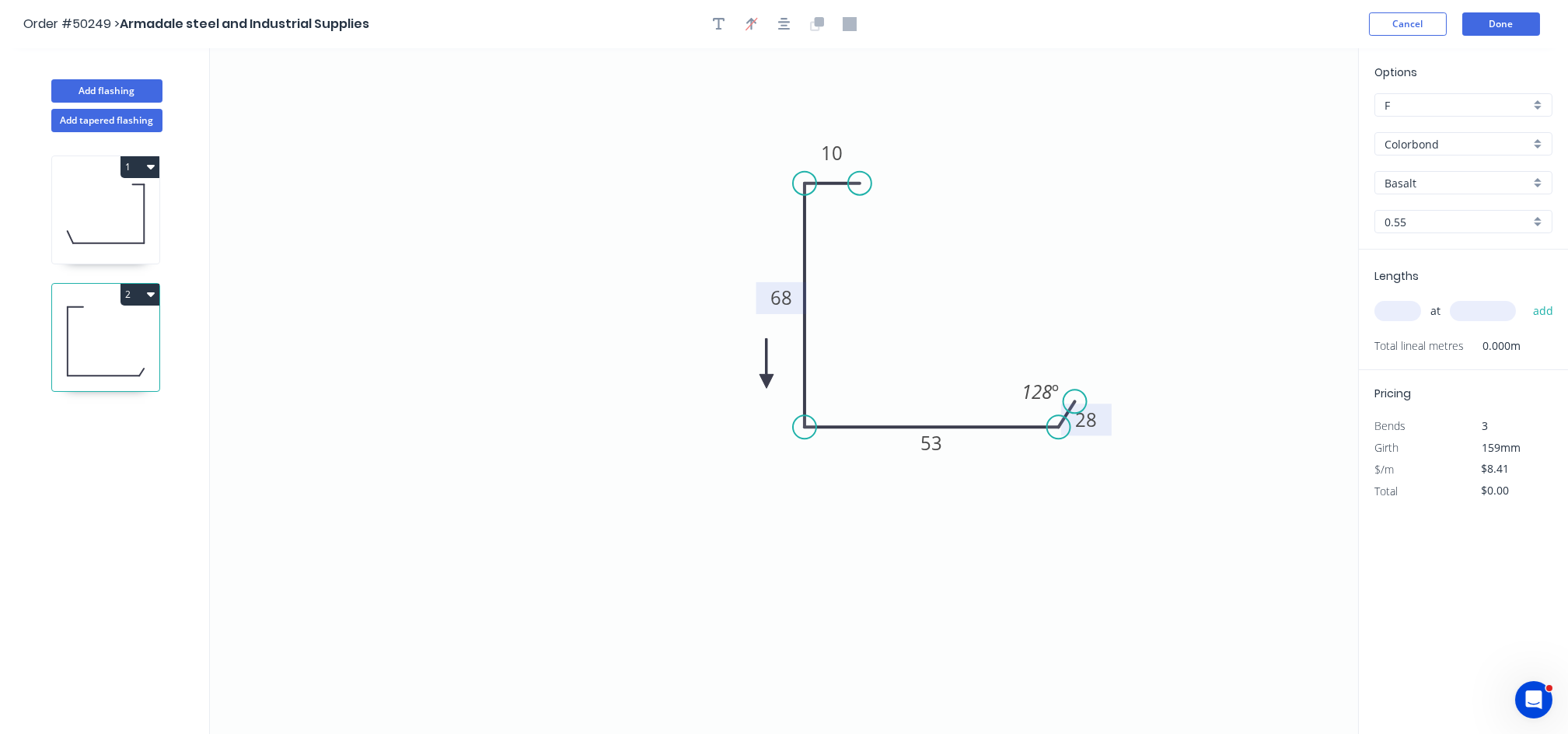
click at [759, 381] on icon at bounding box center [766, 363] width 14 height 50
click at [745, 381] on icon at bounding box center [745, 361] width 14 height 50
click at [745, 381] on icon at bounding box center [757, 366] width 45 height 45
click at [745, 381] on icon at bounding box center [757, 392] width 45 height 45
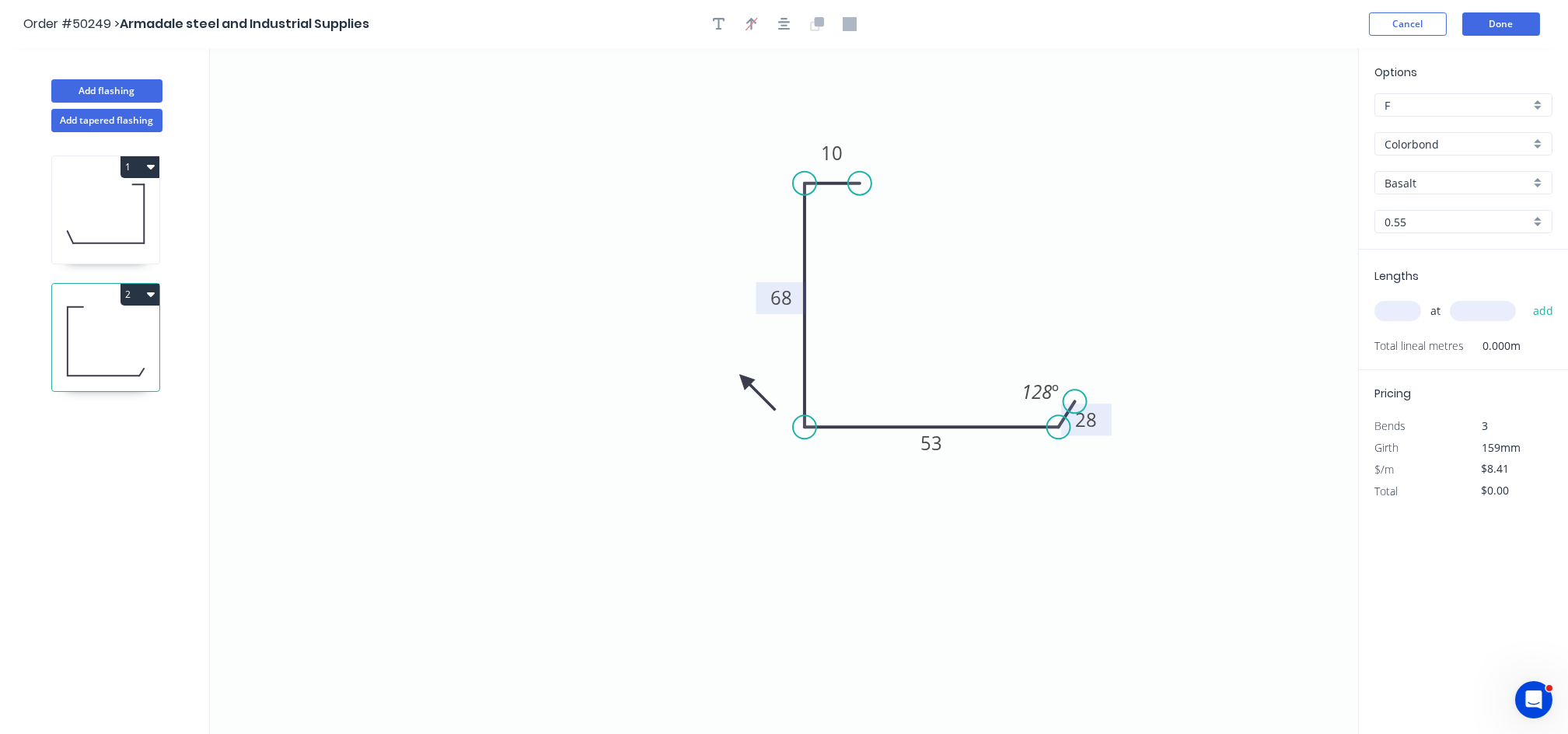
click at [745, 381] on icon at bounding box center [757, 392] width 45 height 45
click at [1470, 182] on input "Basalt" at bounding box center [1457, 183] width 145 height 16
click at [1445, 344] on div "Woodland Grey" at bounding box center [1463, 346] width 177 height 27
type input "Woodland Grey"
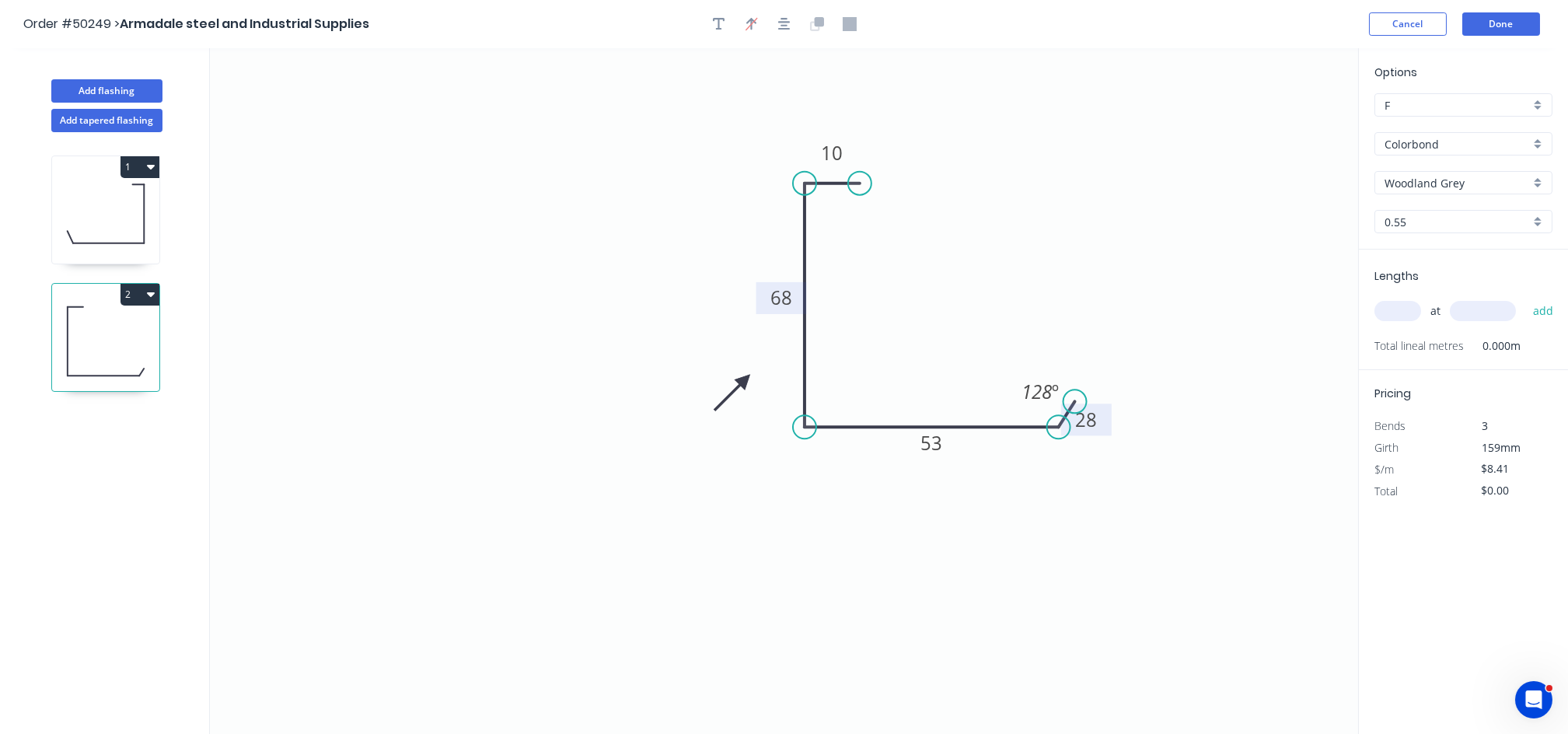
click at [1407, 315] on input "text" at bounding box center [1397, 311] width 46 height 20
type input "2"
click at [1477, 317] on input "text" at bounding box center [1483, 311] width 66 height 20
type input "2835"
click at [1538, 314] on button "add" at bounding box center [1543, 310] width 36 height 26
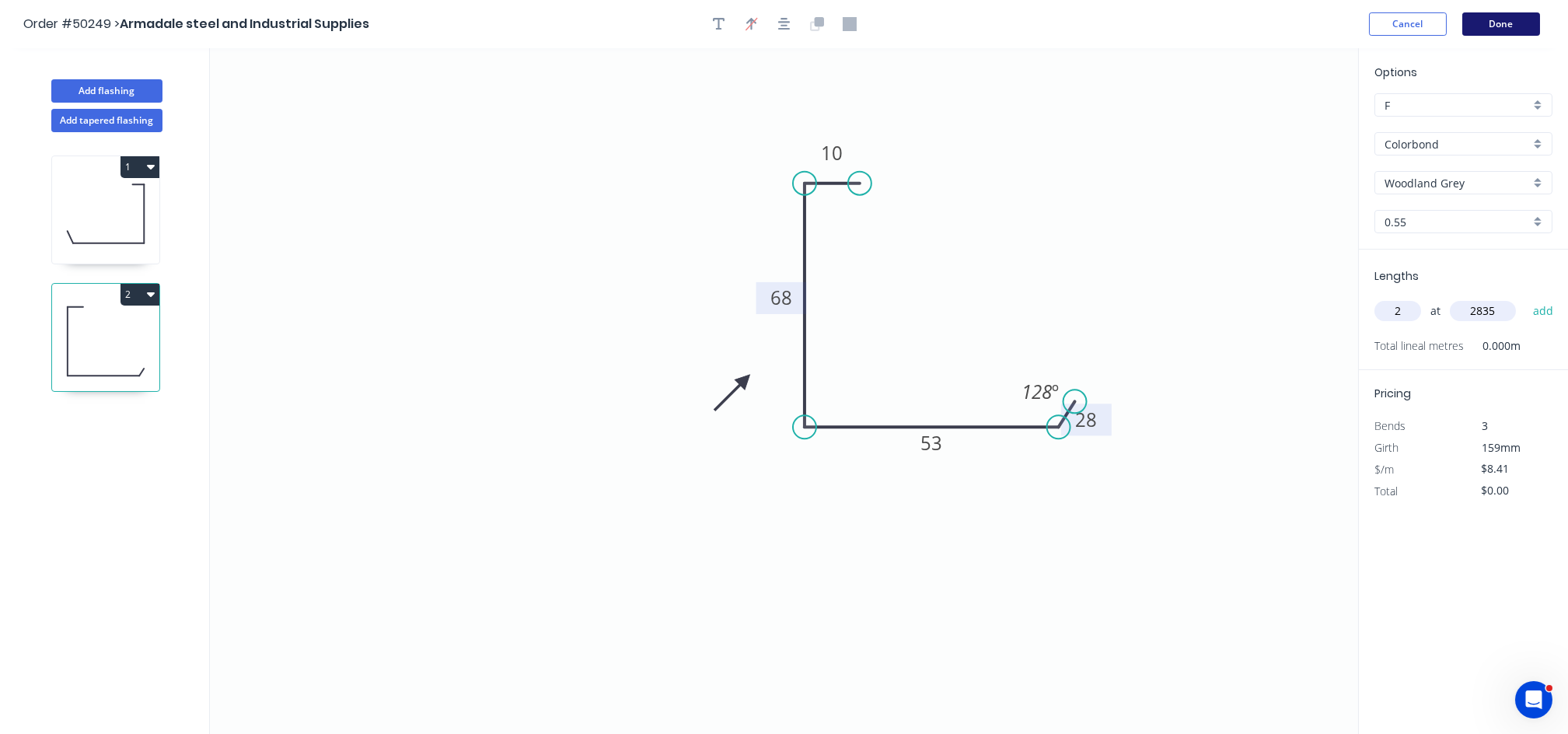
type input "$47.68"
click at [1484, 17] on button "Done" at bounding box center [1501, 25] width 78 height 24
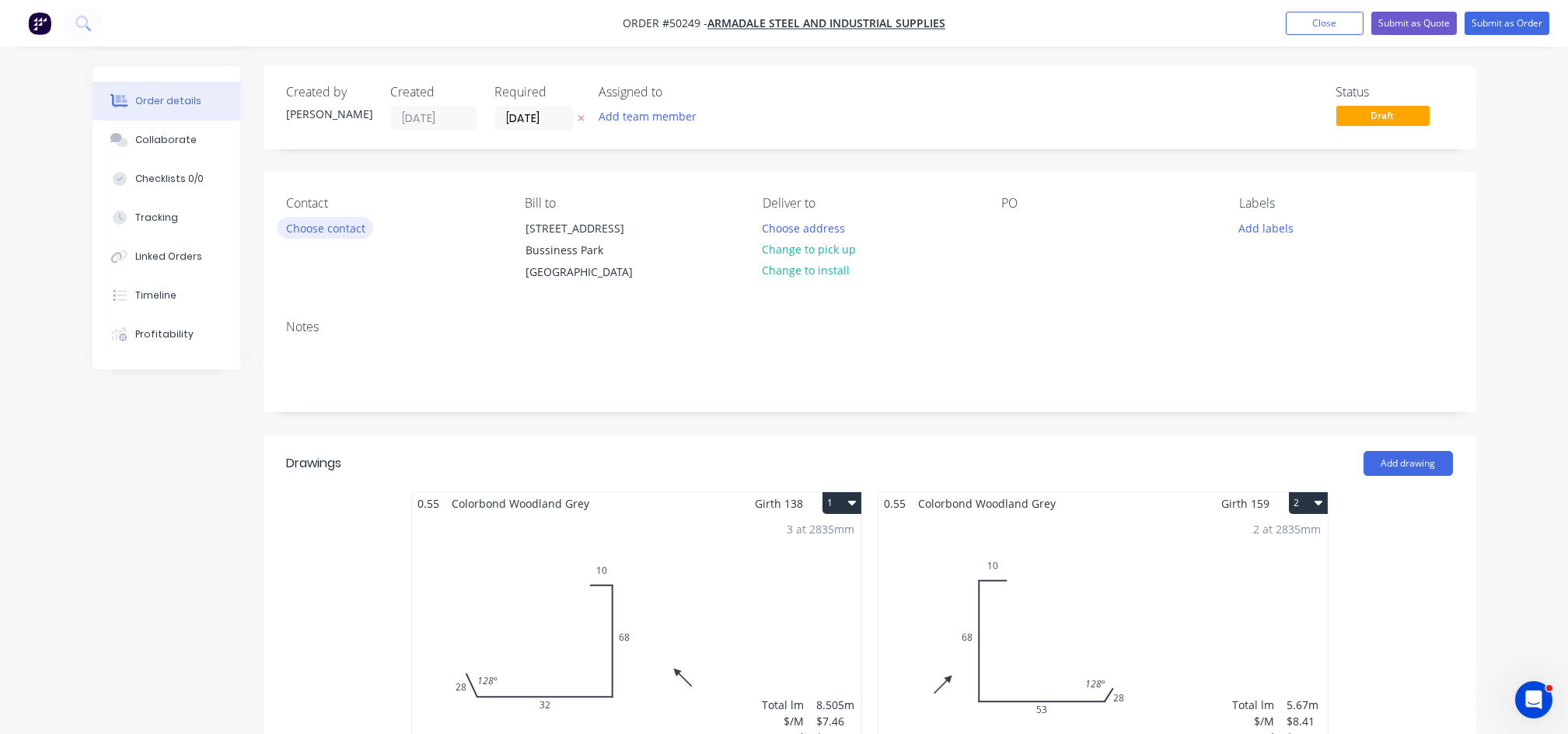
click at [314, 227] on button "Choose contact" at bounding box center [325, 227] width 96 height 21
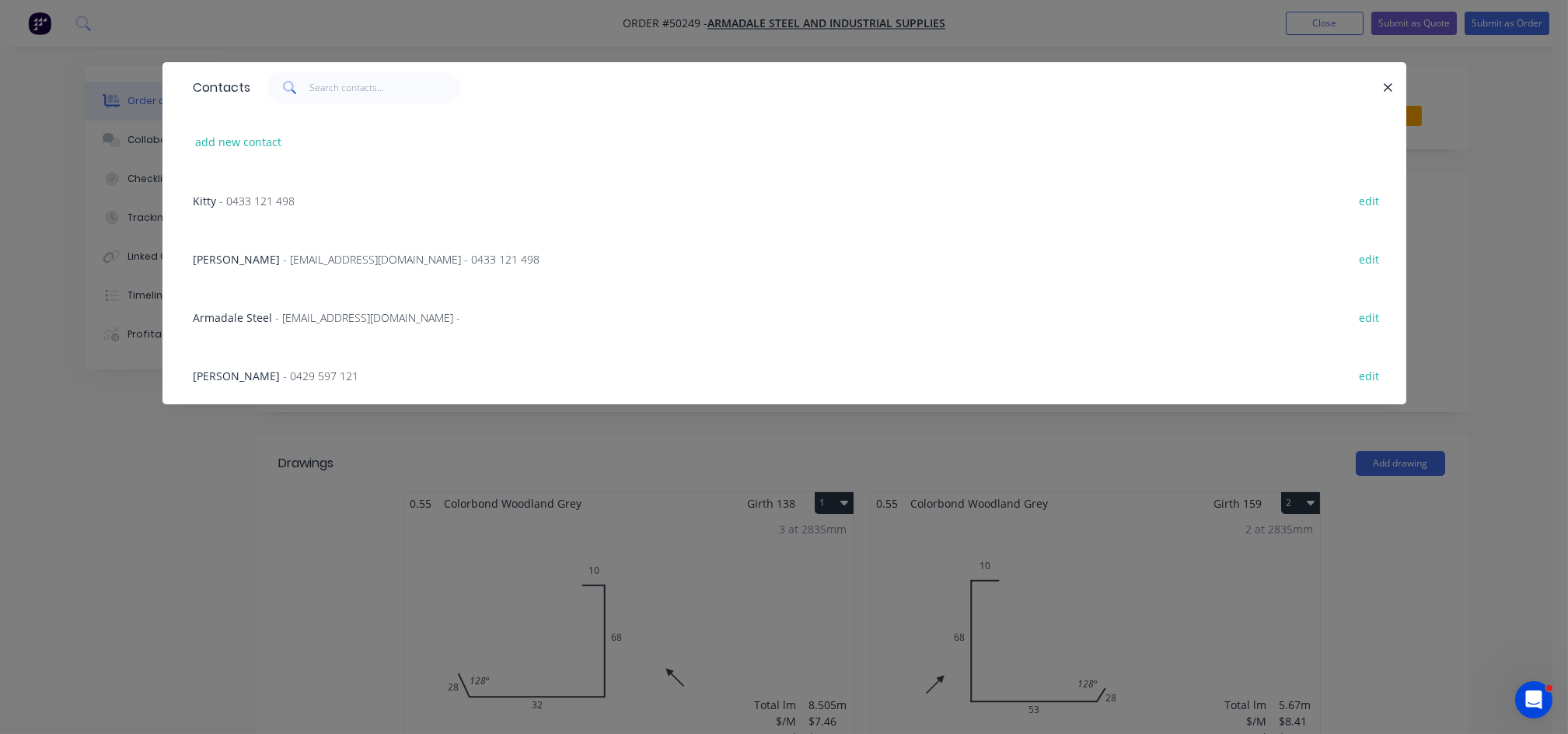
click at [303, 257] on span "- [EMAIL_ADDRESS][DOMAIN_NAME] - 0433 121 498" at bounding box center [412, 259] width 256 height 14
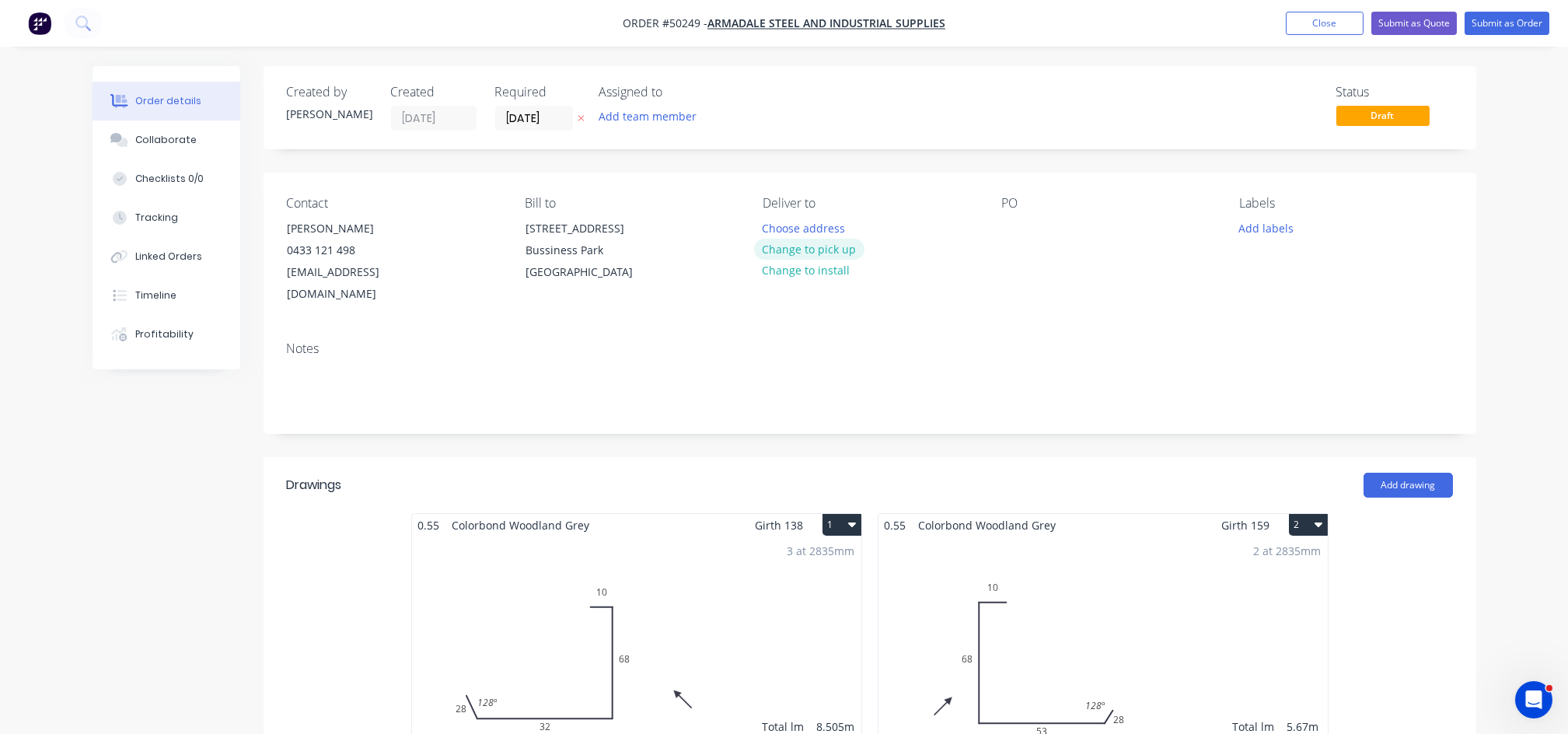
click at [819, 249] on button "Change to pick up" at bounding box center [809, 249] width 111 height 21
click at [1402, 29] on button "Submit as Quote" at bounding box center [1413, 24] width 85 height 24
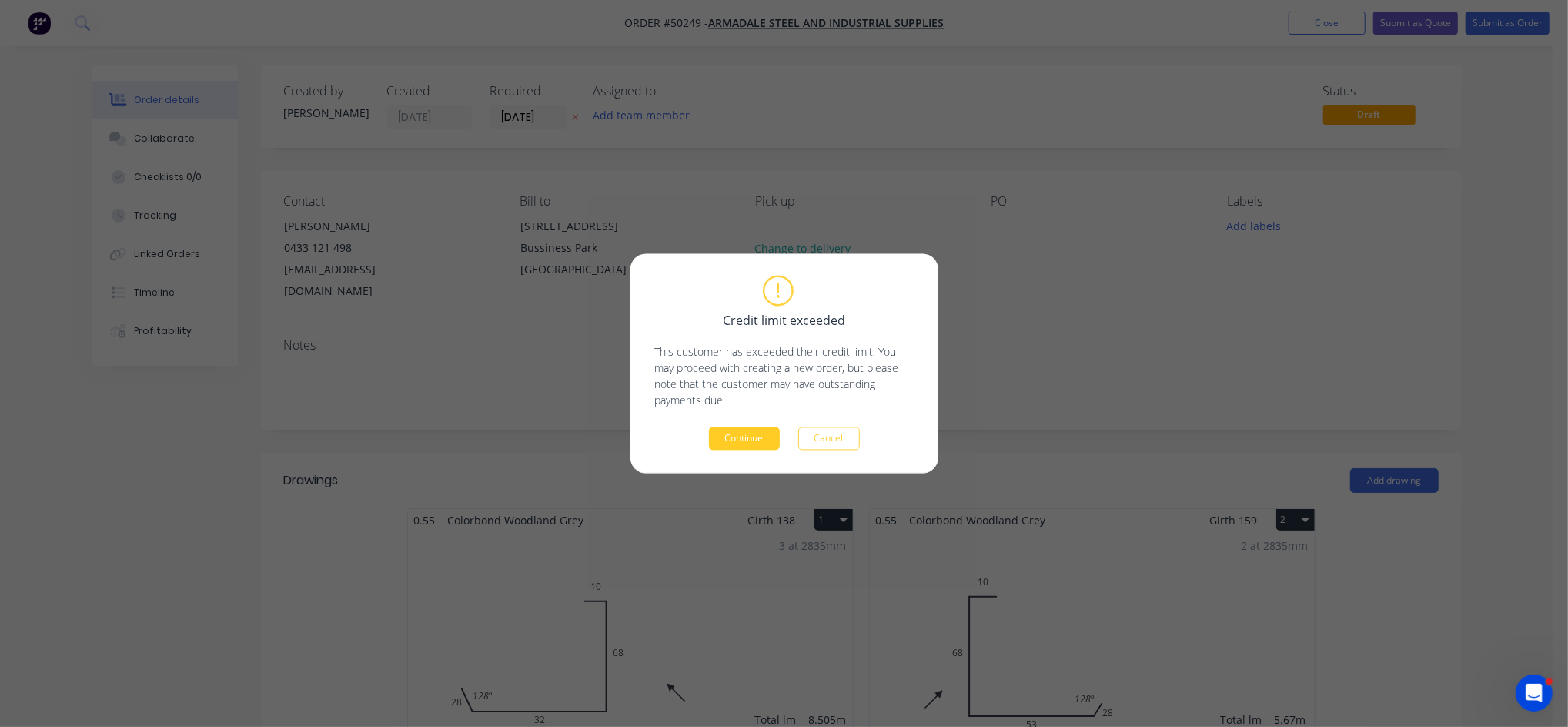
click at [743, 447] on button "Continue" at bounding box center [744, 439] width 71 height 23
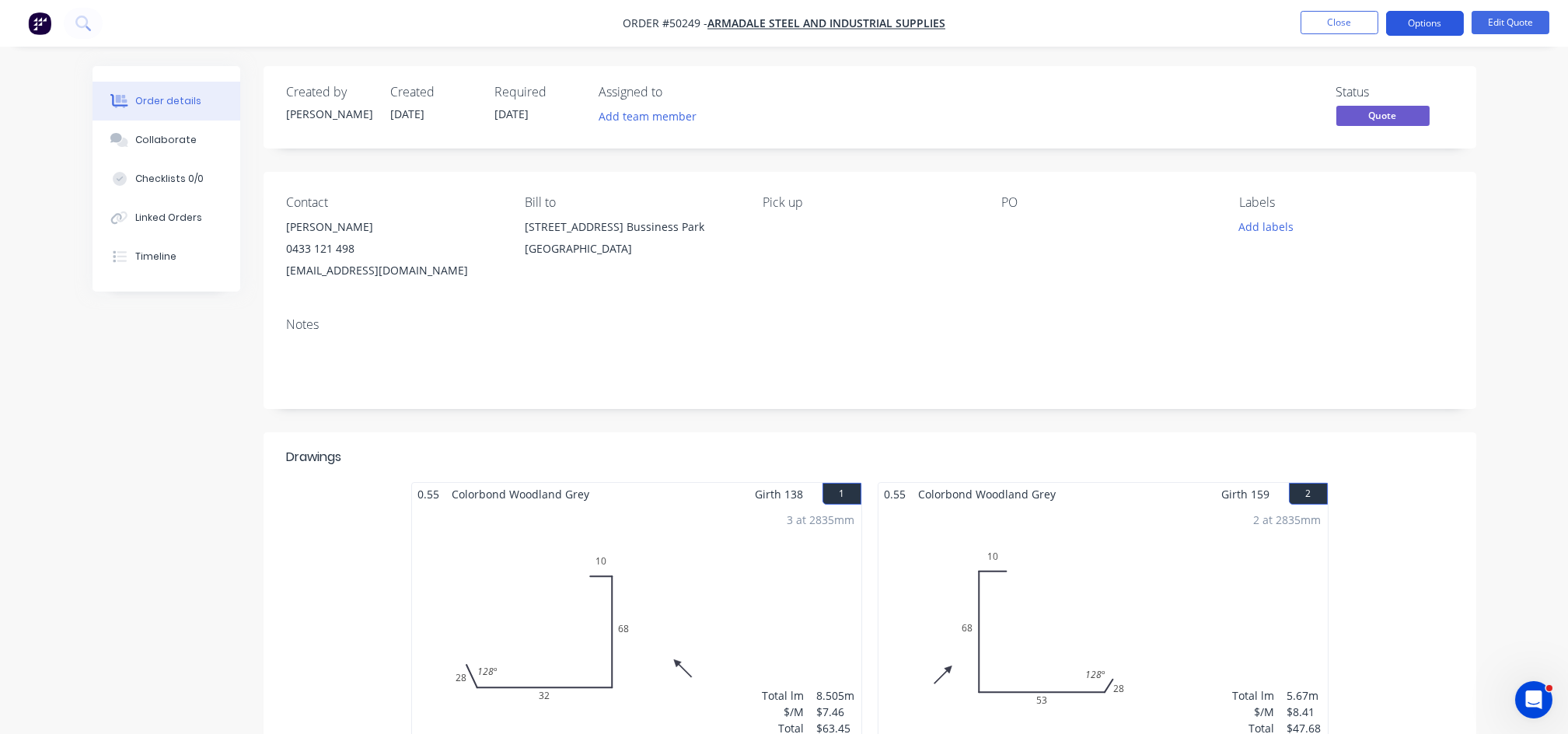
click at [1412, 27] on button "Options" at bounding box center [1425, 23] width 78 height 25
click at [1472, 95] on div "Created by [PERSON_NAME] Created [DATE] Required [DATE] Assigned to Add team me…" at bounding box center [870, 107] width 1213 height 82
click at [1516, 19] on button "Edit Quote" at bounding box center [1511, 23] width 78 height 24
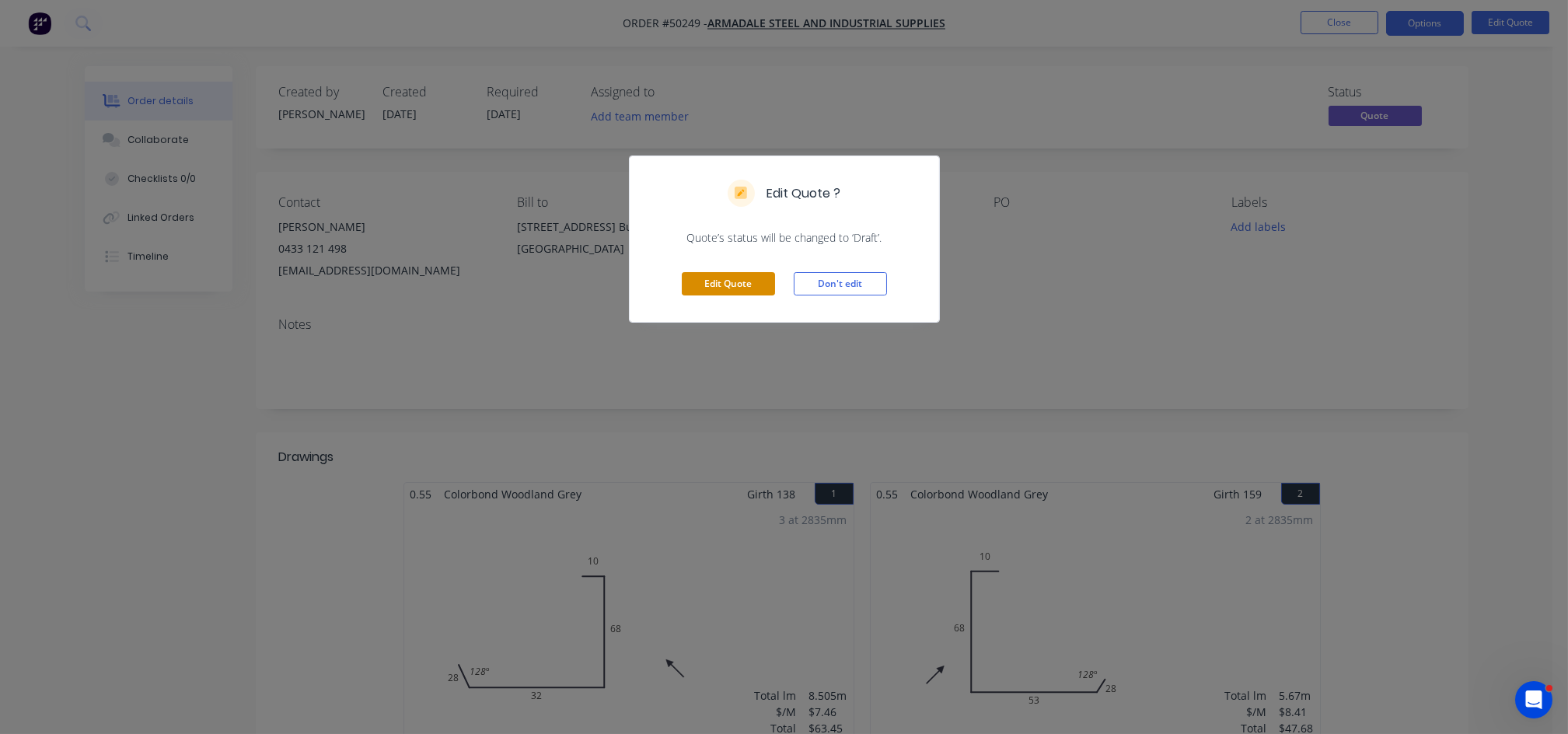
click at [754, 288] on button "Edit Quote" at bounding box center [728, 284] width 93 height 24
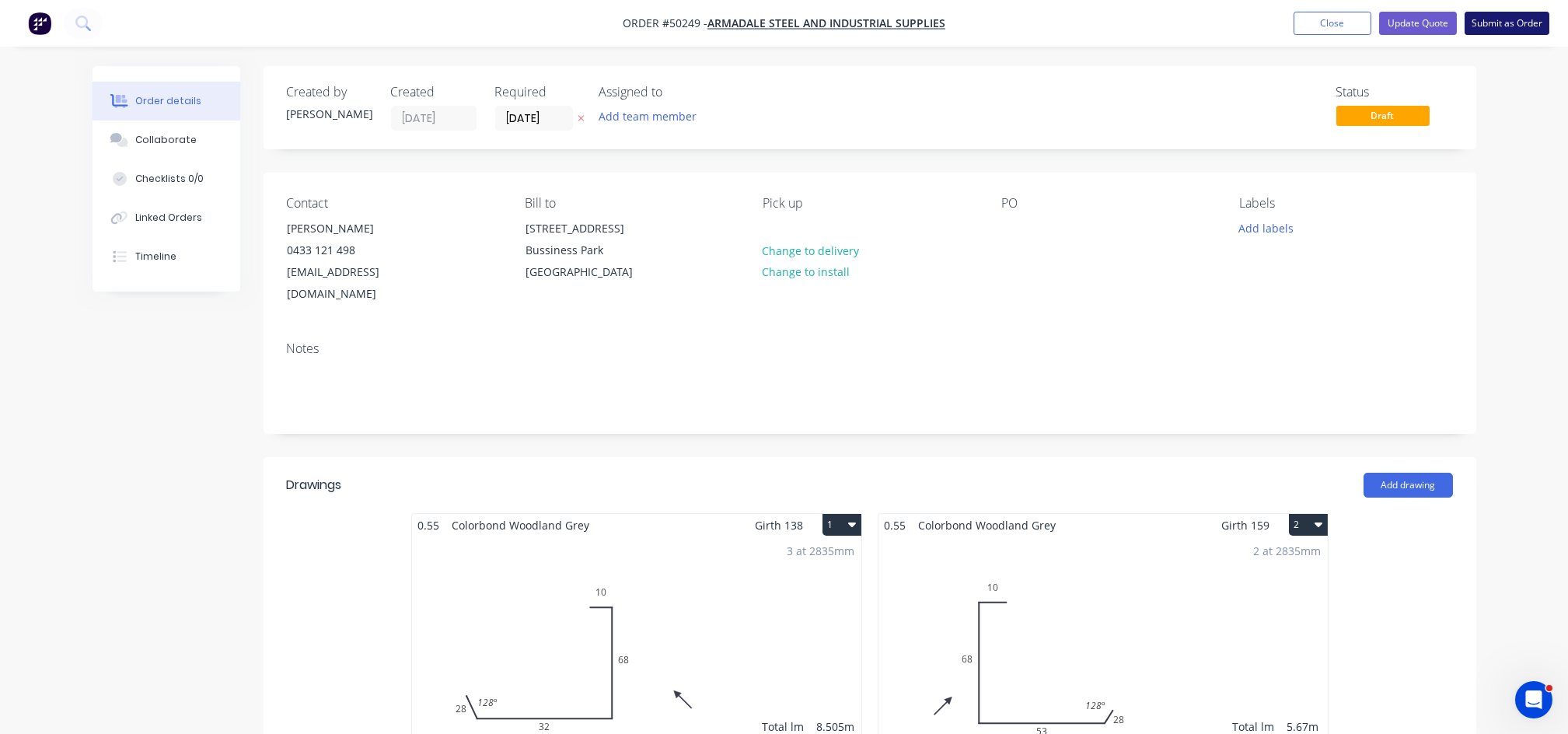
click at [1520, 22] on button "Submit as Order" at bounding box center [1507, 24] width 85 height 24
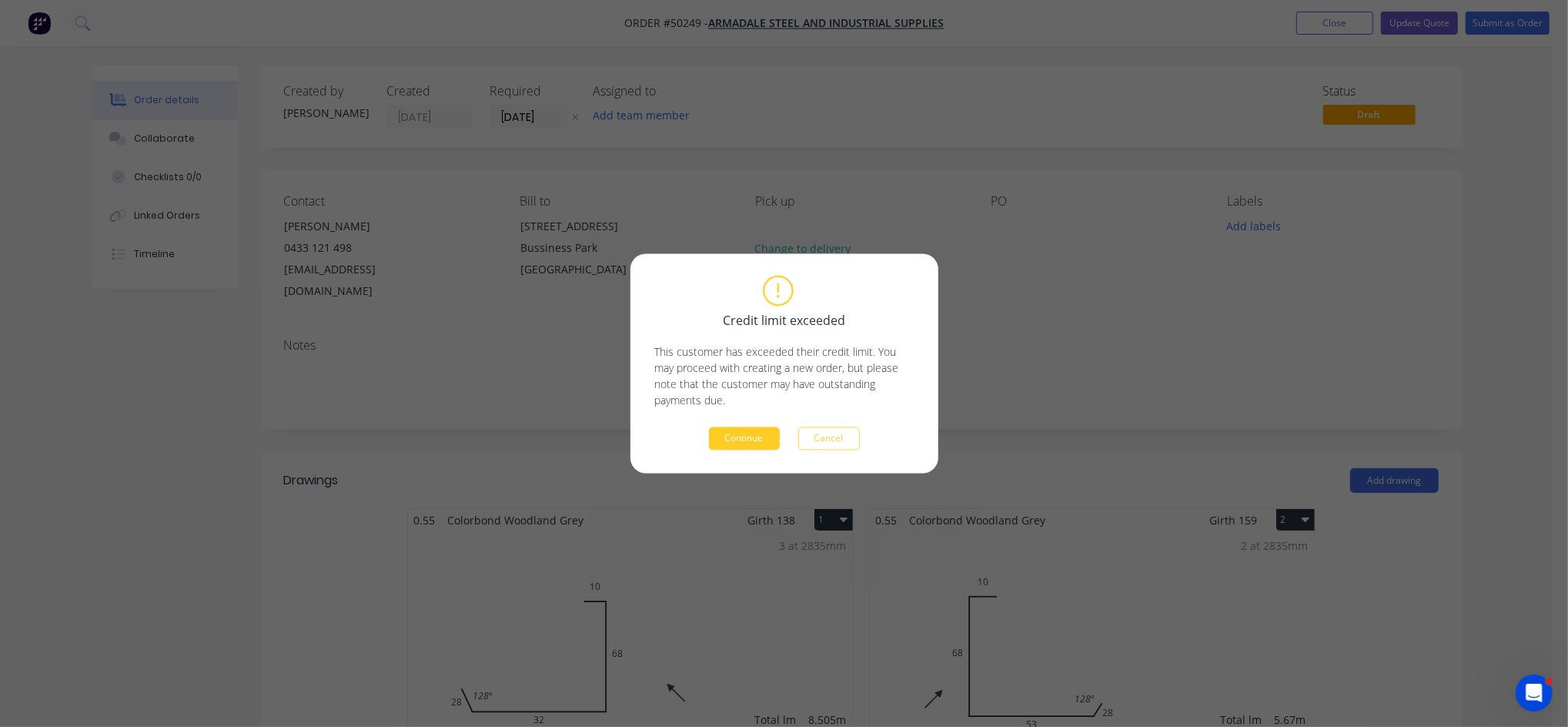
click at [729, 441] on button "Continue" at bounding box center [744, 439] width 71 height 23
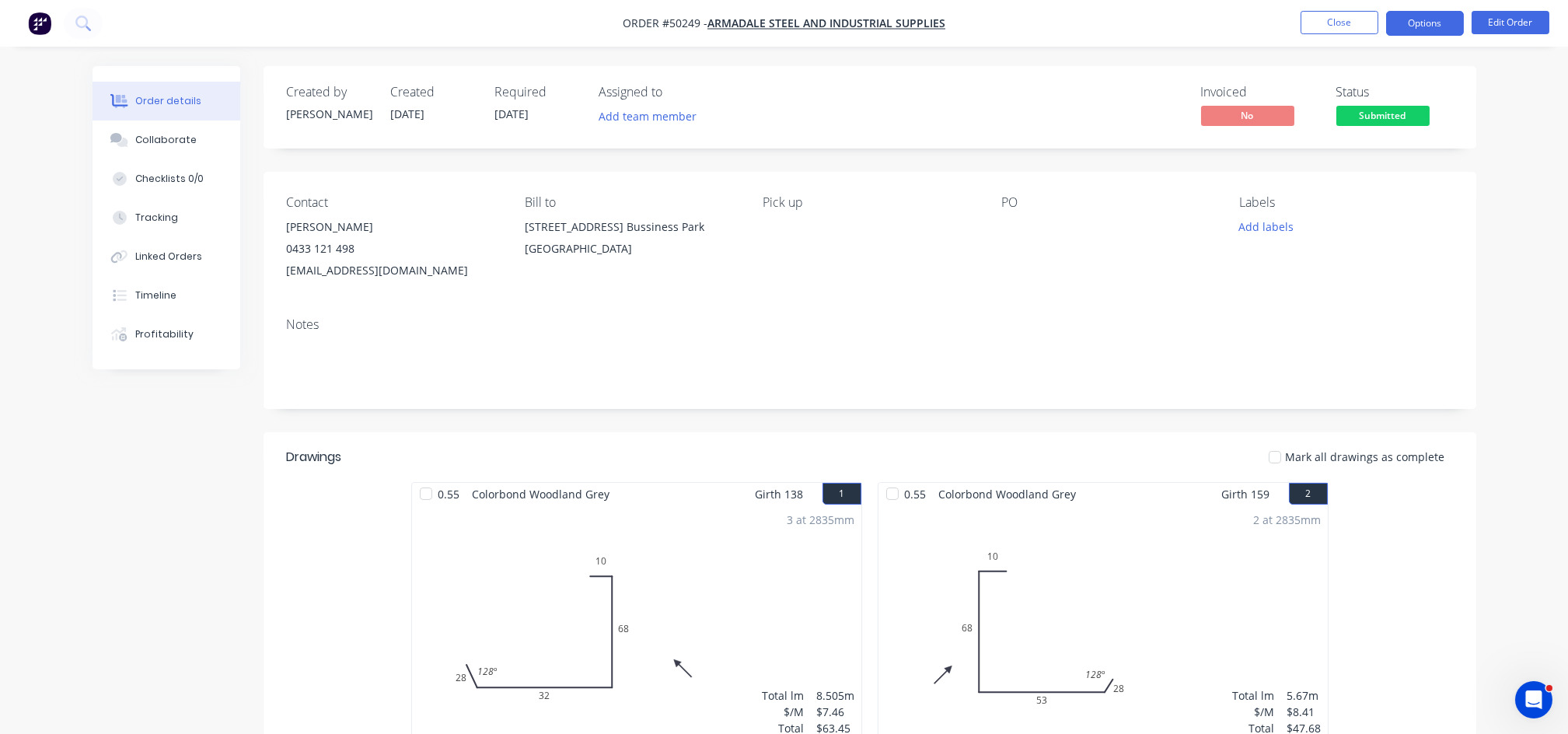
click at [1421, 18] on button "Options" at bounding box center [1425, 23] width 78 height 25
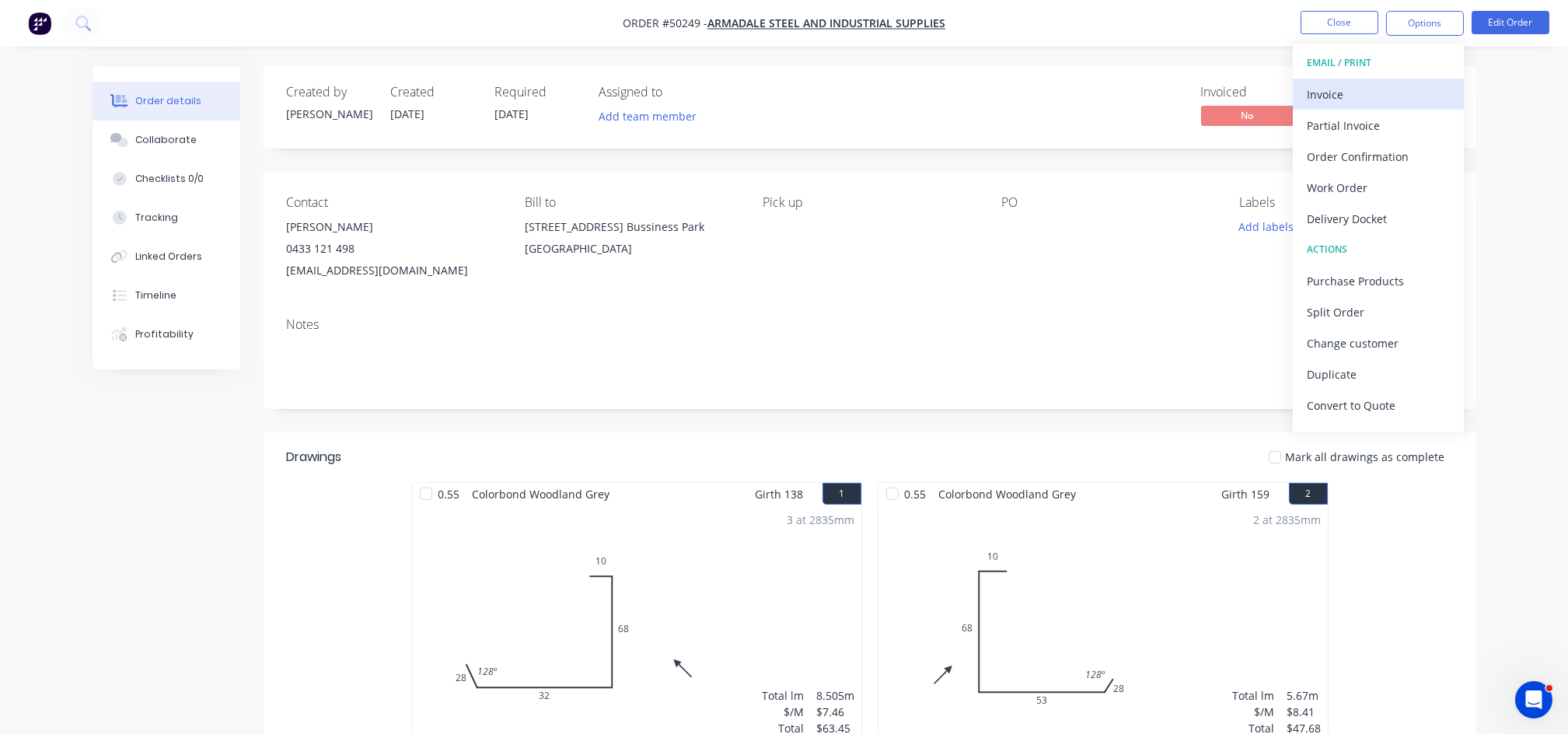
click at [1338, 80] on button "Invoice" at bounding box center [1378, 94] width 171 height 31
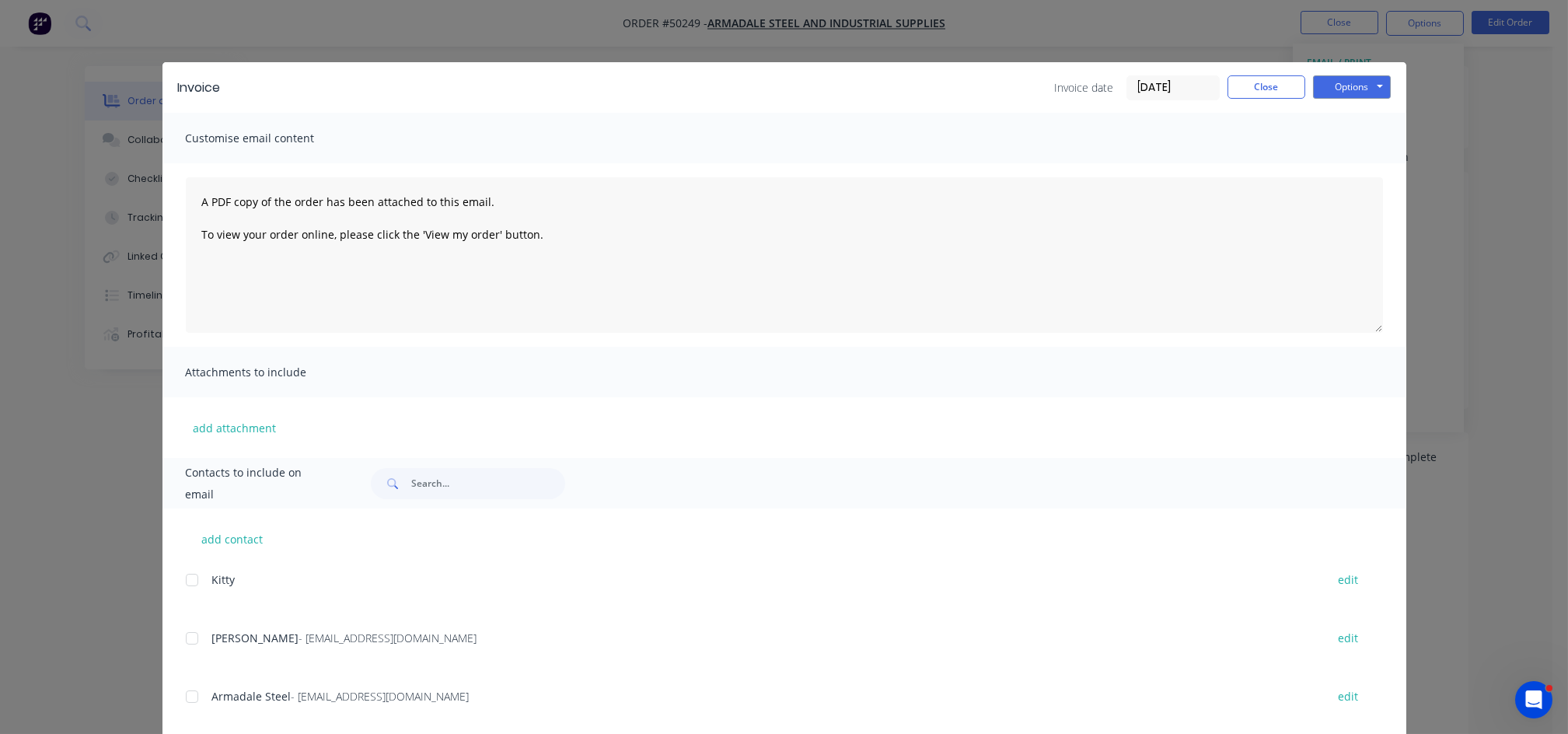
click at [183, 643] on div at bounding box center [192, 638] width 31 height 31
click at [1350, 88] on button "Options" at bounding box center [1352, 87] width 78 height 24
click at [1344, 153] on button "Email" at bounding box center [1363, 166] width 100 height 25
click at [1270, 94] on button "Close" at bounding box center [1266, 87] width 78 height 24
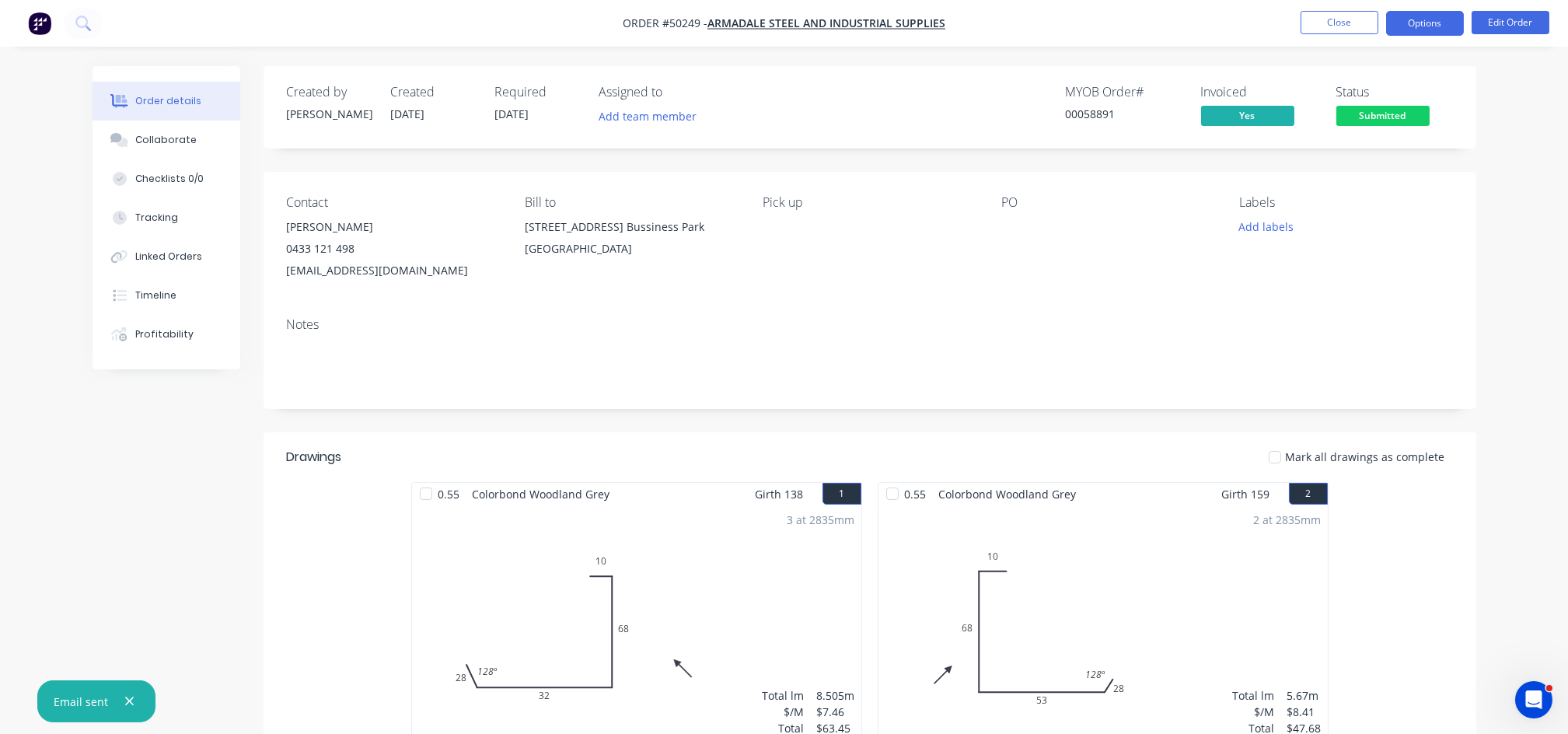
click at [1436, 21] on button "Options" at bounding box center [1425, 23] width 78 height 25
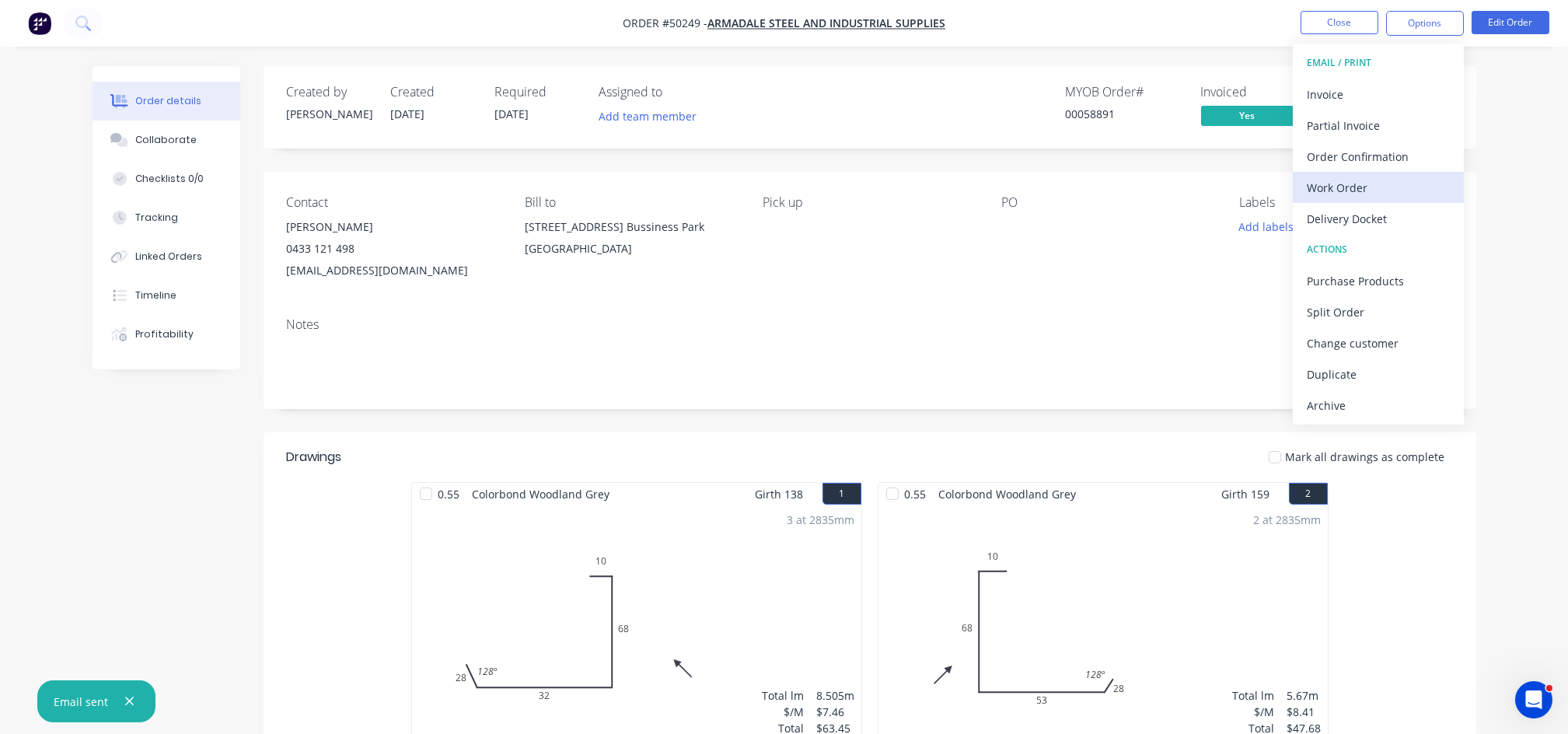
click at [1369, 195] on div "Work Order" at bounding box center [1378, 188] width 143 height 23
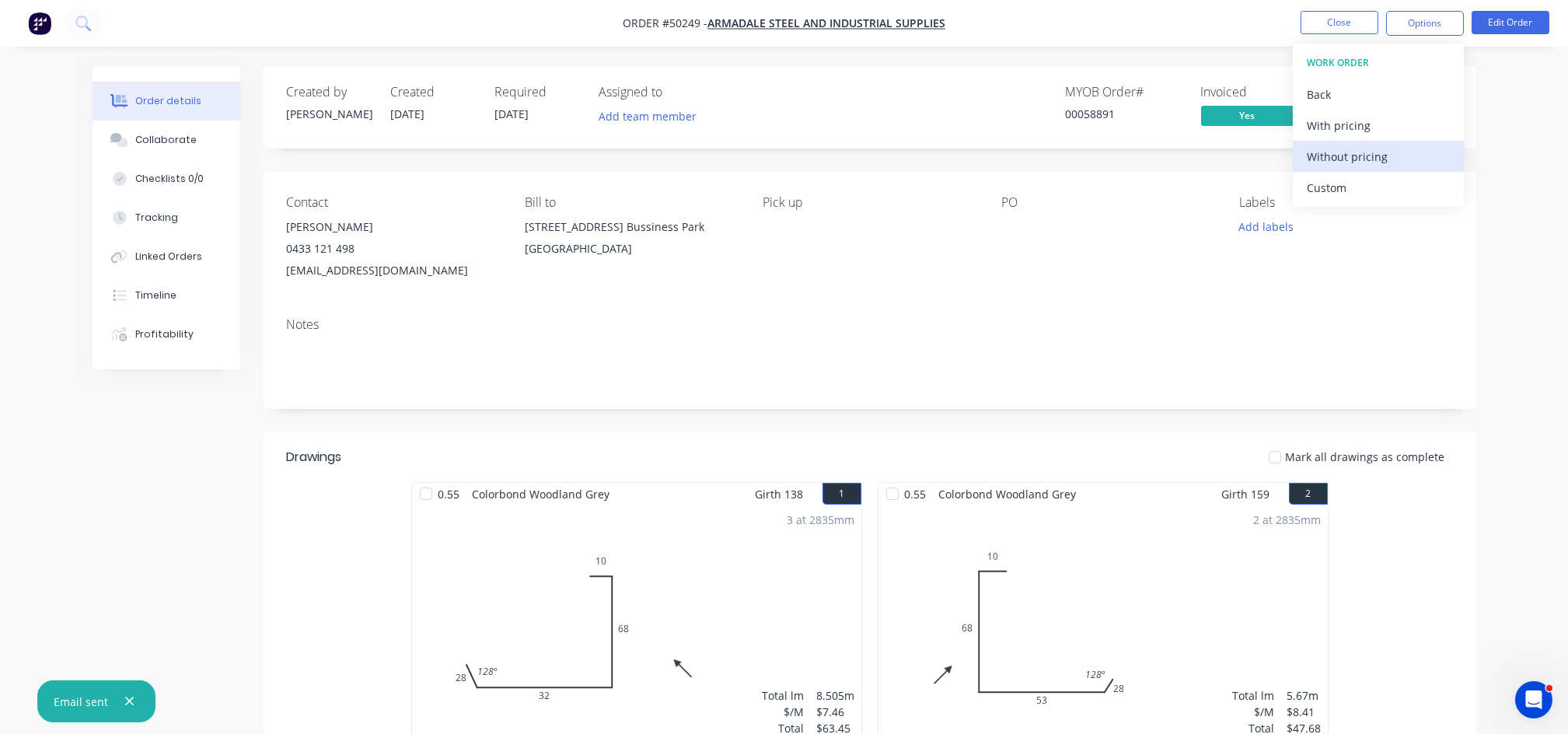
click at [1369, 154] on div "Without pricing" at bounding box center [1378, 156] width 143 height 23
drag, startPoint x: 1017, startPoint y: 225, endPoint x: 1012, endPoint y: 244, distance: 19.6
click at [1017, 225] on div at bounding box center [1098, 227] width 194 height 22
click at [1012, 228] on div at bounding box center [1098, 227] width 194 height 22
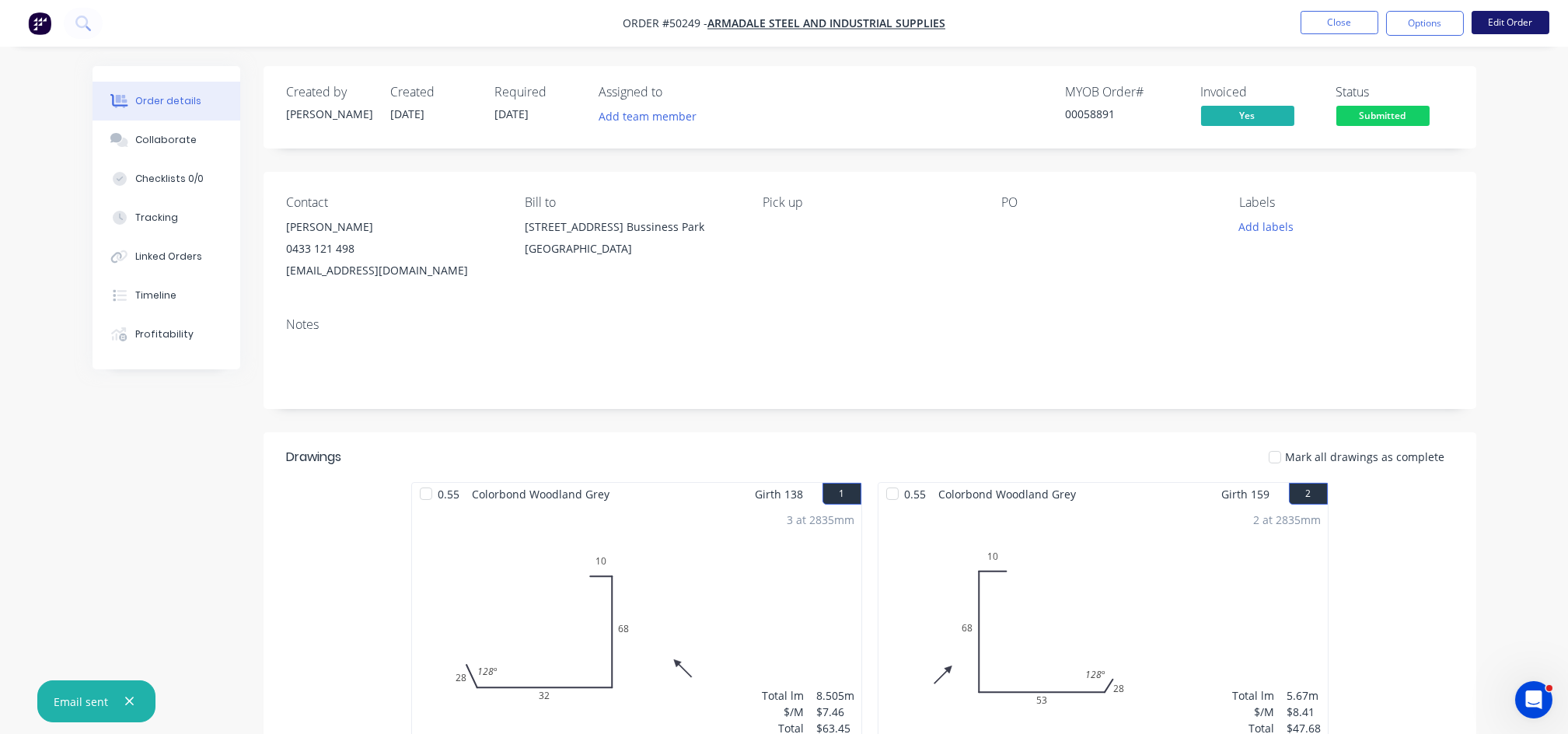
click at [1490, 22] on button "Edit Order" at bounding box center [1511, 23] width 78 height 24
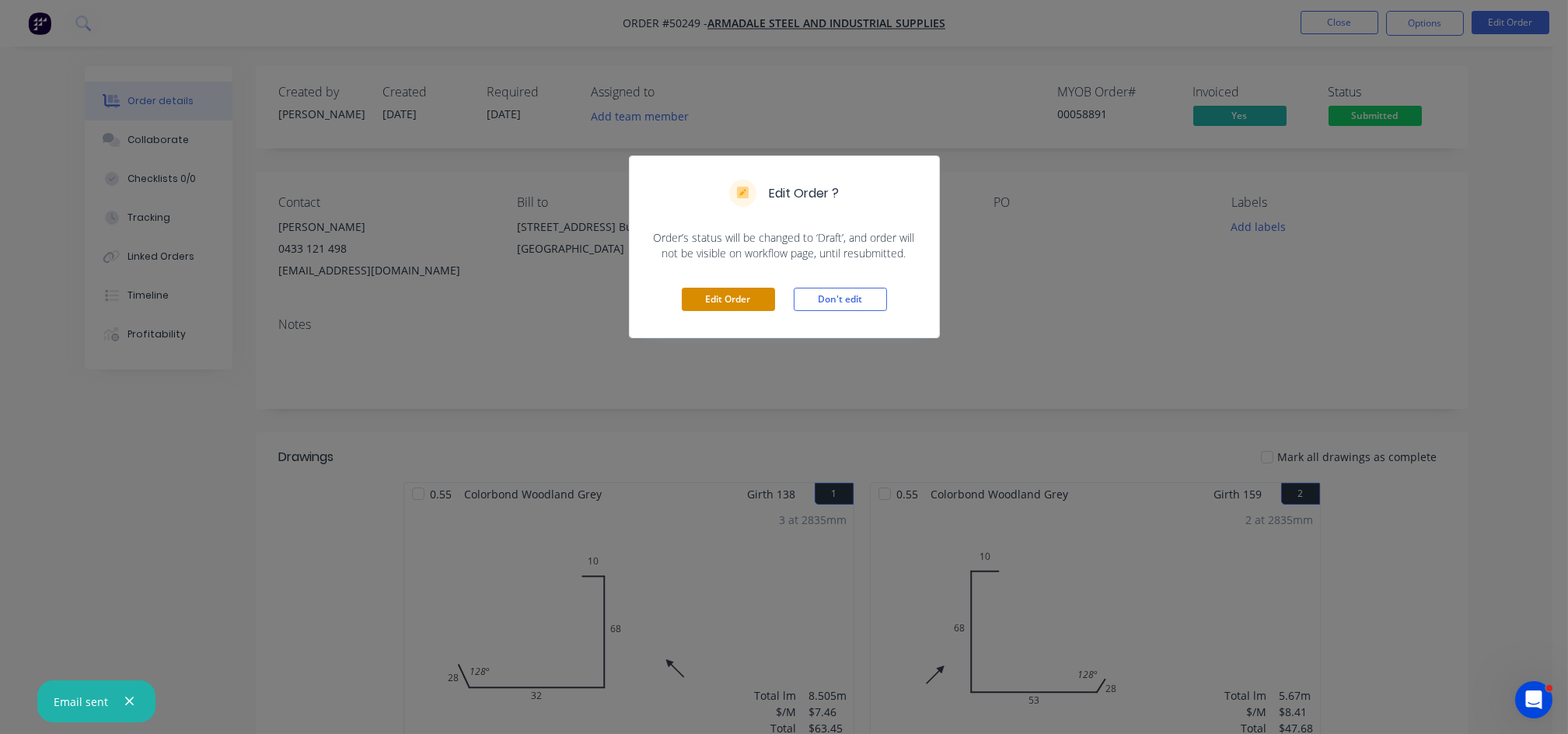
click at [718, 304] on button "Edit Order" at bounding box center [728, 299] width 93 height 24
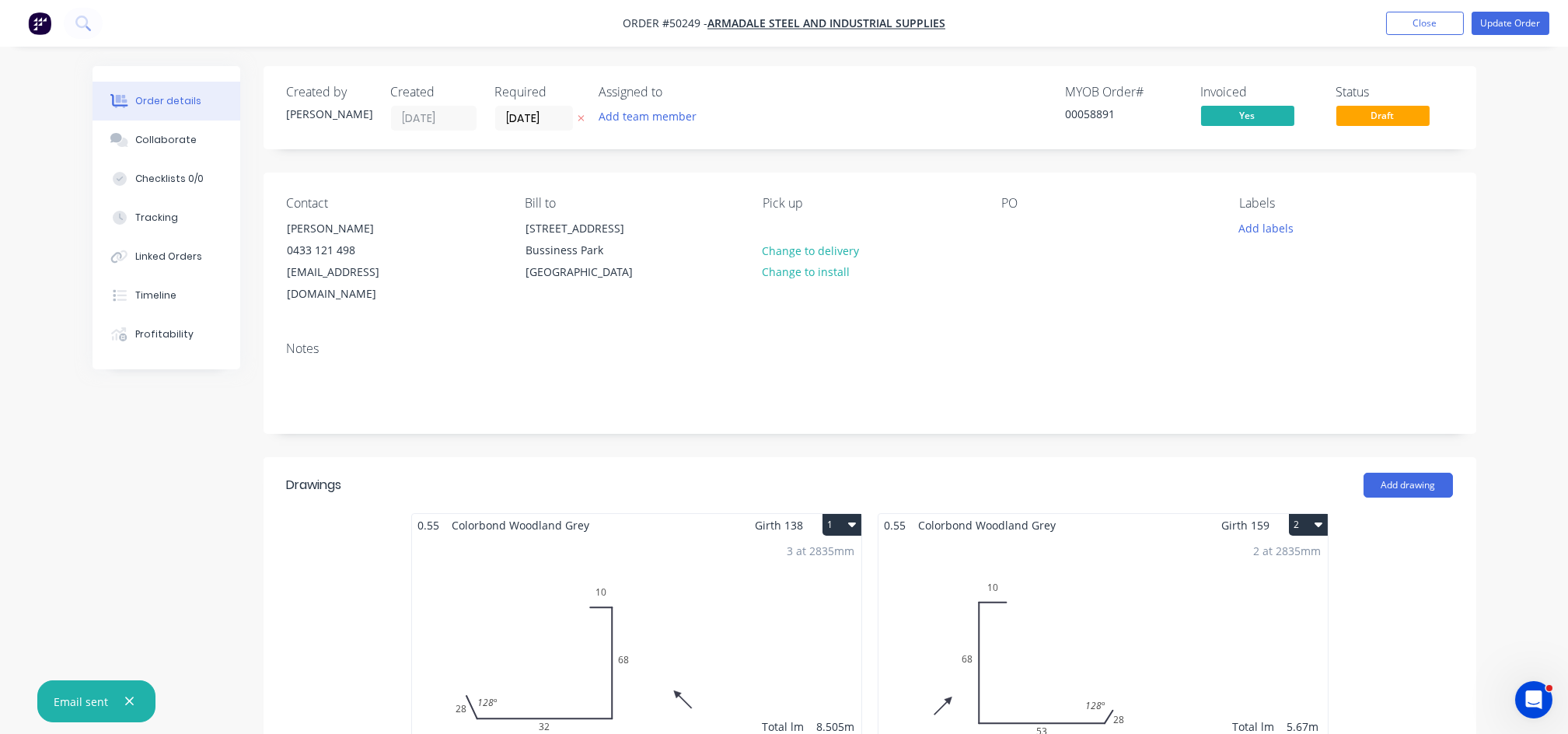
click at [1000, 229] on div "Contact [PERSON_NAME] [PHONE_NUMBER] [EMAIL_ADDRESS][DOMAIN_NAME] Bill to [STRE…" at bounding box center [870, 250] width 1213 height 156
click at [1009, 227] on div at bounding box center [1013, 228] width 25 height 23
click at [1139, 329] on div "Notes" at bounding box center [870, 381] width 1213 height 104
click at [1525, 25] on button "Update Order" at bounding box center [1511, 24] width 78 height 24
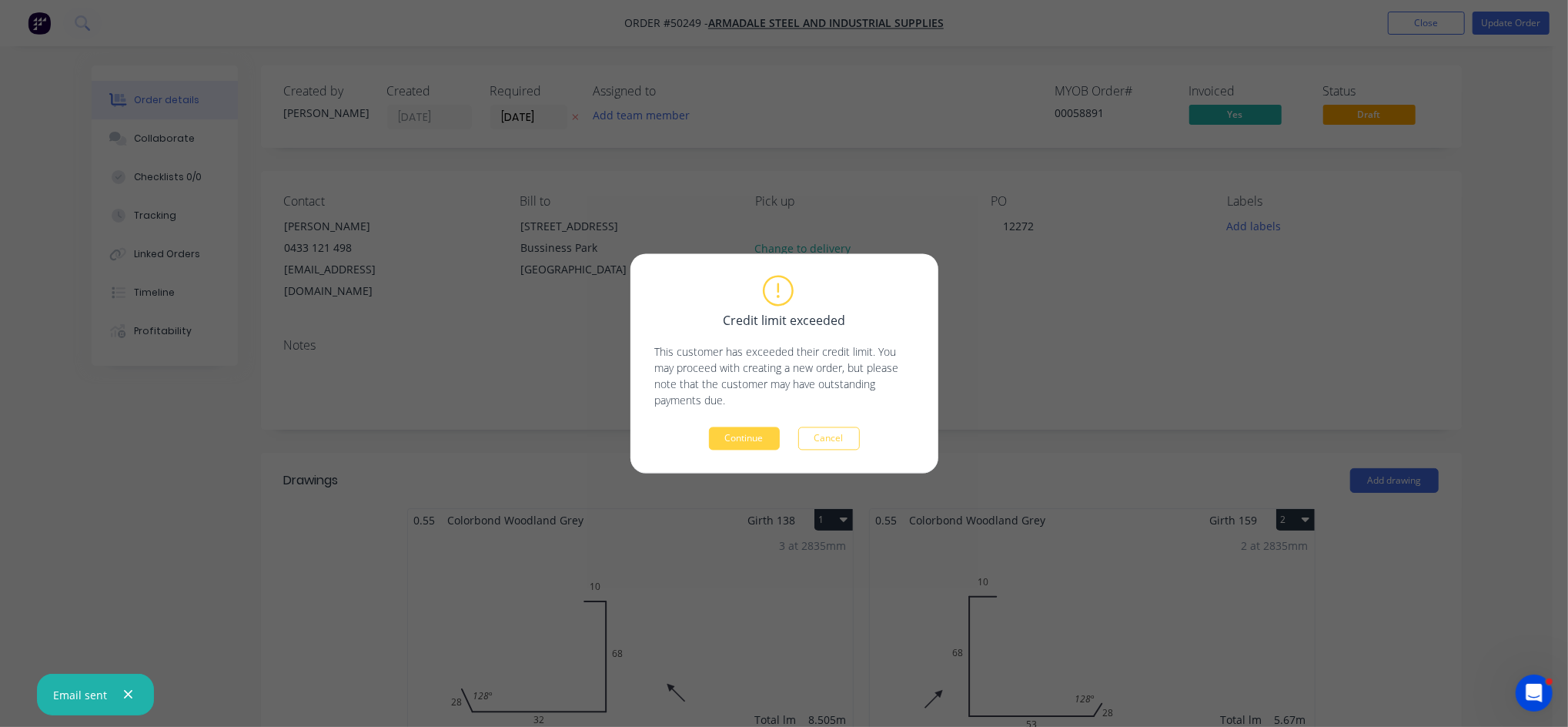
click at [746, 451] on div "Credit limit exceeded This customer has exceeded their credit limit. You may pr…" at bounding box center [784, 364] width 308 height 219
click at [747, 442] on button "Continue" at bounding box center [744, 439] width 71 height 23
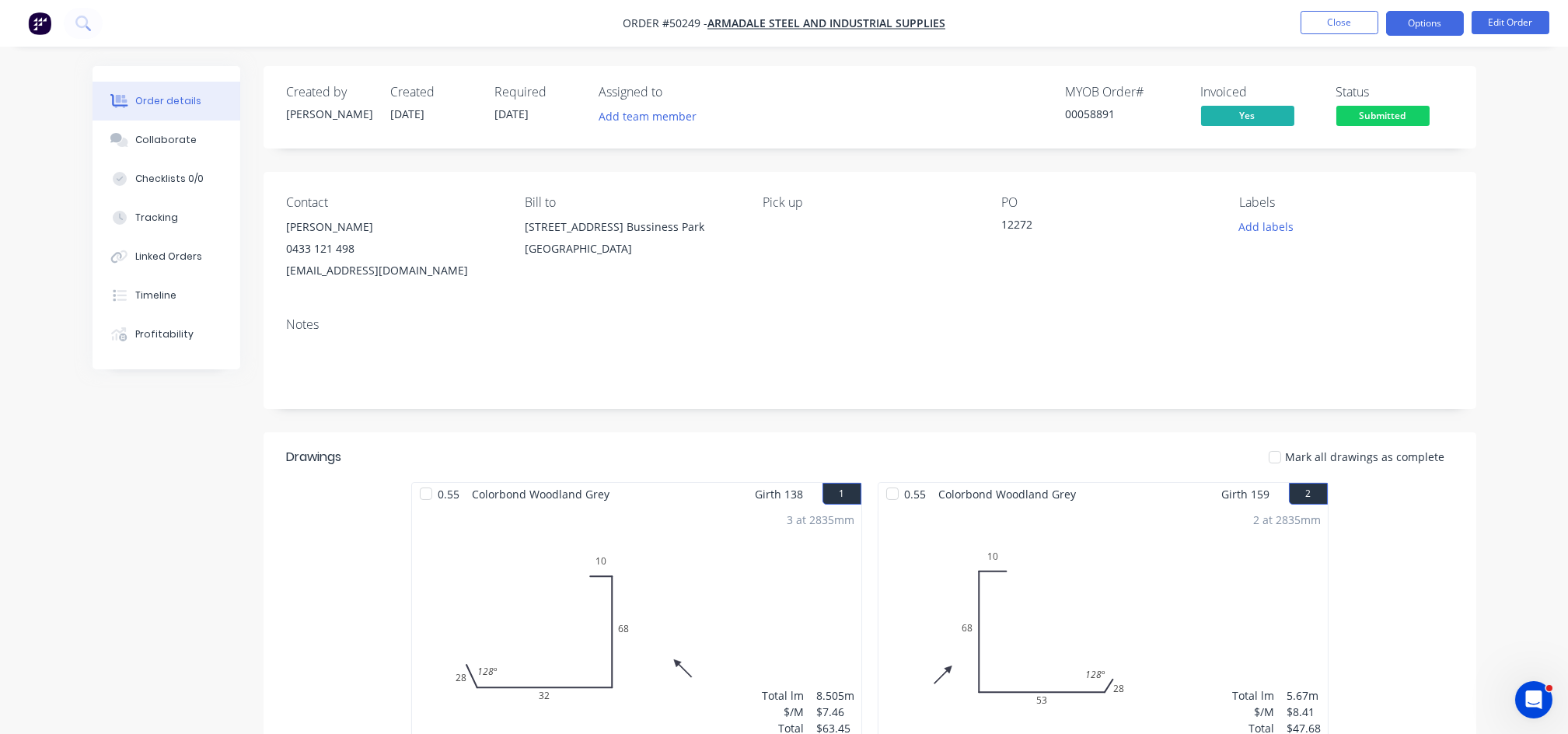
click at [1438, 29] on button "Options" at bounding box center [1425, 23] width 78 height 25
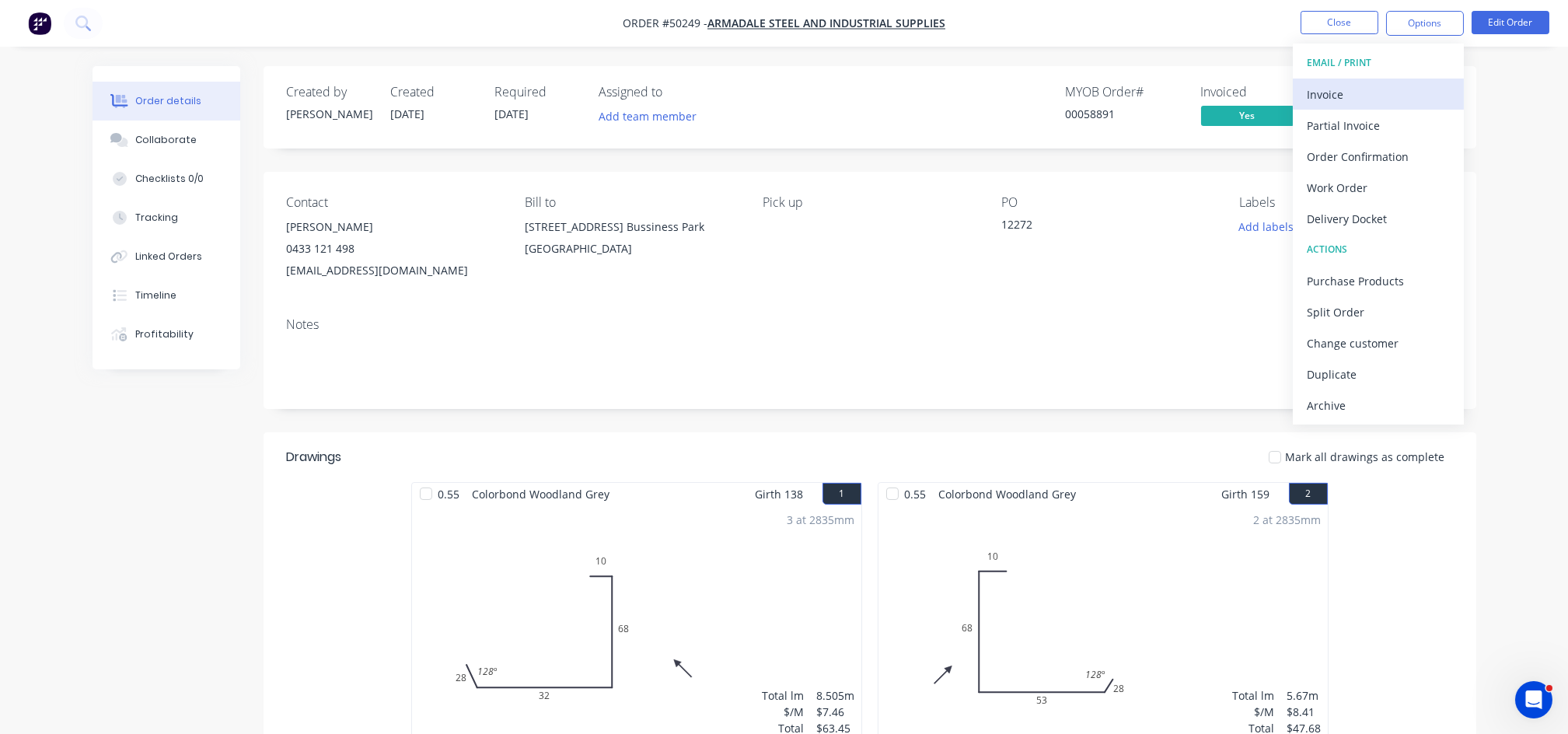
click at [1352, 100] on div "Invoice" at bounding box center [1378, 94] width 143 height 23
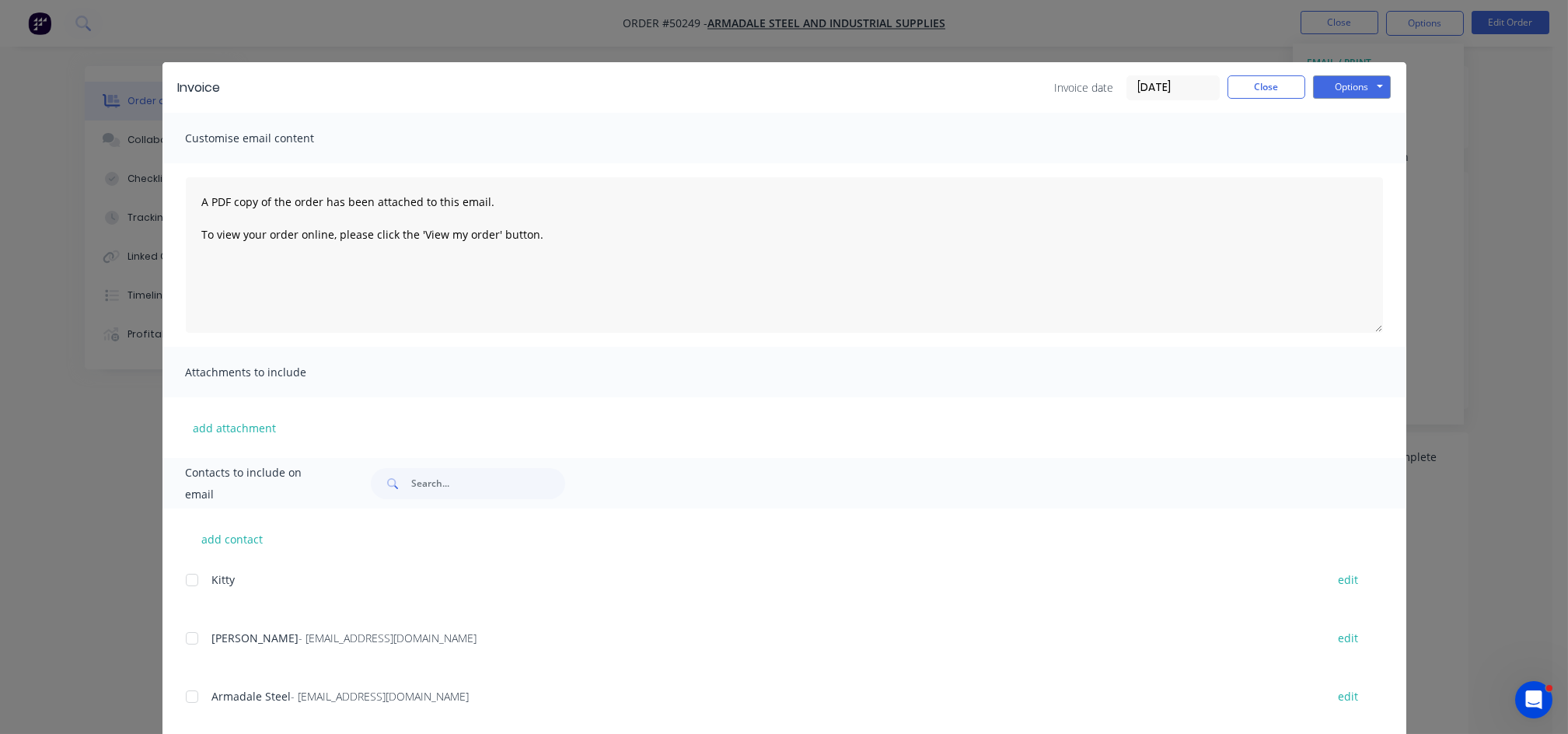
click at [182, 635] on div at bounding box center [192, 638] width 31 height 31
click at [1357, 85] on button "Options" at bounding box center [1352, 87] width 78 height 24
click at [1343, 168] on button "Email" at bounding box center [1363, 166] width 100 height 25
click at [1240, 85] on button "Close" at bounding box center [1266, 87] width 78 height 24
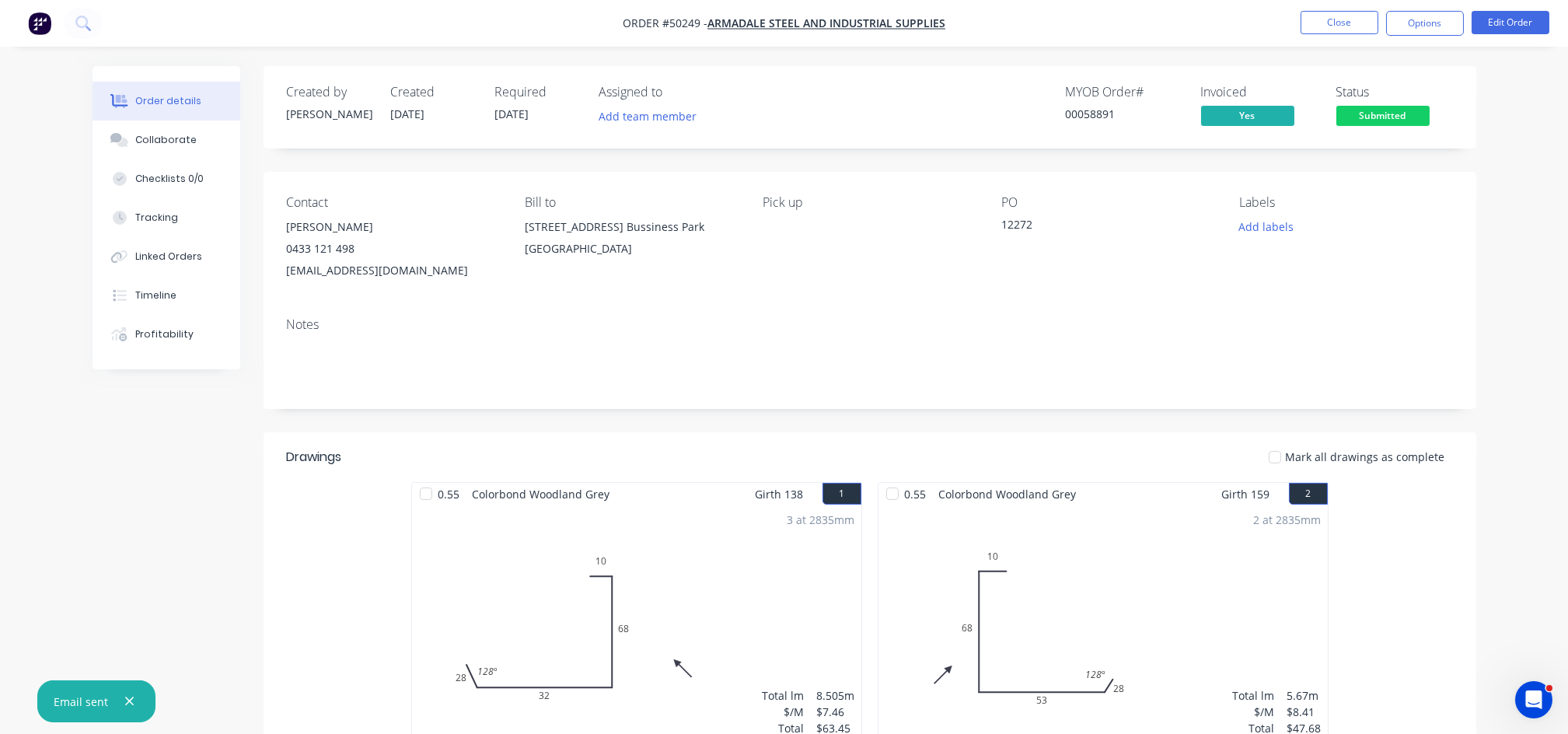
click at [1382, 118] on span "Submitted" at bounding box center [1383, 115] width 93 height 19
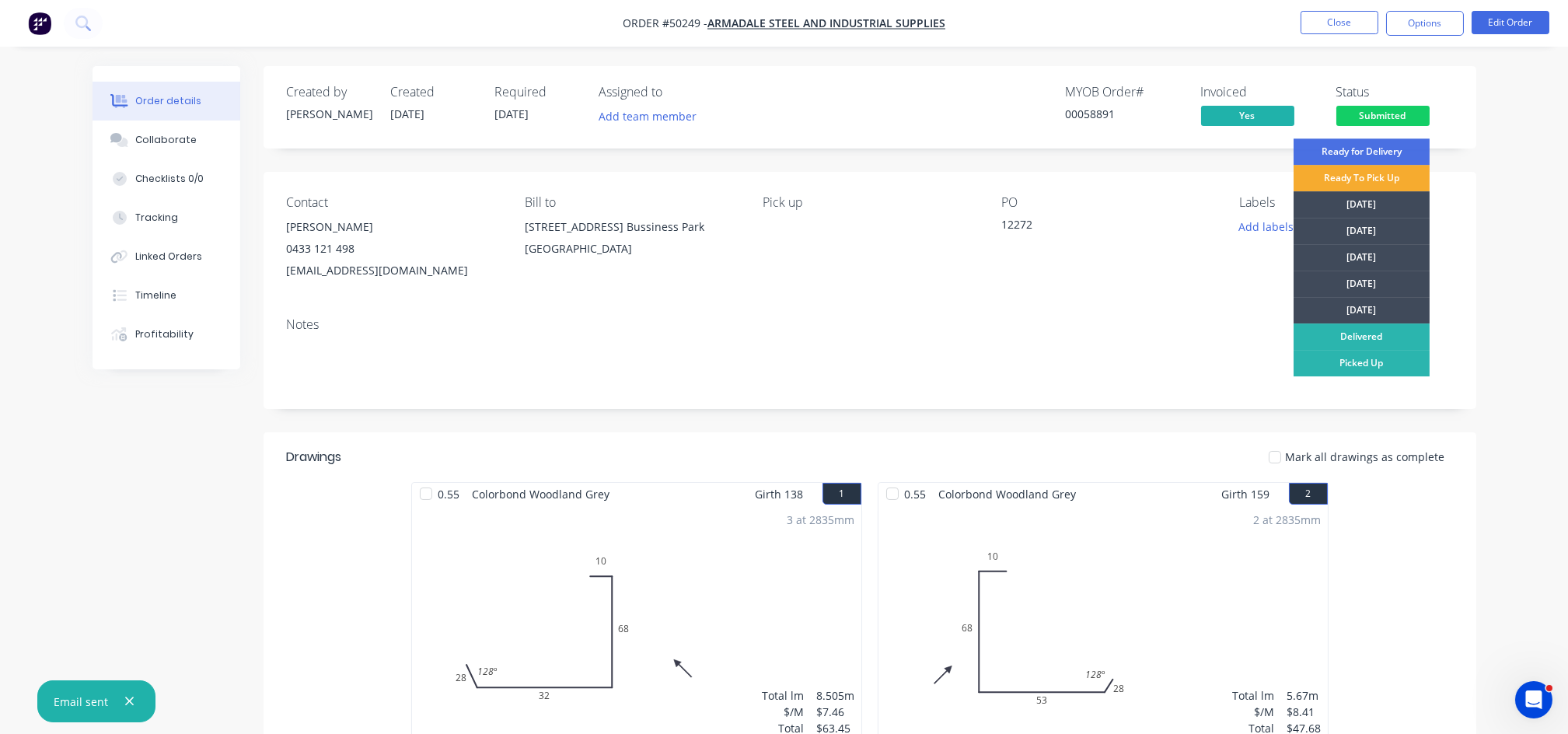
click at [1359, 180] on div "Ready To Pick Up" at bounding box center [1361, 178] width 136 height 26
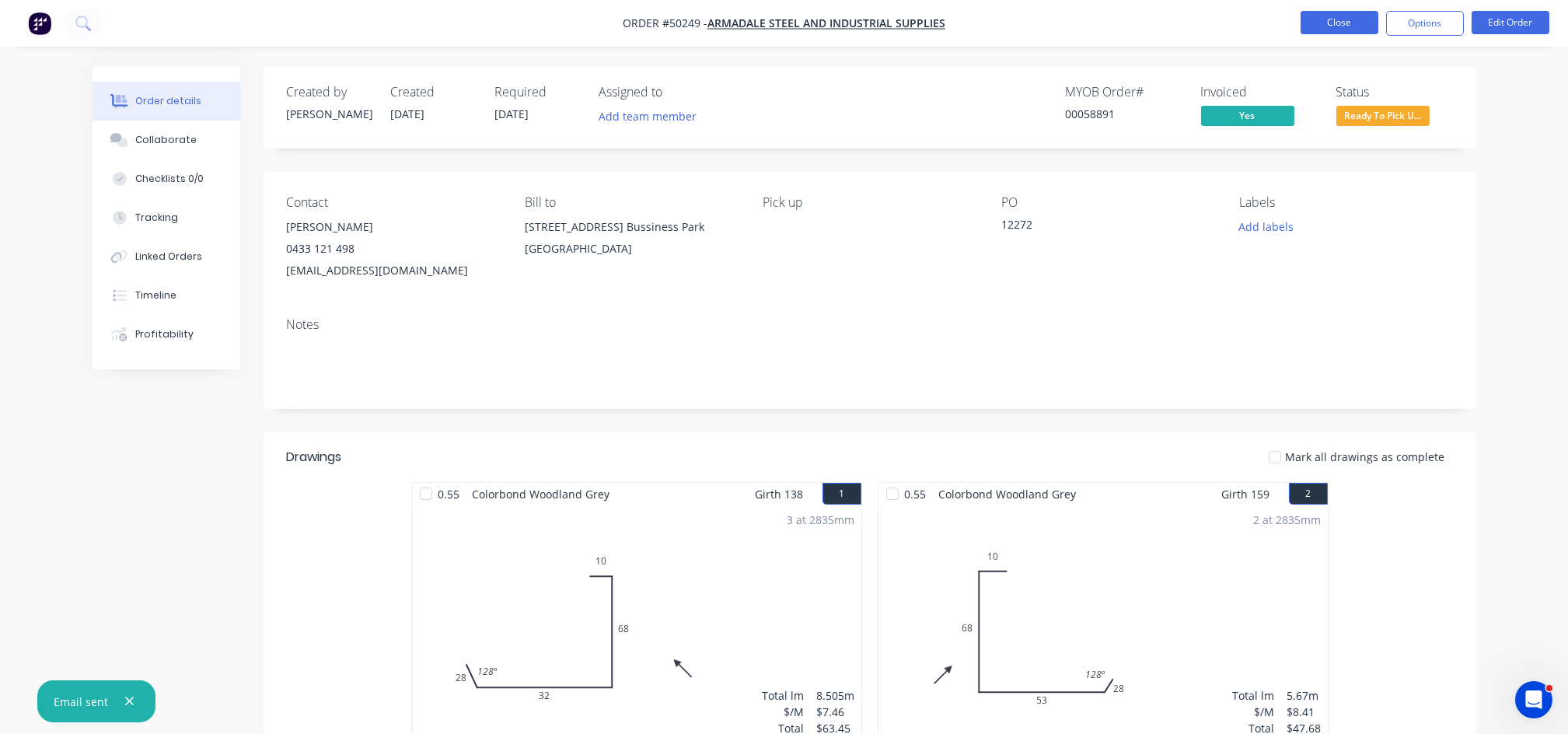
click at [1350, 17] on button "Close" at bounding box center [1340, 23] width 78 height 24
